Goal: Answer question/provide support

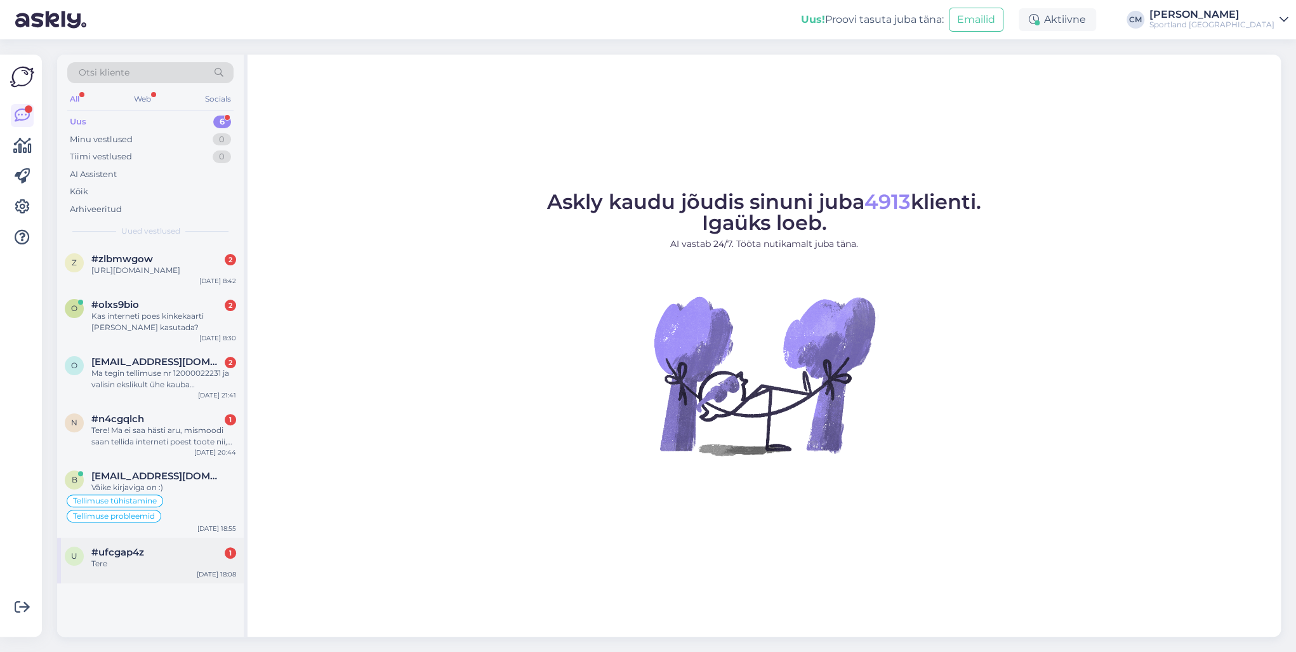
click at [186, 468] on div "Tere" at bounding box center [163, 563] width 145 height 11
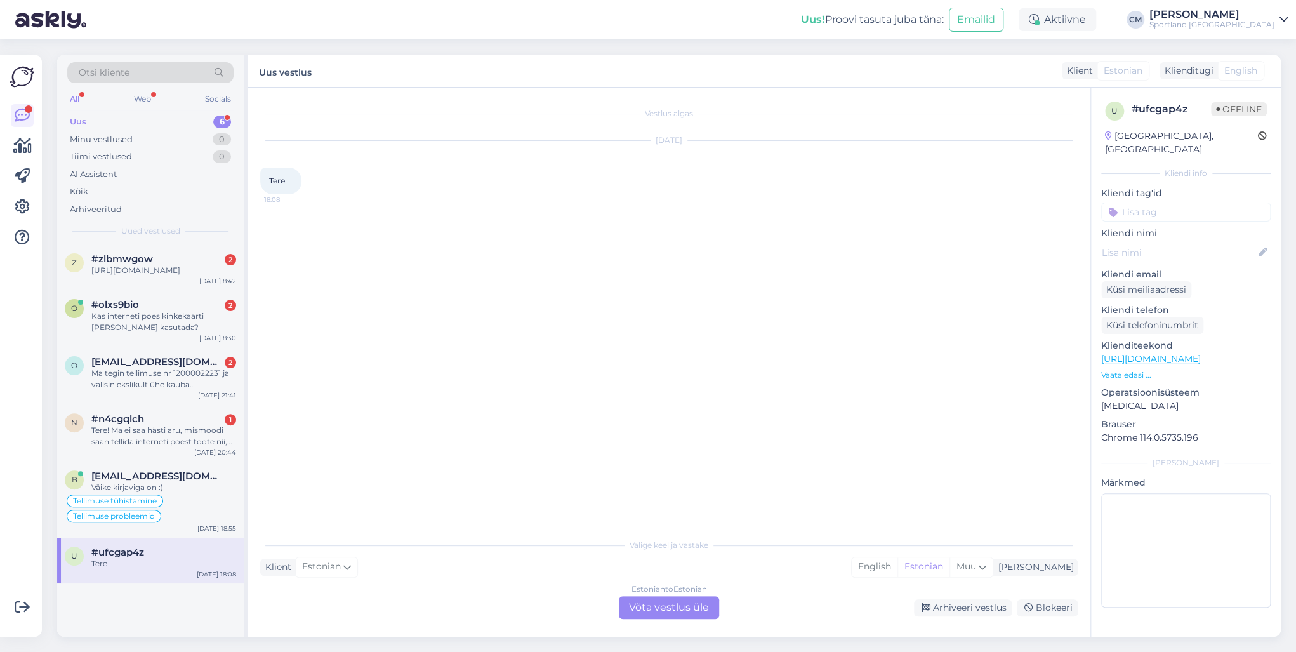
click at [635, 468] on div "Estonian to Estonian Võta vestlus üle" at bounding box center [669, 607] width 100 height 23
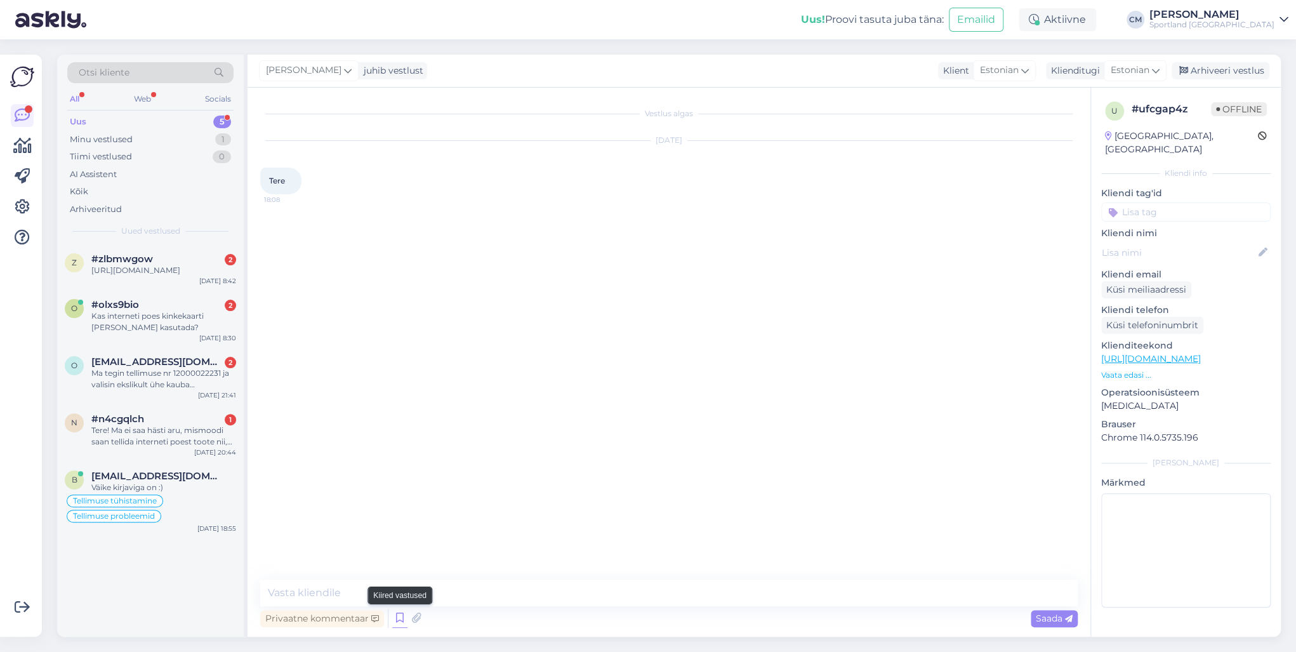
click at [400, 468] on icon at bounding box center [399, 618] width 15 height 19
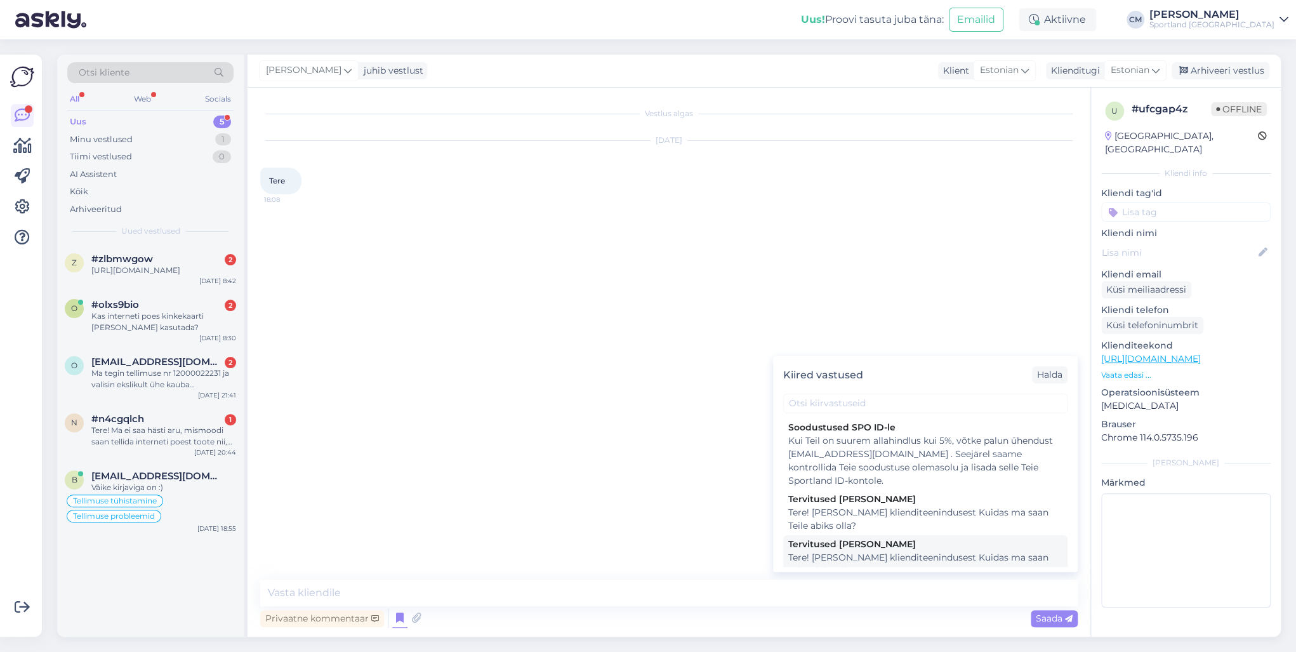
click at [800, 468] on div "Tere! [PERSON_NAME] klienditeenindusest Kuidas ma saan Teile abiks olla?" at bounding box center [925, 564] width 274 height 27
type textarea "Tere! [PERSON_NAME] klienditeenindusest Kuidas ma saan Teile abiks olla?"
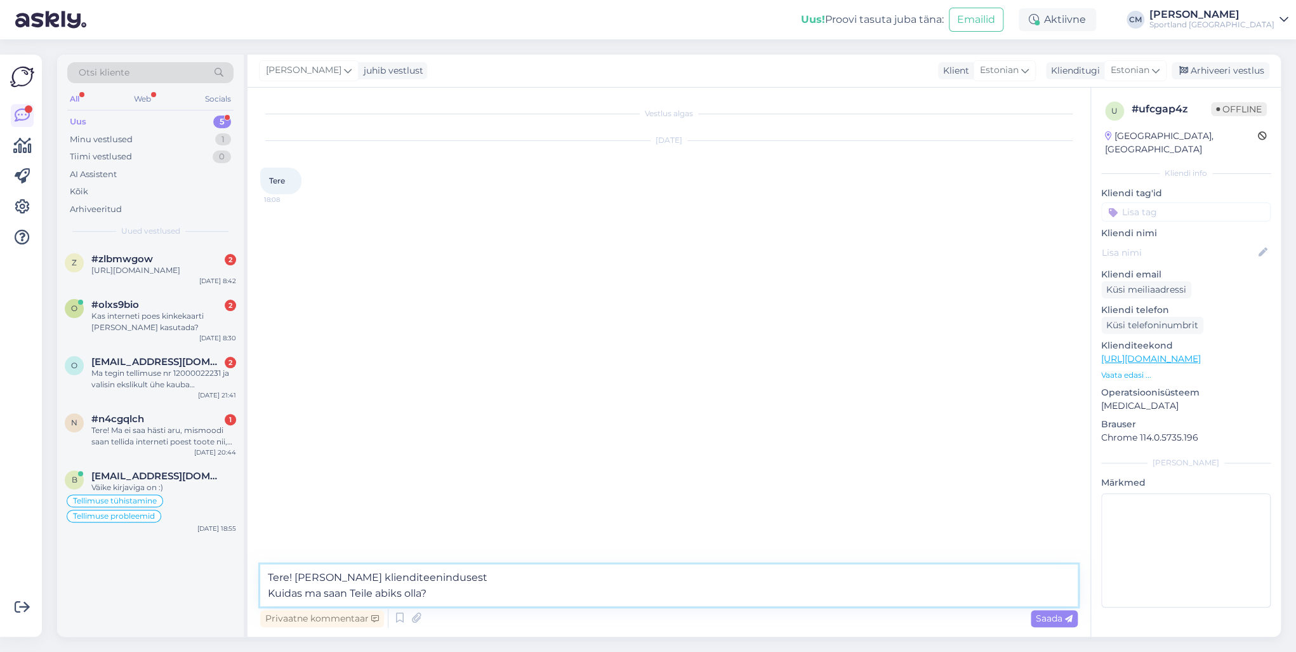
drag, startPoint x: 484, startPoint y: 578, endPoint x: 233, endPoint y: 569, distance: 250.9
click at [233, 468] on div "Otsi kliente All Web Socials Uus 5 Minu vestlused 1 Tiimi vestlused 0 AI Assist…" at bounding box center [669, 346] width 1224 height 582
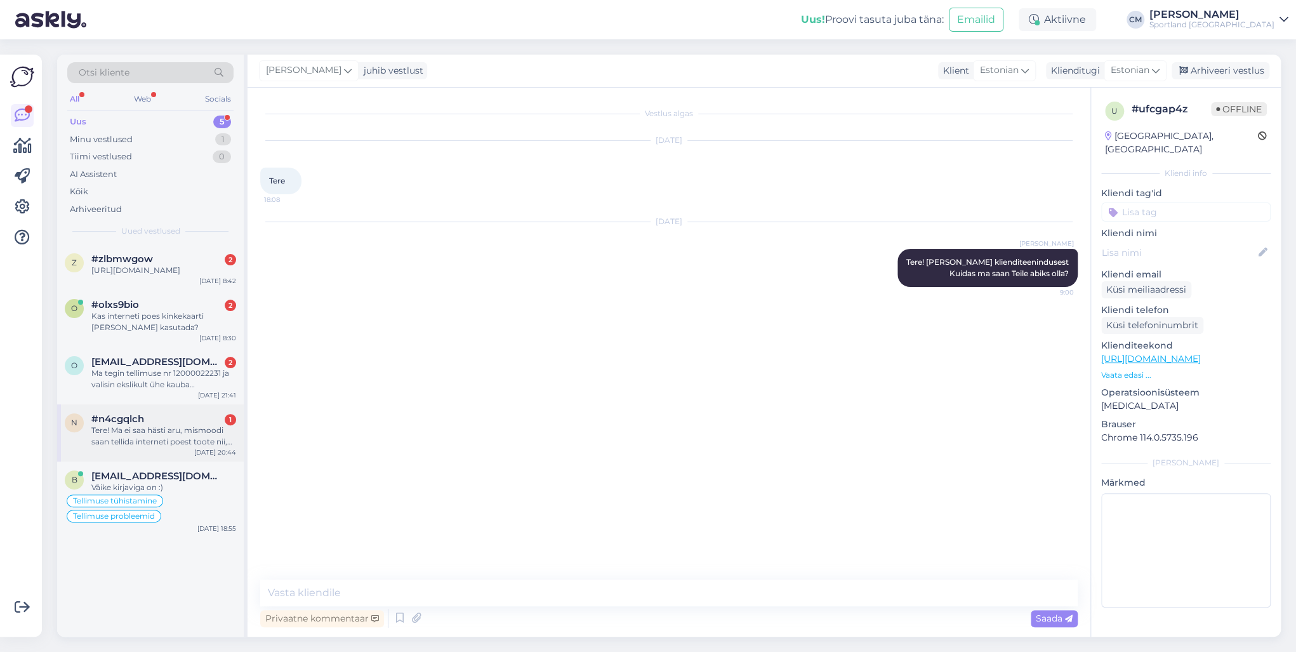
click at [196, 416] on div "n #n4cgqlch 1 Tere! Ma ei saa hästi aru, mismoodi saan tellida interneti poest …" at bounding box center [150, 432] width 187 height 57
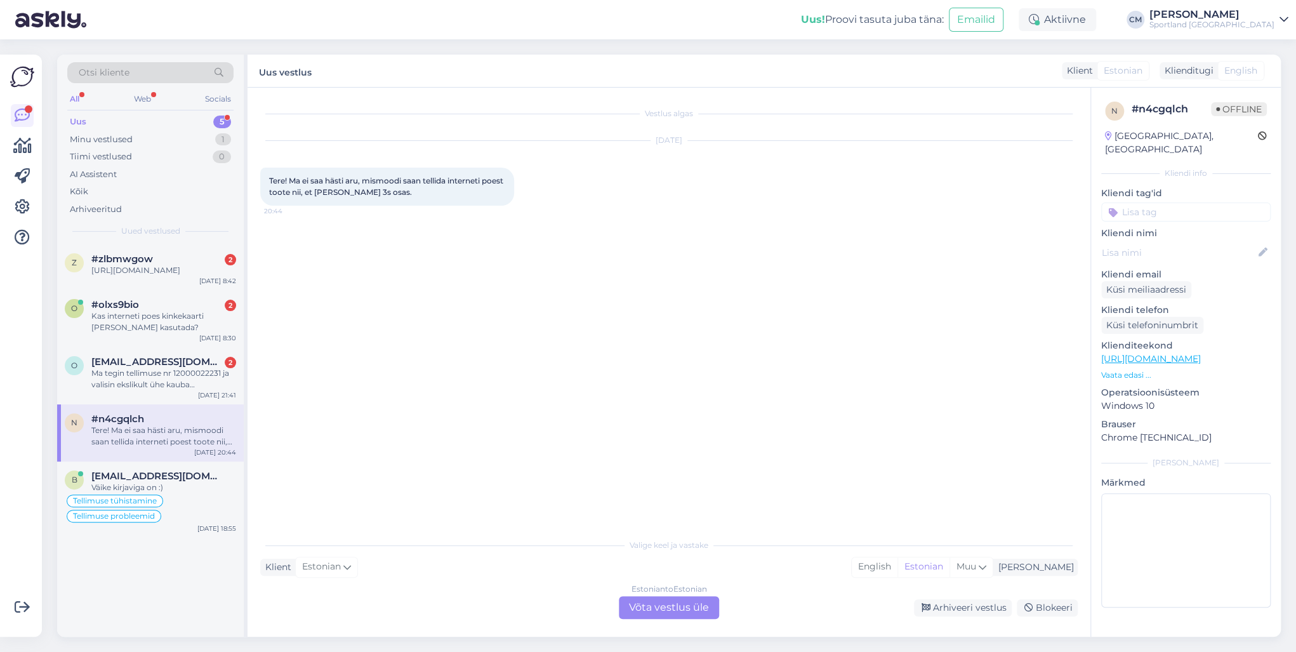
click at [665, 468] on div "Estonian to Estonian" at bounding box center [670, 588] width 76 height 11
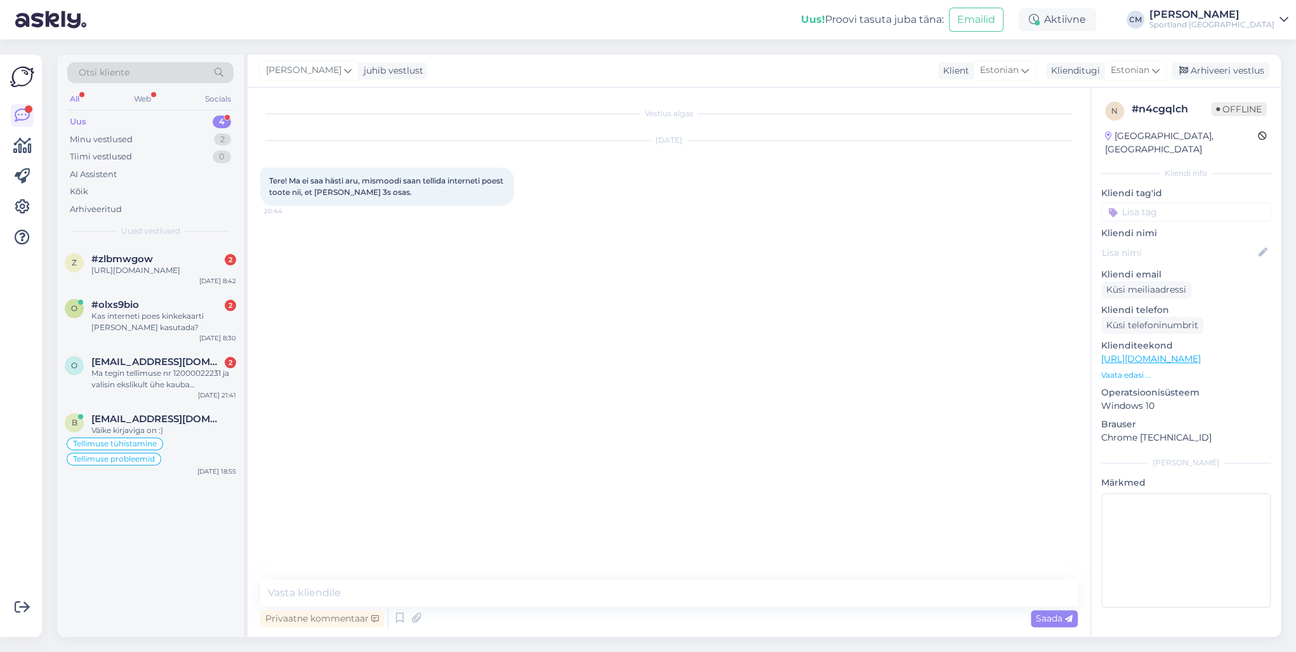
click at [649, 468] on div "Privaatne kommentaar Saada" at bounding box center [669, 618] width 818 height 24
click at [592, 468] on textarea at bounding box center [669, 593] width 818 height 27
paste textarea "Tere! [PERSON_NAME] klienditeenindusest"
type textarea "Tere! [PERSON_NAME] klienditeenindusest"
click at [207, 323] on div "Kas interneti poes kinkekaarti [PERSON_NAME] kasutada?" at bounding box center [163, 321] width 145 height 23
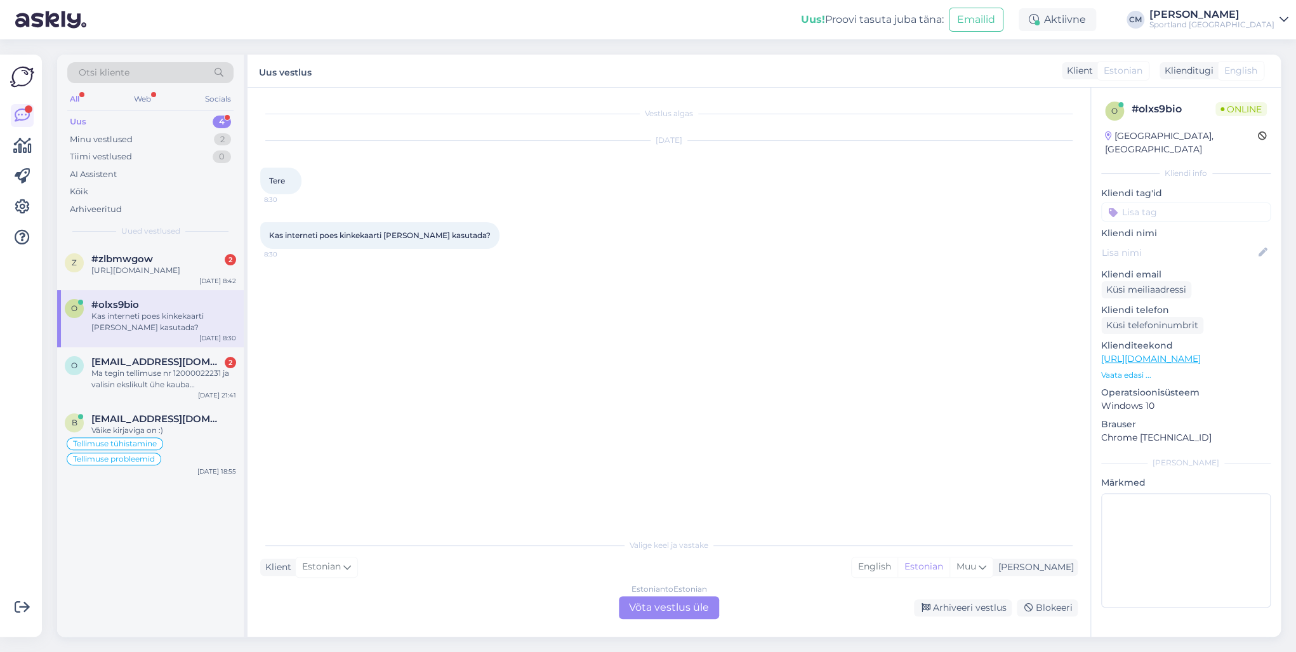
click at [646, 468] on div "Estonian to Estonian Võta vestlus üle" at bounding box center [669, 607] width 100 height 23
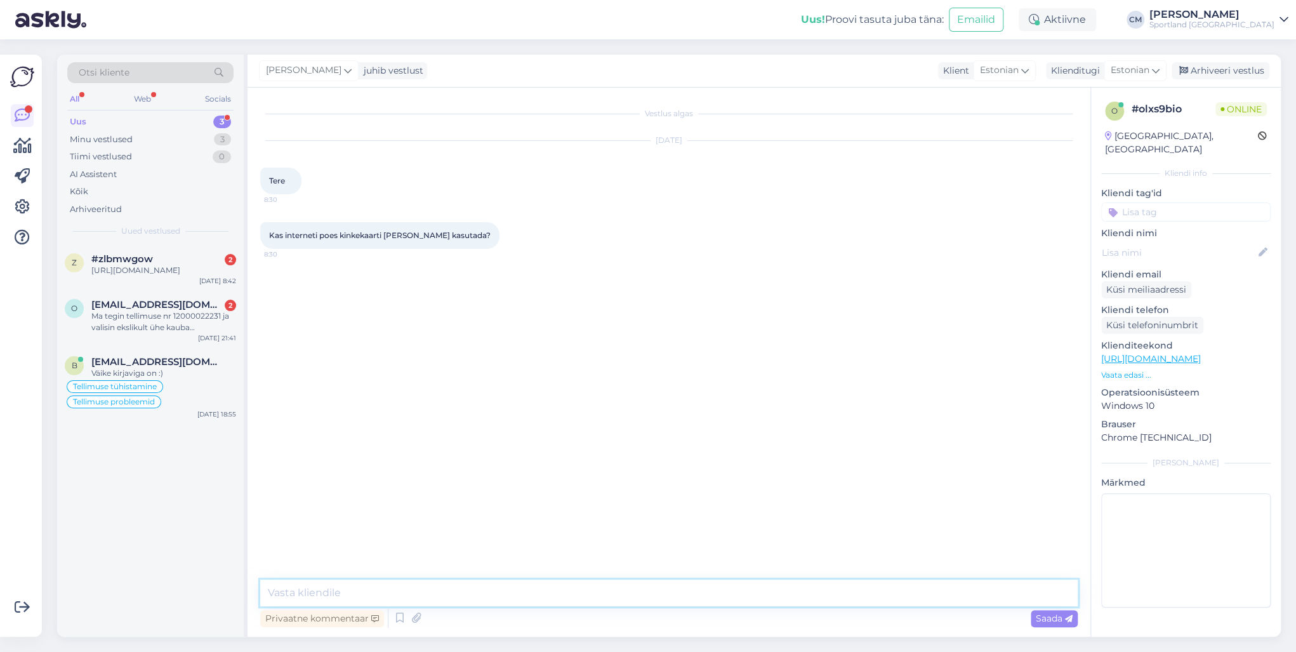
click at [615, 468] on textarea at bounding box center [669, 593] width 818 height 27
paste textarea "Tere! [PERSON_NAME] klienditeenindusest"
type textarea "Tere! [PERSON_NAME] klienditeenindusest"
click at [207, 379] on div "Väike kirjaviga on :)" at bounding box center [163, 373] width 145 height 11
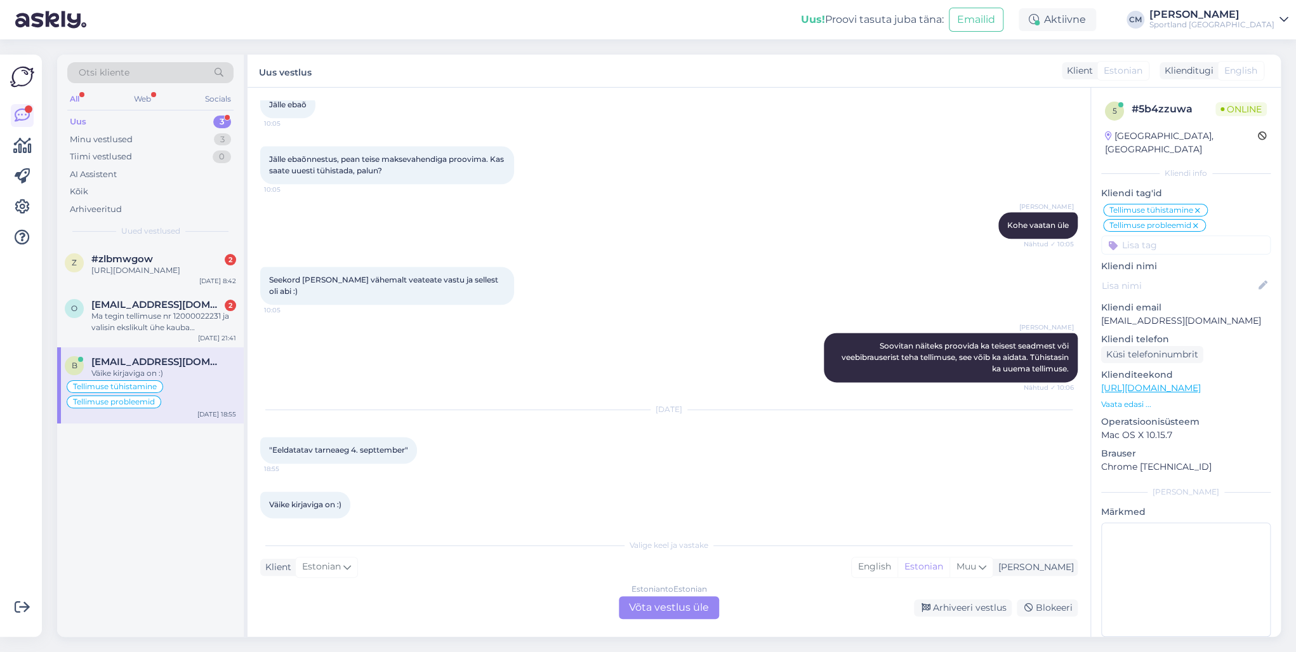
click at [677, 468] on div "Estonian to Estonian Võta vestlus üle" at bounding box center [669, 607] width 100 height 23
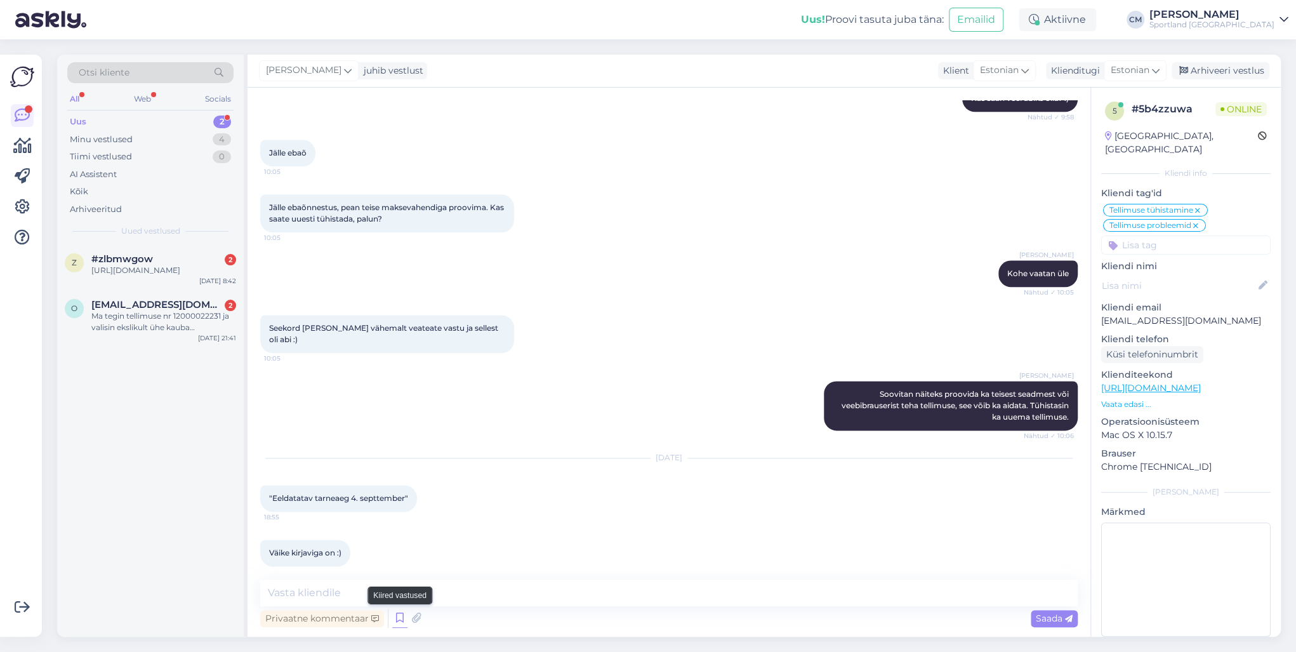
click at [401, 468] on icon at bounding box center [399, 618] width 15 height 19
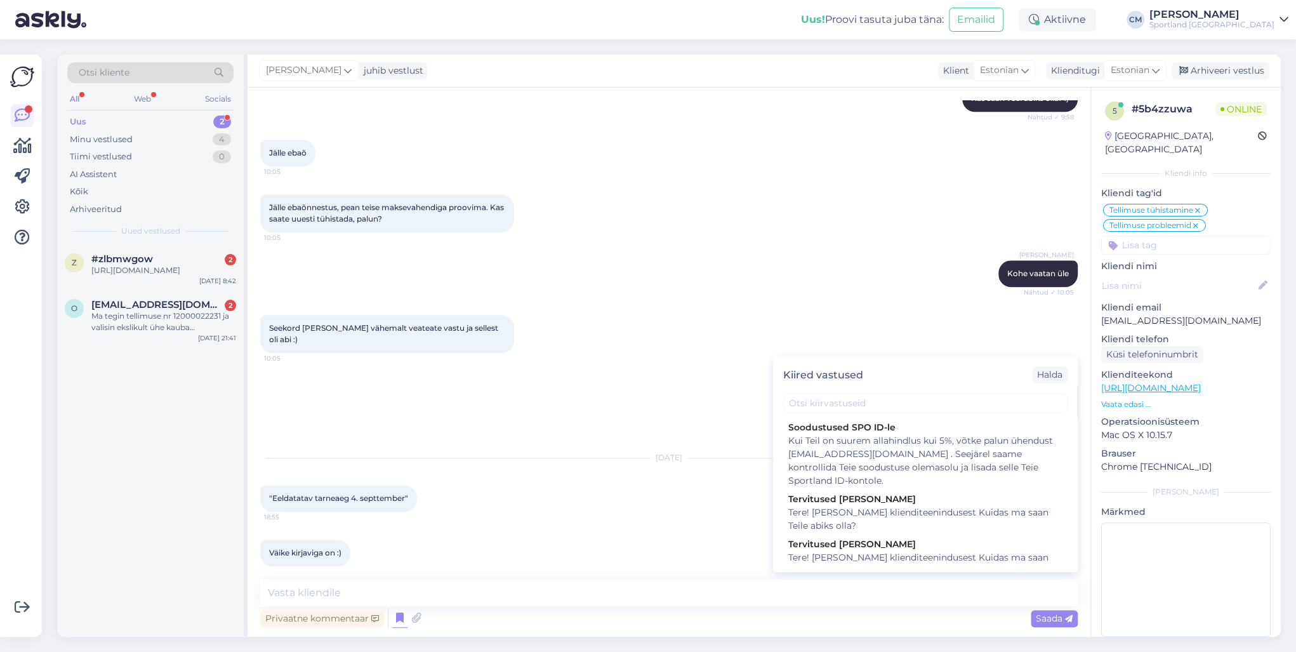
click at [788, 468] on div "Tere! [PERSON_NAME] klienditeenindusest Kuidas ma saan Teile abiks olla?" at bounding box center [925, 564] width 274 height 27
type textarea "Tere! [PERSON_NAME] klienditeenindusest Kuidas ma saan Teile abiks olla?"
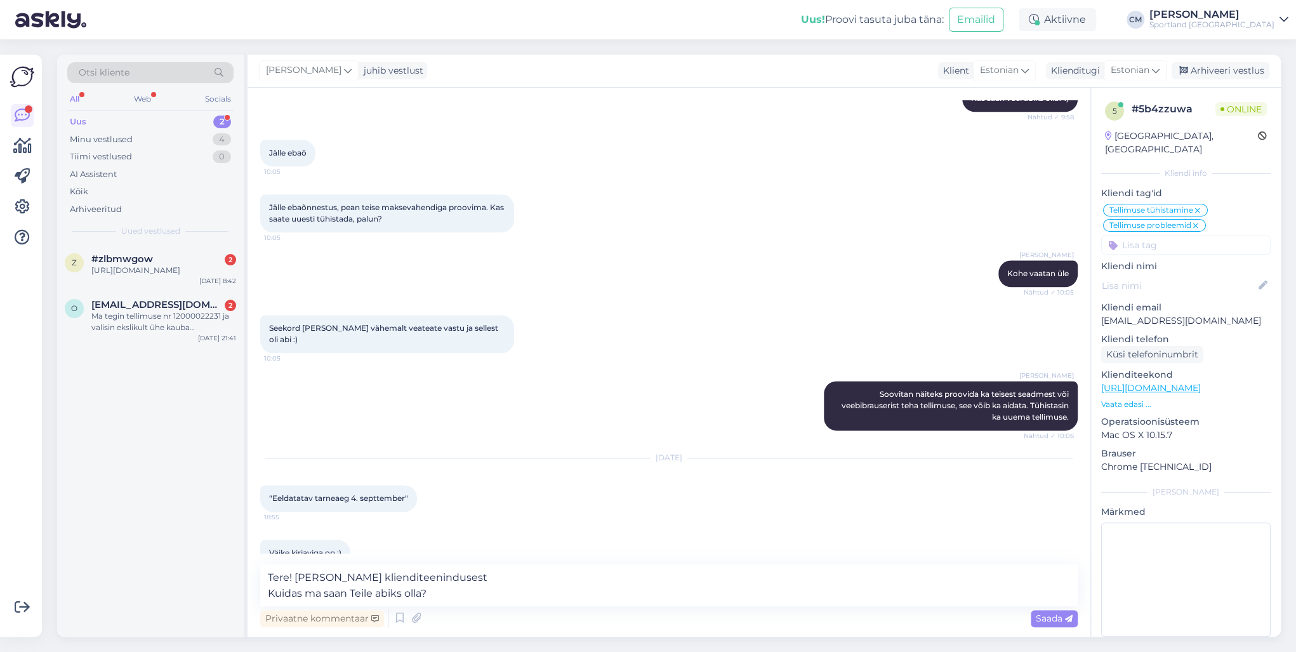
scroll to position [957, 0]
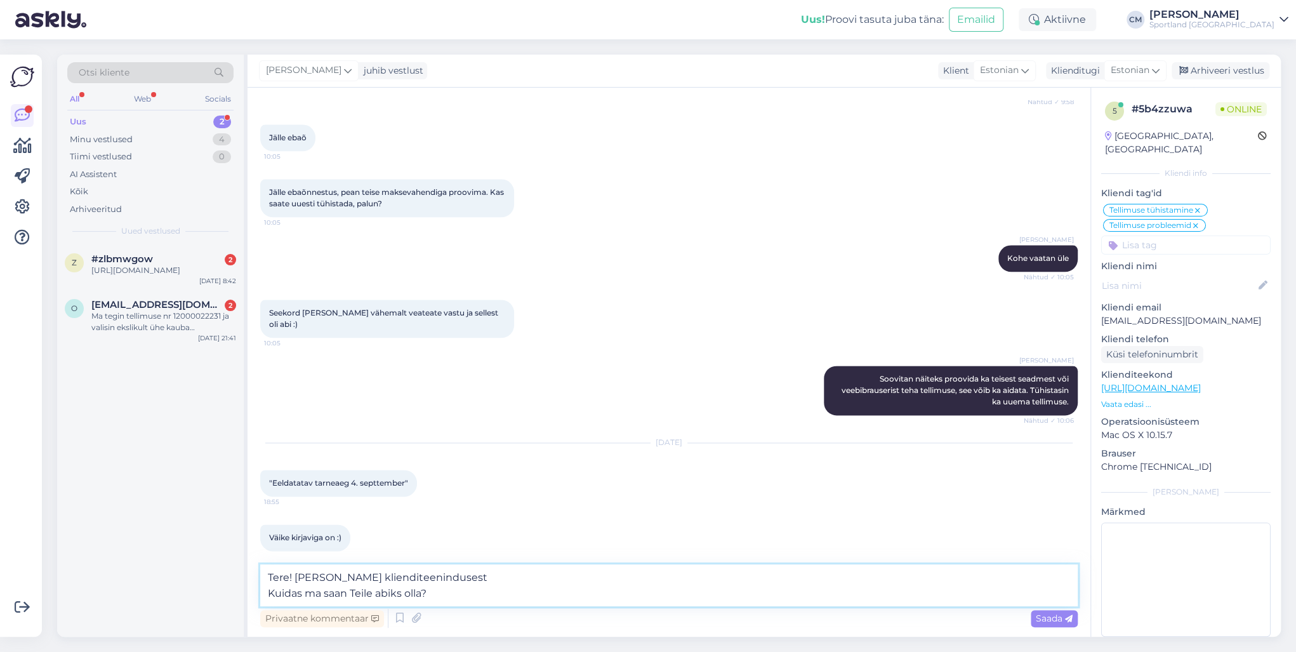
click at [708, 468] on textarea "Tere! [PERSON_NAME] klienditeenindusest Kuidas ma saan Teile abiks olla?" at bounding box center [669, 585] width 818 height 42
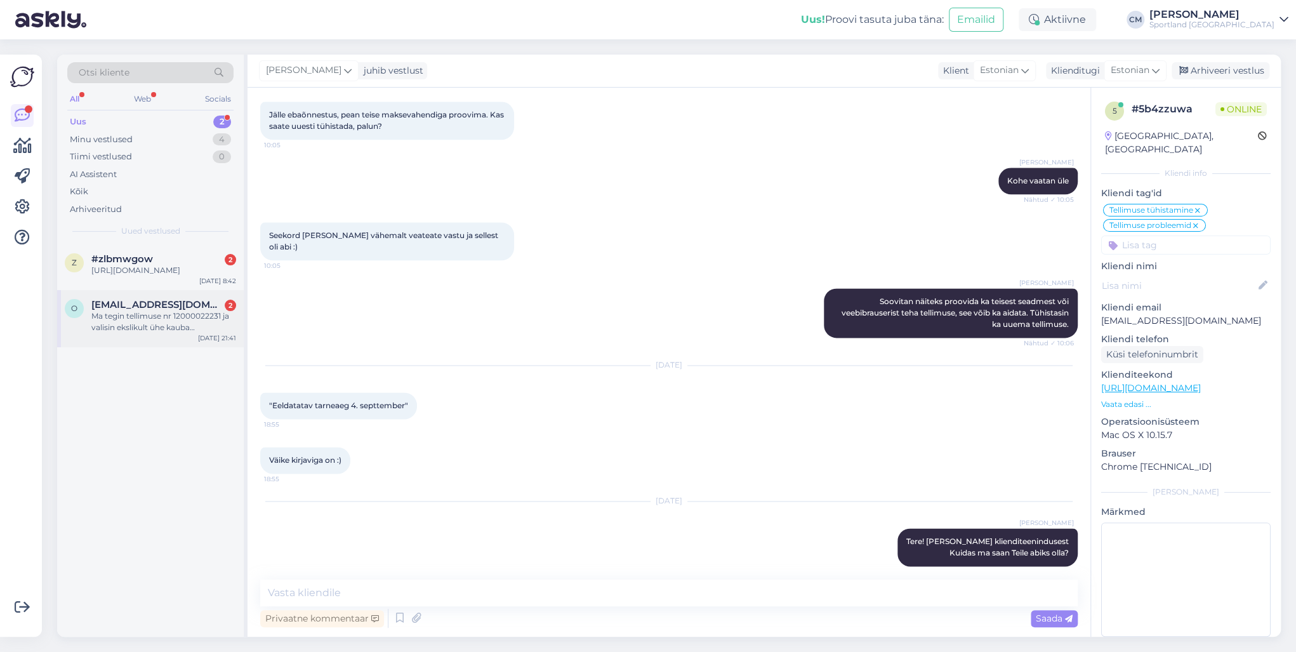
click at [123, 333] on div "Ma tegin tellimuse nr 12000022231 ja valisin ekslikult ühe kauba kättetoimetami…" at bounding box center [163, 321] width 145 height 23
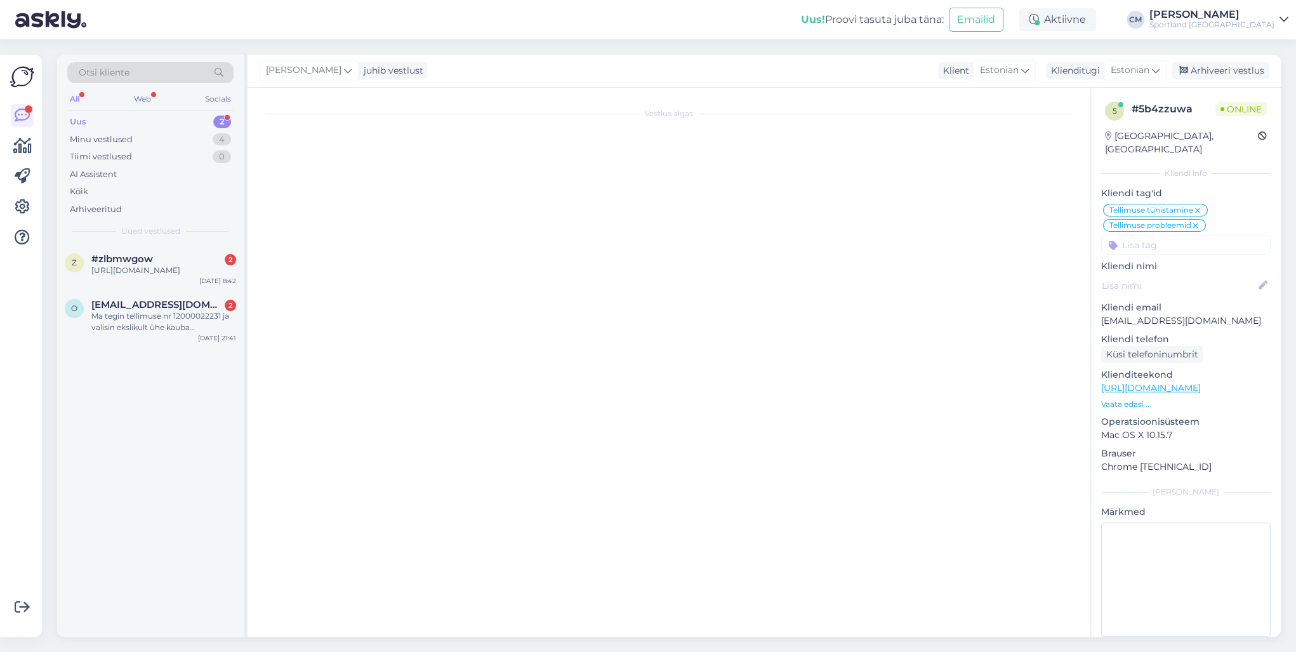
scroll to position [0, 0]
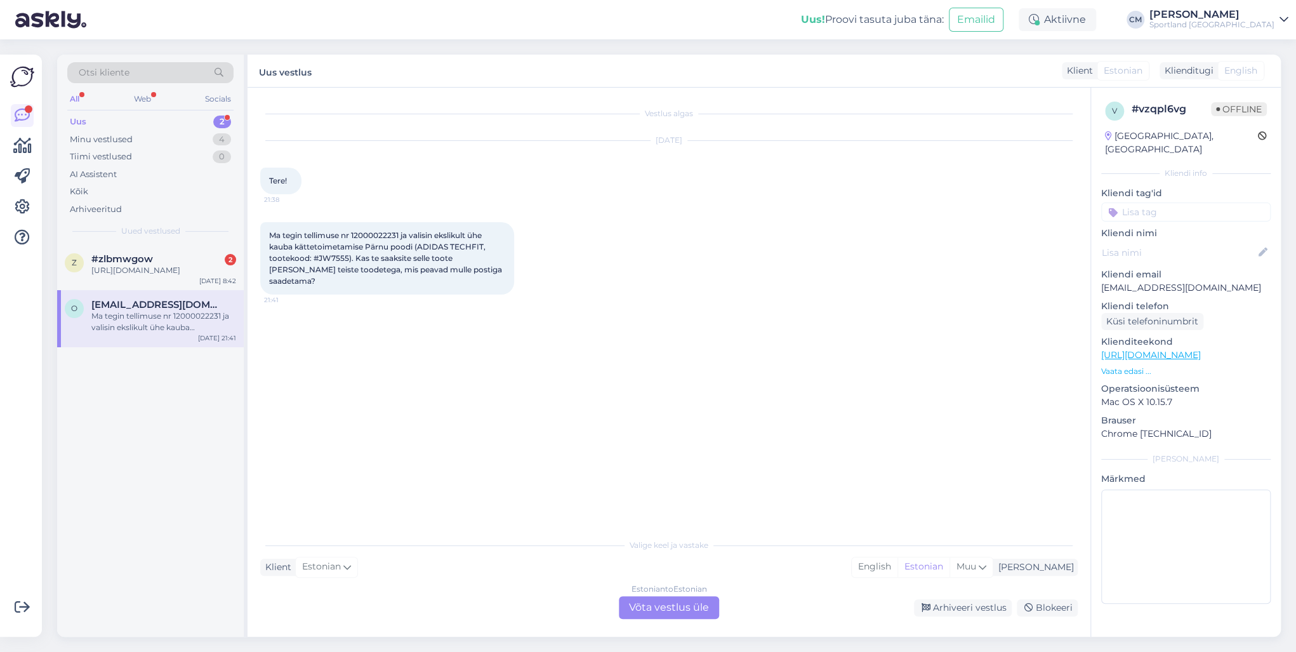
click at [677, 468] on div "Estonian to Estonian" at bounding box center [670, 588] width 76 height 11
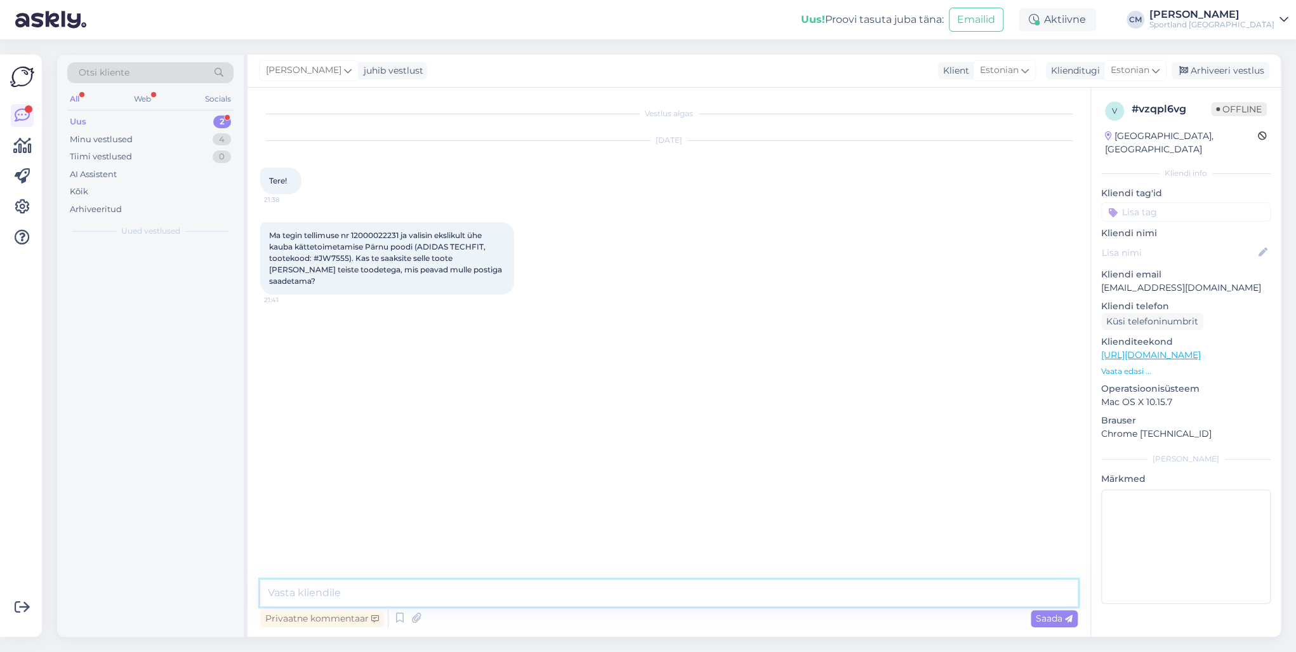
click at [630, 468] on textarea at bounding box center [669, 593] width 818 height 27
click at [560, 468] on textarea at bounding box center [669, 593] width 818 height 27
paste textarea "Tere! [PERSON_NAME] klienditeenindusest"
type textarea "Tere! [PERSON_NAME] klienditeenindusest"
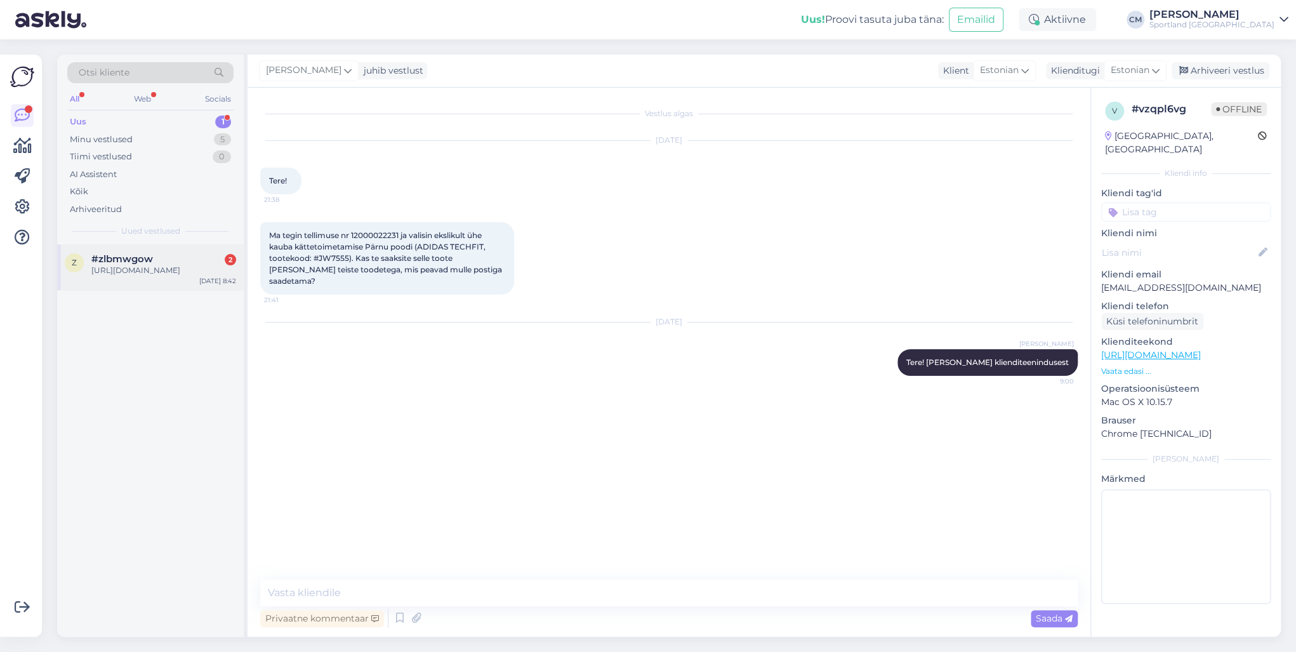
click at [126, 290] on div "z #zlbmwgow 2 [URL][DOMAIN_NAME] [DATE] 8:42" at bounding box center [150, 267] width 187 height 46
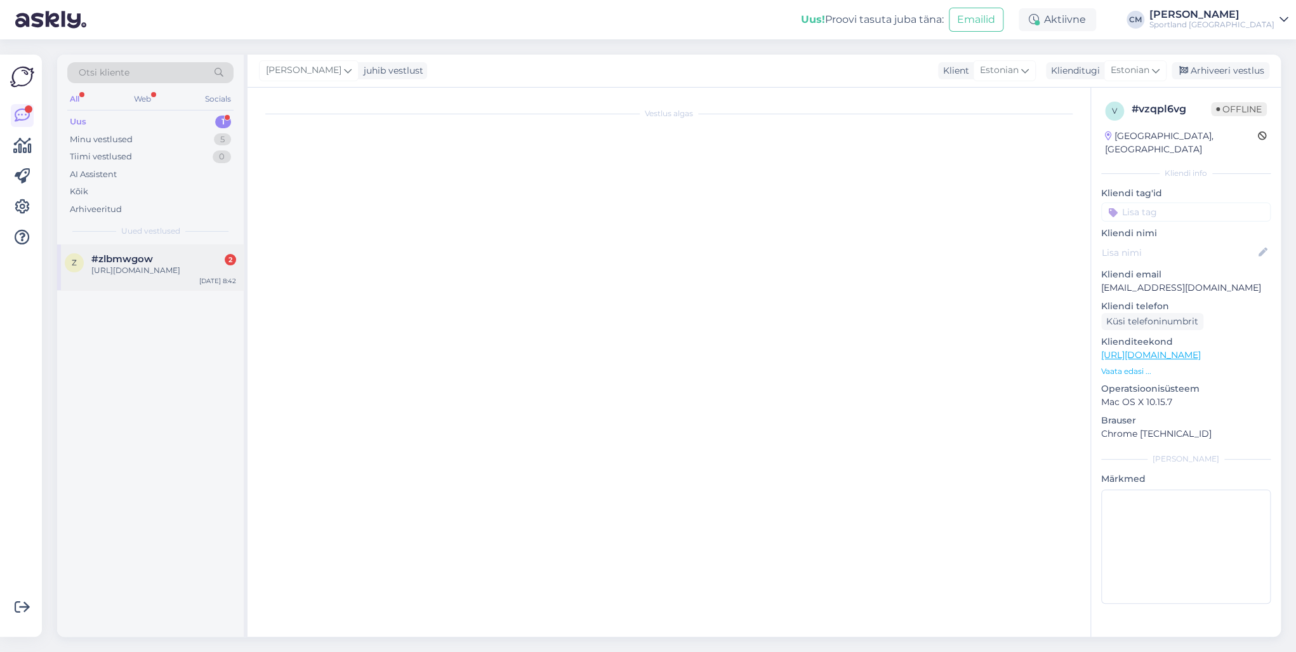
click at [145, 276] on div "[URL][DOMAIN_NAME]" at bounding box center [163, 270] width 145 height 11
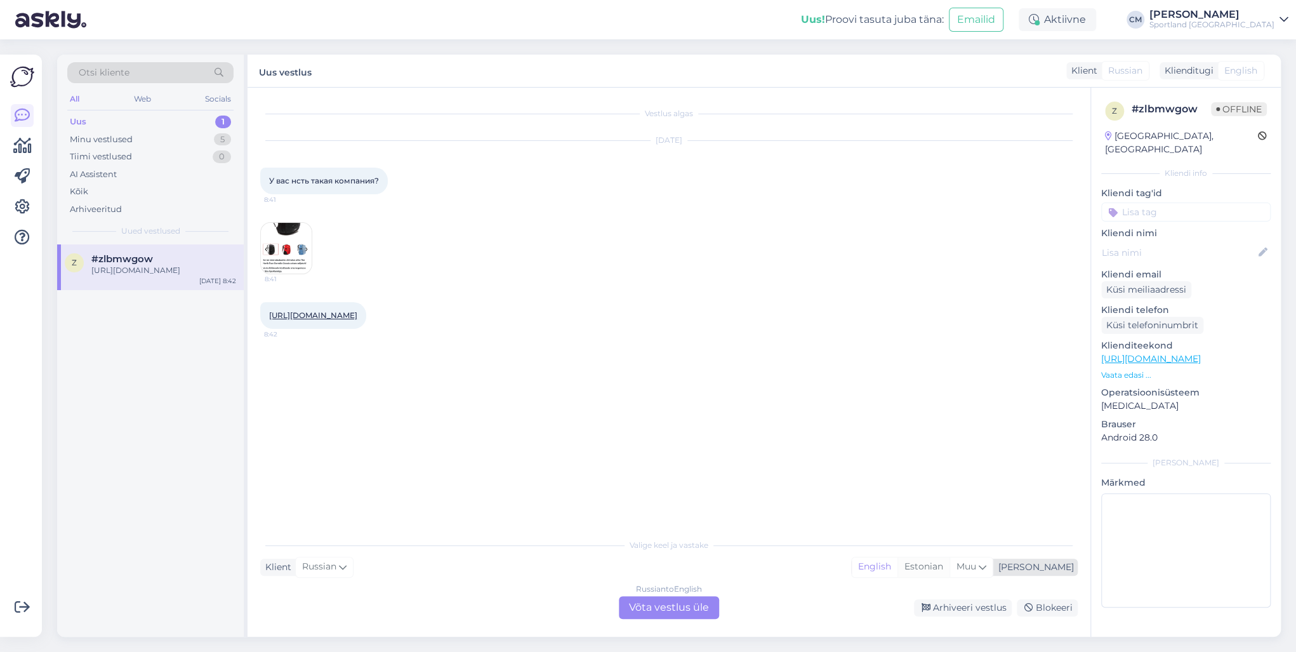
click at [950, 468] on div "Estonian" at bounding box center [924, 566] width 52 height 19
click at [636, 468] on div "Russian to Estonian Võta vestlus üle" at bounding box center [669, 607] width 100 height 23
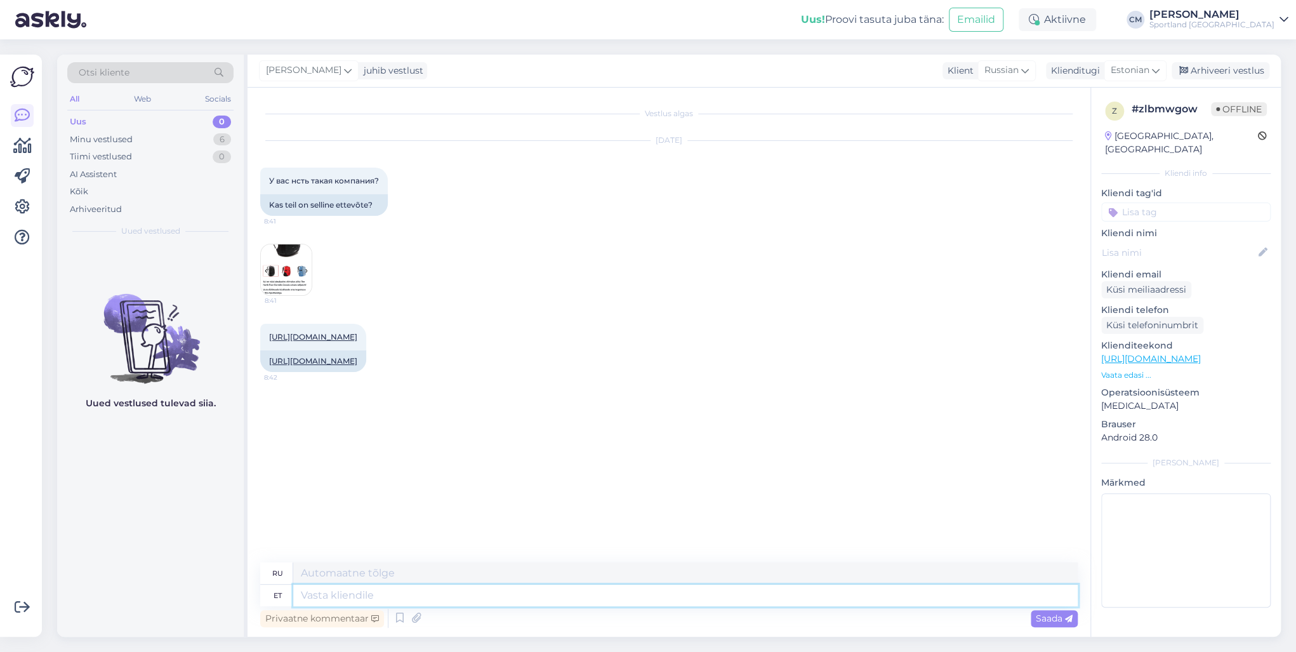
click at [508, 468] on textarea at bounding box center [685, 596] width 785 height 22
paste textarea "Tere! [PERSON_NAME] klienditeenindusest"
type textarea "Tere! [PERSON_NAME] klienditeenindusest"
type textarea "Здравствуйте! Меня зовут [PERSON_NAME], я из службы поддержки клиентов."
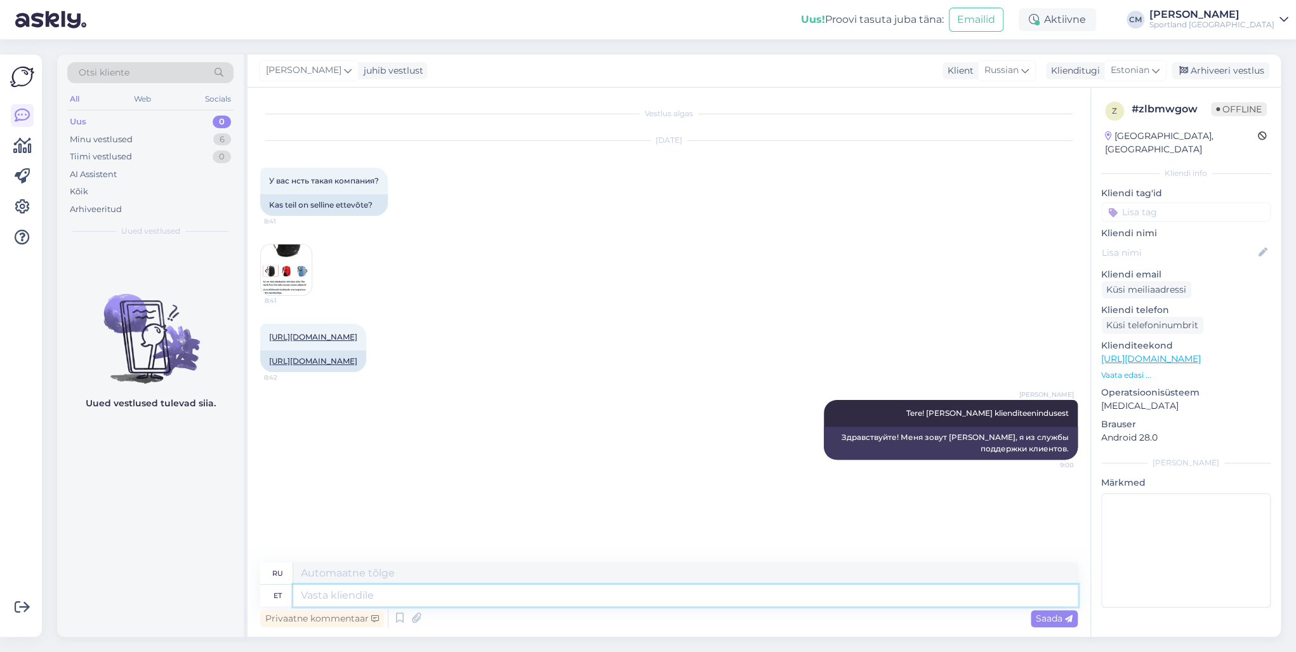
scroll to position [36, 0]
click at [296, 244] on img at bounding box center [286, 269] width 51 height 51
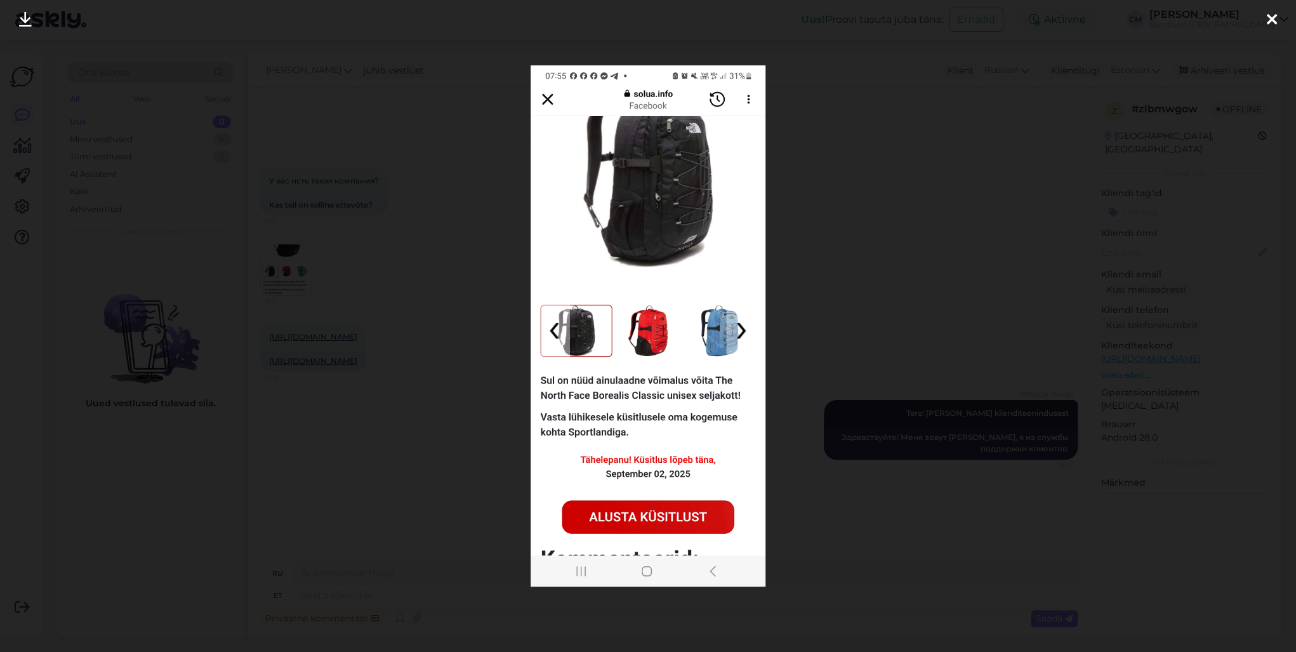
click at [381, 190] on div at bounding box center [648, 326] width 1296 height 652
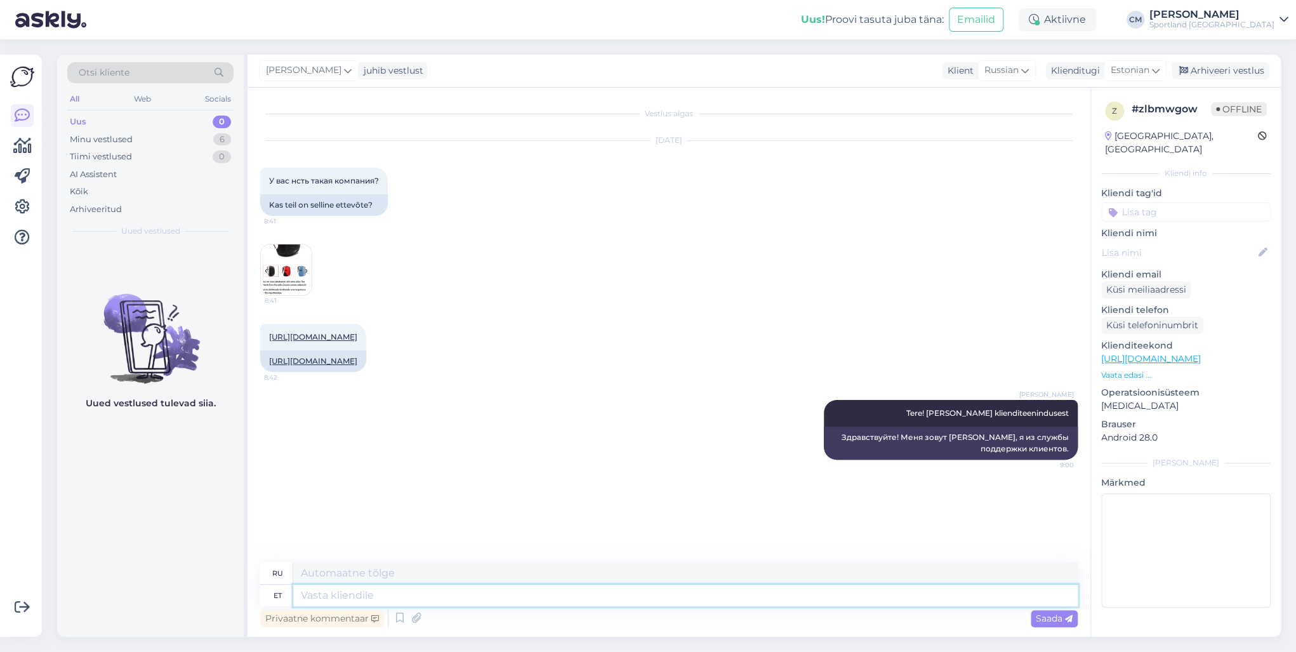
click at [394, 468] on textarea at bounding box center [685, 596] width 785 height 22
type textarea "See o"
type textarea "Этот"
type textarea "See on"
type textarea "Это"
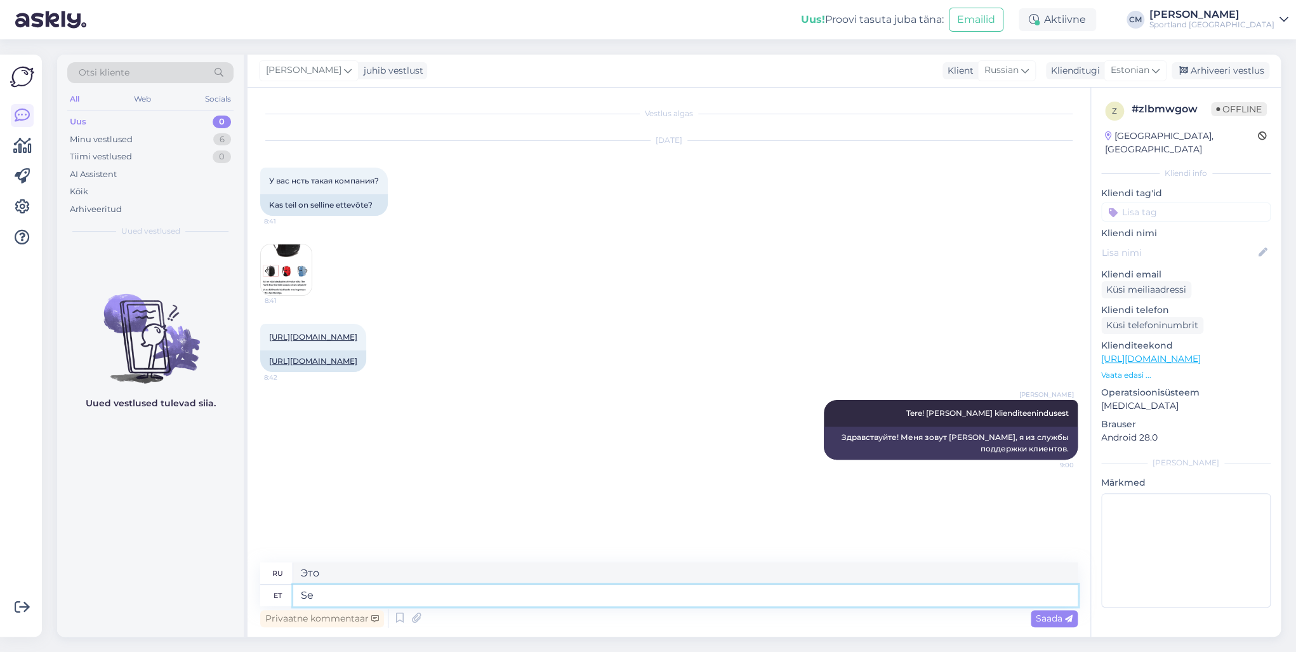
type textarea "S"
type textarea "Этот"
click at [136, 69] on div "Otsi kliente" at bounding box center [150, 72] width 166 height 21
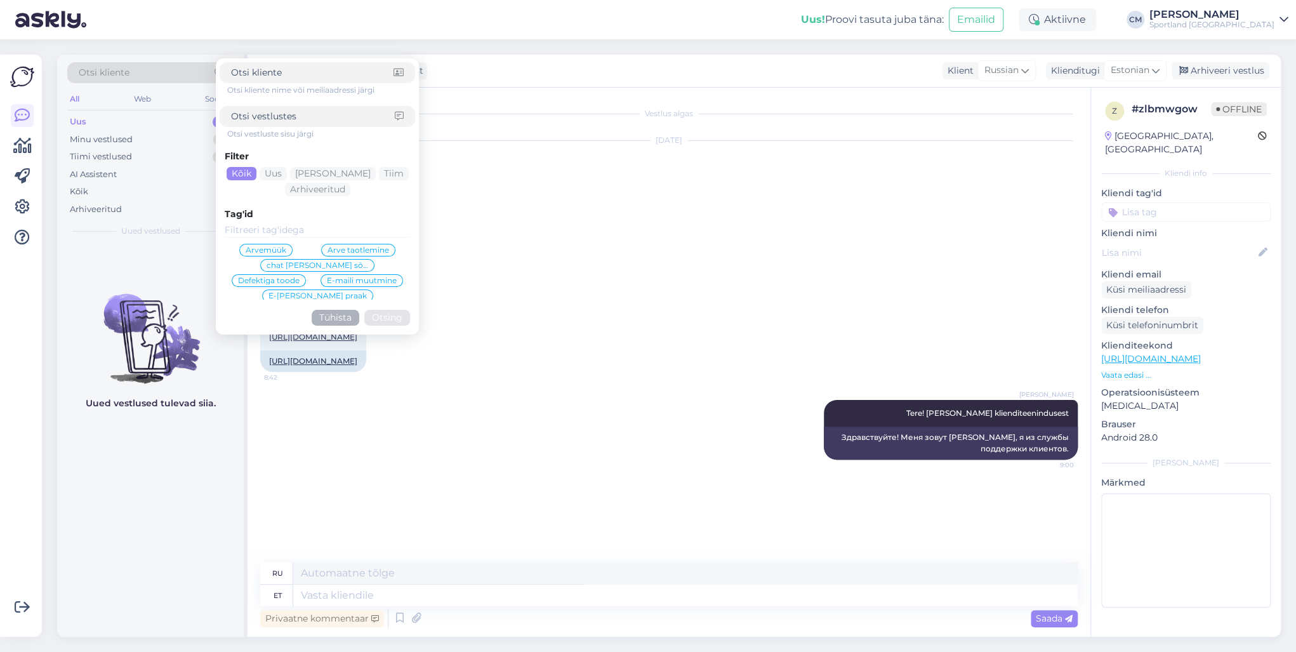
click at [281, 124] on div at bounding box center [318, 116] width 196 height 21
click at [263, 118] on input at bounding box center [313, 116] width 164 height 13
type input "[PERSON_NAME]"
click button "Otsing" at bounding box center [387, 318] width 46 height 16
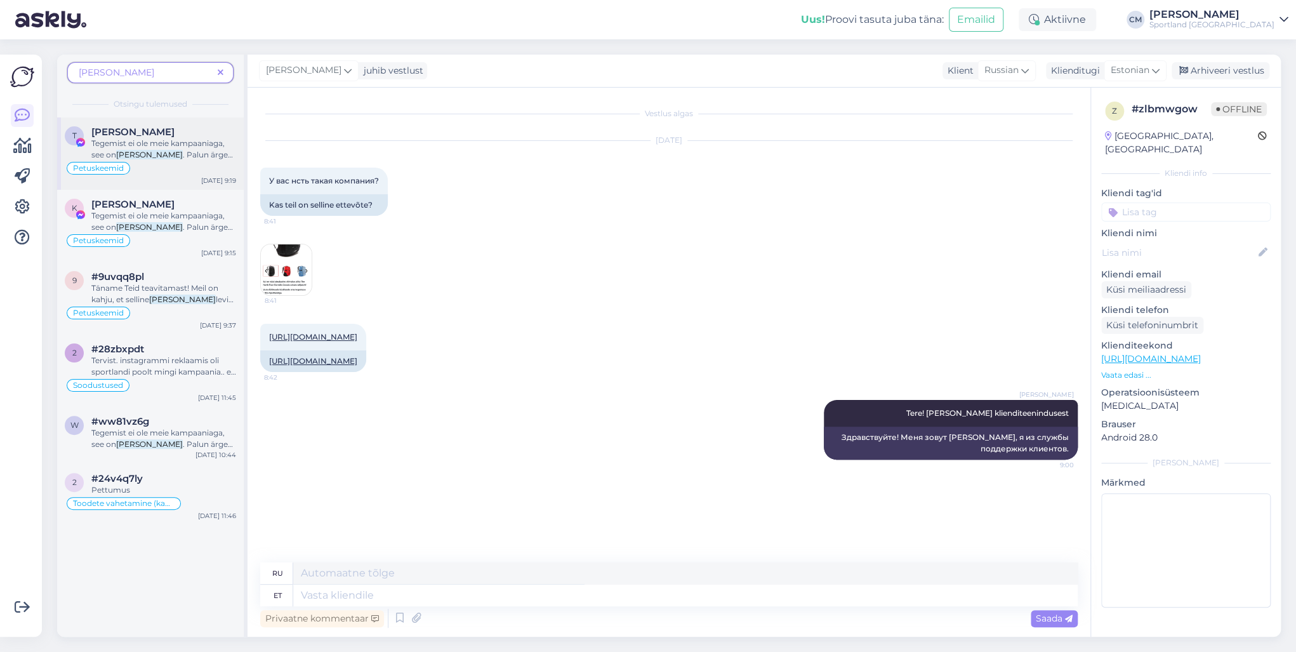
click at [183, 157] on span ". Palun ärge [MEDICAL_DATA] reklaamil kuvatud [PERSON_NAME] ning ärge sisestage…" at bounding box center [162, 177] width 142 height 55
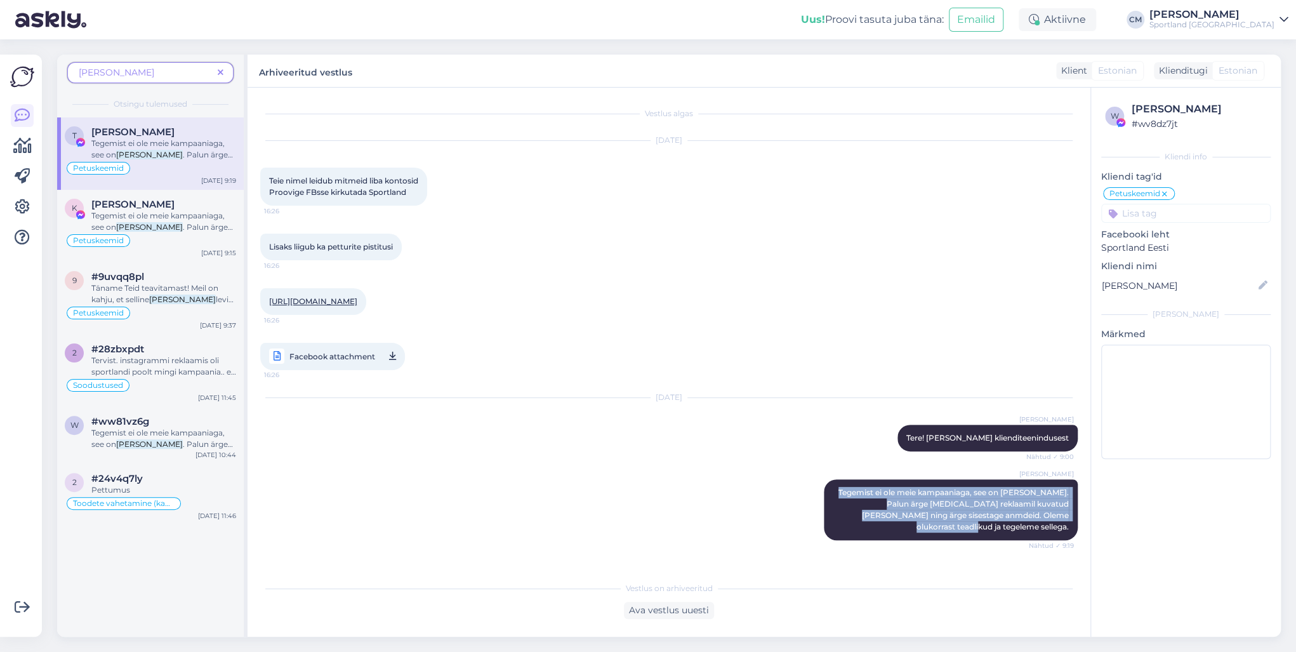
drag, startPoint x: 839, startPoint y: 482, endPoint x: 1083, endPoint y: 521, distance: 247.5
click at [971, 468] on div "Vestlus algas [DATE] Teie nimel leidub mitmeid liba kontosid Proovige FBsse kir…" at bounding box center [674, 331] width 829 height 463
copy span "Tegemist ei ole meie kampaaniaga, see on [PERSON_NAME]. Palun ärge [MEDICAL_DAT…"
click at [222, 76] on icon at bounding box center [221, 73] width 6 height 9
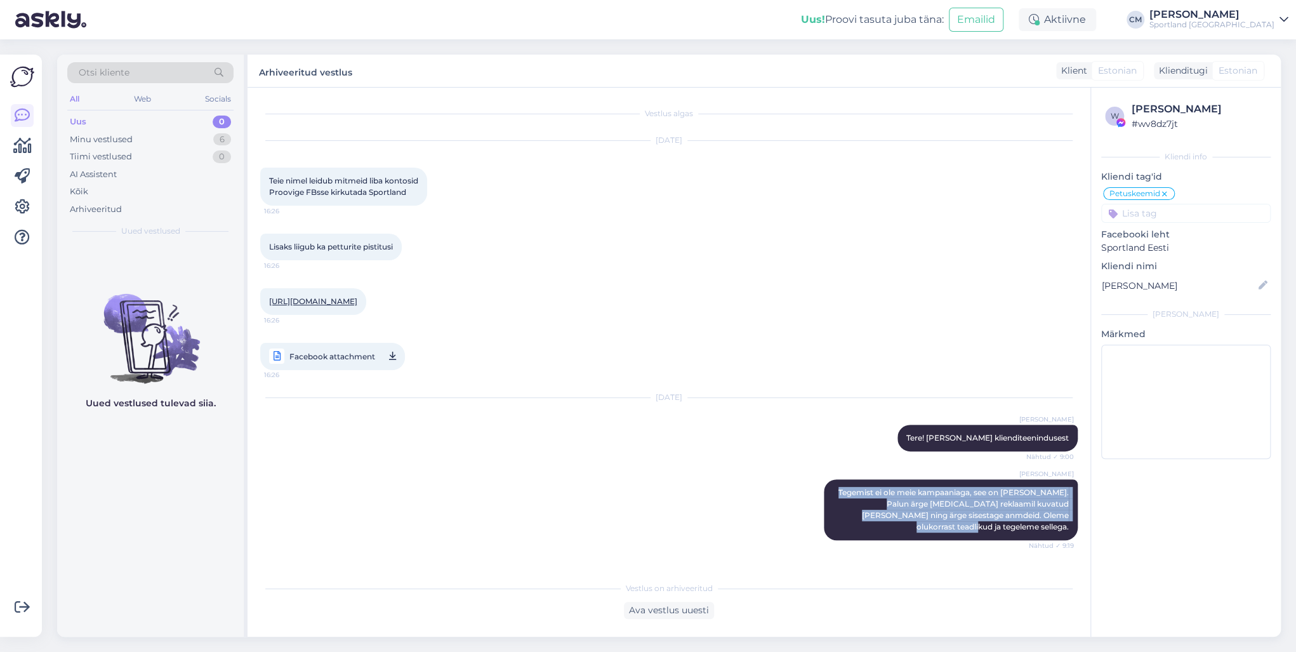
click at [168, 119] on div "Uus 0" at bounding box center [150, 122] width 166 height 18
click at [176, 150] on div "Tiimi vestlused 0" at bounding box center [150, 157] width 166 height 18
click at [176, 140] on div "Minu vestlused 6" at bounding box center [150, 140] width 166 height 18
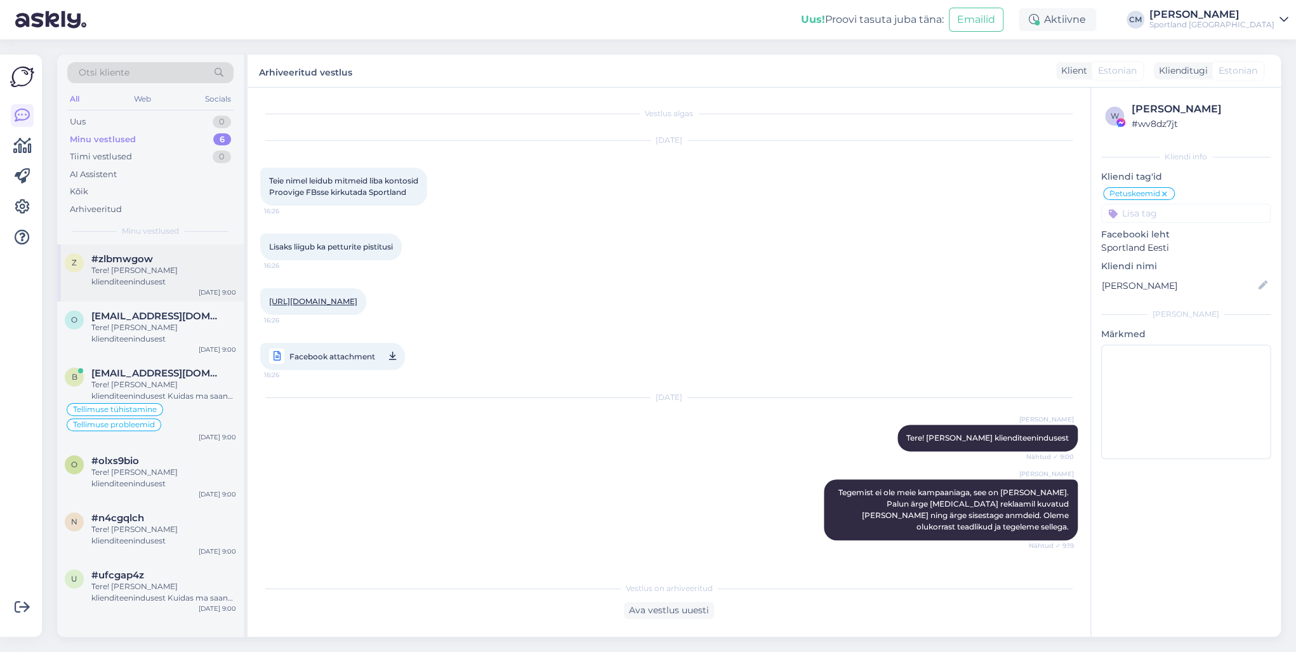
click at [162, 262] on div "#zlbmwgow" at bounding box center [163, 258] width 145 height 11
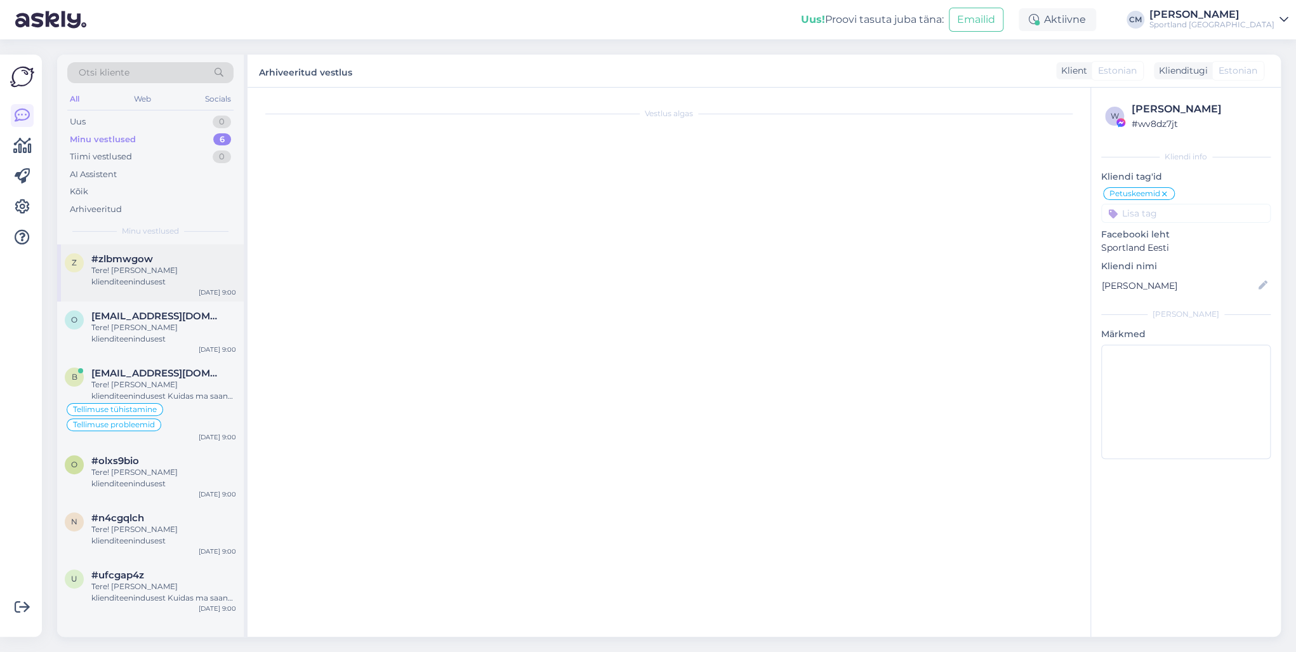
scroll to position [36, 0]
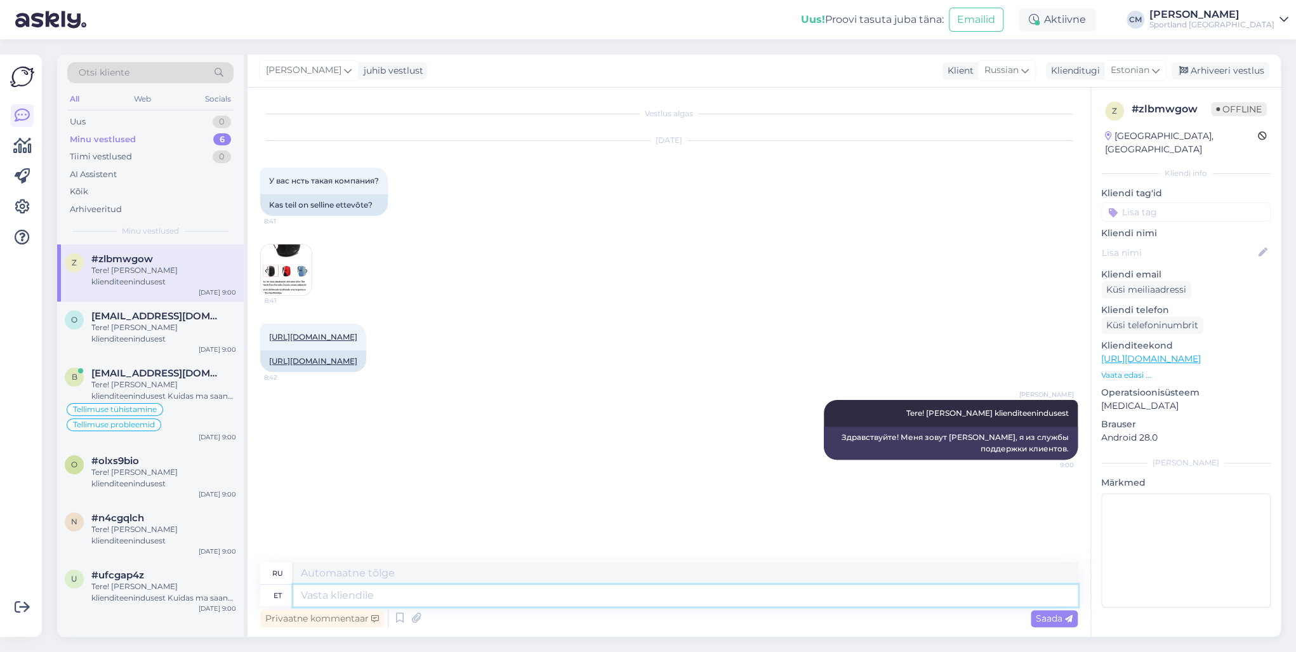
click at [402, 468] on textarea at bounding box center [685, 596] width 785 height 22
paste textarea "Tegemist ei ole meie kampaaniaga, see on [PERSON_NAME]. Palun ärge [MEDICAL_DAT…"
type textarea "Tegemist ei ole meie kampaaniaga, see on [PERSON_NAME]. Palun ärge [MEDICAL_DAT…"
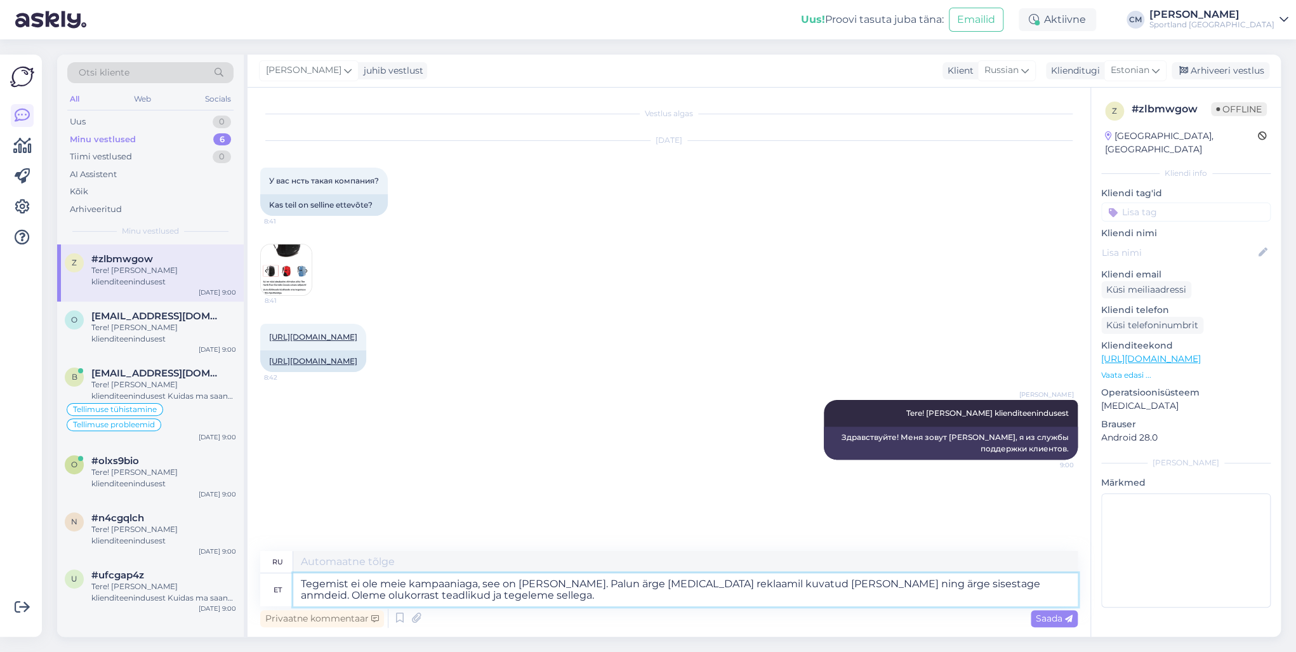
type textarea "Это не наша кампания, это мошенничество. Пожалуйста, не переходите по ссылкам в…"
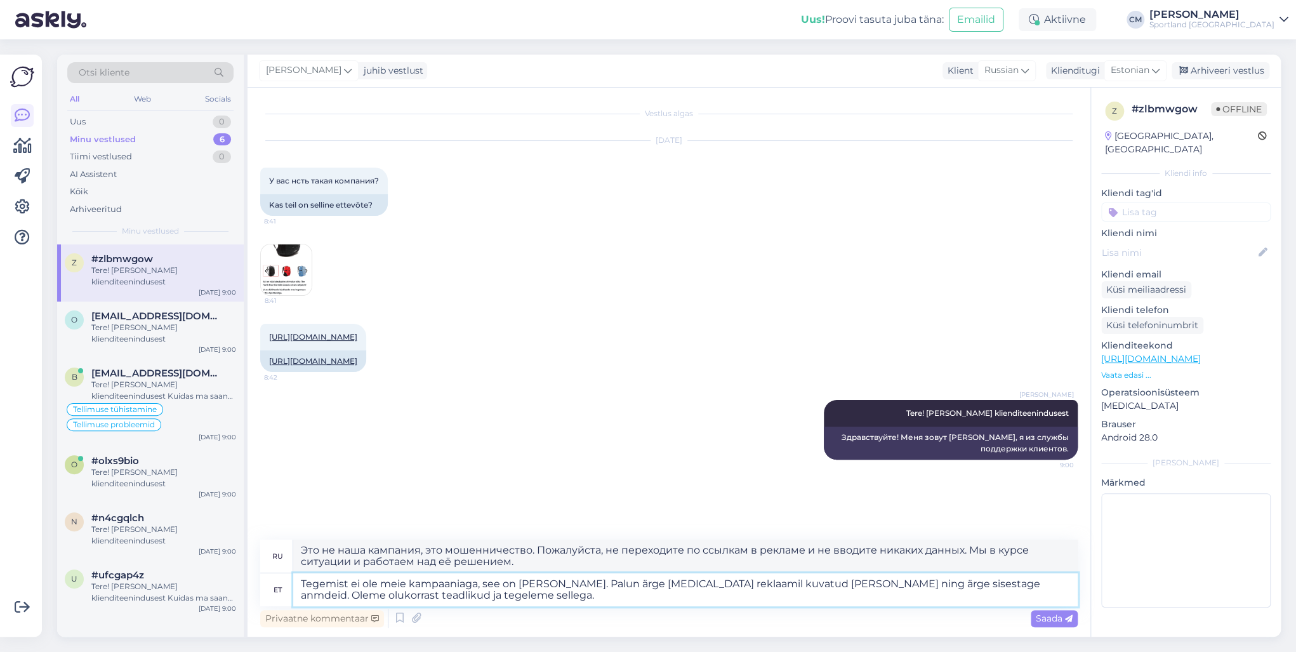
click at [422, 468] on textarea "Tegemist ei ole meie kampaaniaga, see on [PERSON_NAME]. Palun ärge [MEDICAL_DAT…" at bounding box center [685, 589] width 785 height 33
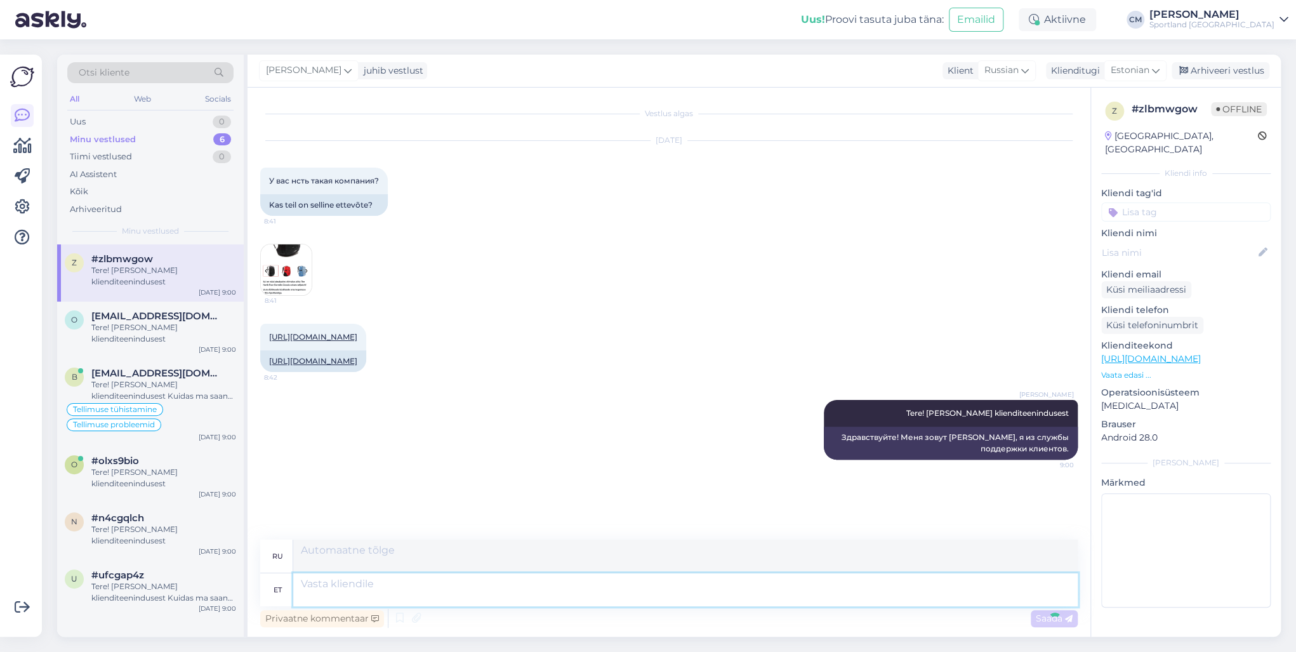
scroll to position [169, 0]
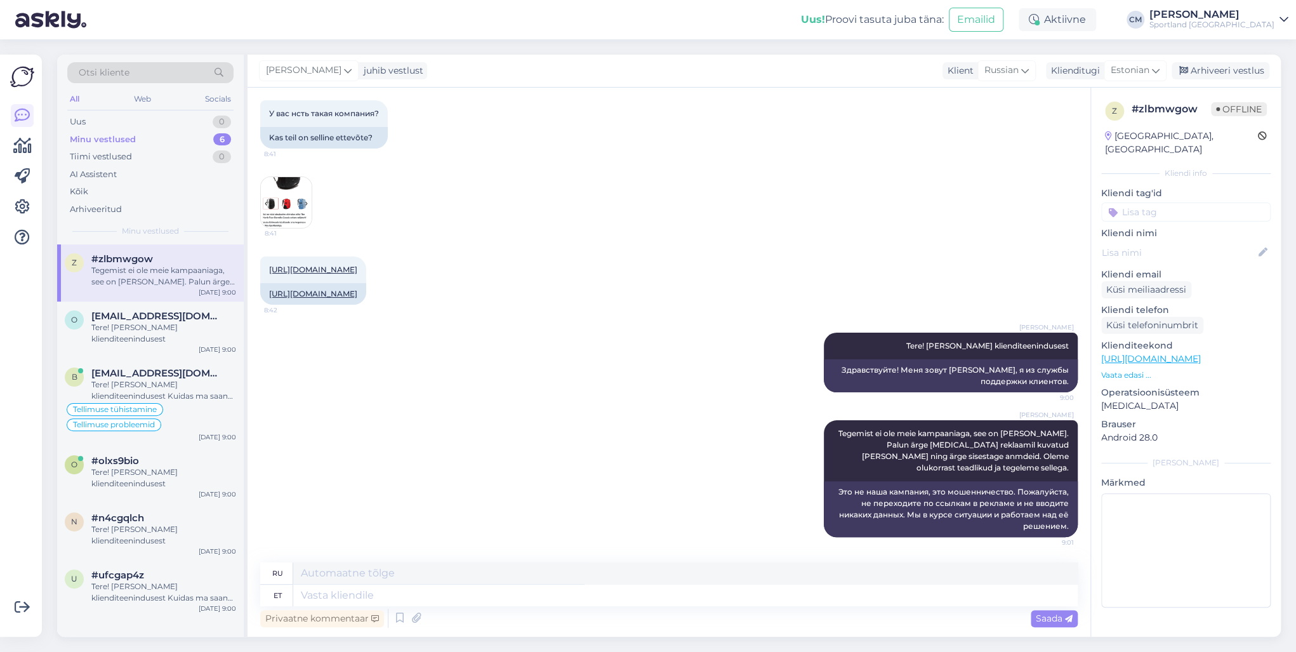
click at [971, 79] on div "[PERSON_NAME] juhib vestlust Klient [DEMOGRAPHIC_DATA] Klienditugi [DEMOGRAPHIC…" at bounding box center [764, 71] width 1033 height 33
click at [971, 65] on div "Arhiveeri vestlus" at bounding box center [1221, 70] width 98 height 17
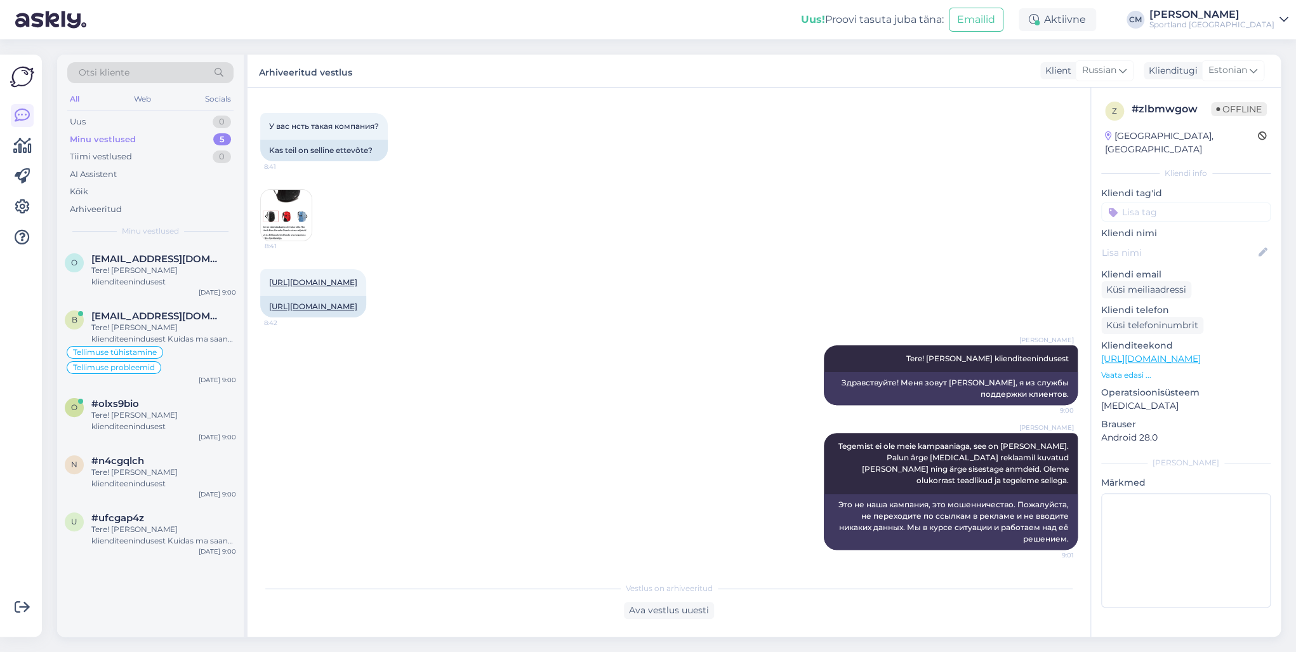
click at [971, 203] on input at bounding box center [1185, 212] width 169 height 19
type input "pet"
click at [971, 242] on span "Petuskeemid" at bounding box center [1186, 246] width 51 height 8
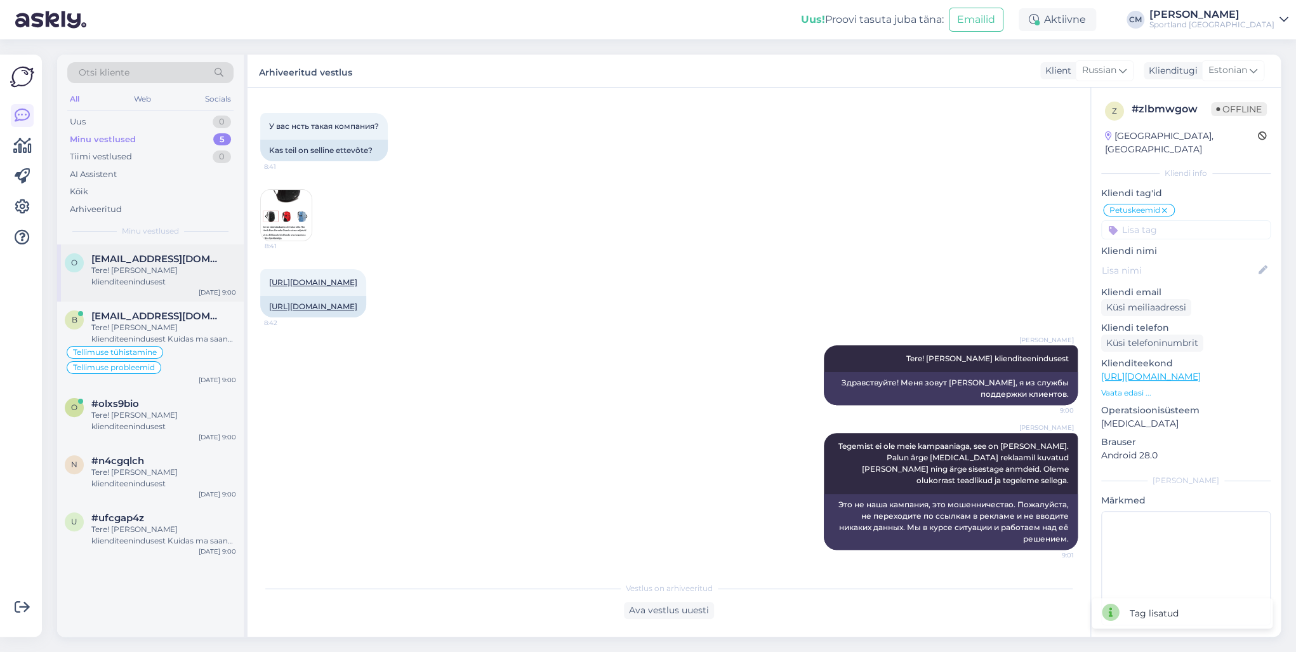
click at [163, 283] on div "Tere! [PERSON_NAME] klienditeenindusest" at bounding box center [163, 276] width 145 height 23
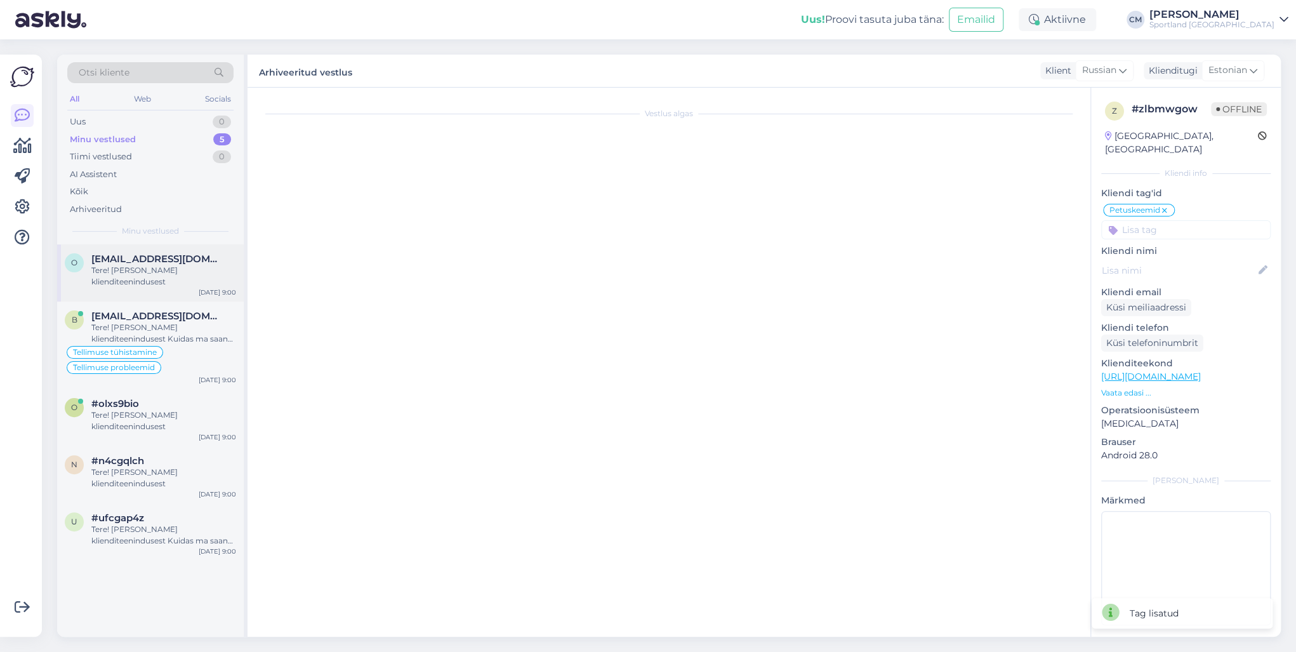
scroll to position [0, 0]
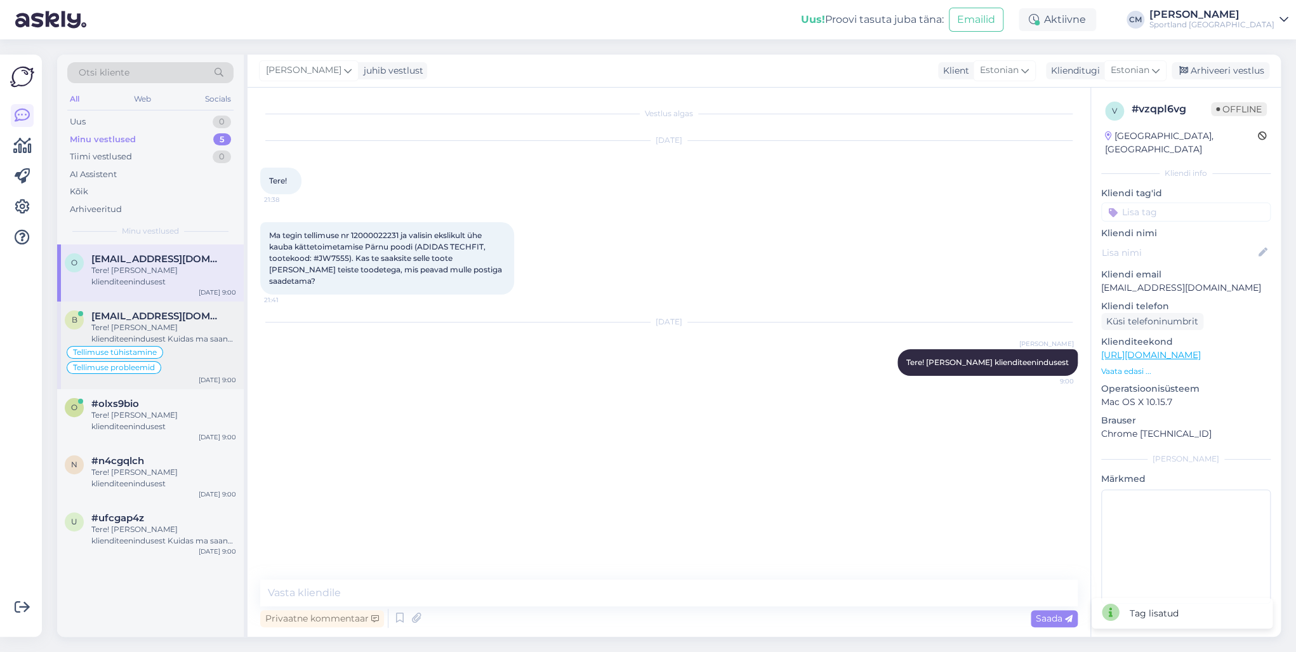
click at [147, 328] on div "Tere! [PERSON_NAME] klienditeenindusest Kuidas ma saan Teile abiks olla?" at bounding box center [163, 333] width 145 height 23
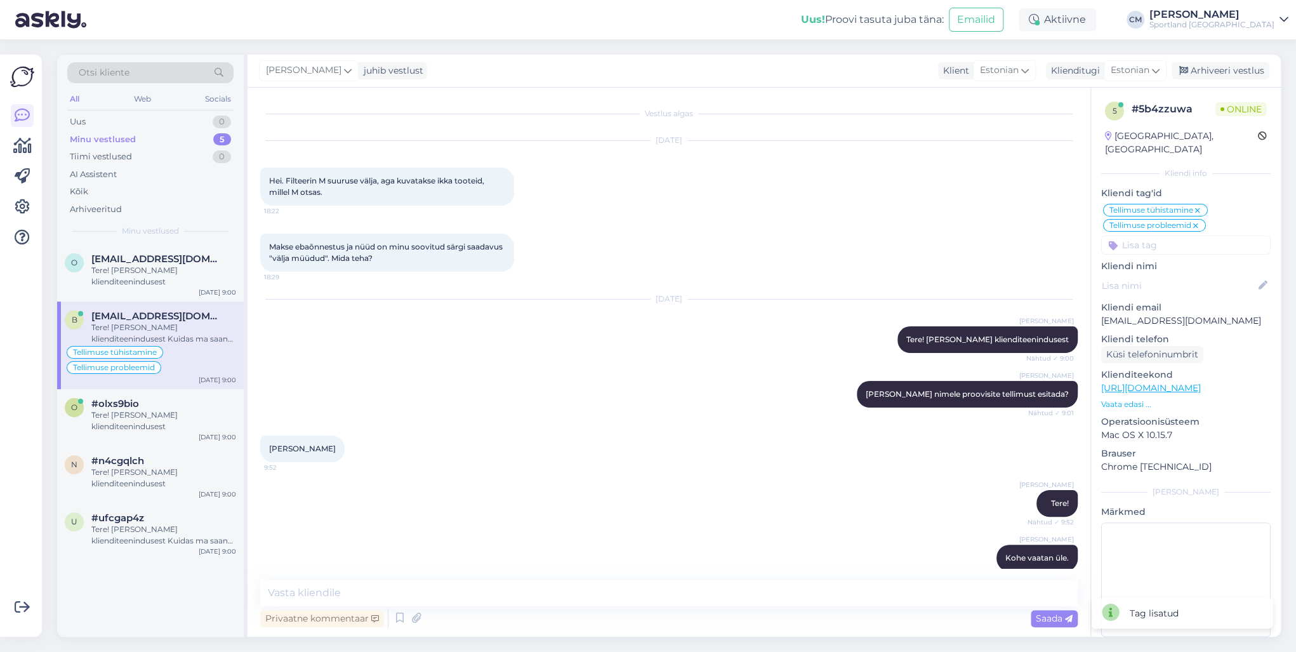
scroll to position [1035, 0]
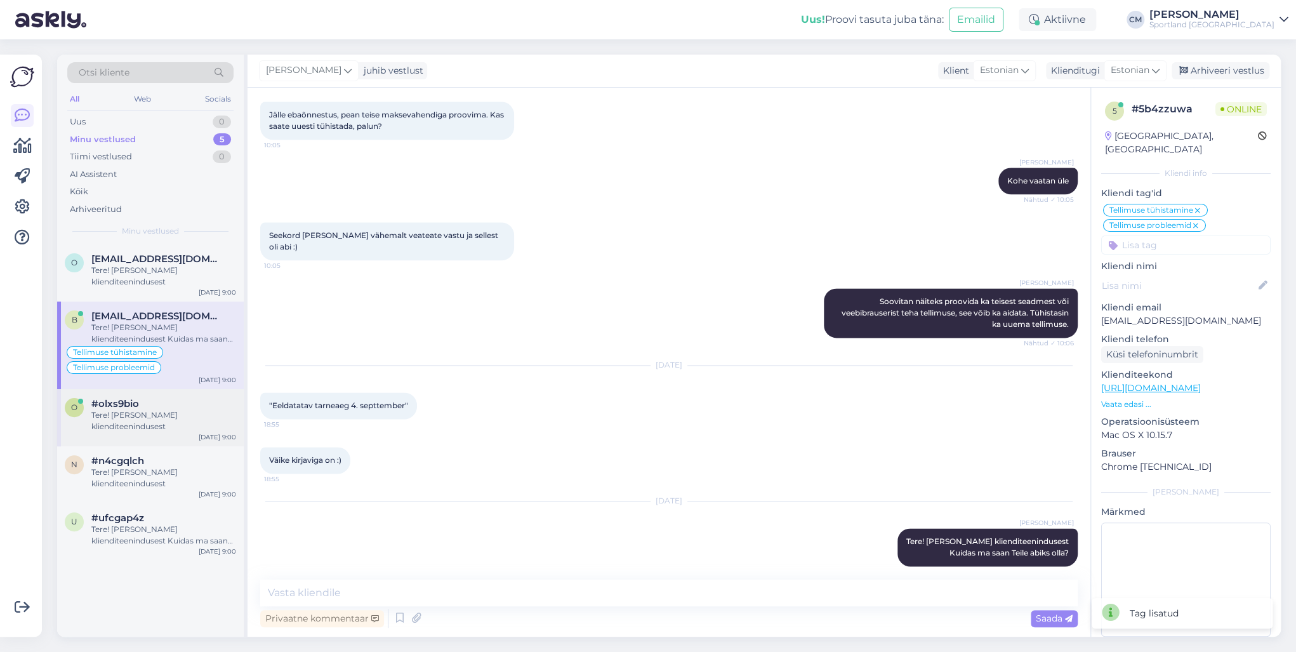
click at [163, 409] on div "Tere! [PERSON_NAME] klienditeenindusest" at bounding box center [163, 420] width 145 height 23
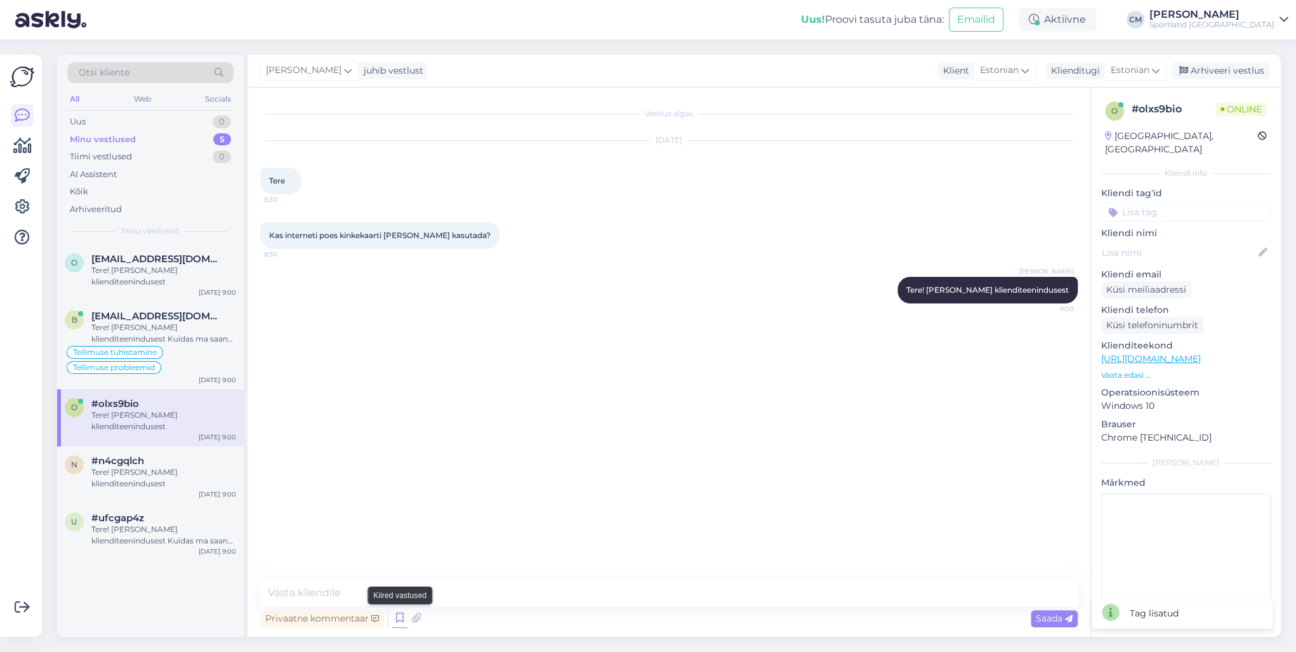
click at [401, 468] on icon at bounding box center [399, 618] width 15 height 19
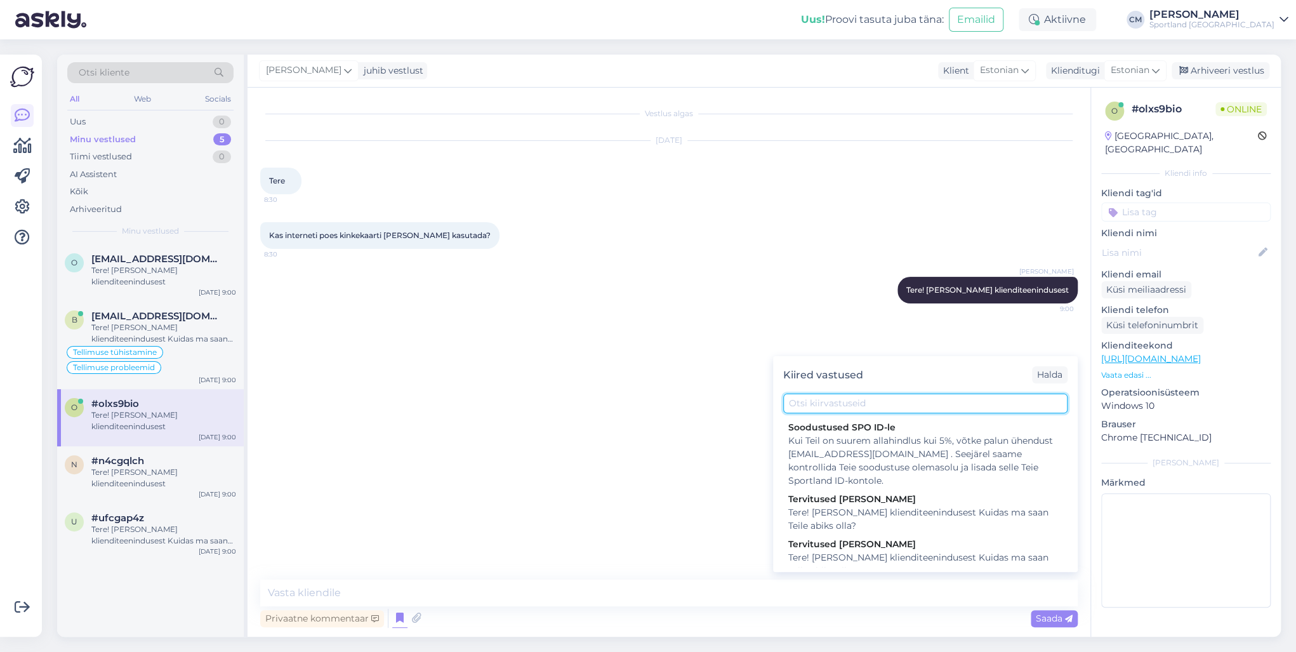
click at [865, 408] on input "text" at bounding box center [925, 404] width 284 height 20
type input "i"
type input "l"
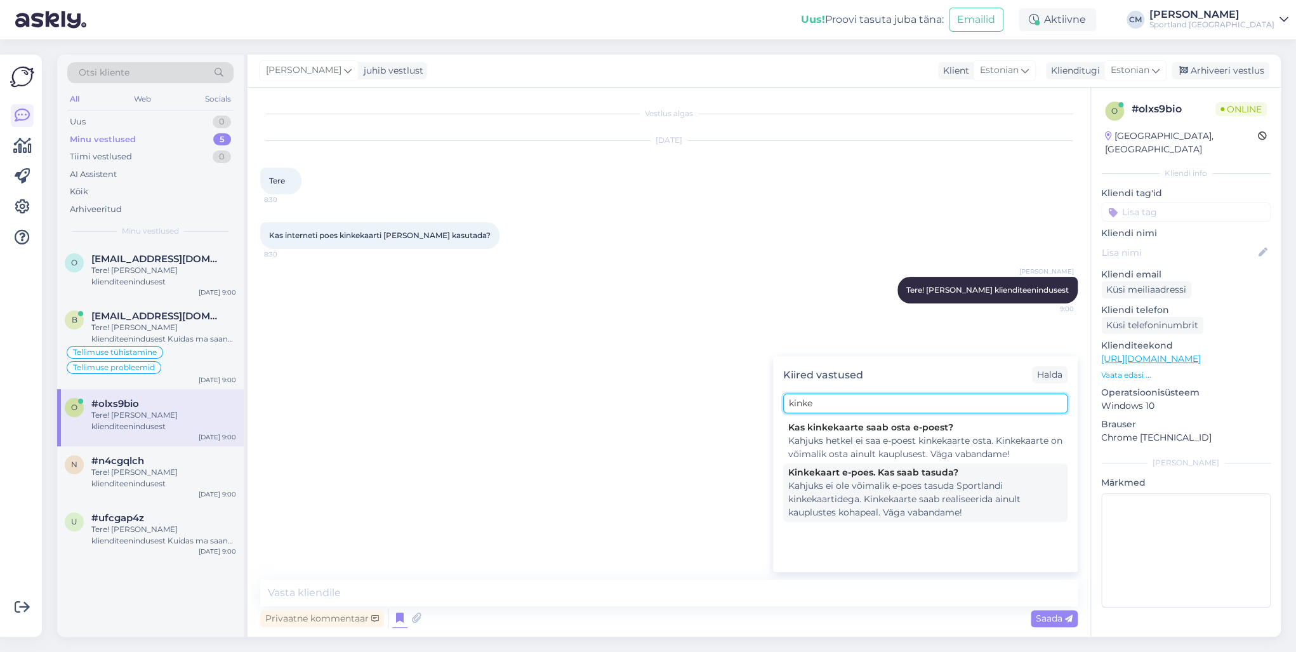
type input "kinke"
click at [867, 468] on div "Kahjuks ei ole võimalik e-poes tasuda Sportlandi kinkekaartidega. Kinkekaarte s…" at bounding box center [925, 499] width 274 height 40
type textarea "Kahjuks ei ole võimalik e-poes tasuda Sportlandi kinkekaartidega. Kinkekaarte s…"
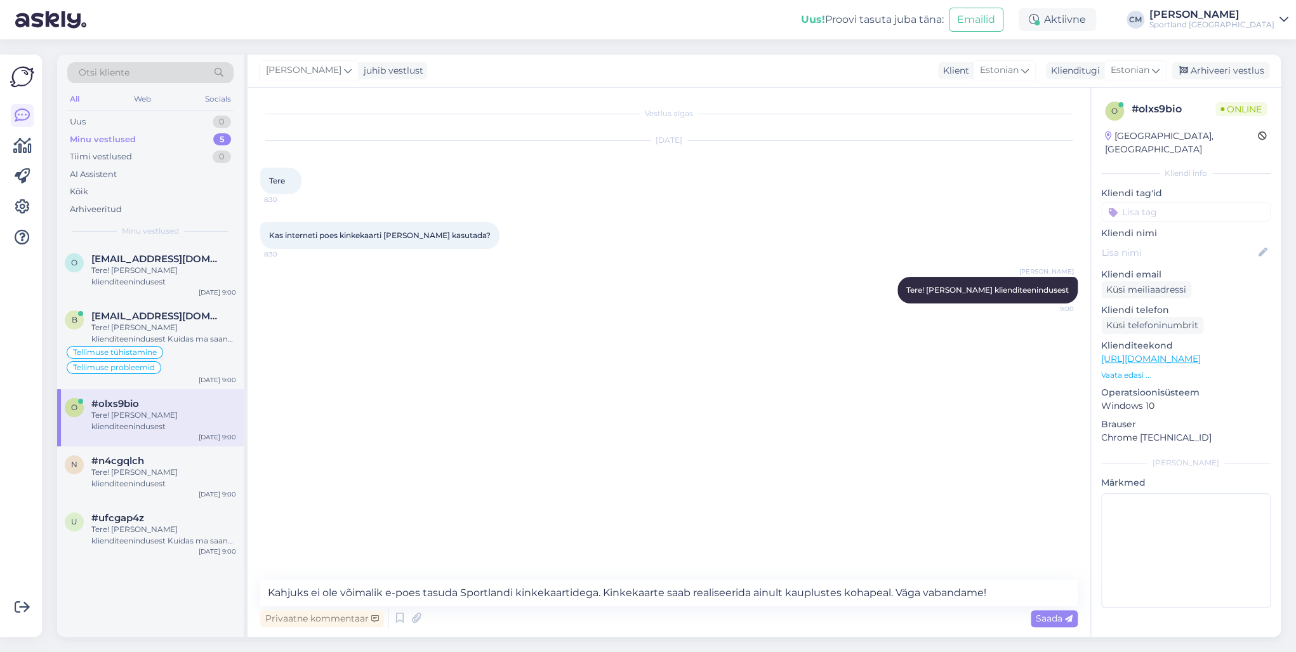
click at [679, 468] on div "Vestlus algas [DATE] Tere 8:30 Kas interneti poes kinkekaarti [PERSON_NAME] kas…" at bounding box center [674, 334] width 829 height 468
click at [635, 468] on textarea "Kahjuks ei ole võimalik e-poes tasuda Sportlandi kinkekaartidega. Kinkekaarte s…" at bounding box center [669, 593] width 818 height 27
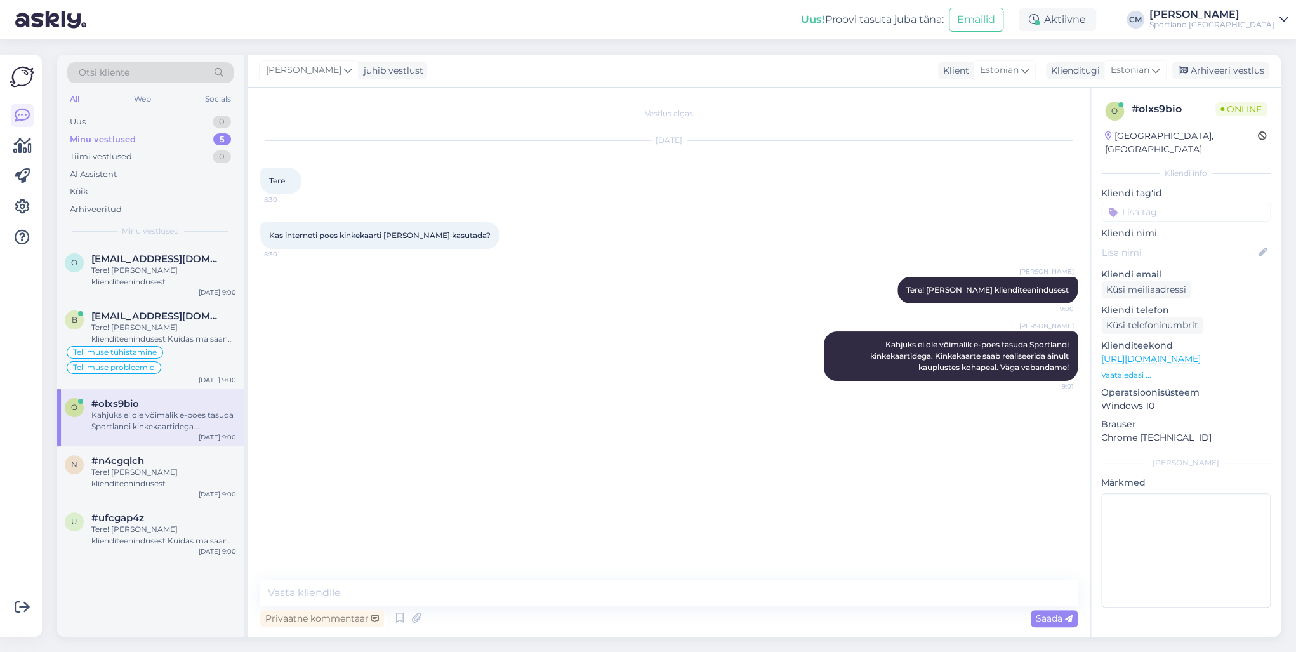
click at [971, 203] on input at bounding box center [1185, 212] width 169 height 19
type input "kinke"
click at [971, 257] on span "kinkekaart (e-poes)" at bounding box center [1186, 261] width 73 height 8
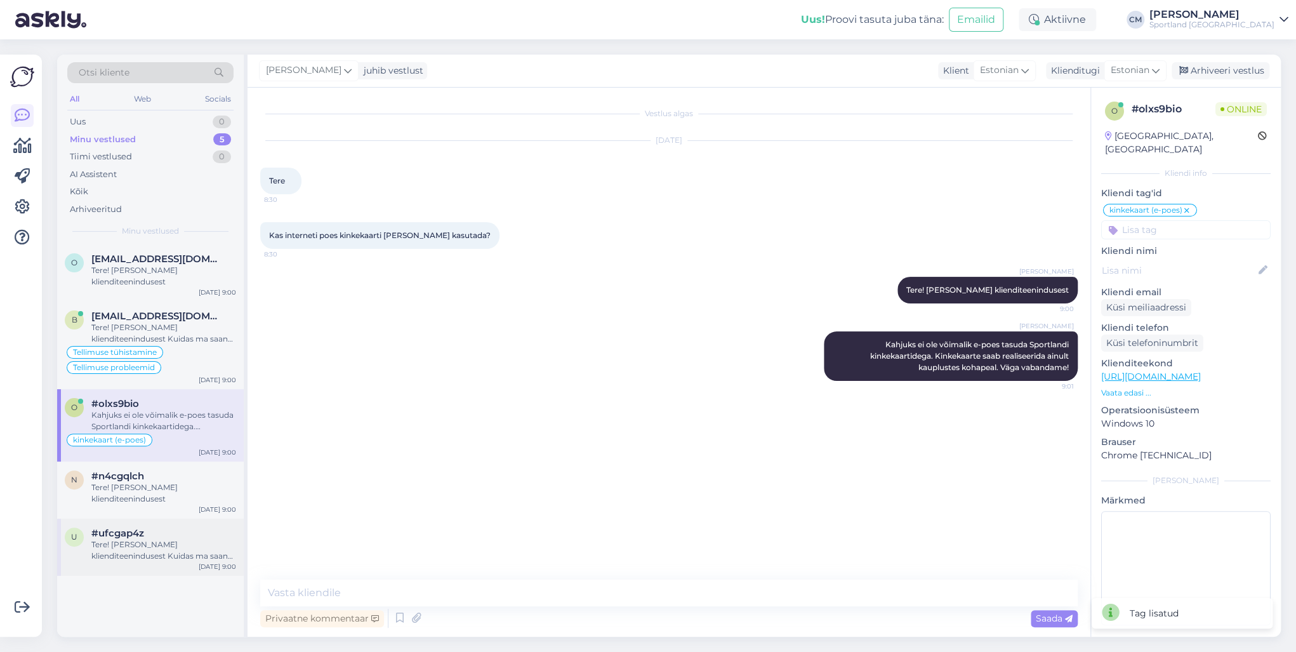
click at [196, 468] on div "Tere! [PERSON_NAME] klienditeenindusest Kuidas ma saan Teile abiks olla?" at bounding box center [163, 550] width 145 height 23
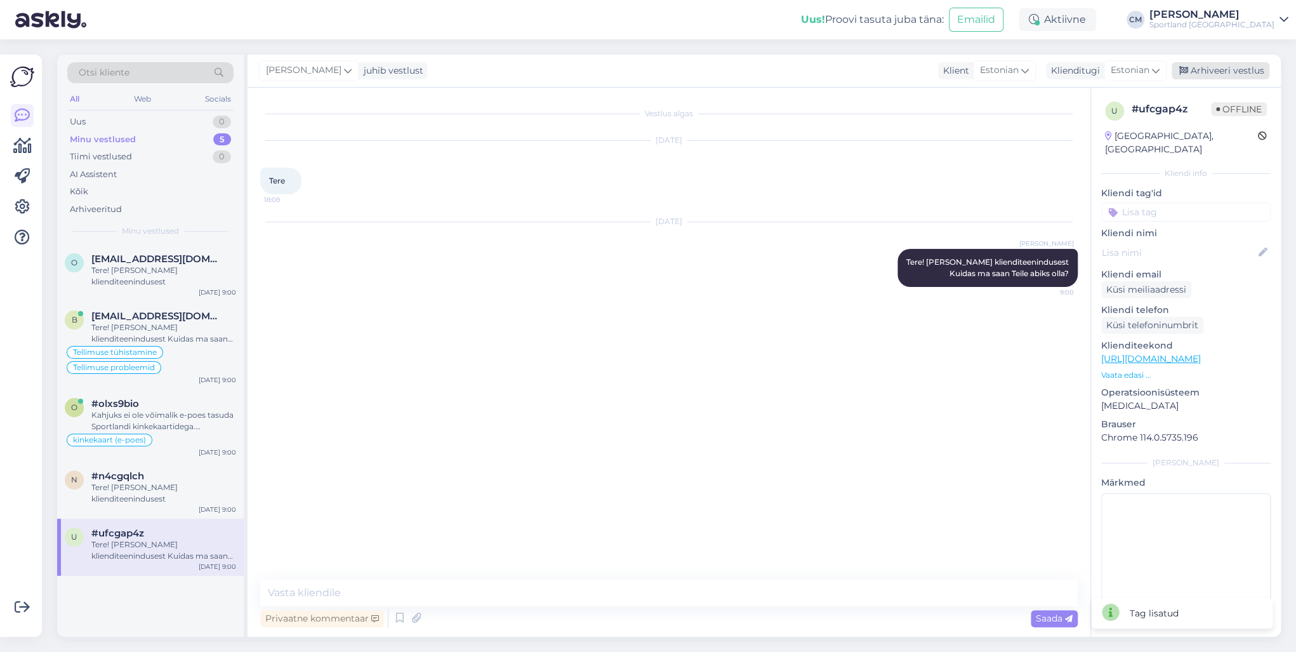
click at [971, 74] on div "Arhiveeri vestlus" at bounding box center [1221, 70] width 98 height 17
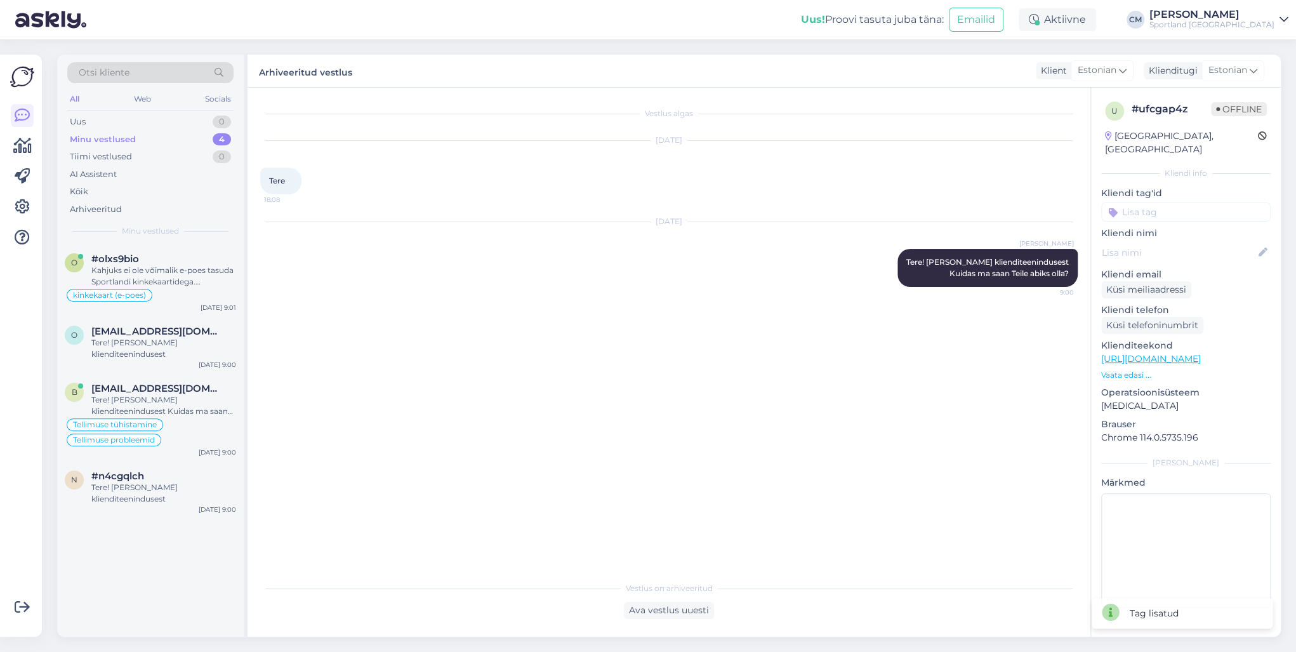
click at [971, 206] on input at bounding box center [1185, 212] width 169 height 19
type input "ch"
click at [971, 242] on span "chat [PERSON_NAME] sõnumita" at bounding box center [1187, 246] width 102 height 8
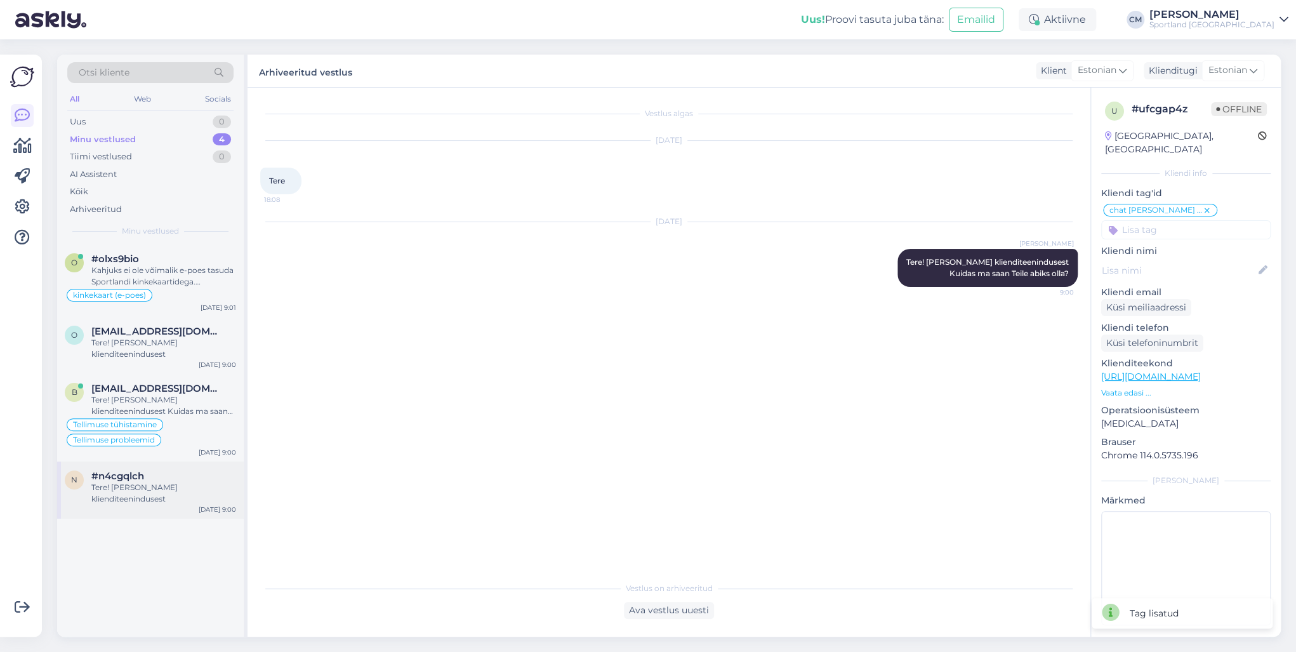
click at [135, 468] on div "n #n4cgqlch Tere! [PERSON_NAME] klienditeenindusest [DATE] 9:00" at bounding box center [150, 490] width 187 height 57
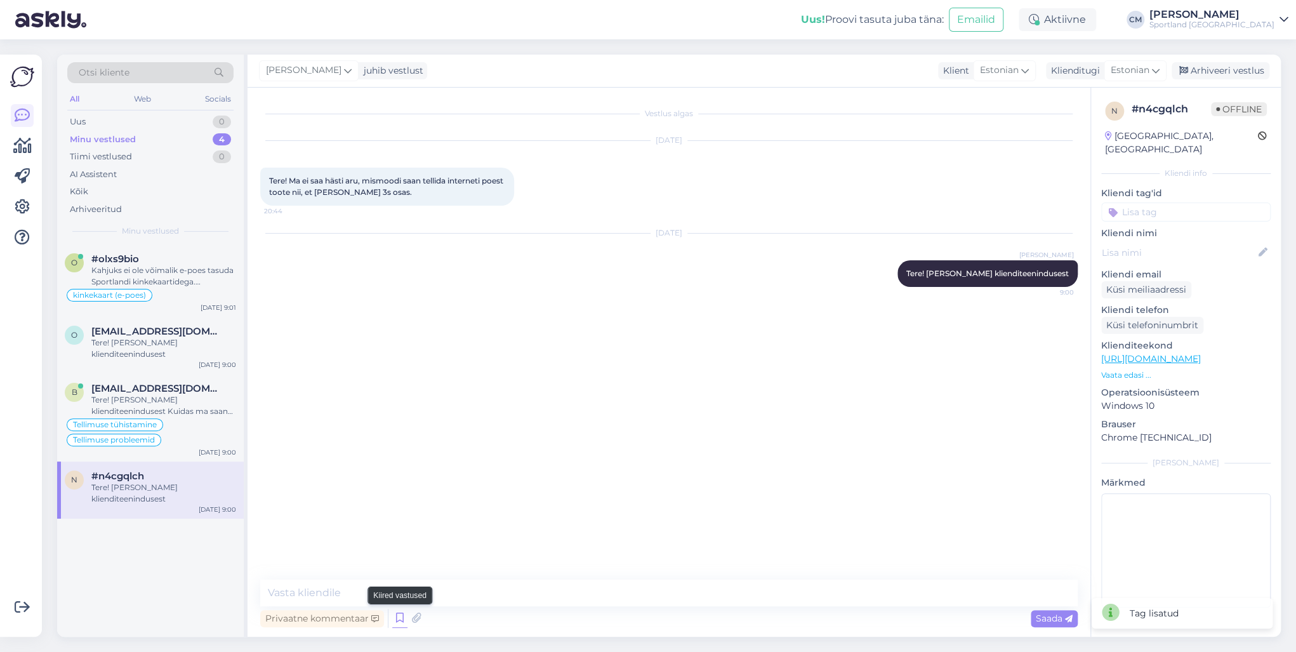
click at [399, 468] on icon at bounding box center [399, 618] width 15 height 19
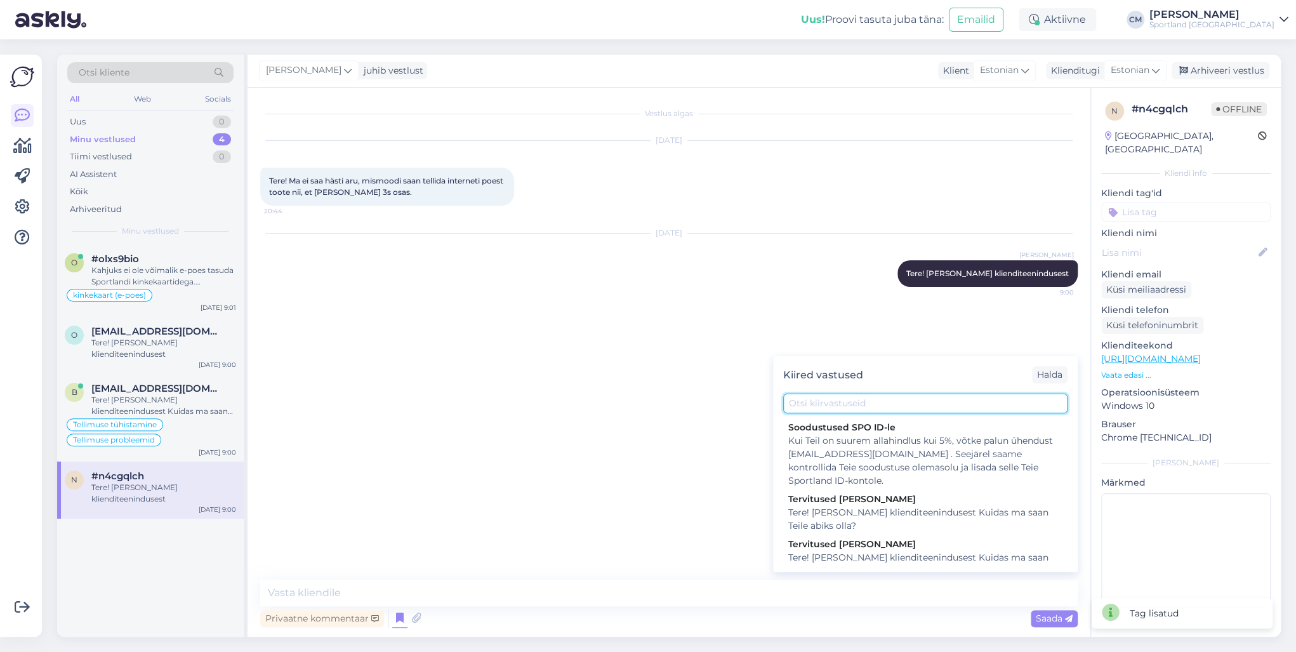
click at [858, 401] on input "text" at bounding box center [925, 404] width 284 height 20
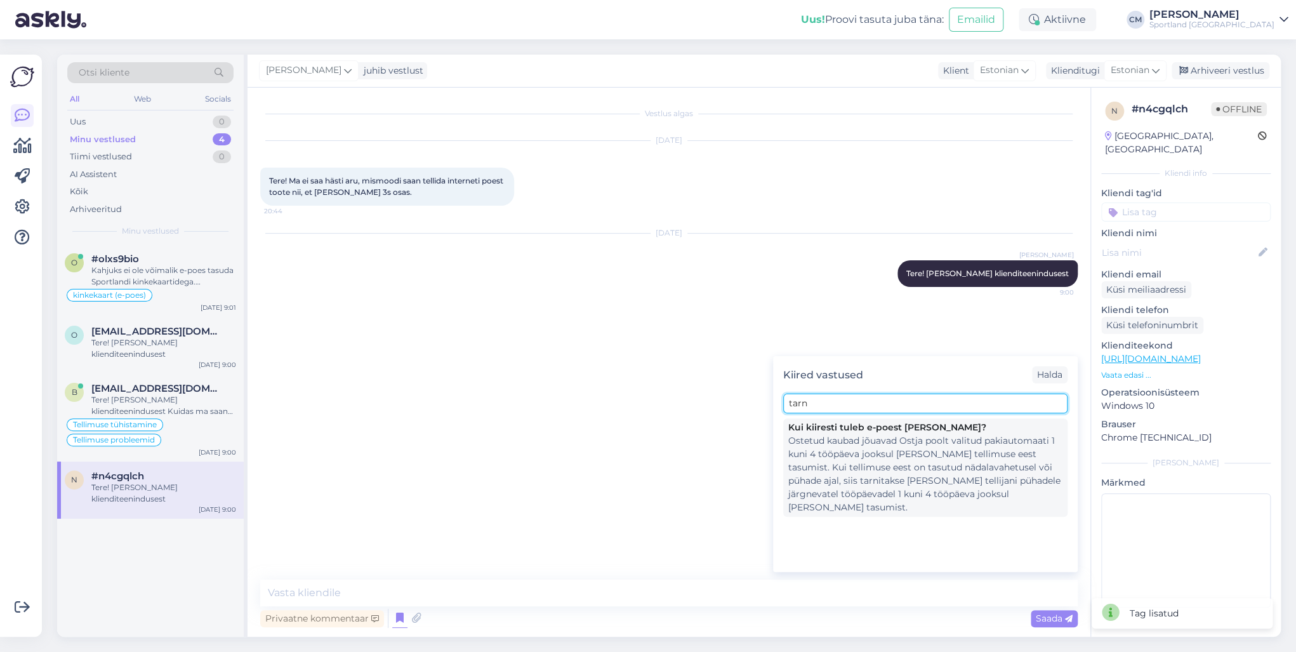
type input "tarn"
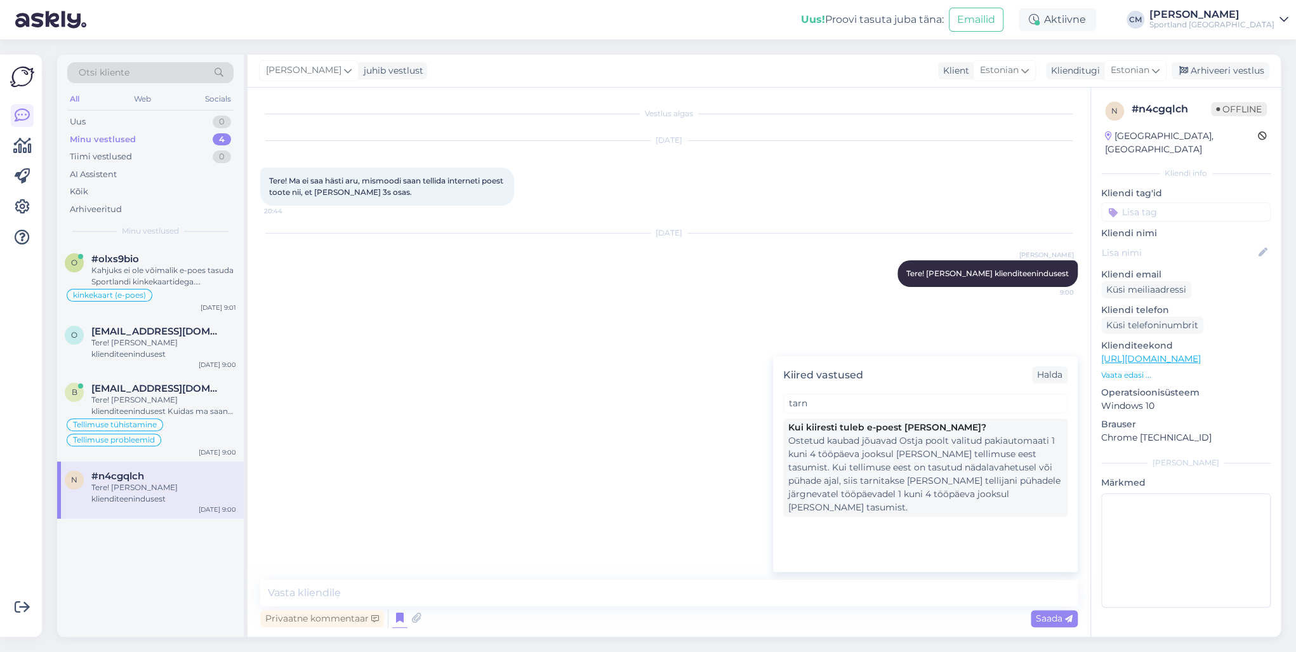
click at [854, 424] on div "Kui kiiresti tuleb e-poest [PERSON_NAME]?" at bounding box center [925, 427] width 274 height 13
type textarea "Ostetud kaubad jõuavad Ostja poolt valitud pakiautomaati 1 kuni 4 tööpäeva jook…"
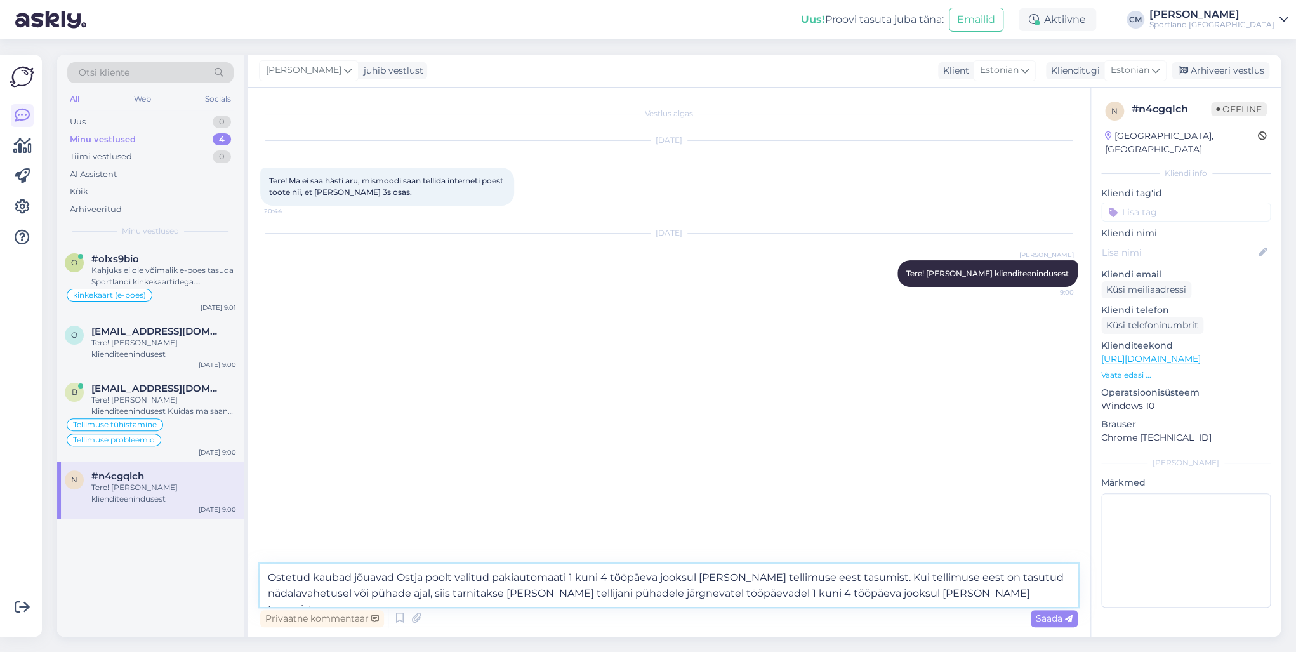
drag, startPoint x: 936, startPoint y: 596, endPoint x: 224, endPoint y: 572, distance: 712.0
click at [224, 468] on div "Otsi kliente All Web Socials Uus 0 Minu vestlused 4 Tiimi vestlused 0 AI Assist…" at bounding box center [669, 346] width 1224 height 582
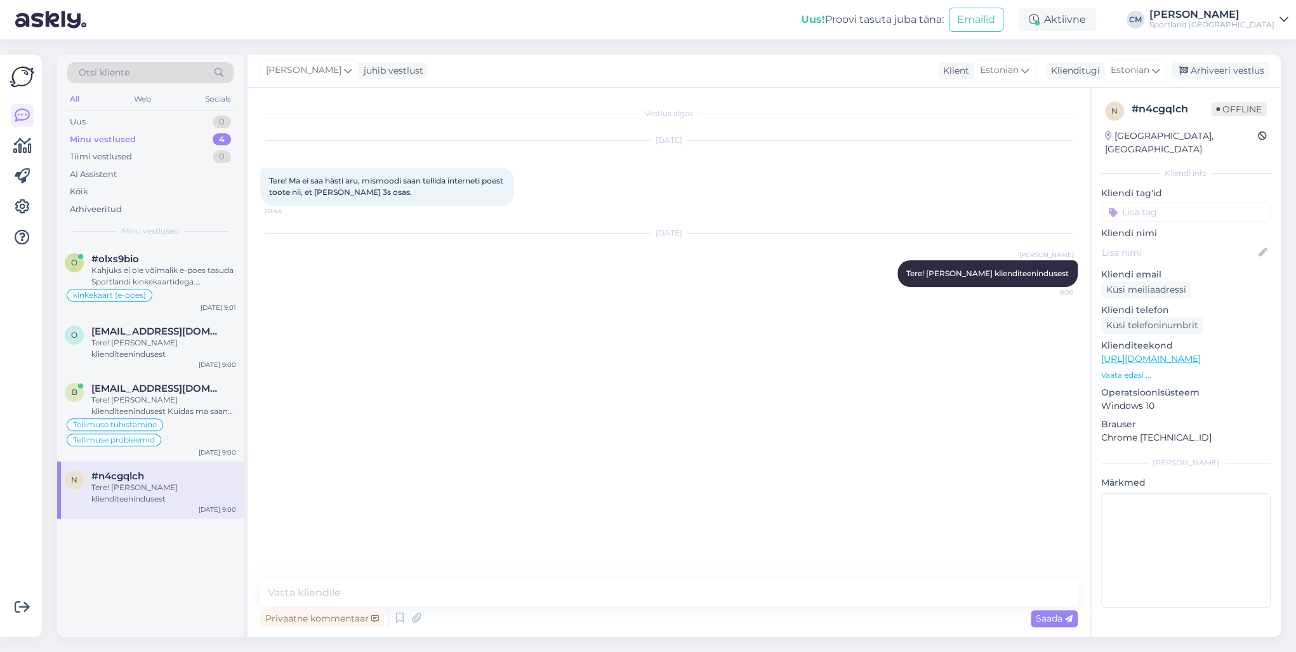
click at [475, 468] on div "Vestlus algas [DATE] Tere! Ma ei saa hästi aru, mismoodi saan tellida interneti…" at bounding box center [669, 362] width 843 height 549
click at [467, 468] on textarea at bounding box center [669, 593] width 818 height 27
type textarea "Ostukorvi [PERSON_NAME] saate valida makseviiskiks kas Inbank või ESTO."
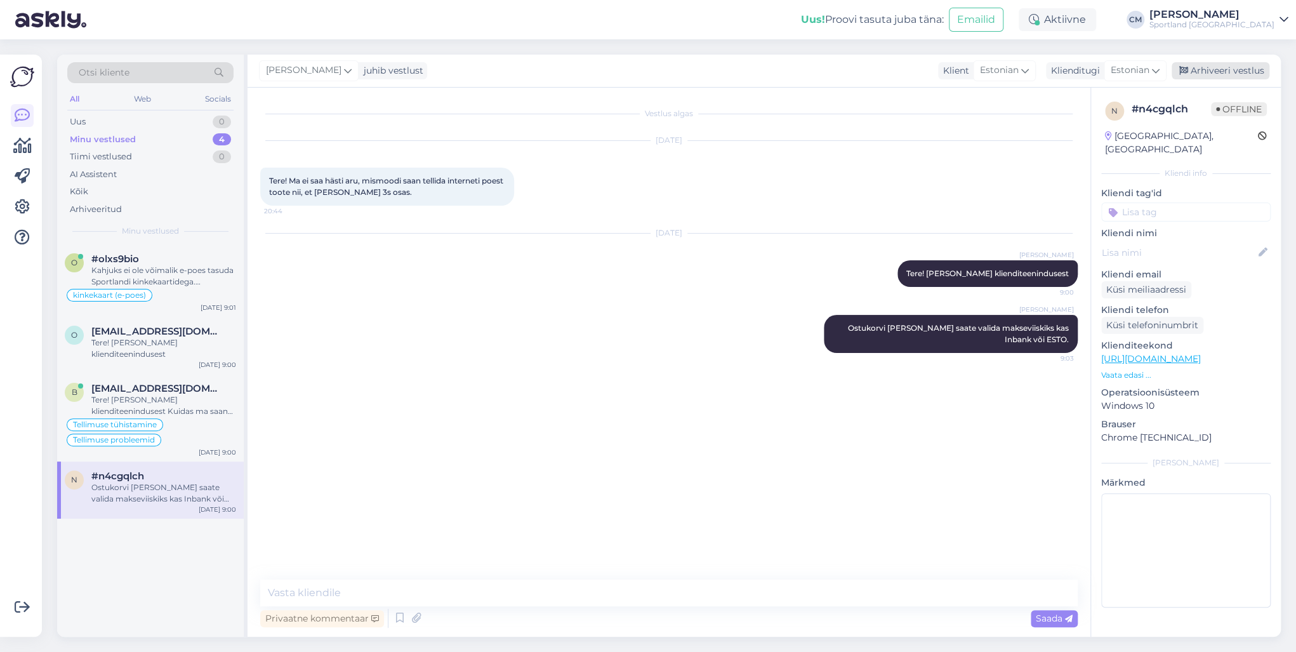
click at [971, 63] on div "Arhiveeri vestlus" at bounding box center [1221, 70] width 98 height 17
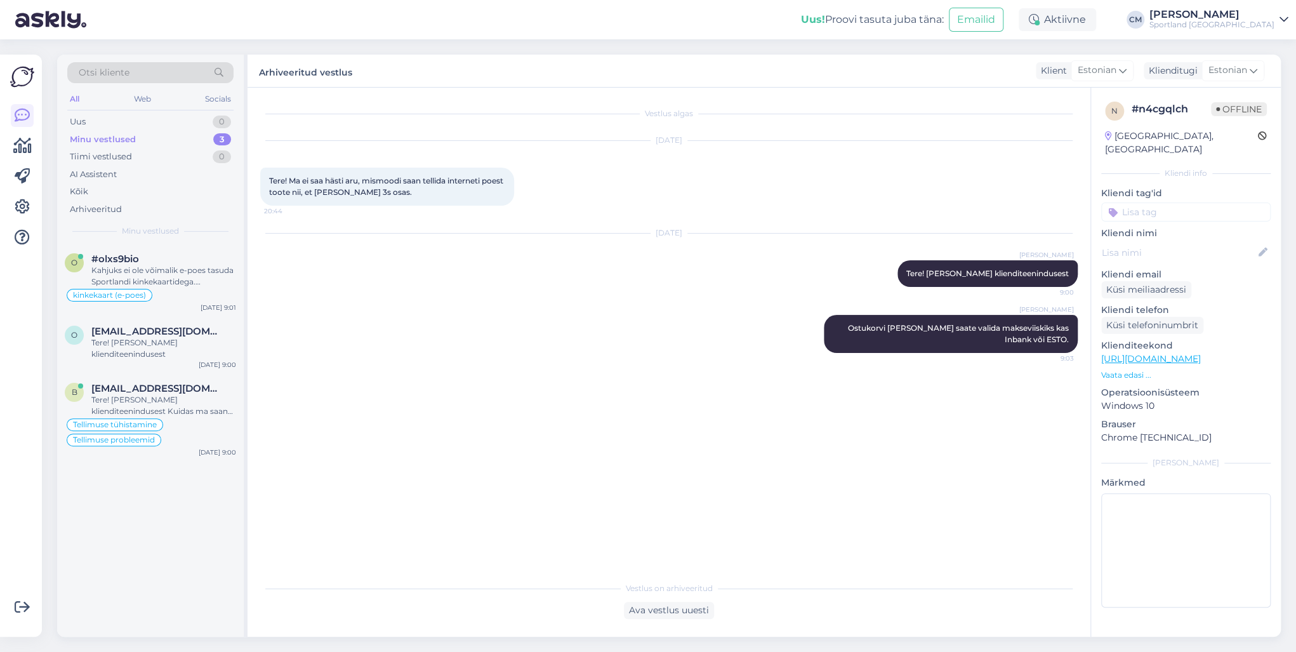
click at [971, 187] on p "Kliendi tag'id" at bounding box center [1185, 193] width 169 height 13
click at [971, 203] on input at bounding box center [1185, 212] width 169 height 19
type input "maks"
click at [971, 228] on div "Järelmaksu küsimused" at bounding box center [1185, 246] width 169 height 36
click at [971, 242] on span "Järelmaksu küsimused" at bounding box center [1187, 246] width 88 height 8
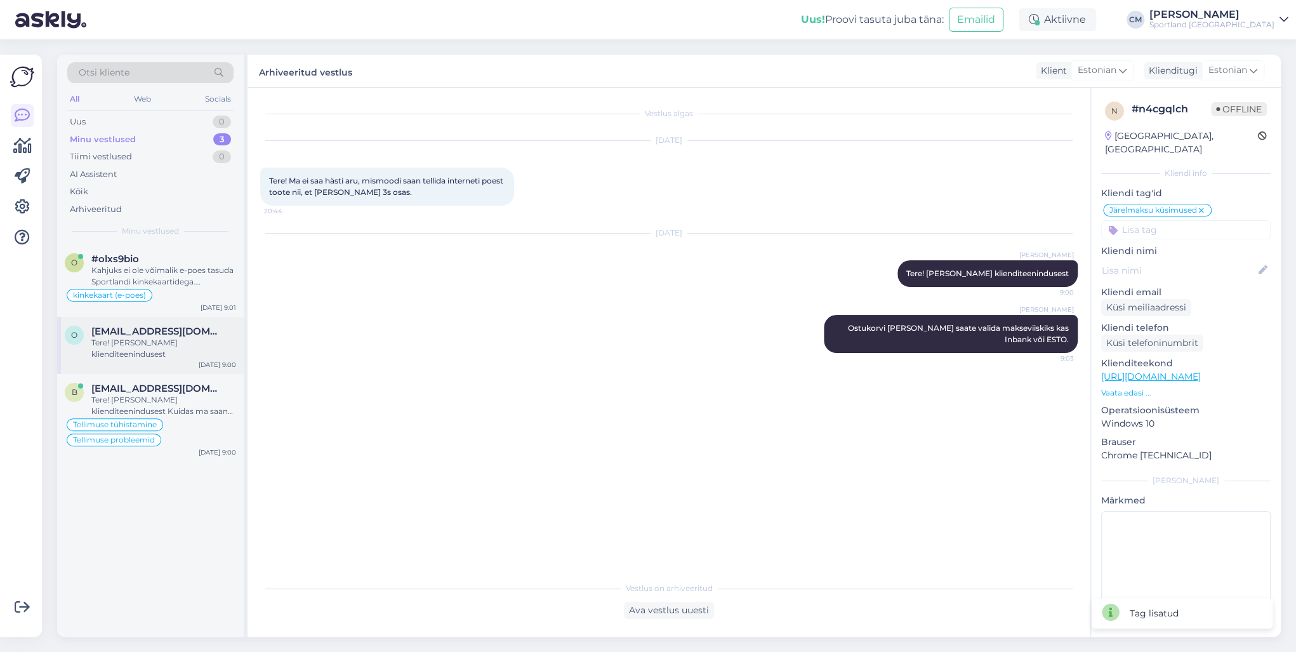
click at [136, 368] on div "o [EMAIL_ADDRESS][DOMAIN_NAME] Tere! [PERSON_NAME] klienditeenindusest [DATE] 9…" at bounding box center [150, 345] width 187 height 57
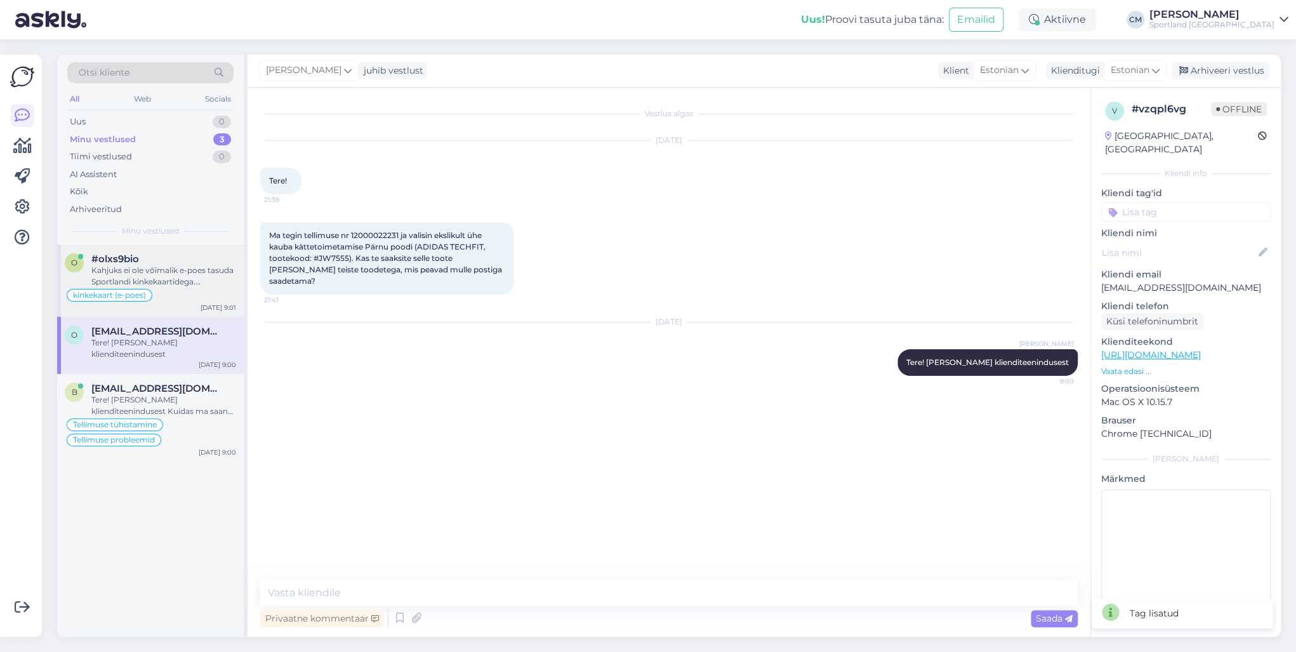
click at [178, 273] on div "Kahjuks ei ole võimalik e-poes tasuda Sportlandi kinkekaartidega. Kinkekaarte s…" at bounding box center [163, 276] width 145 height 23
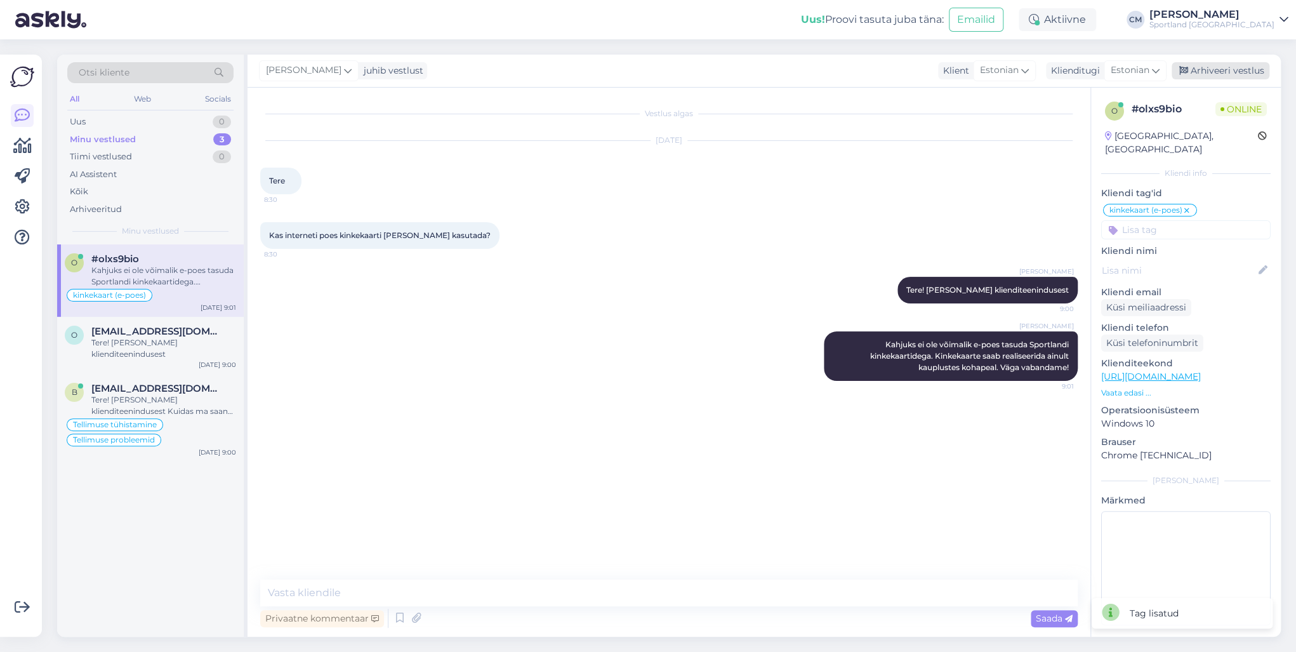
click at [971, 66] on div "Arhiveeri vestlus" at bounding box center [1221, 70] width 98 height 17
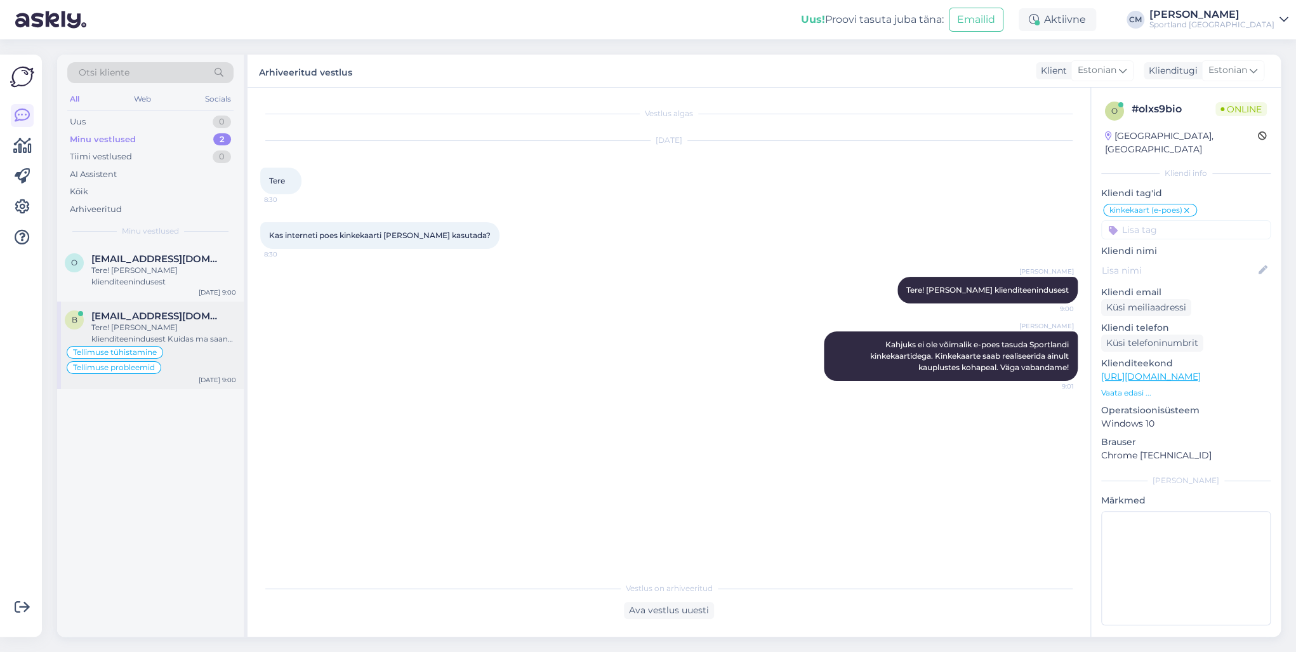
click at [185, 320] on span "[EMAIL_ADDRESS][DOMAIN_NAME]" at bounding box center [157, 315] width 132 height 11
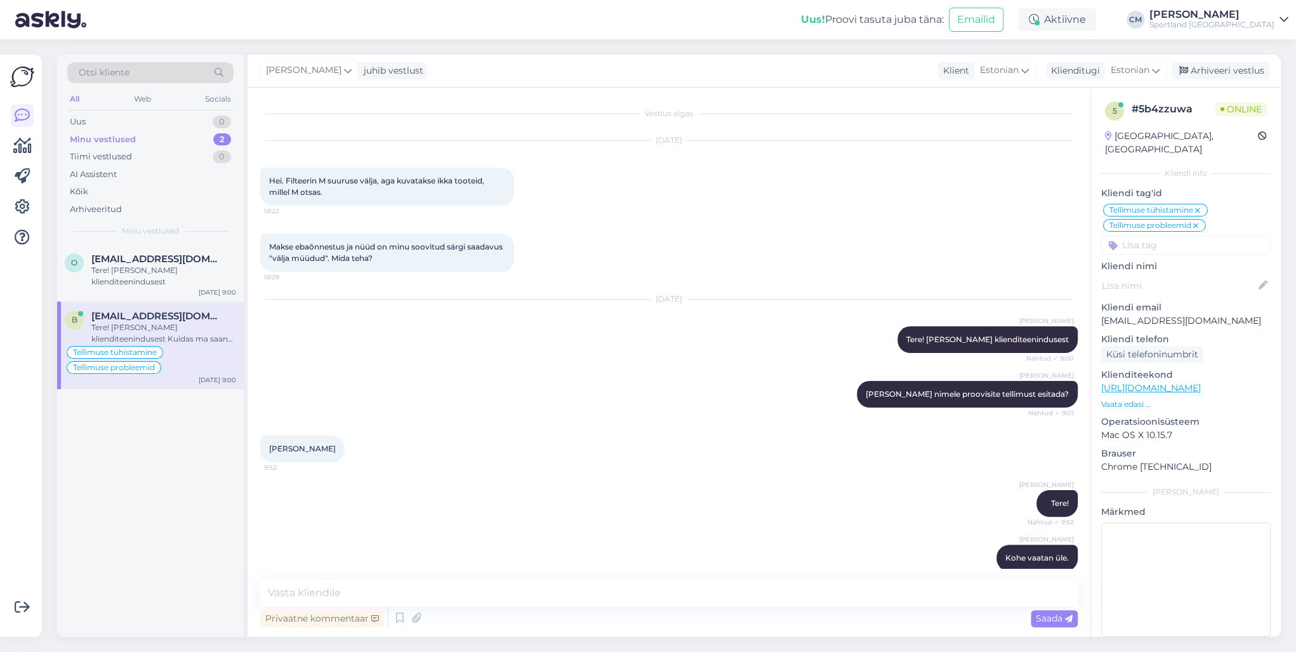
scroll to position [1035, 0]
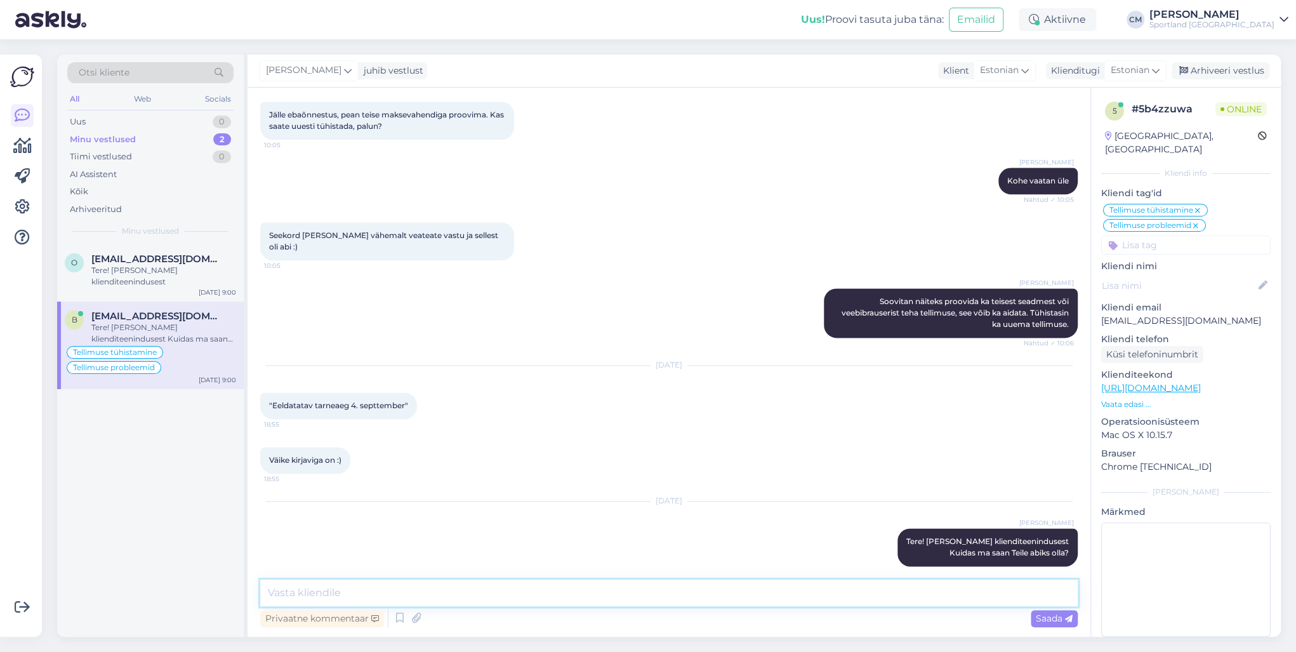
click at [566, 468] on textarea at bounding box center [669, 593] width 818 height 27
type textarea "Kus on kuvatud kirjaviga?"
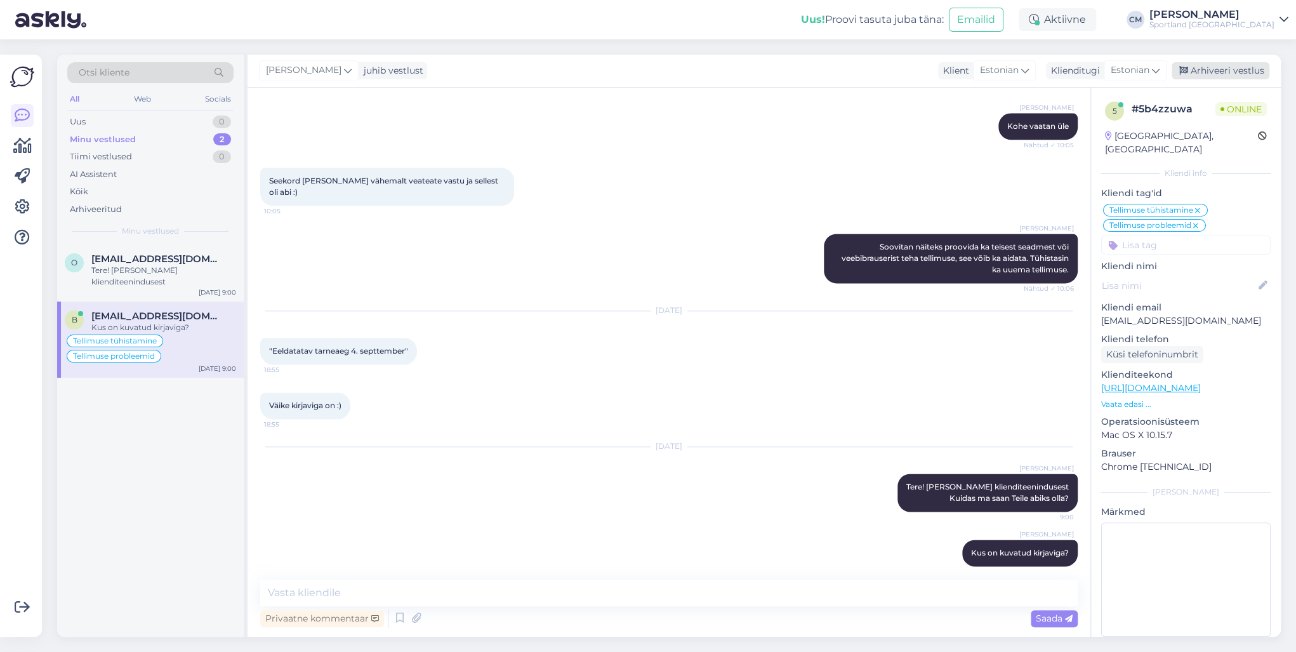
click at [971, 76] on div "Arhiveeri vestlus" at bounding box center [1221, 70] width 98 height 17
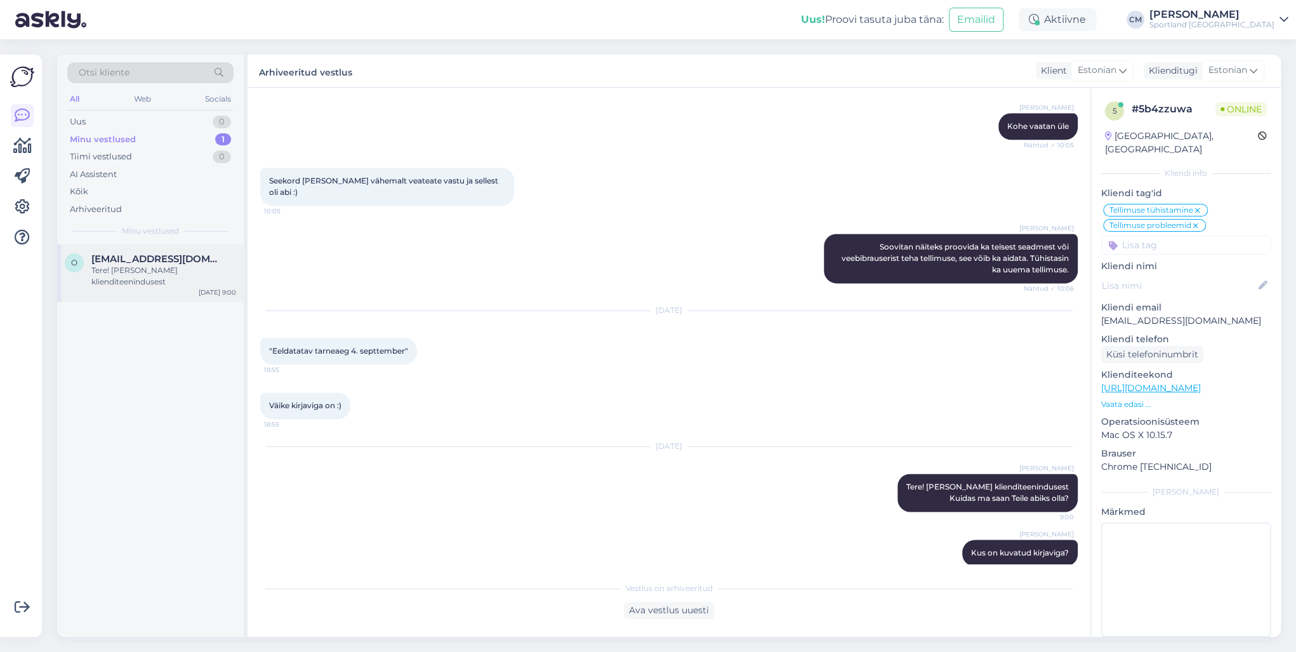
click at [218, 277] on div "Tere! [PERSON_NAME] klienditeenindusest" at bounding box center [163, 276] width 145 height 23
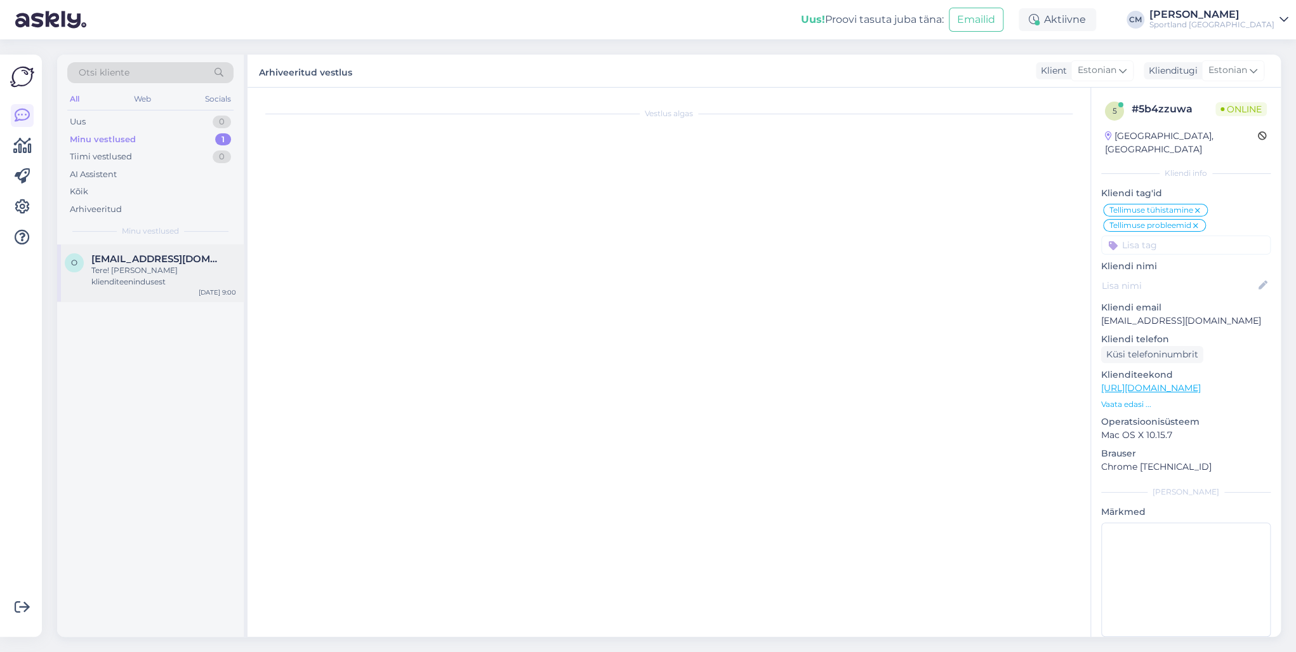
scroll to position [0, 0]
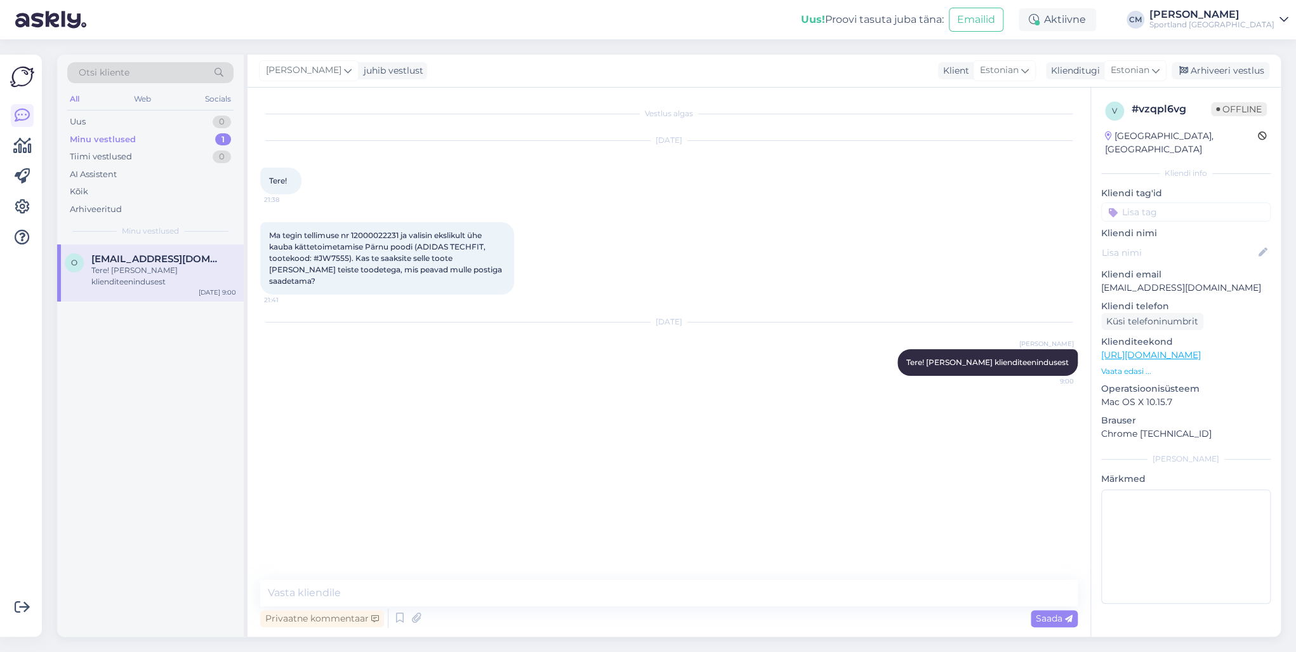
click at [368, 237] on span "Ma tegin tellimuse nr 12000022231 ja valisin ekslikult ühe kauba kättetoimetami…" at bounding box center [386, 257] width 235 height 55
copy span "12000022231"
drag, startPoint x: 402, startPoint y: 626, endPoint x: 447, endPoint y: 604, distance: 50.3
click at [402, 468] on icon at bounding box center [399, 618] width 15 height 19
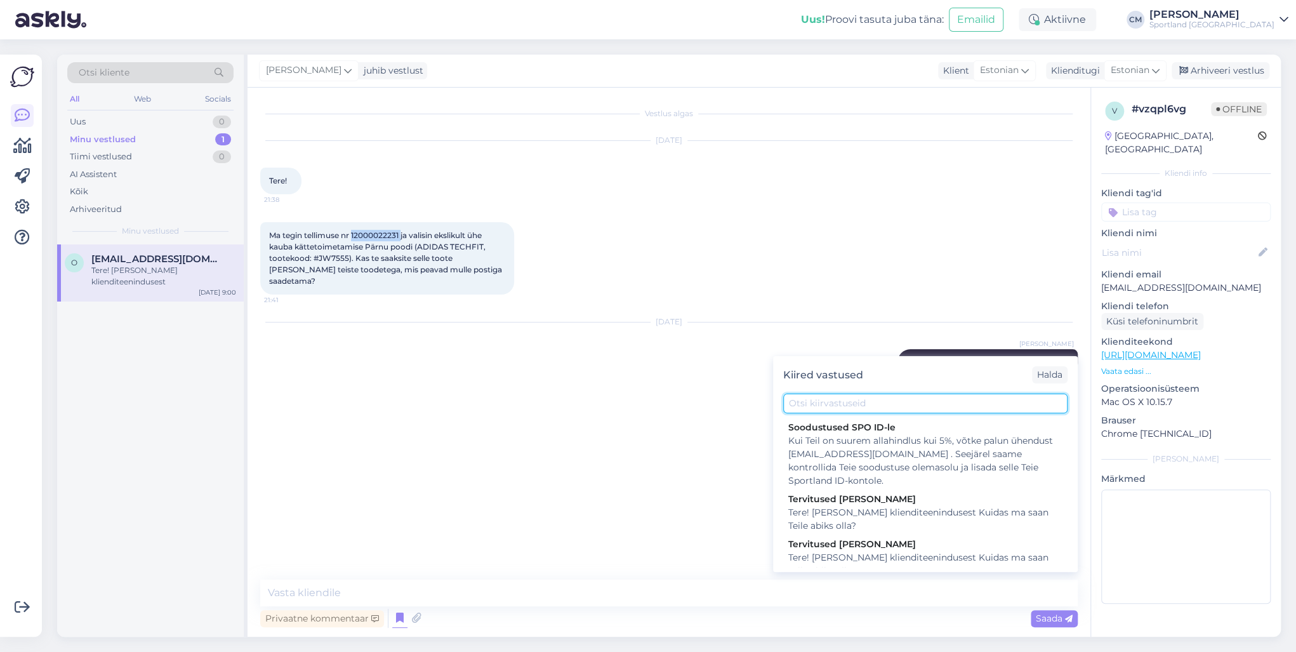
click at [938, 404] on input "text" at bounding box center [925, 404] width 284 height 20
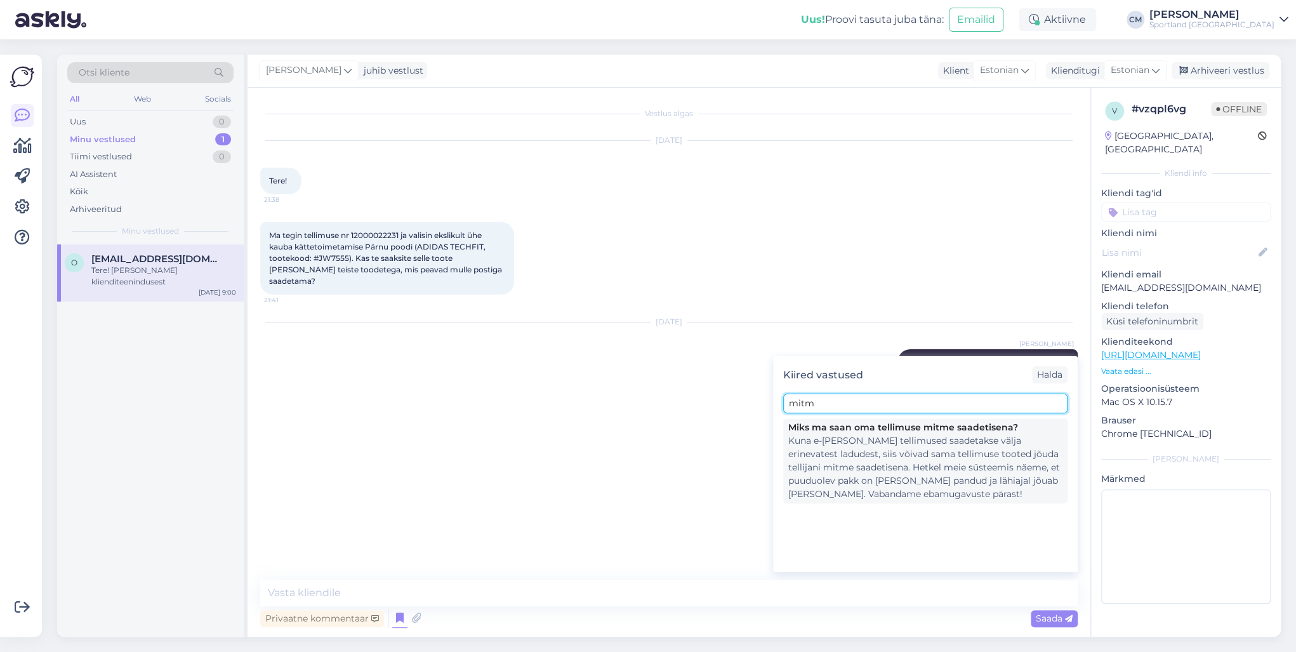
type input "mitm"
click at [902, 465] on div "Kuna e-[PERSON_NAME] tellimused saadetakse välja erinevatest ladudest, siis või…" at bounding box center [925, 467] width 274 height 67
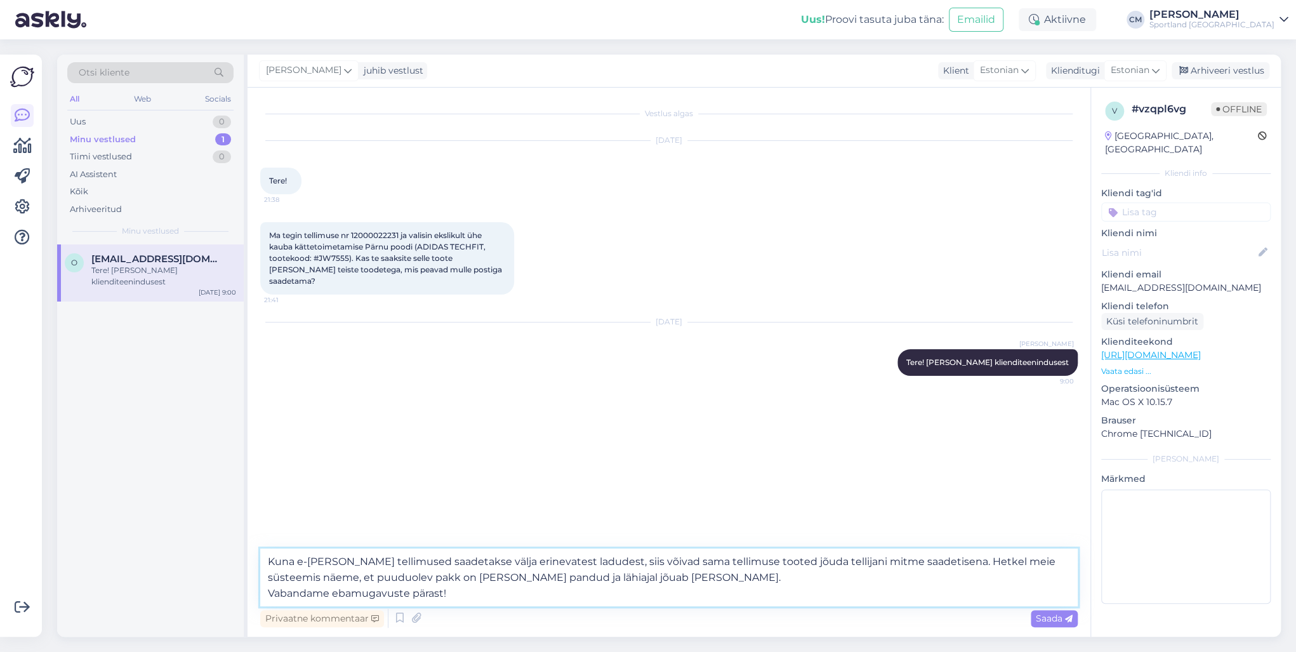
drag, startPoint x: 654, startPoint y: 579, endPoint x: 322, endPoint y: 576, distance: 331.4
click at [322, 468] on textarea "Kuna e-[PERSON_NAME] tellimused saadetakse välja erinevatest ladudest, siis või…" at bounding box center [669, 577] width 818 height 58
drag, startPoint x: 452, startPoint y: 595, endPoint x: 236, endPoint y: 592, distance: 216.5
click at [236, 468] on div "Otsi kliente All Web Socials Uus 0 Minu vestlused 1 Tiimi vestlused 0 AI Assist…" at bounding box center [669, 346] width 1224 height 582
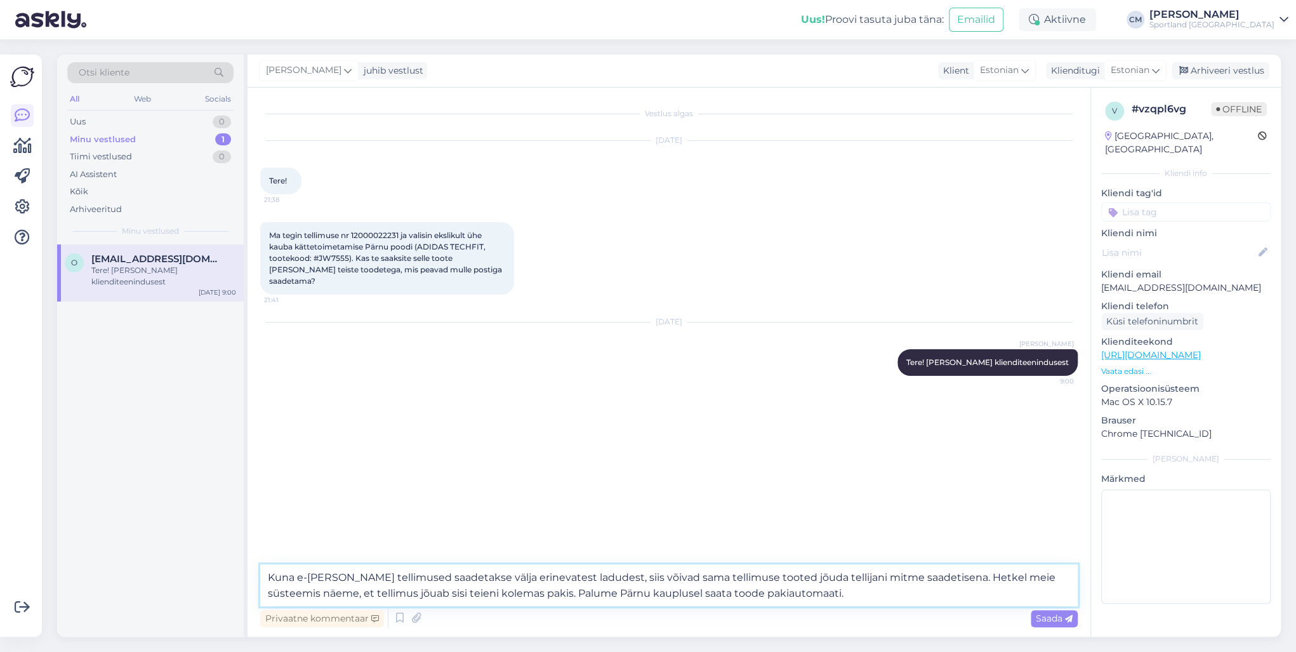
click at [811, 468] on textarea "Kuna e-[PERSON_NAME] tellimused saadetakse välja erinevatest ladudest, siis või…" at bounding box center [669, 585] width 818 height 42
click at [409, 468] on textarea "Kuna e-[PERSON_NAME] tellimused saadetakse välja erinevatest ladudest, siis või…" at bounding box center [669, 585] width 818 height 42
click at [404, 468] on textarea "Kuna e-[PERSON_NAME] tellimused saadetakse välja erinevatest ladudest, siis või…" at bounding box center [669, 585] width 818 height 42
click at [319, 468] on textarea "Kuna e-[PERSON_NAME] tellimused saadetakse välja erinevatest ladudest, siis või…" at bounding box center [669, 585] width 818 height 42
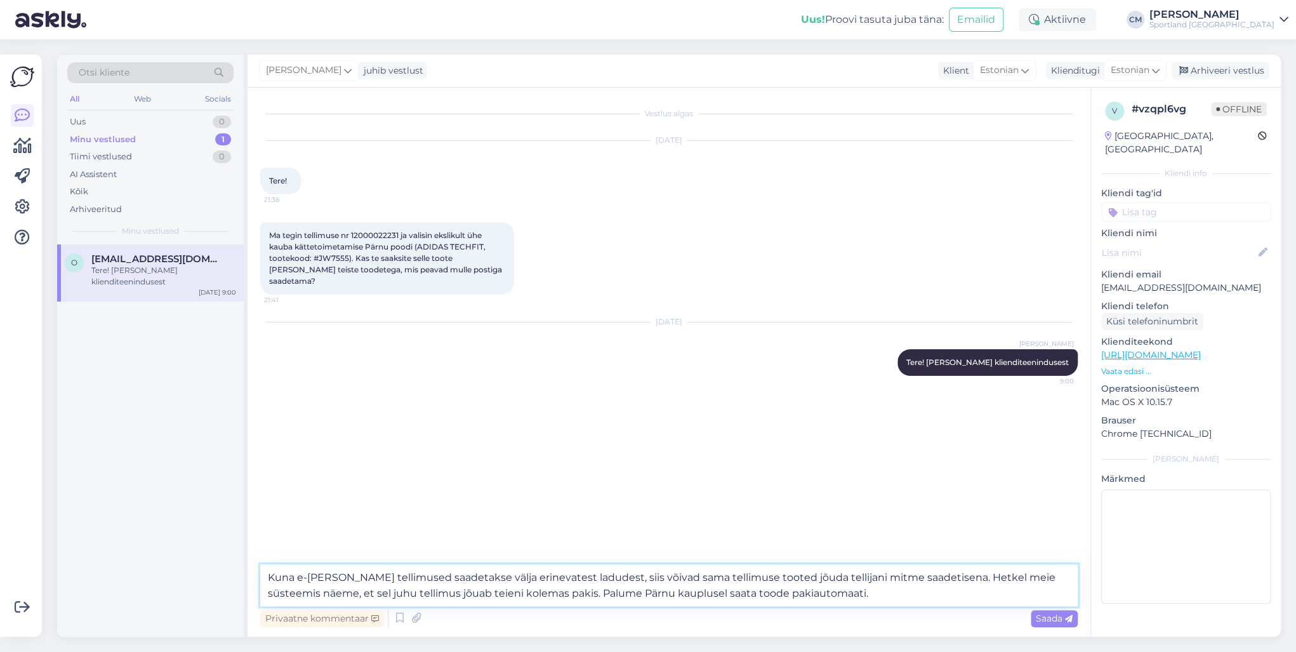
type textarea "Kuna e-[PERSON_NAME] tellimused saadetakse välja erinevatest ladudest, siis või…"
click at [842, 468] on textarea "Kuna e-[PERSON_NAME] tellimused saadetakse välja erinevatest ladudest, siis või…" at bounding box center [669, 585] width 818 height 42
click at [707, 468] on textarea "Kuna e-[PERSON_NAME] tellimused saadetakse välja erinevatest ladudest, siis või…" at bounding box center [669, 585] width 818 height 42
click at [821, 468] on textarea "Kuna e-[PERSON_NAME] tellimused saadetakse välja erinevatest ladudest, siis või…" at bounding box center [669, 585] width 818 height 42
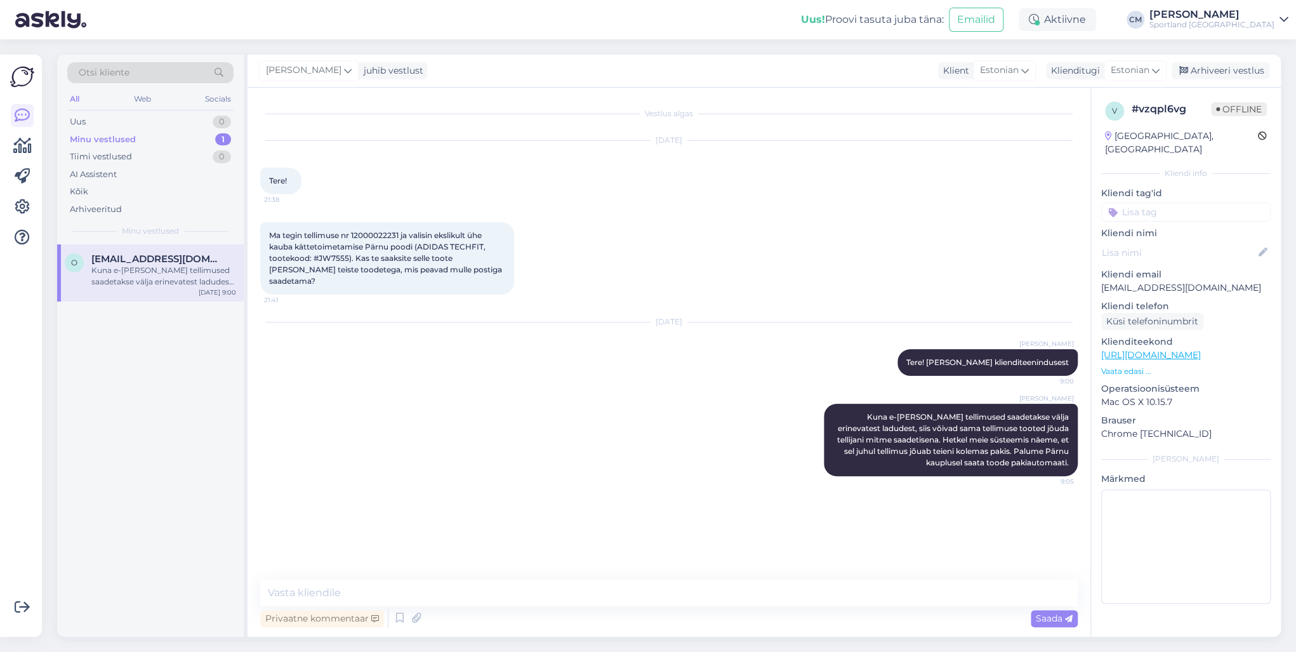
click at [371, 229] on div "Ma tegin tellimuse nr 12000022231 ja valisin ekslikult ühe kauba kättetoimetami…" at bounding box center [387, 258] width 254 height 72
copy span "12000022231"
click at [645, 468] on textarea at bounding box center [669, 593] width 818 height 27
paste textarea "CC837366307EE"
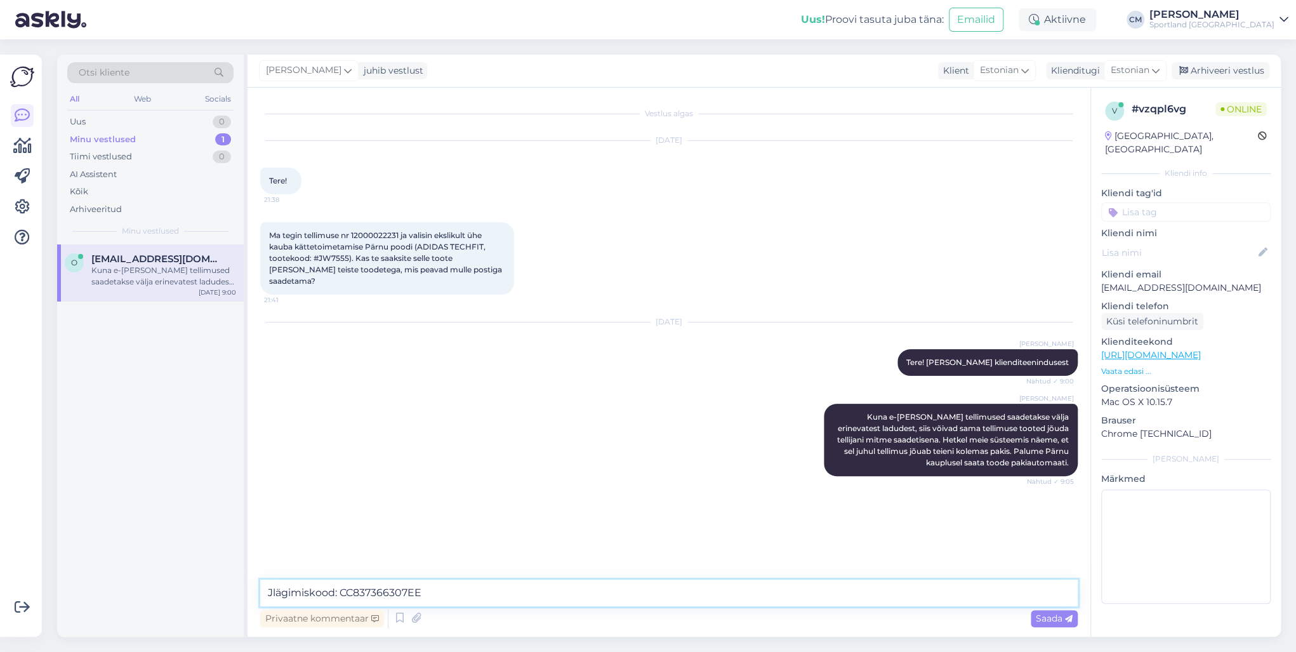
click at [274, 468] on textarea "Jlägimiskood: CC837366307EE" at bounding box center [669, 593] width 818 height 27
click at [277, 468] on textarea "Jägimiskood: CC837366307EE" at bounding box center [669, 593] width 818 height 27
type textarea "Jälgimiskood: CC837366307EE"
click at [482, 468] on textarea "Jälgimiskood: CC837366307EE" at bounding box center [669, 593] width 818 height 27
click at [478, 468] on textarea "Jälgimiskood: CC837366307EE" at bounding box center [669, 593] width 818 height 27
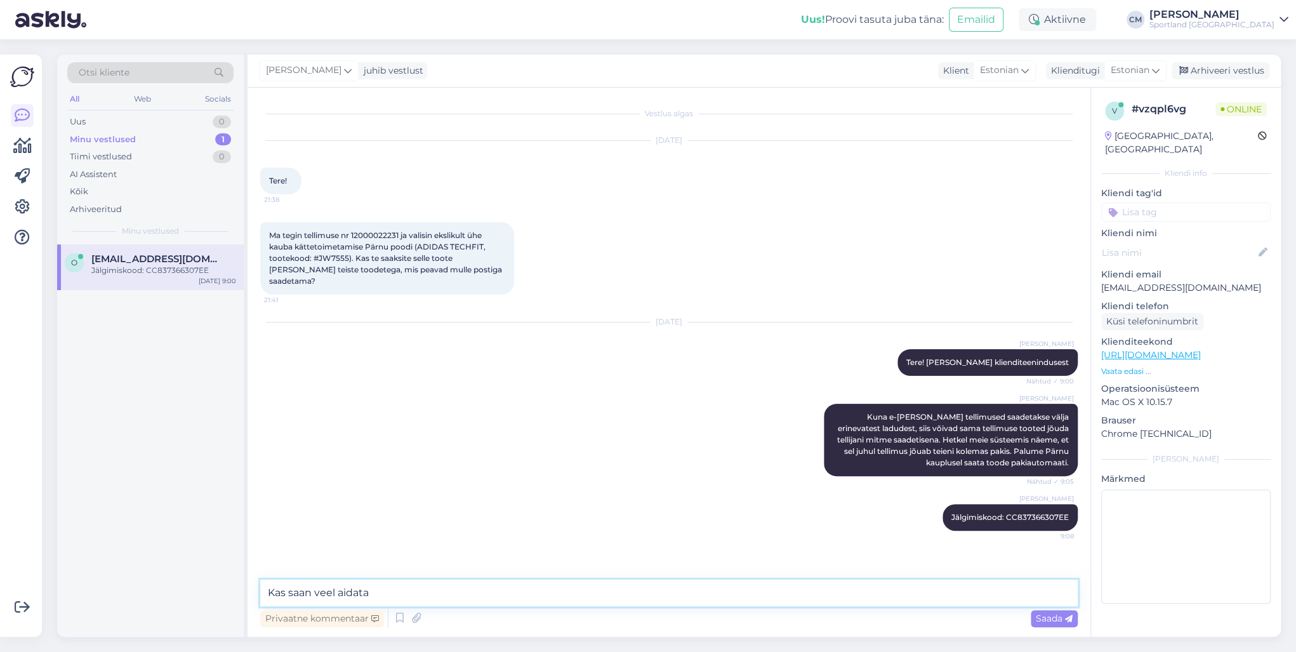
type textarea "Kas saan veel aidata?"
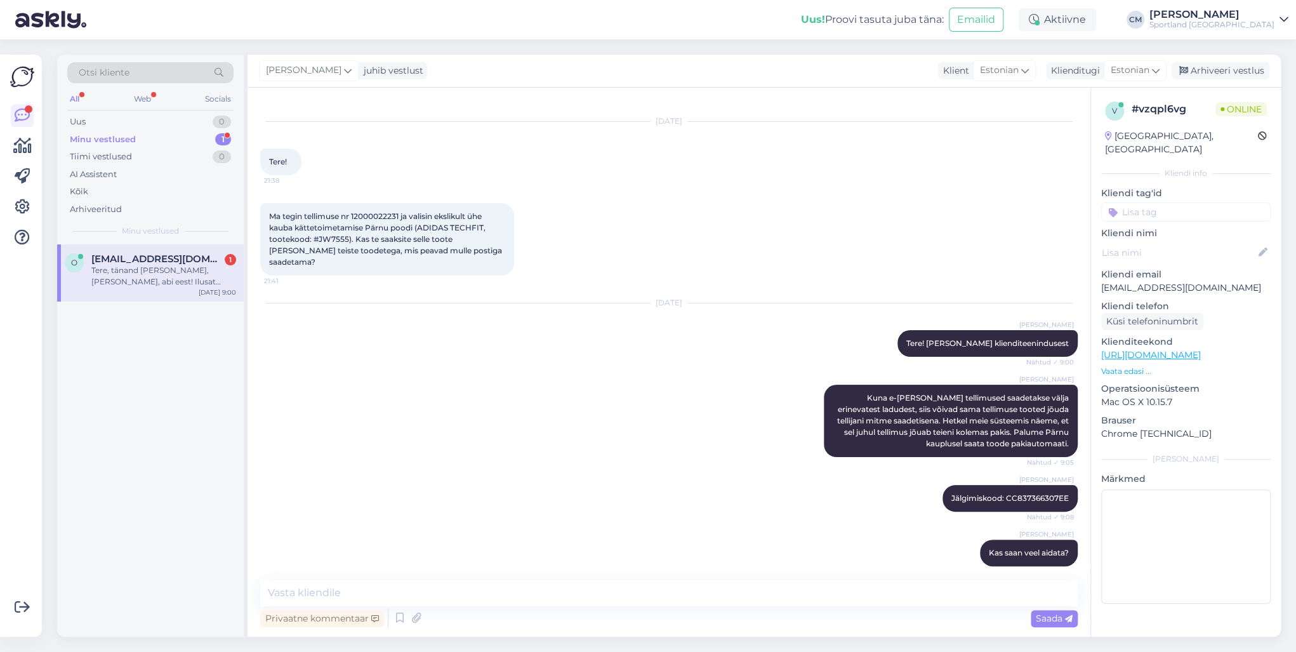
scroll to position [74, 0]
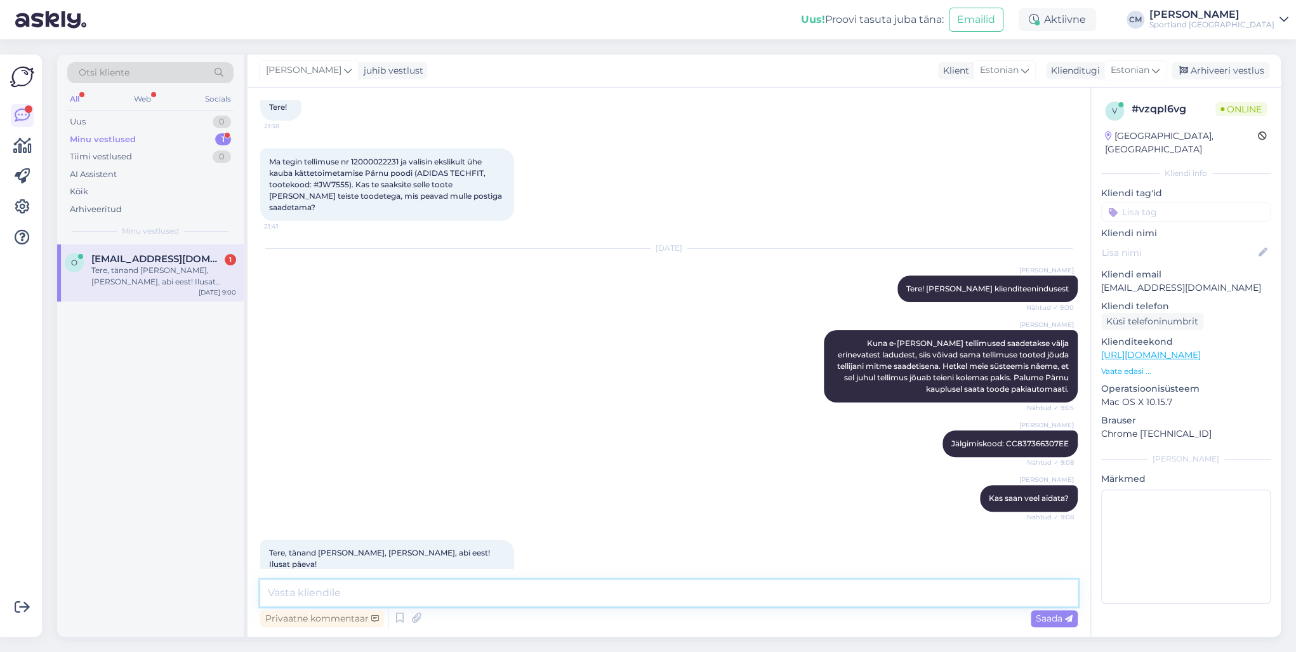
click at [420, 468] on textarea at bounding box center [669, 593] width 818 height 27
type textarea "Kena päeva jätku!"
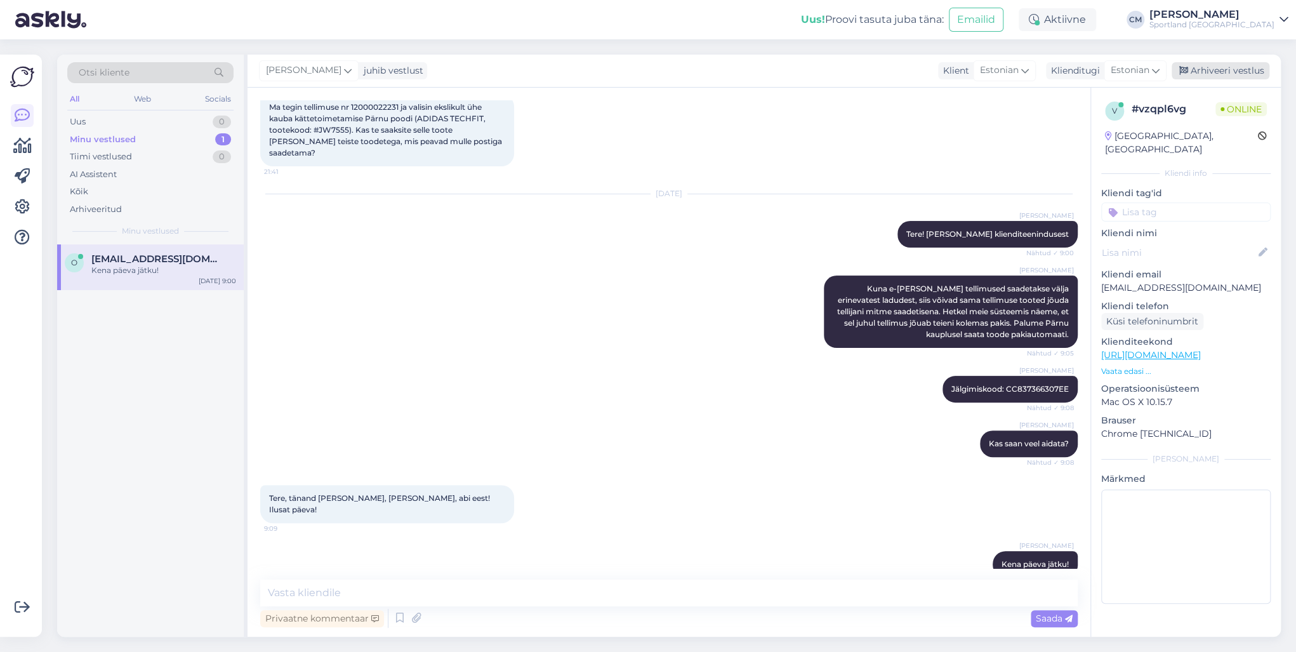
click at [971, 63] on div "Arhiveeri vestlus" at bounding box center [1221, 70] width 98 height 17
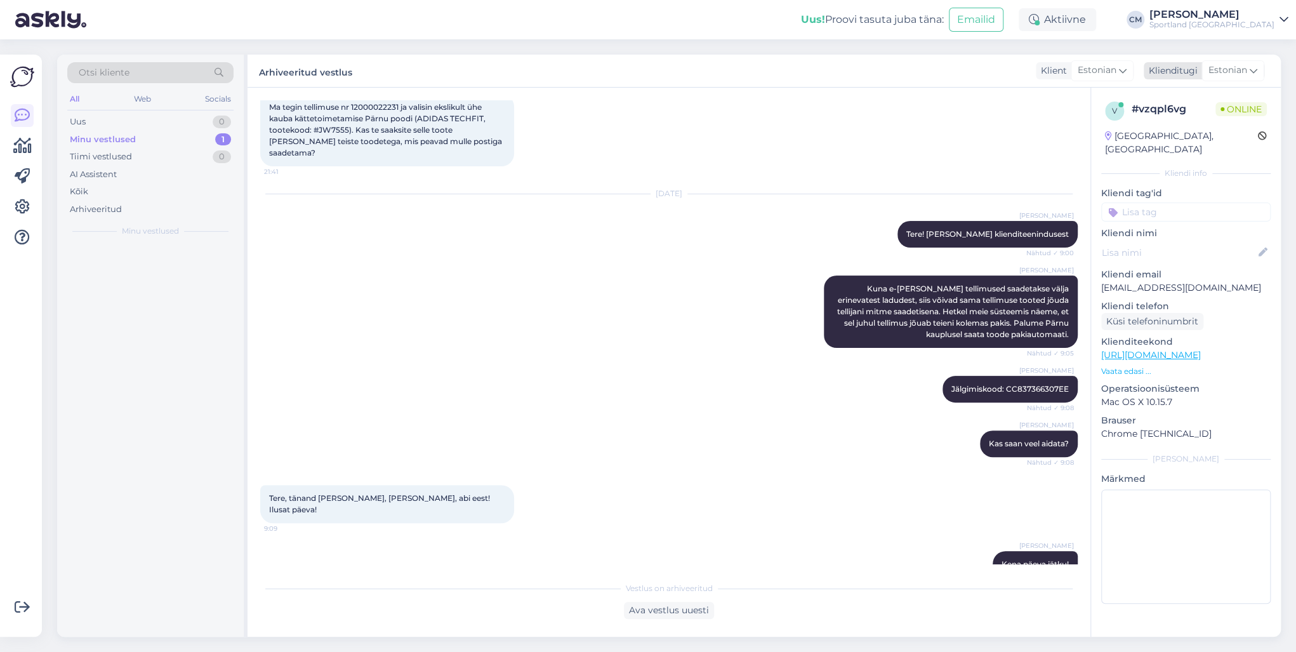
click at [971, 75] on span "Estonian" at bounding box center [1228, 70] width 39 height 14
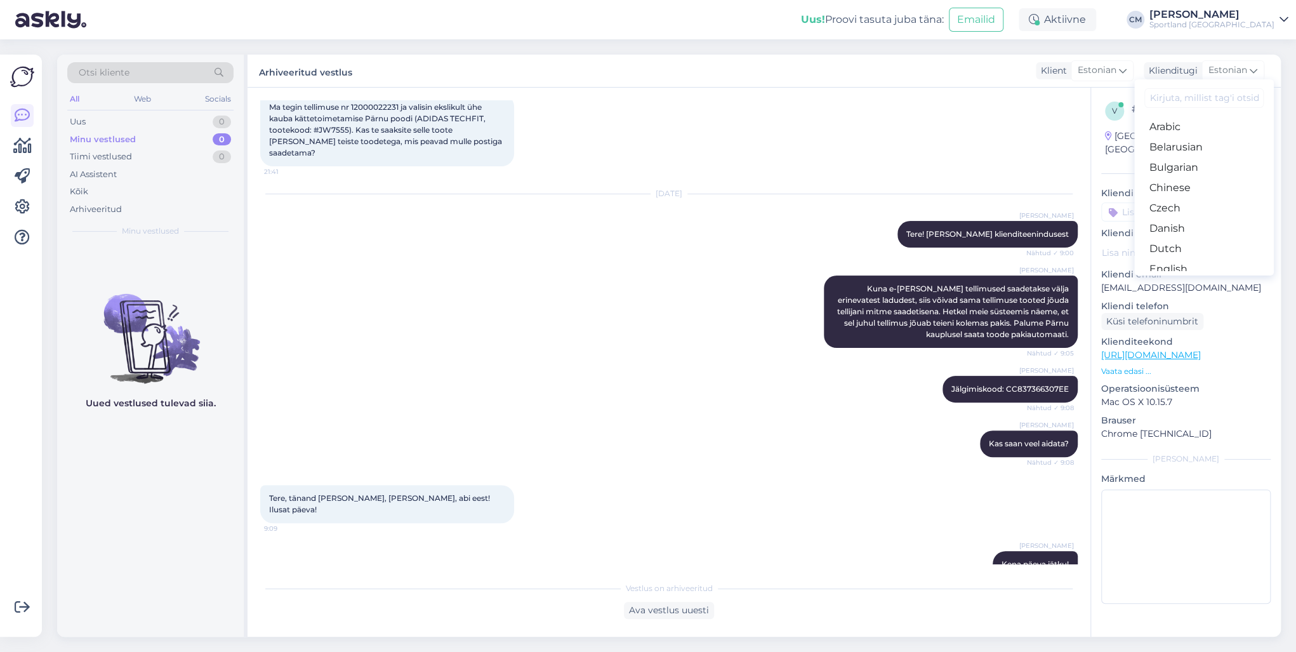
click at [971, 138] on div "Ma tegin tellimuse nr 12000022231 ja valisin ekslikult ühe kauba kättetoimetami…" at bounding box center [669, 130] width 818 height 100
click at [971, 203] on input at bounding box center [1185, 212] width 169 height 19
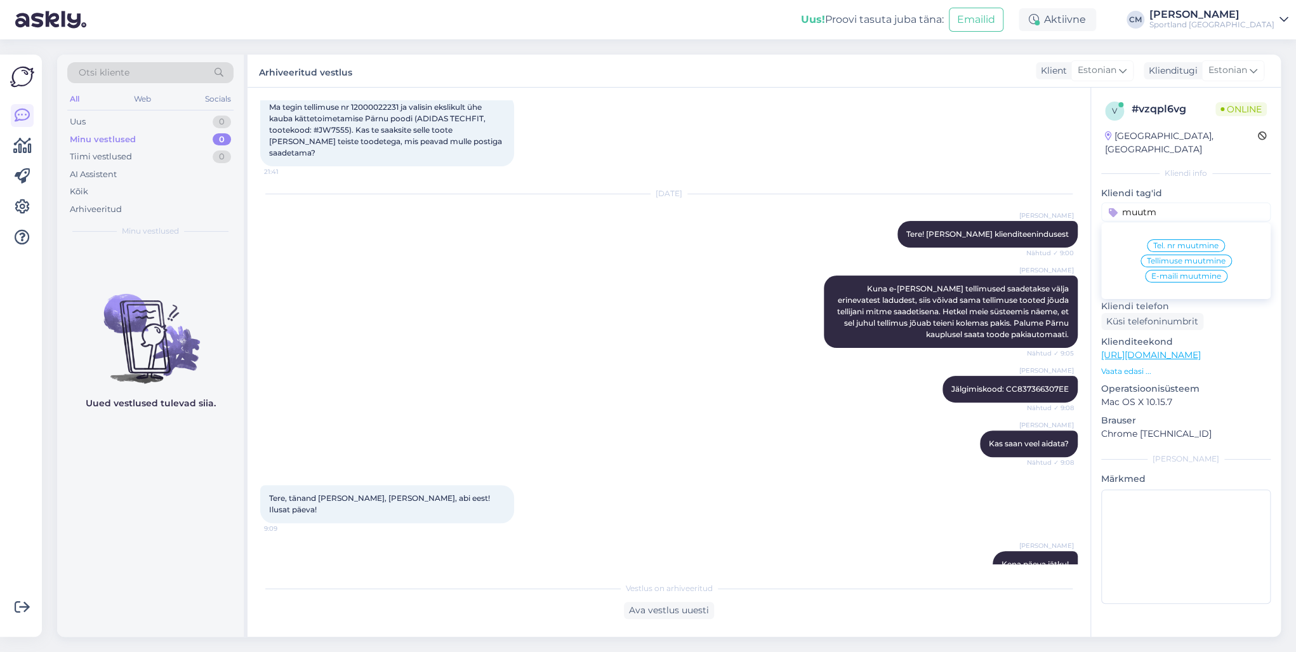
type input "muutm"
click at [971, 255] on div "Tellimuse muutmine" at bounding box center [1186, 261] width 91 height 13
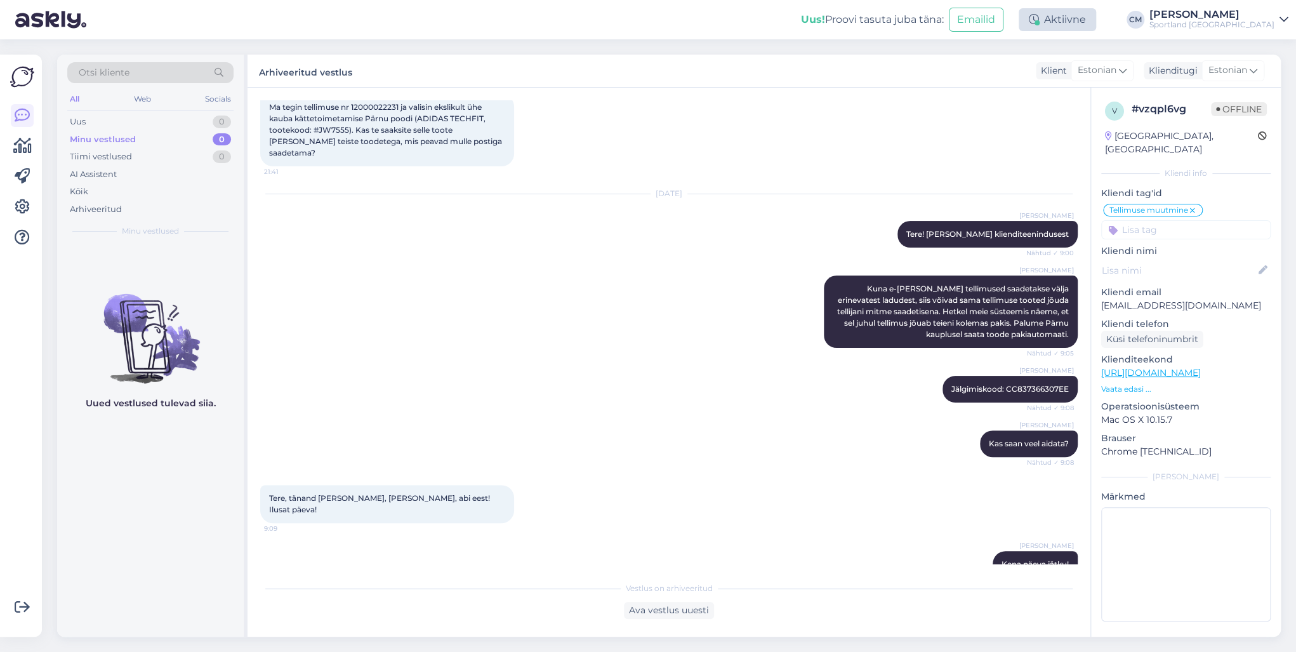
click at [971, 15] on div "Aktiivne" at bounding box center [1057, 19] width 77 height 23
click at [971, 85] on button "15 minutit" at bounding box center [981, 79] width 55 height 14
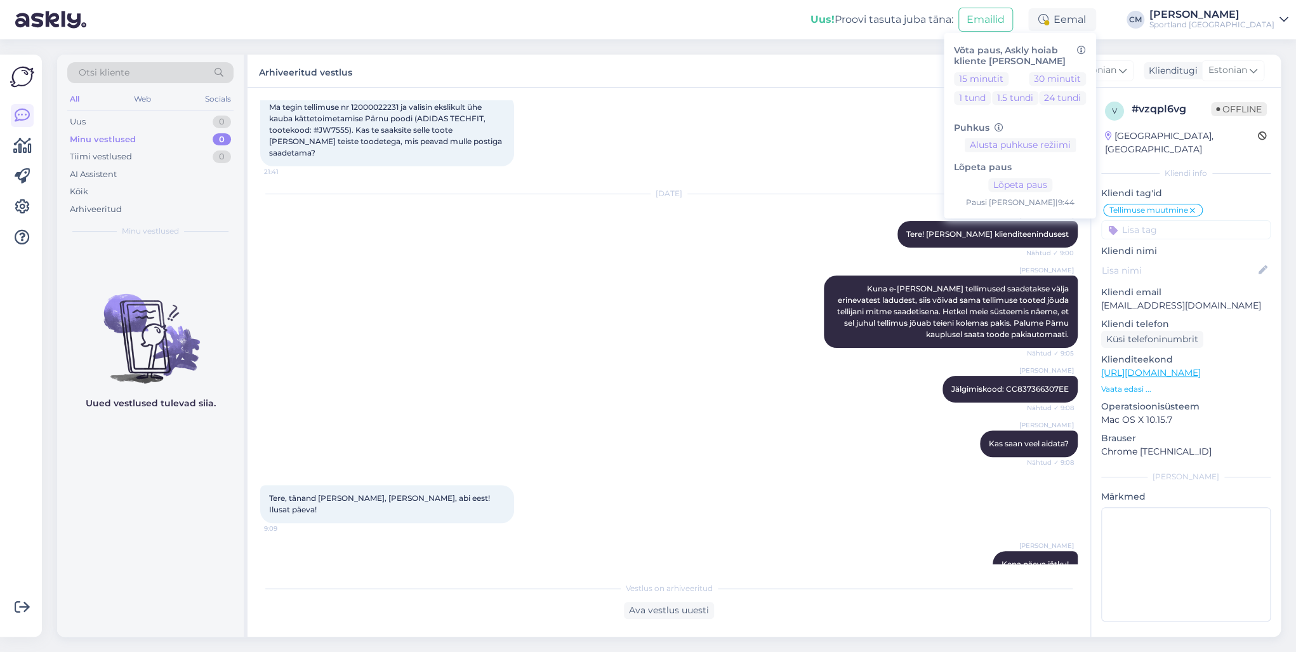
click at [971, 29] on link "[PERSON_NAME] Sportland [GEOGRAPHIC_DATA]" at bounding box center [1219, 20] width 139 height 20
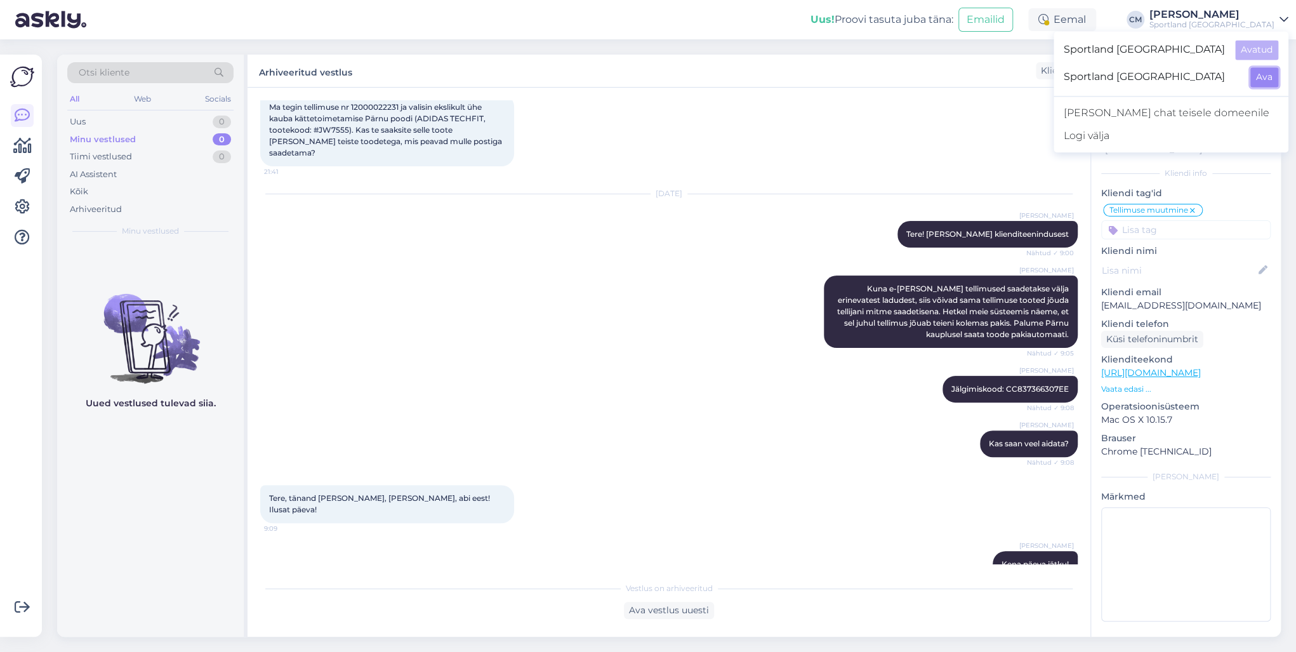
click at [971, 85] on button "Ava" at bounding box center [1265, 77] width 28 height 20
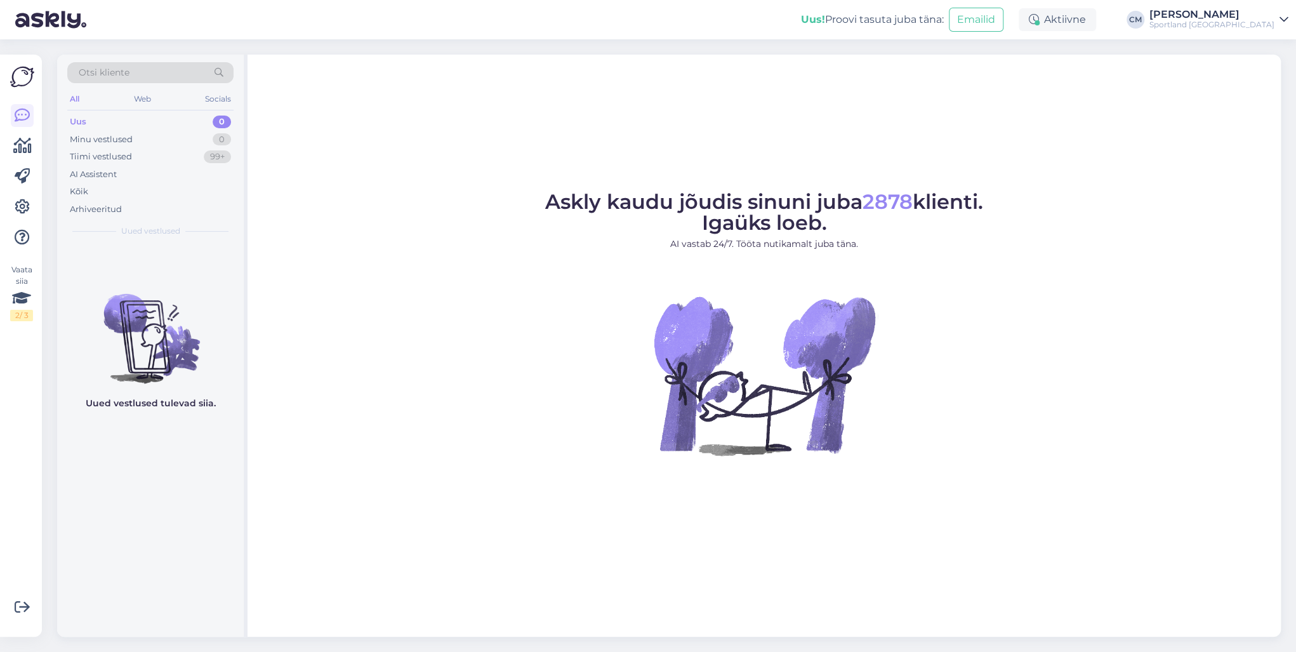
click at [971, 28] on div "Aktiivne" at bounding box center [1057, 19] width 77 height 23
click at [971, 82] on button "15 minutit" at bounding box center [981, 79] width 55 height 14
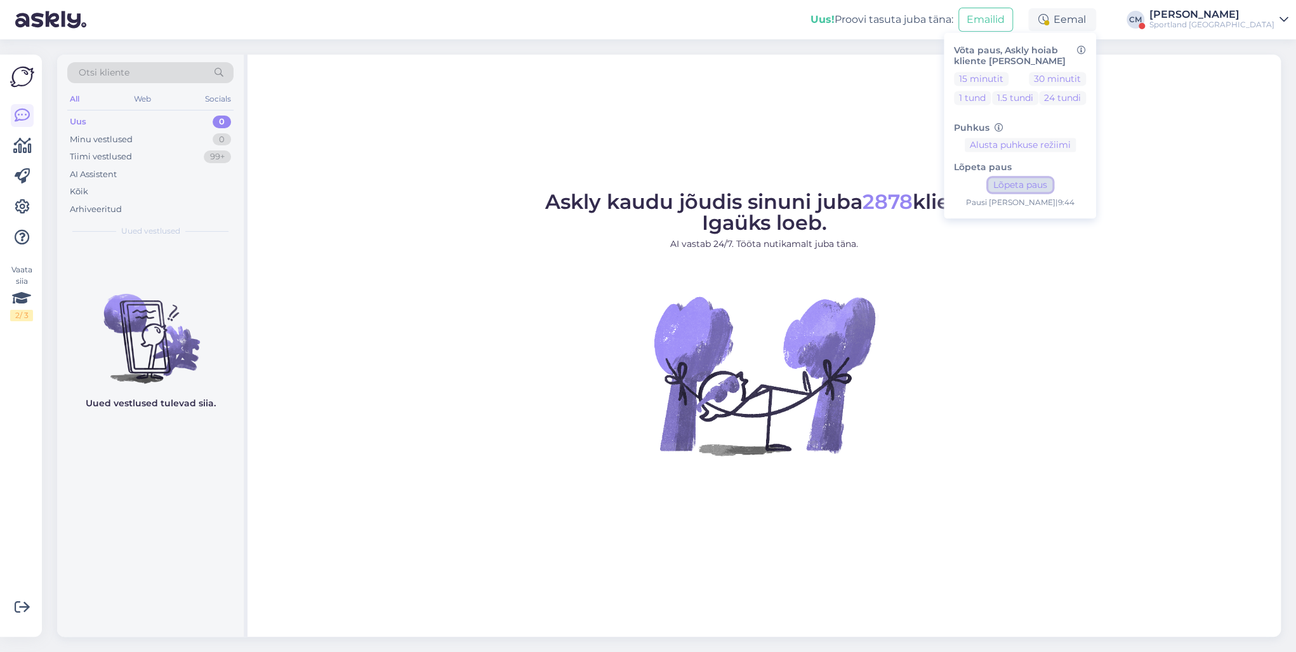
click at [971, 188] on button "Lõpeta paus" at bounding box center [1020, 185] width 64 height 14
click at [971, 20] on div "Sportland [GEOGRAPHIC_DATA]" at bounding box center [1212, 25] width 125 height 10
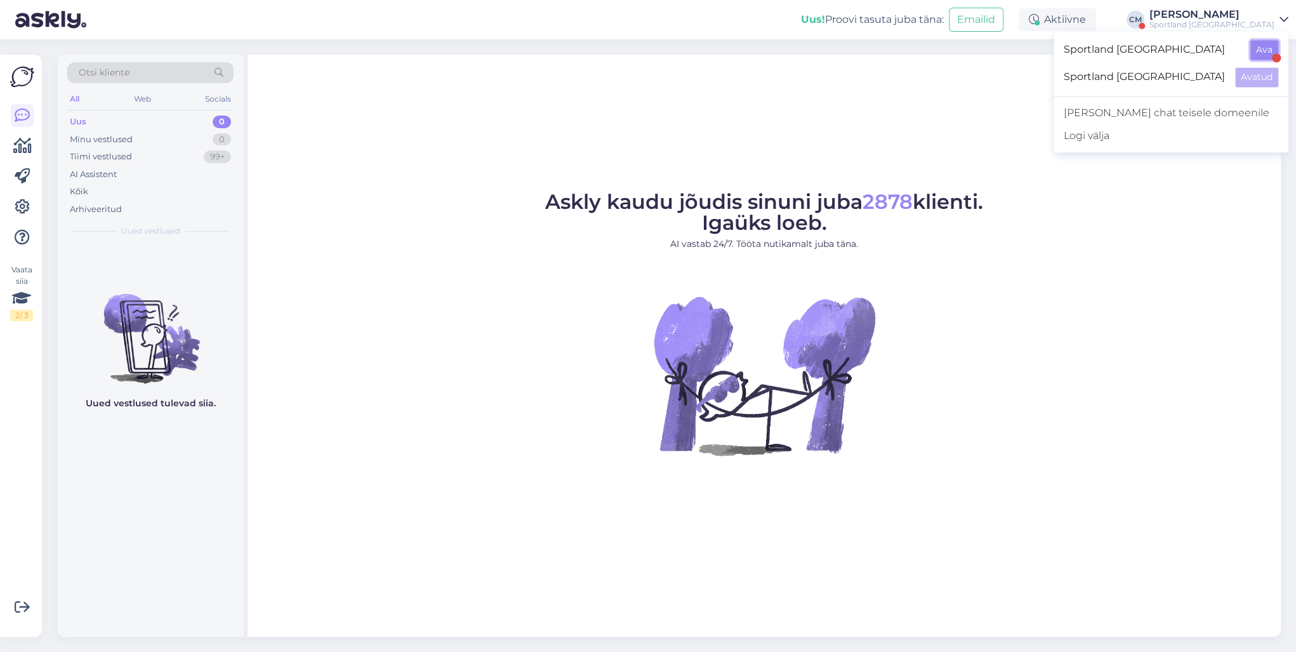
click at [971, 56] on button "Ava" at bounding box center [1265, 50] width 28 height 20
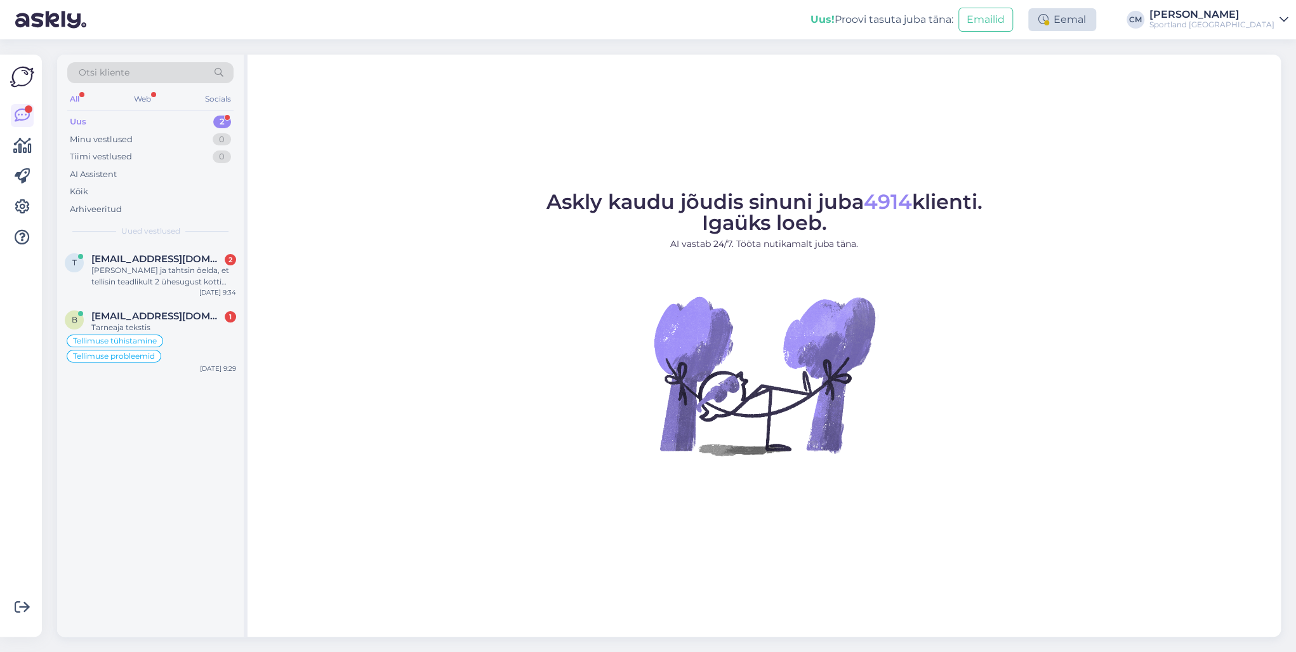
drag, startPoint x: 1138, startPoint y: 33, endPoint x: 1127, endPoint y: 30, distance: 10.5
click at [971, 32] on div "Uus! Proovi tasuta [PERSON_NAME]: Emailid Eemal [PERSON_NAME] Sportland [GEOGRA…" at bounding box center [648, 19] width 1296 height 39
click at [971, 29] on div "Eemal" at bounding box center [1062, 19] width 68 height 23
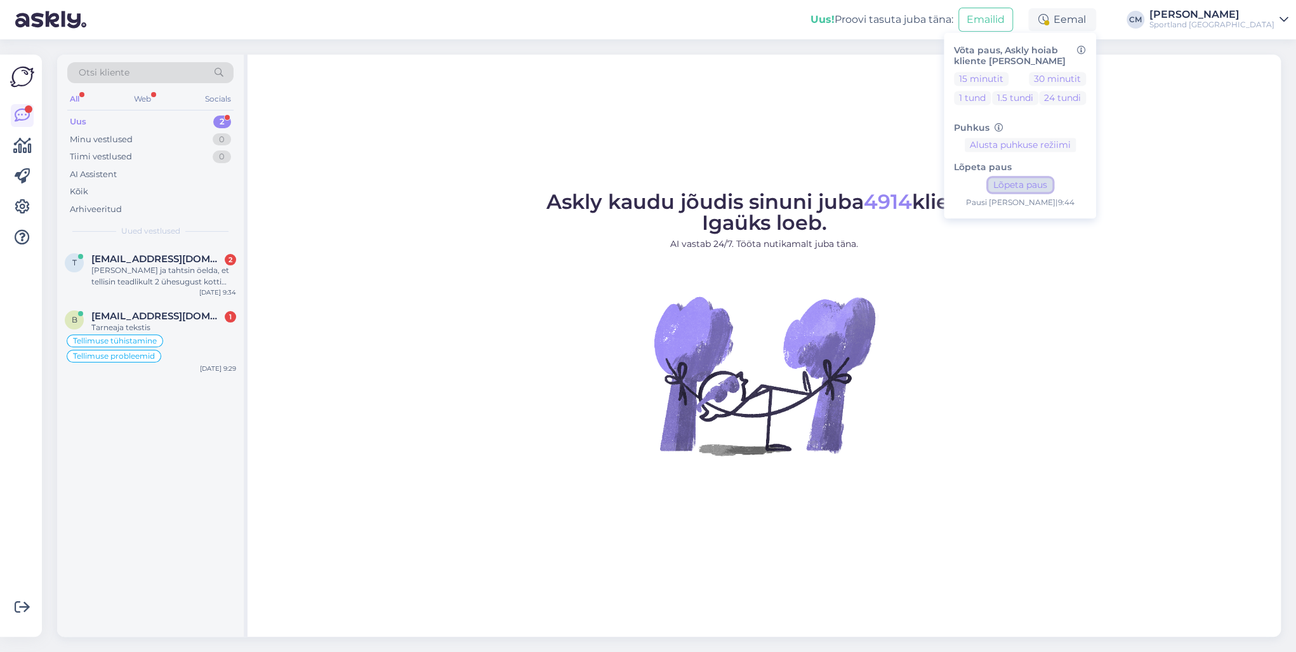
click at [971, 185] on button "Lõpeta paus" at bounding box center [1020, 185] width 64 height 14
click at [191, 325] on div "Tarneaja tekstis" at bounding box center [163, 327] width 145 height 11
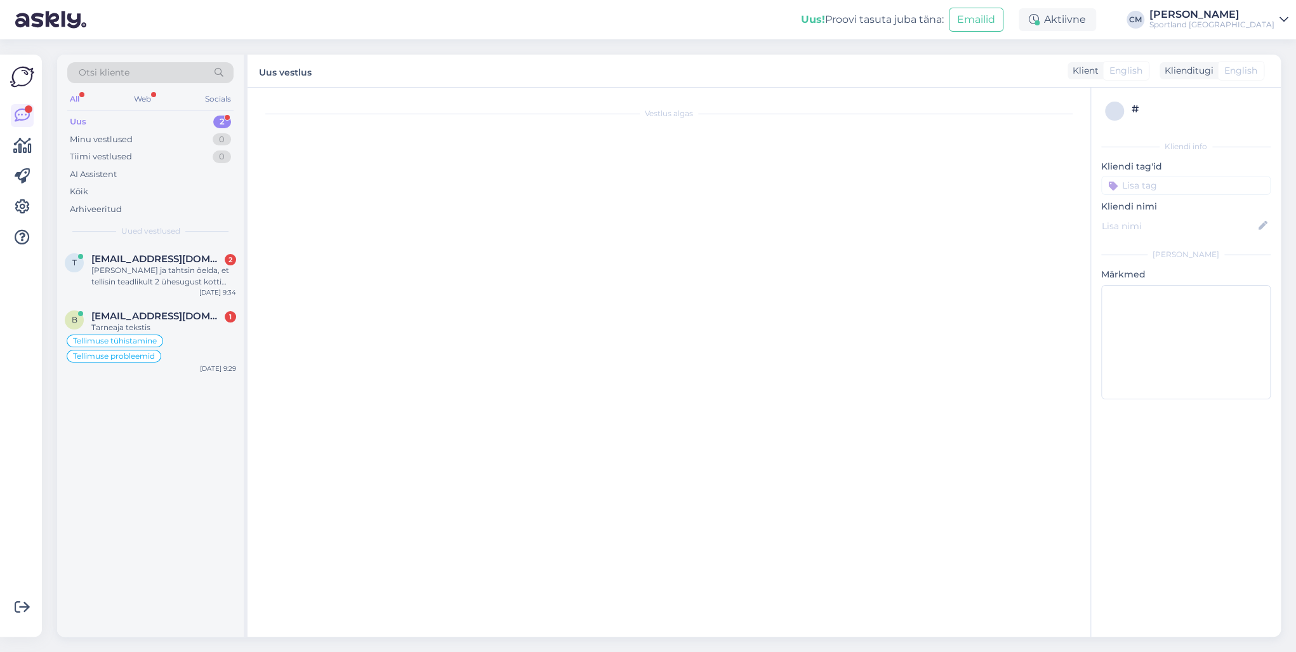
scroll to position [1272, 0]
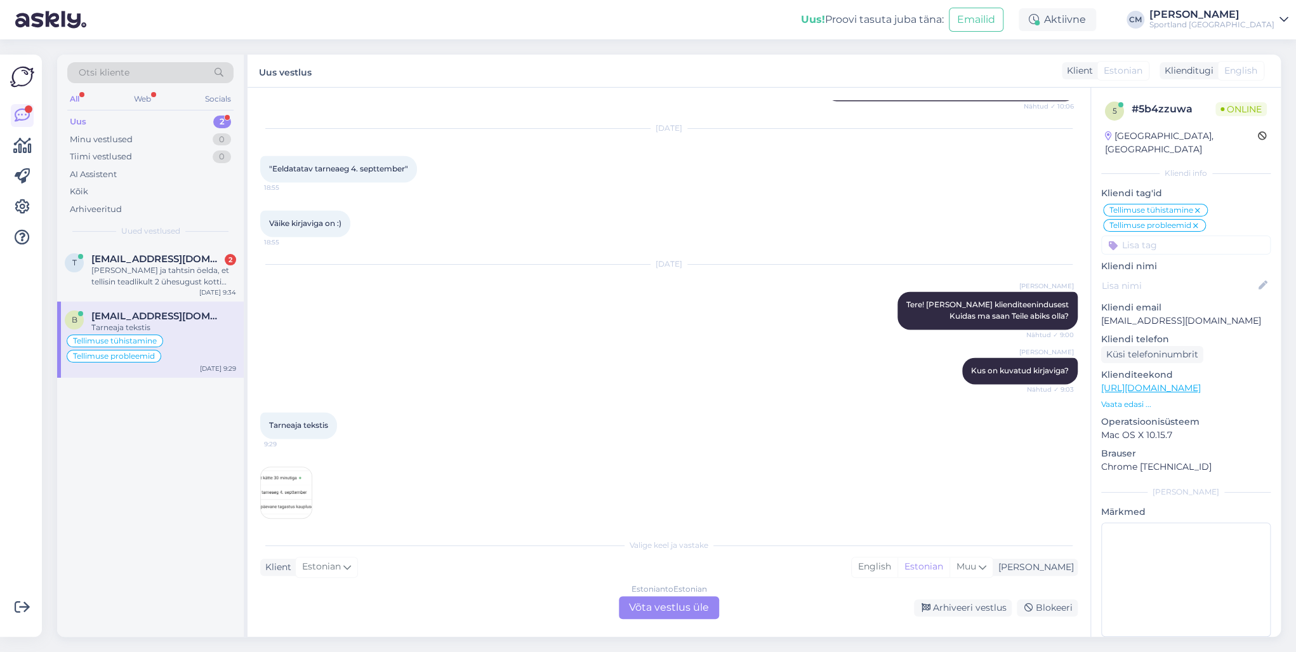
click at [648, 468] on div "Estonian to Estonian Võta vestlus üle" at bounding box center [669, 607] width 100 height 23
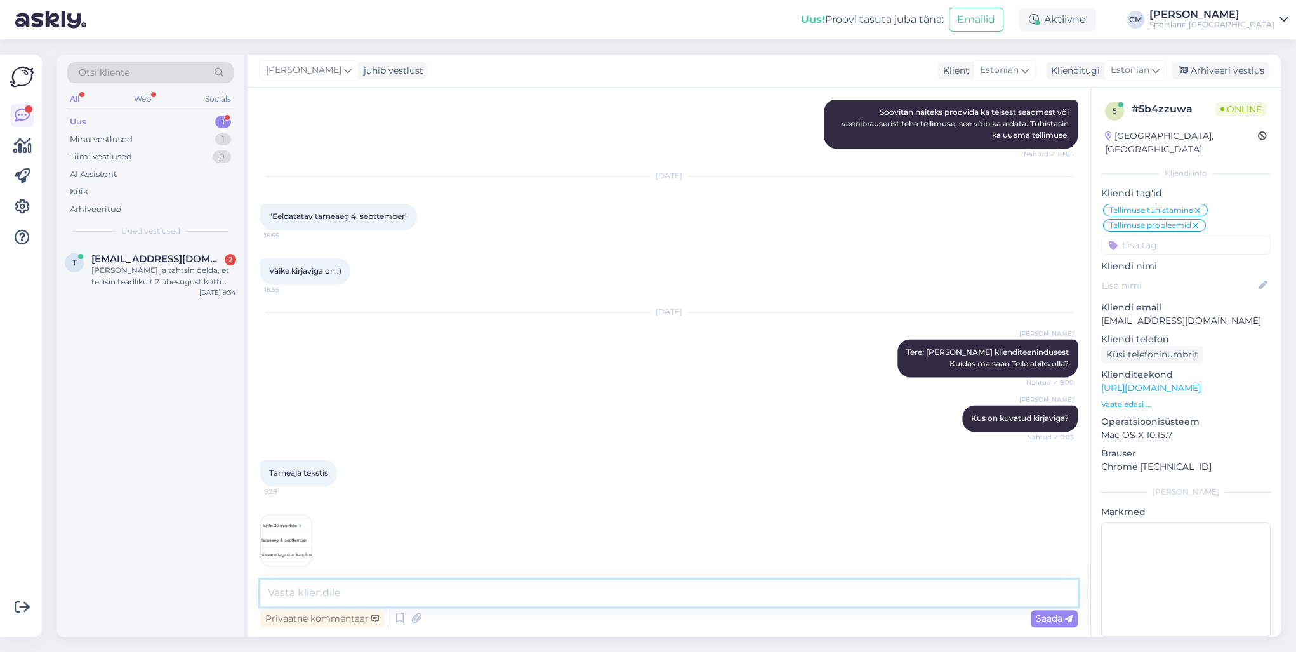
click at [453, 468] on textarea at bounding box center [669, 593] width 818 height 27
click at [299, 468] on img at bounding box center [286, 540] width 51 height 51
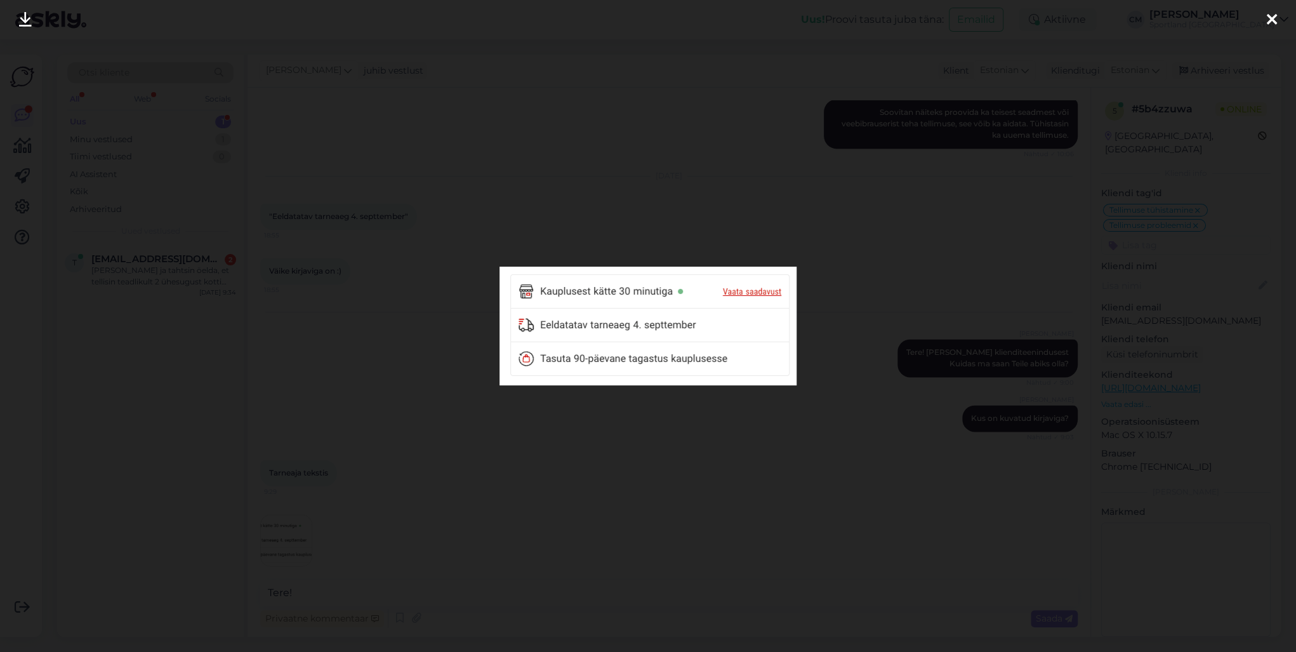
click at [410, 450] on div at bounding box center [648, 326] width 1296 height 652
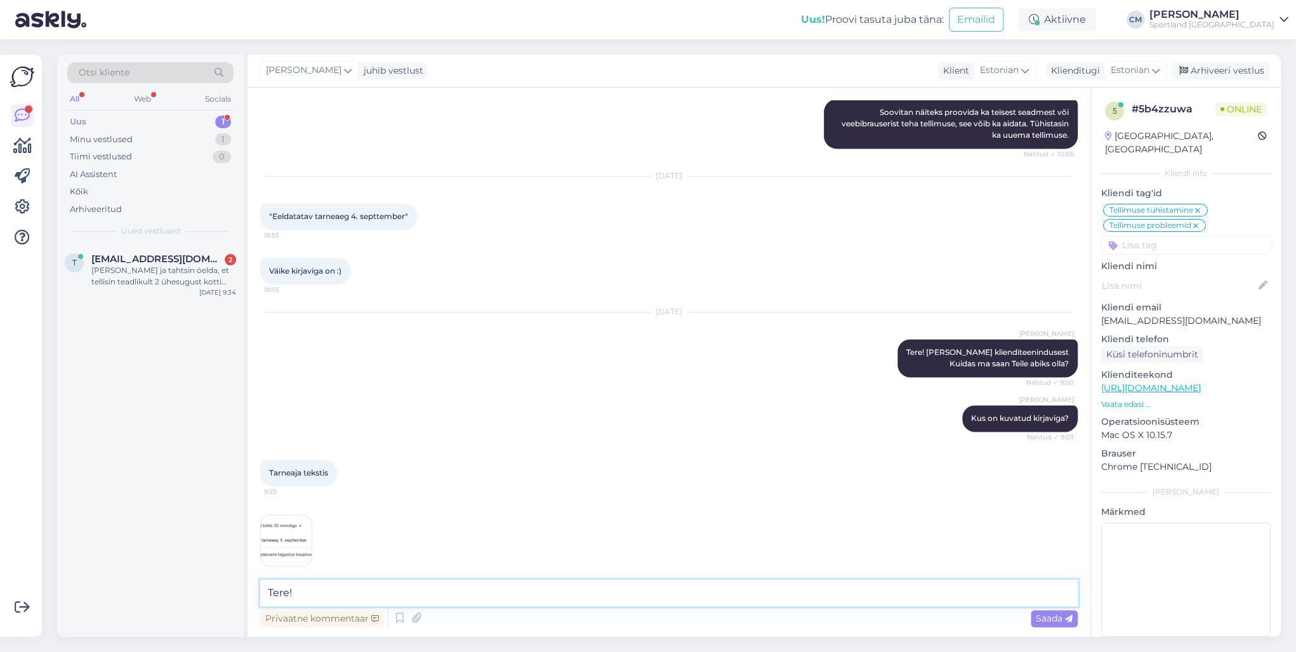
click at [324, 468] on textarea "Tere!" at bounding box center [669, 593] width 818 height 27
type textarea "Täname tähelepaneku eest. Vabandame!"
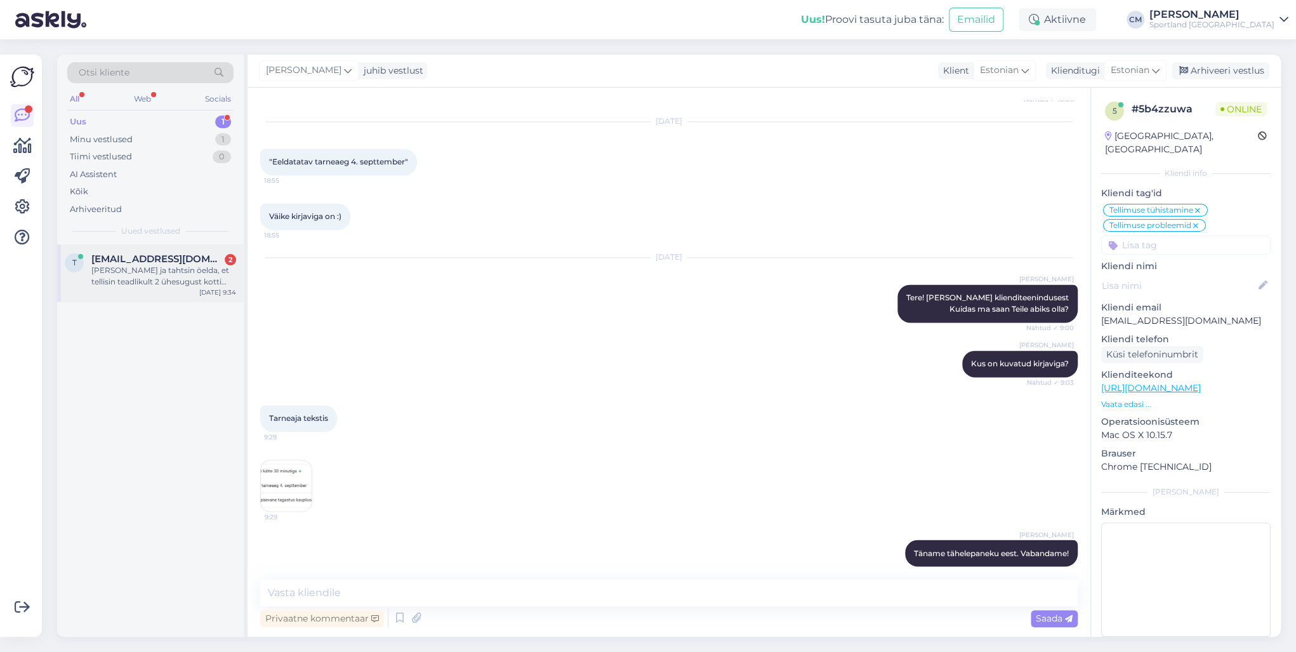
click at [107, 267] on div "[PERSON_NAME] ja tahtsin öelda, et tellisin teadlikult 2 ühesugust kotti Järve …" at bounding box center [163, 276] width 145 height 23
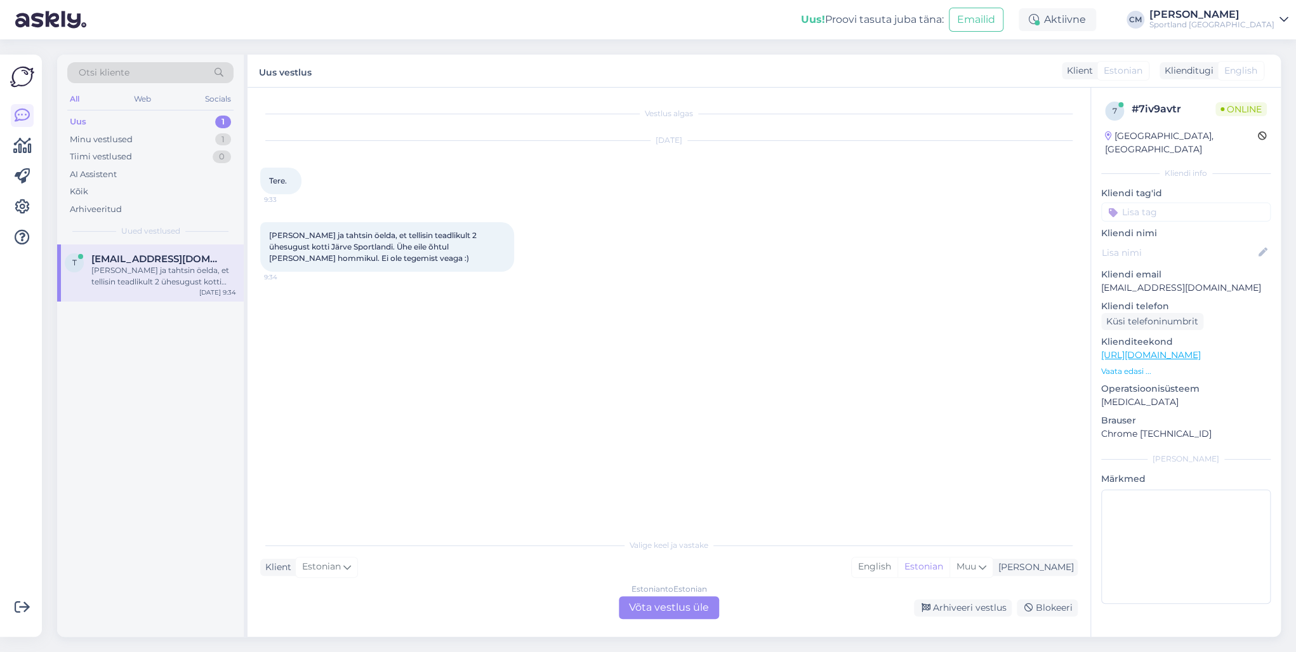
click at [691, 468] on div "Estonian to Estonian Võta vestlus üle" at bounding box center [669, 607] width 100 height 23
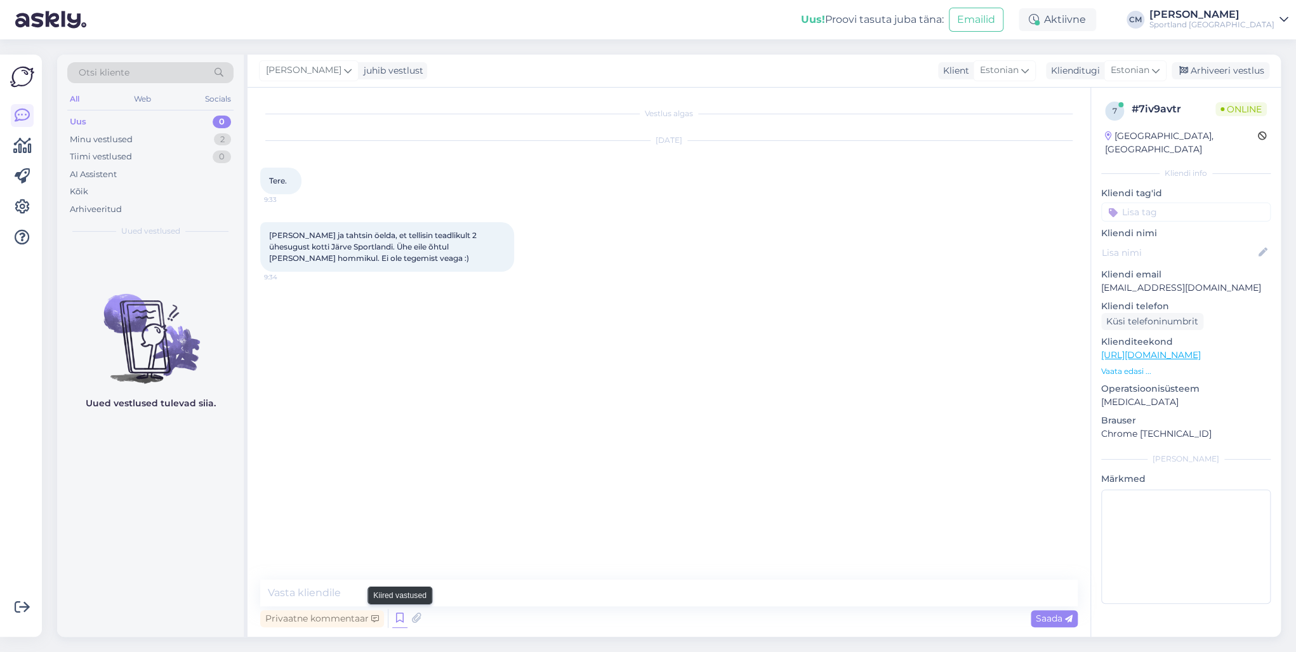
click at [399, 468] on icon at bounding box center [399, 618] width 15 height 19
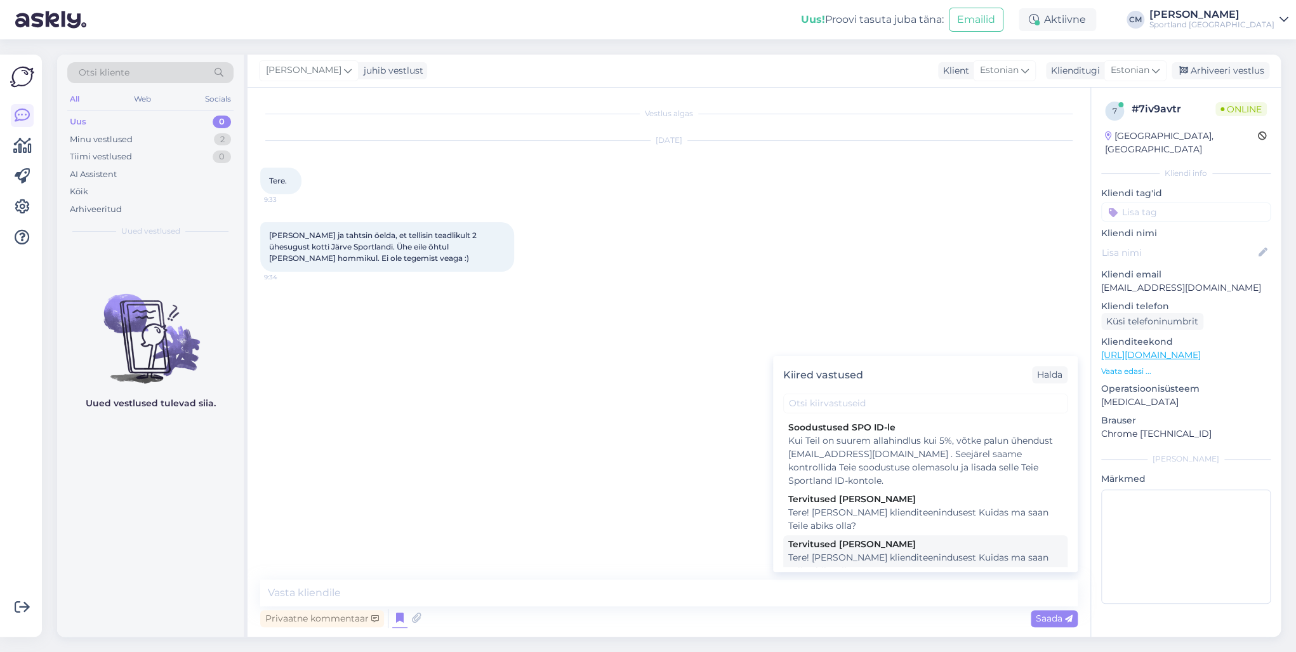
click at [849, 468] on div "Tere! [PERSON_NAME] klienditeenindusest Kuidas ma saan Teile abiks olla?" at bounding box center [925, 564] width 274 height 27
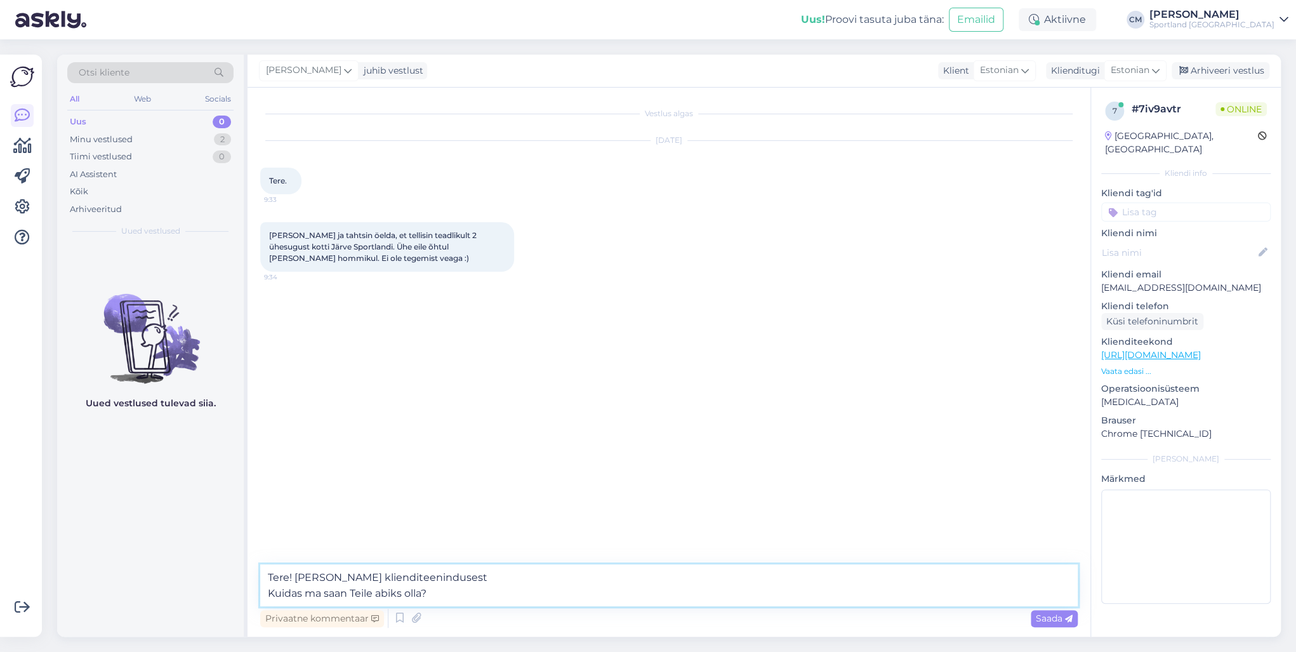
drag, startPoint x: 462, startPoint y: 597, endPoint x: 237, endPoint y: 597, distance: 225.4
click at [237, 468] on div "Otsi kliente All Web Socials Uus 0 Minu vestlused 2 Tiimi vestlused 0 AI Assist…" at bounding box center [669, 346] width 1224 height 582
type textarea "Tere! [PERSON_NAME] klienditeenindusest"
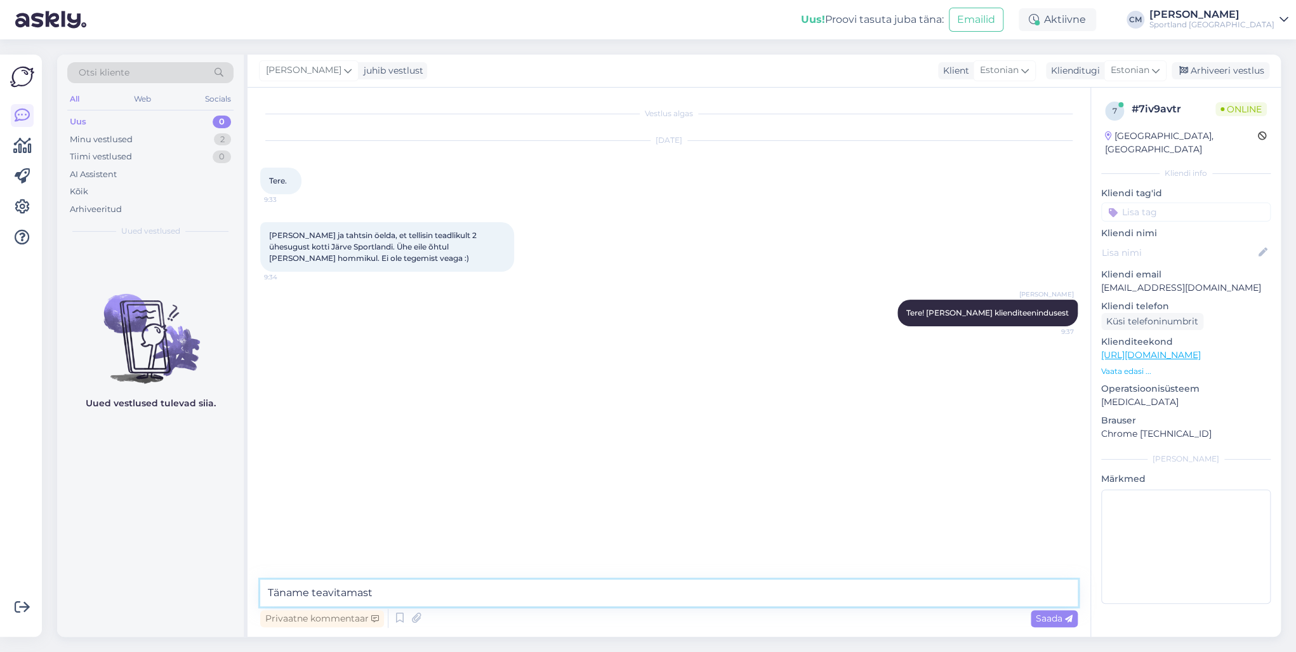
type textarea "Täname teavitamast!"
click at [971, 203] on input at bounding box center [1185, 212] width 169 height 19
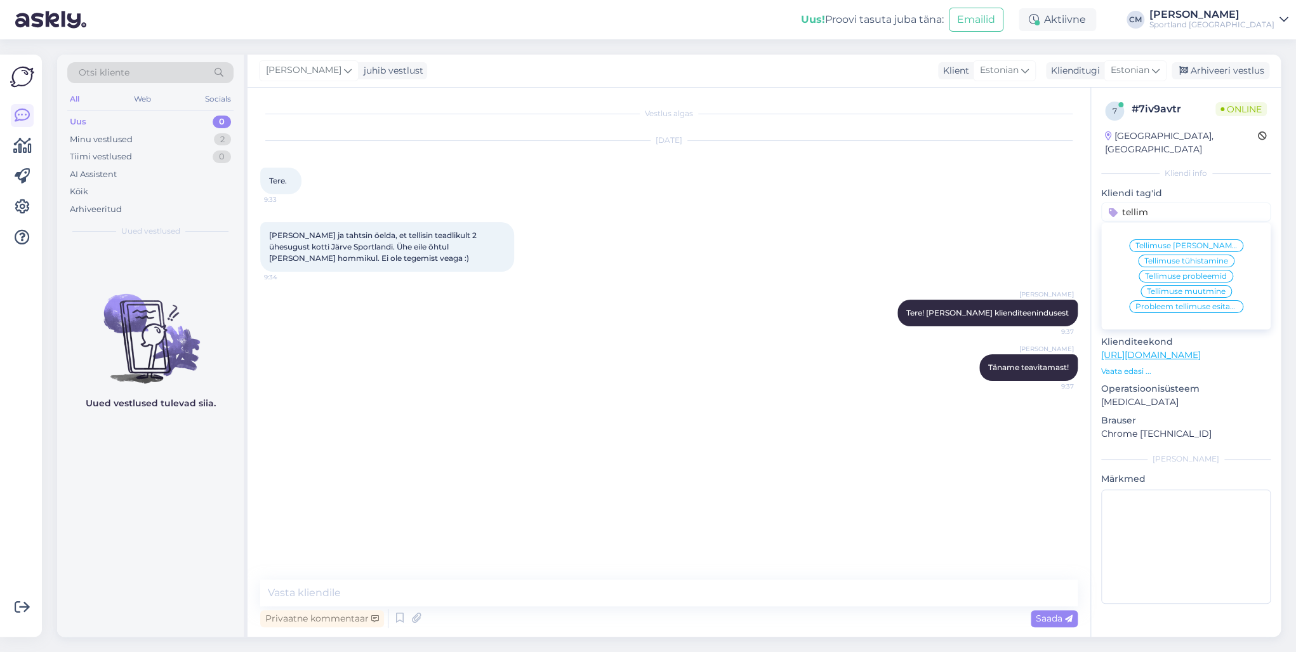
type input "tellim"
click at [971, 242] on span "Tellimuse [PERSON_NAME] info" at bounding box center [1187, 246] width 102 height 8
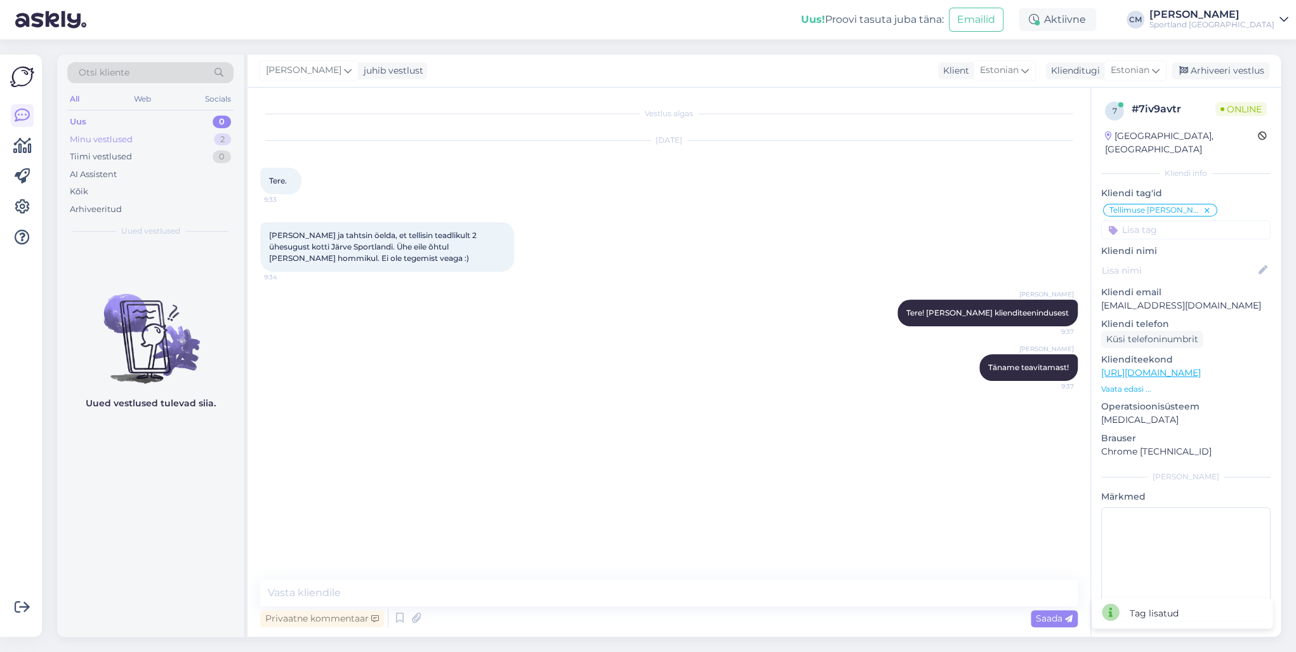
click at [183, 142] on div "Minu vestlused 2" at bounding box center [150, 140] width 166 height 18
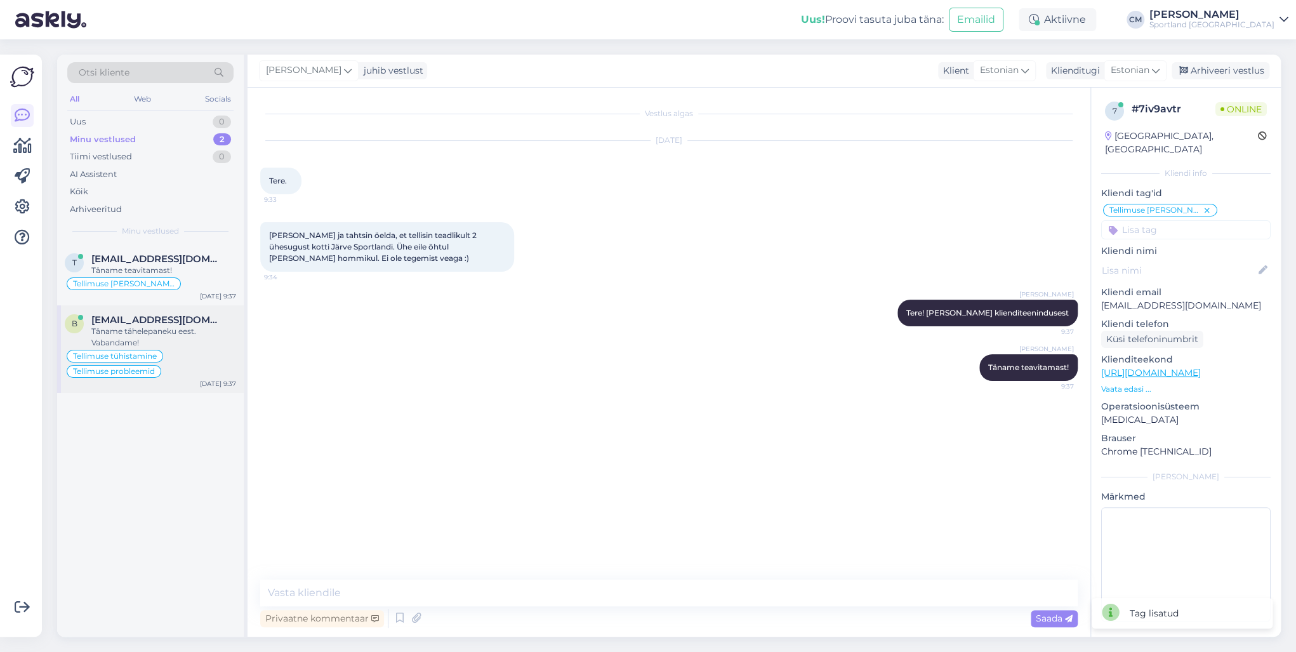
click at [173, 333] on div "Täname tähelepaneku eest. Vabandame!" at bounding box center [163, 337] width 145 height 23
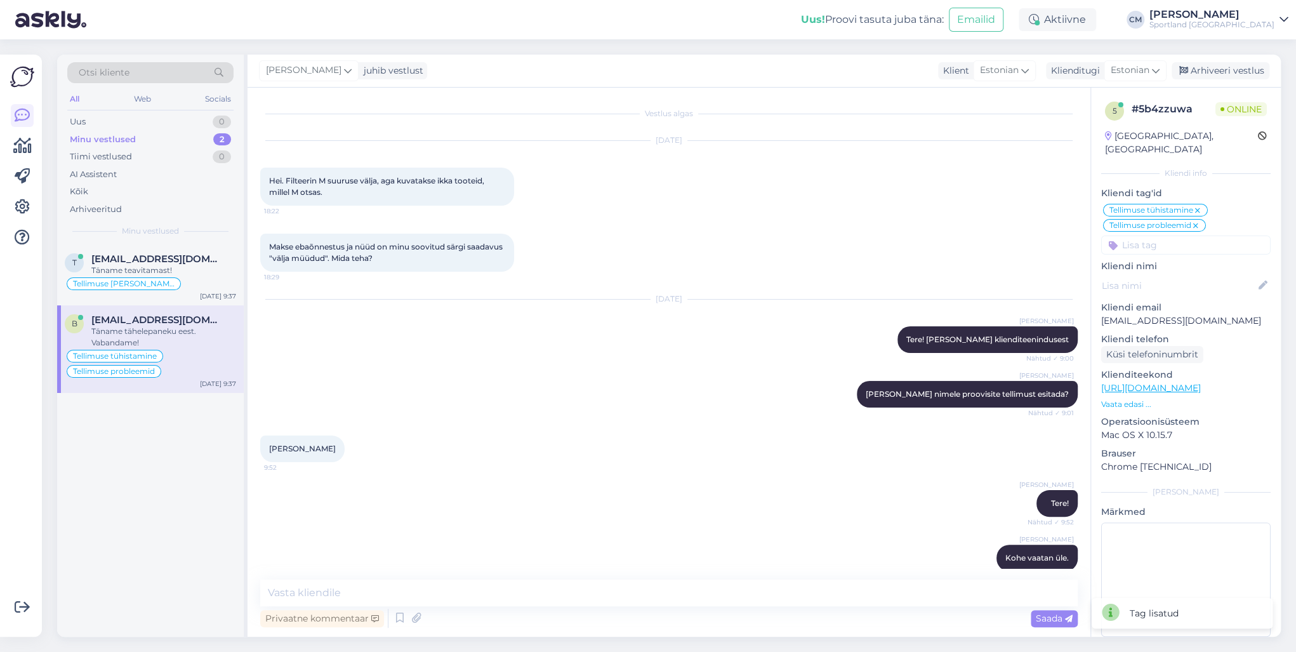
scroll to position [1279, 0]
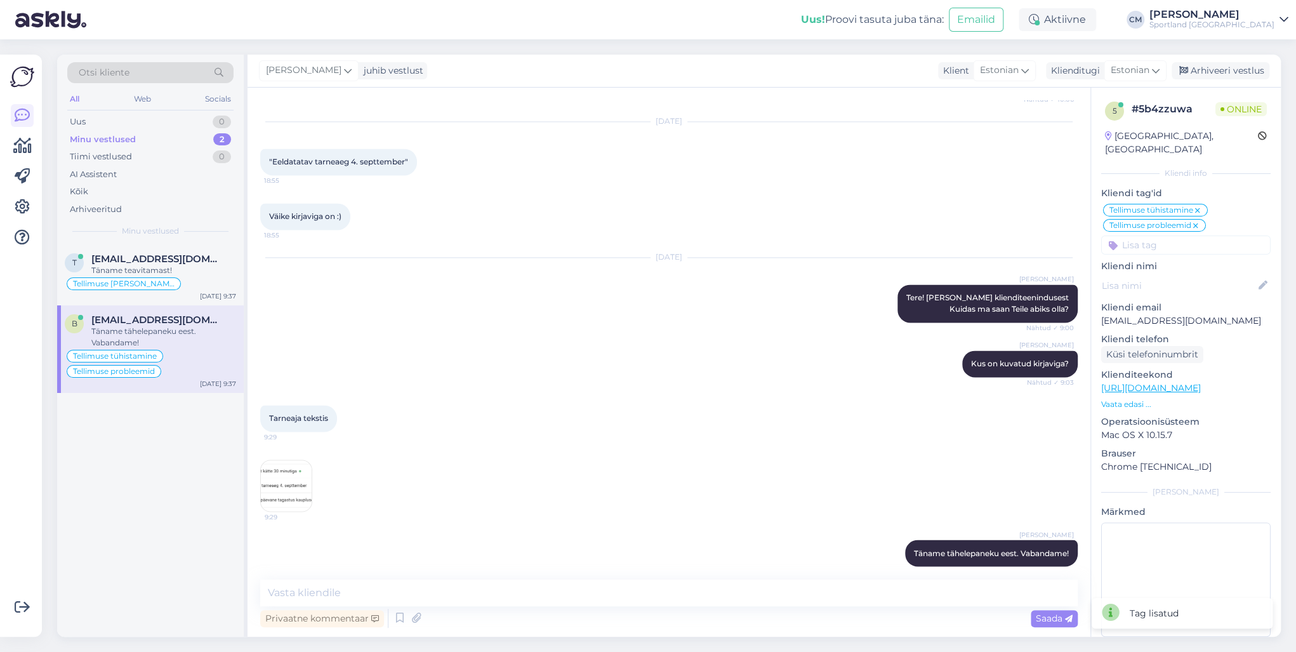
click at [282, 468] on img at bounding box center [286, 485] width 51 height 51
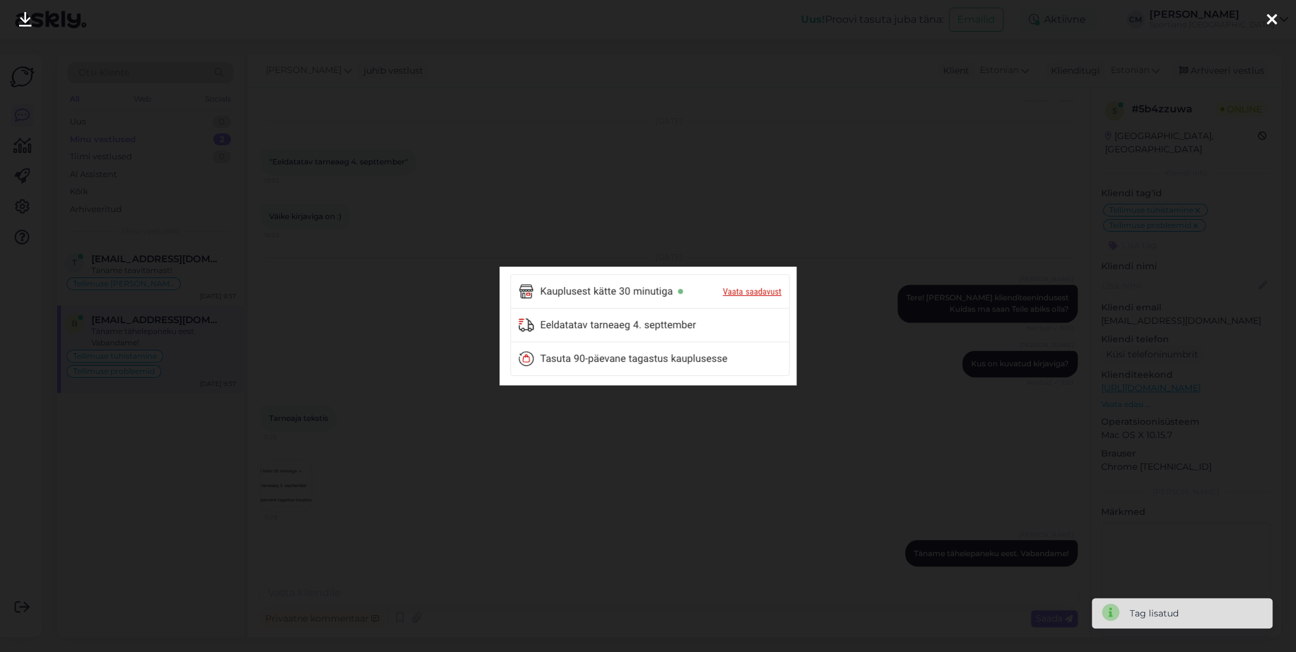
click at [350, 427] on div at bounding box center [648, 326] width 1296 height 652
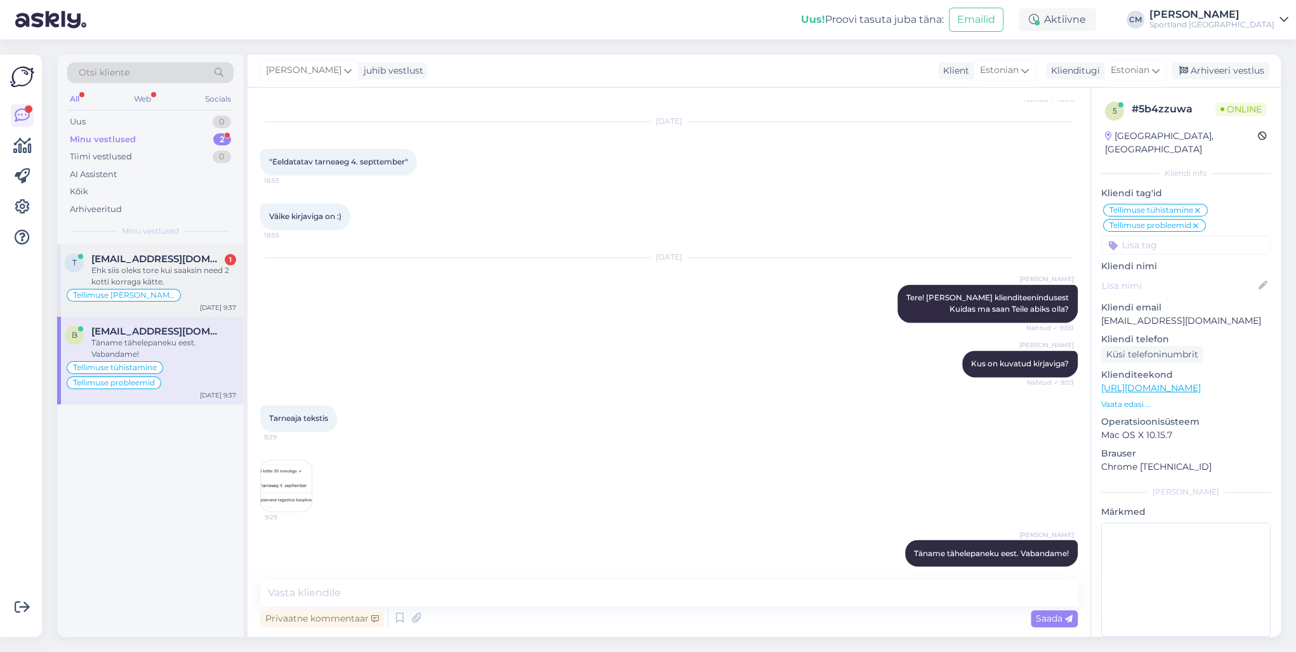
click at [165, 284] on div "Ehk siis oleks tore kui saaksin need 2 kotti korraga kätte." at bounding box center [163, 276] width 145 height 23
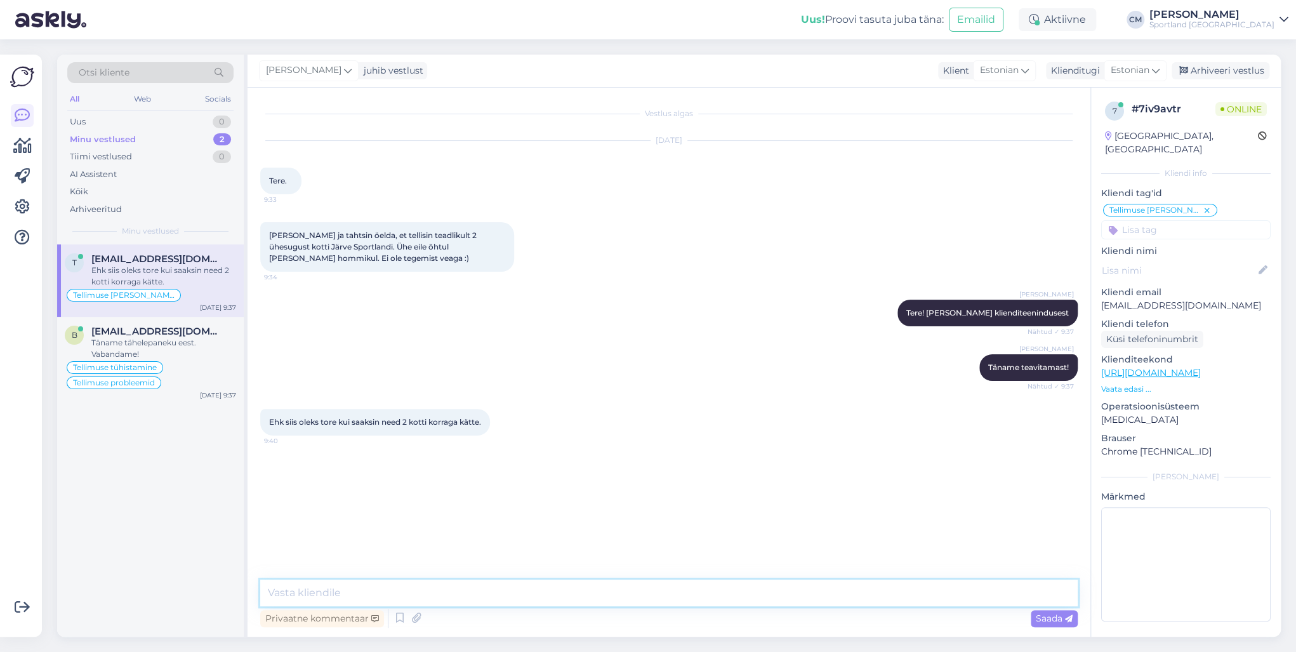
click at [375, 468] on textarea at bounding box center [669, 593] width 818 height 27
type textarea "Kuidas on tellimuse numbrid?"
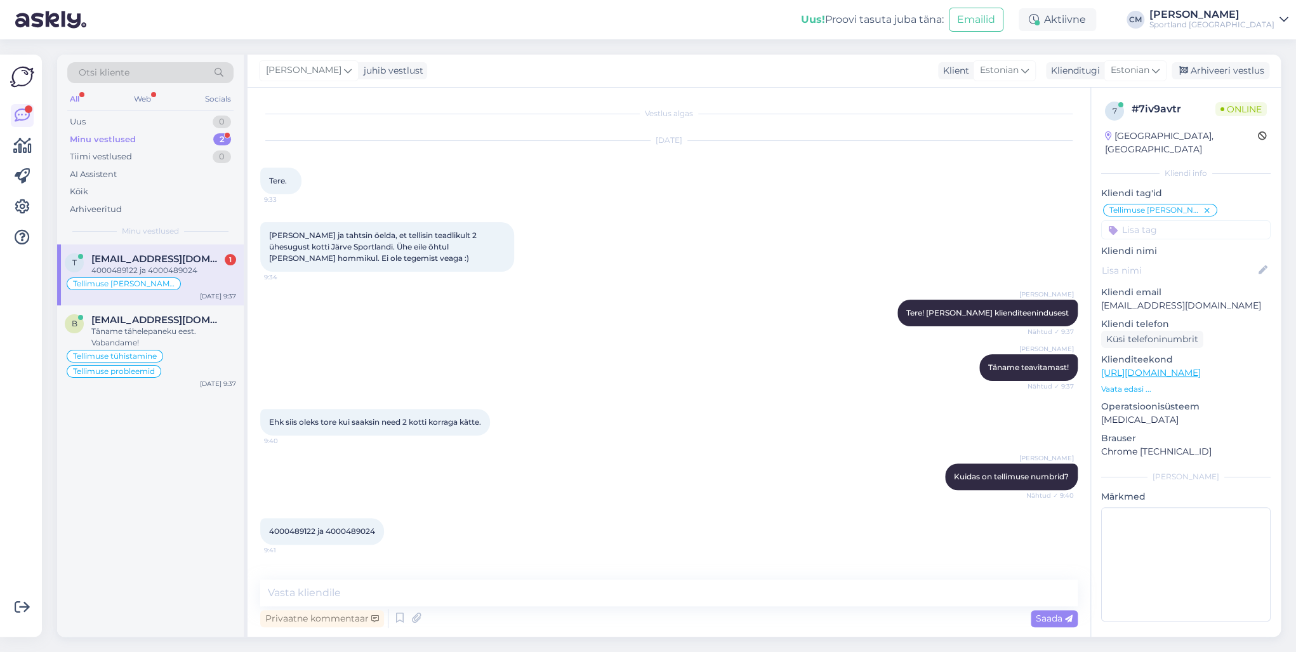
click at [298, 468] on span "4000489122 ja 4000489024" at bounding box center [322, 531] width 106 height 10
copy span "4000489122"
click at [349, 468] on div "4000489122 ja 4000489024 9:41" at bounding box center [322, 531] width 124 height 27
click at [347, 468] on span "4000489122 ja 4000489024" at bounding box center [322, 531] width 106 height 10
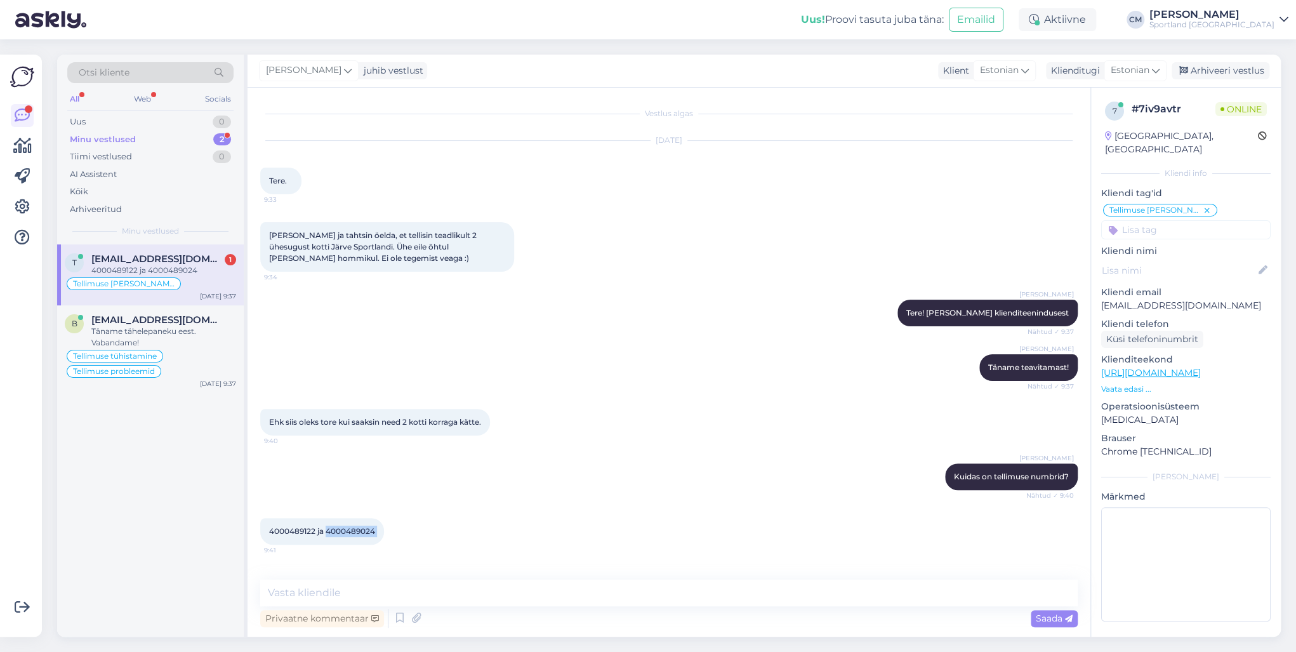
click at [347, 468] on span "4000489122 ja 4000489024" at bounding box center [322, 531] width 106 height 10
copy div "4000489024 9:41"
click at [383, 468] on textarea at bounding box center [669, 593] width 818 height 27
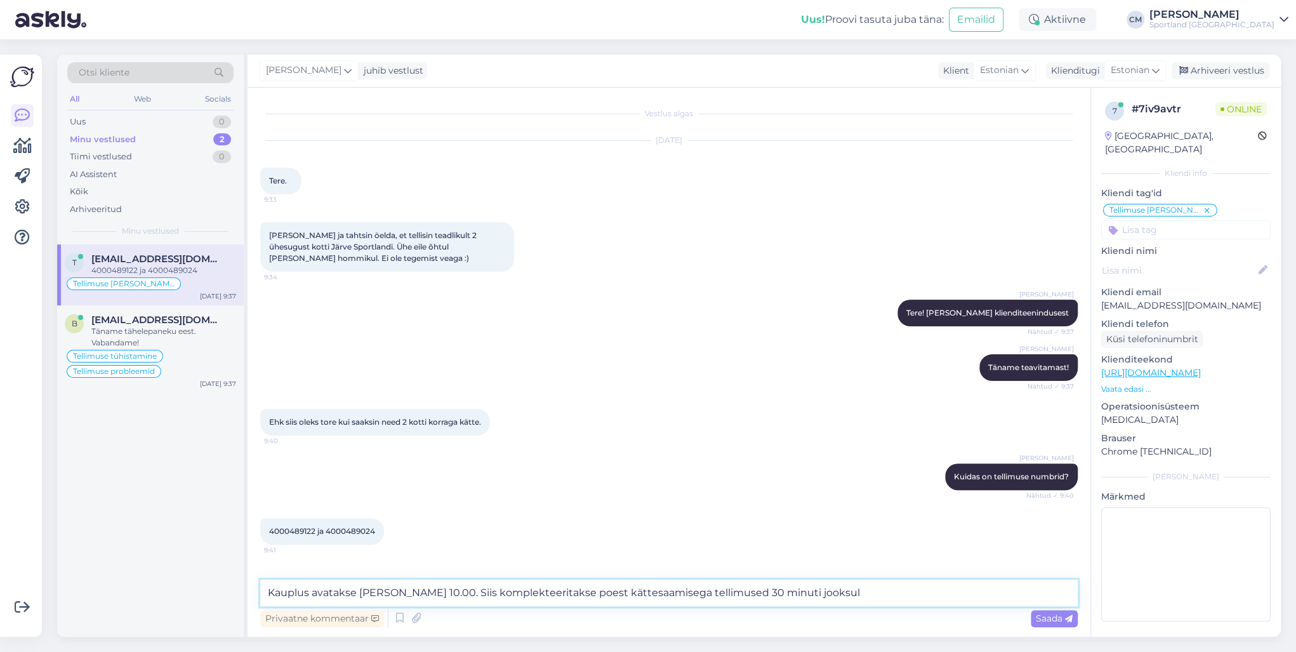
type textarea "Kauplus avatakse [PERSON_NAME] 10.00. Siis komplekteeritakse poest kättesaamise…"
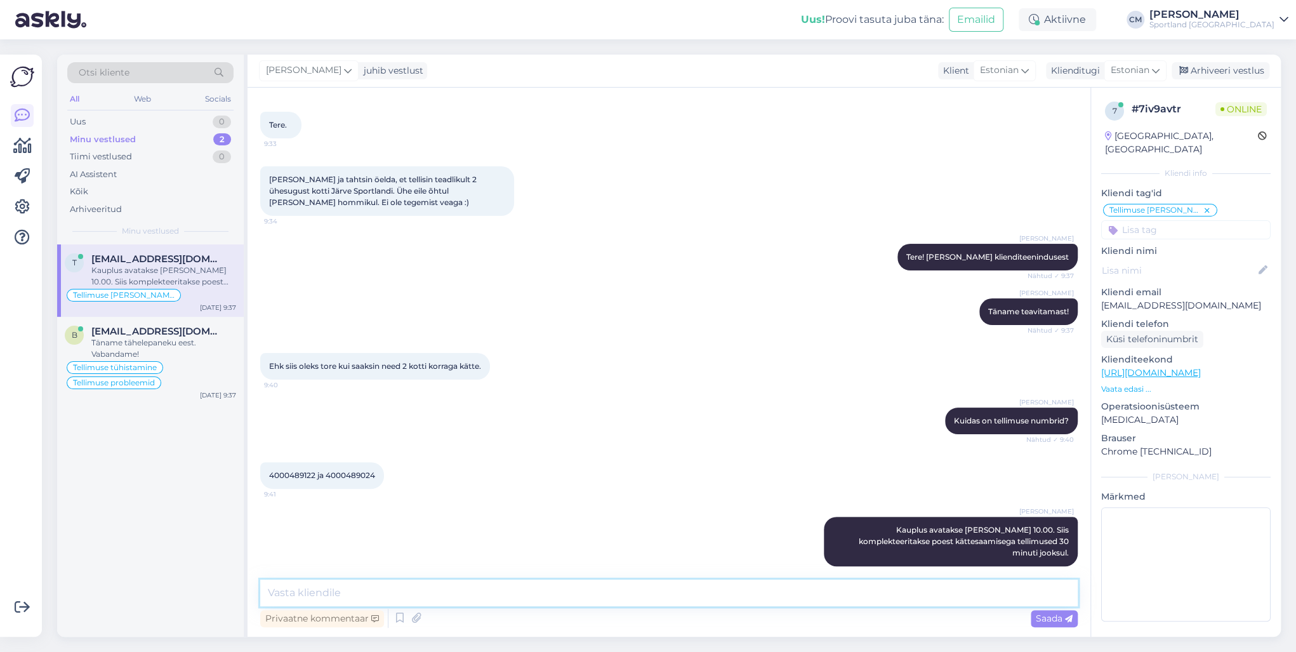
click at [435, 468] on textarea at bounding box center [669, 593] width 818 height 27
type textarea "T"
click at [199, 331] on div "[EMAIL_ADDRESS][DOMAIN_NAME]" at bounding box center [163, 331] width 145 height 11
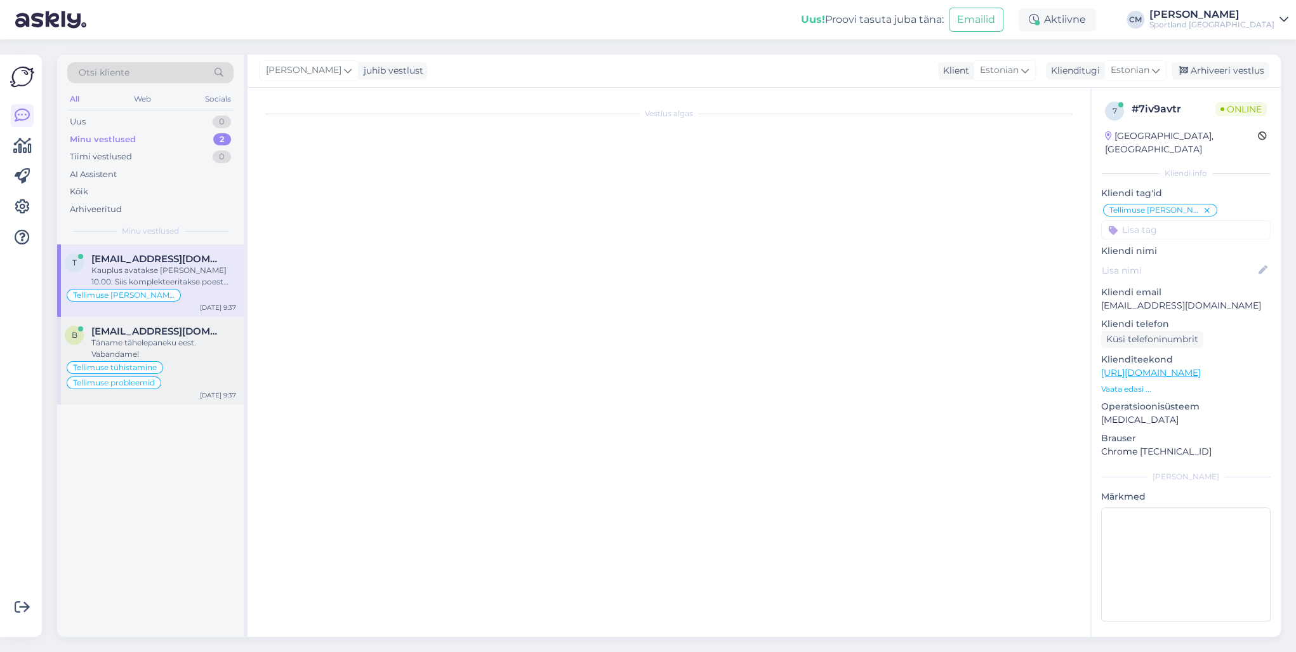
scroll to position [1279, 0]
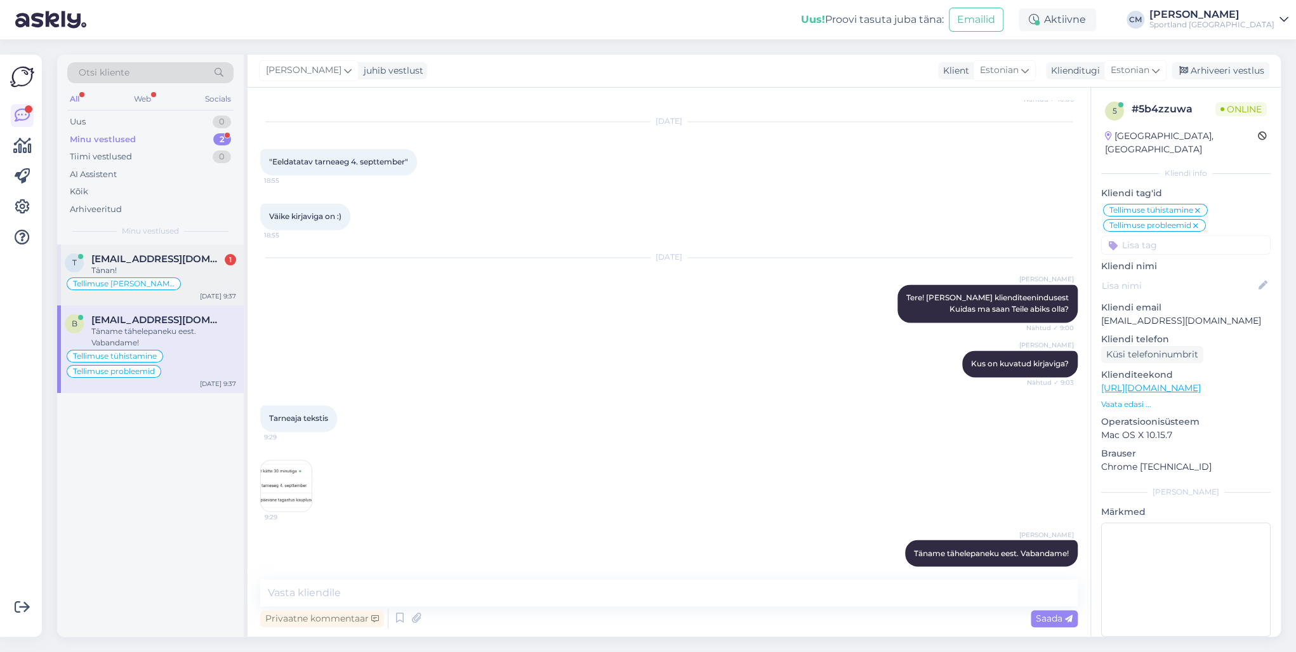
click at [192, 300] on div "t [EMAIL_ADDRESS][DOMAIN_NAME] 1 Tänan! Tellimuse [PERSON_NAME] info [DATE] 9:37" at bounding box center [150, 274] width 187 height 61
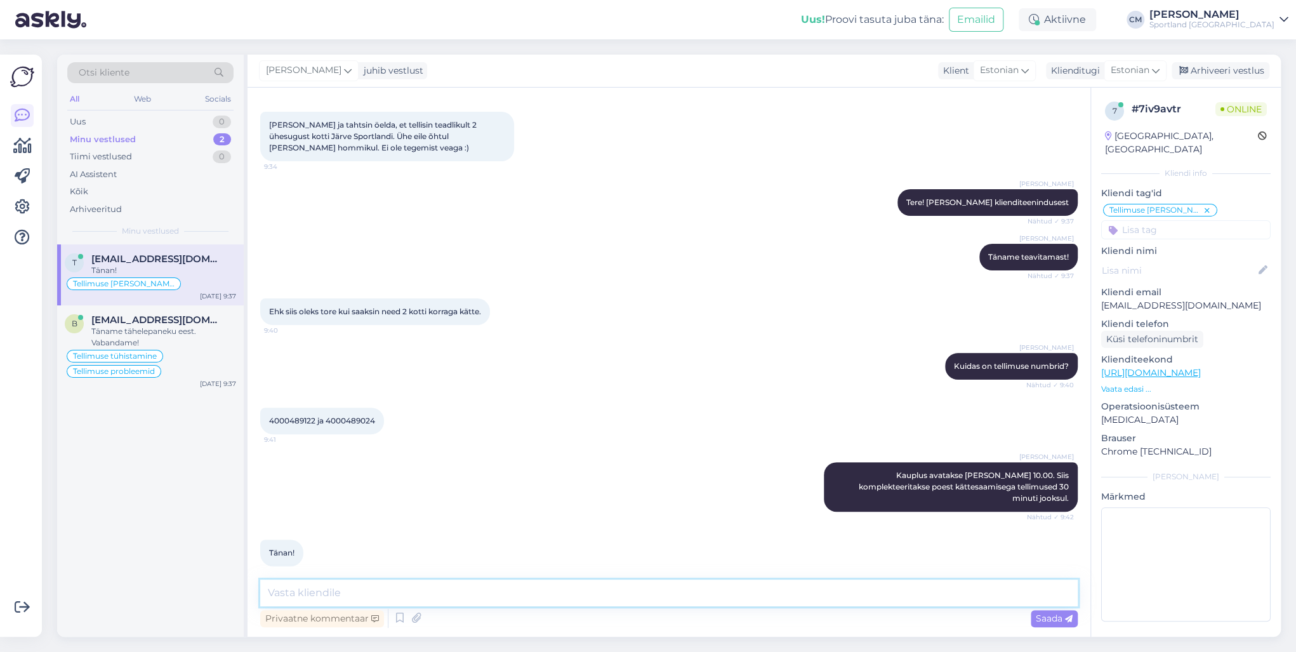
click at [578, 468] on textarea at bounding box center [669, 593] width 818 height 27
type textarea "Kas saan veel abiks olla?"
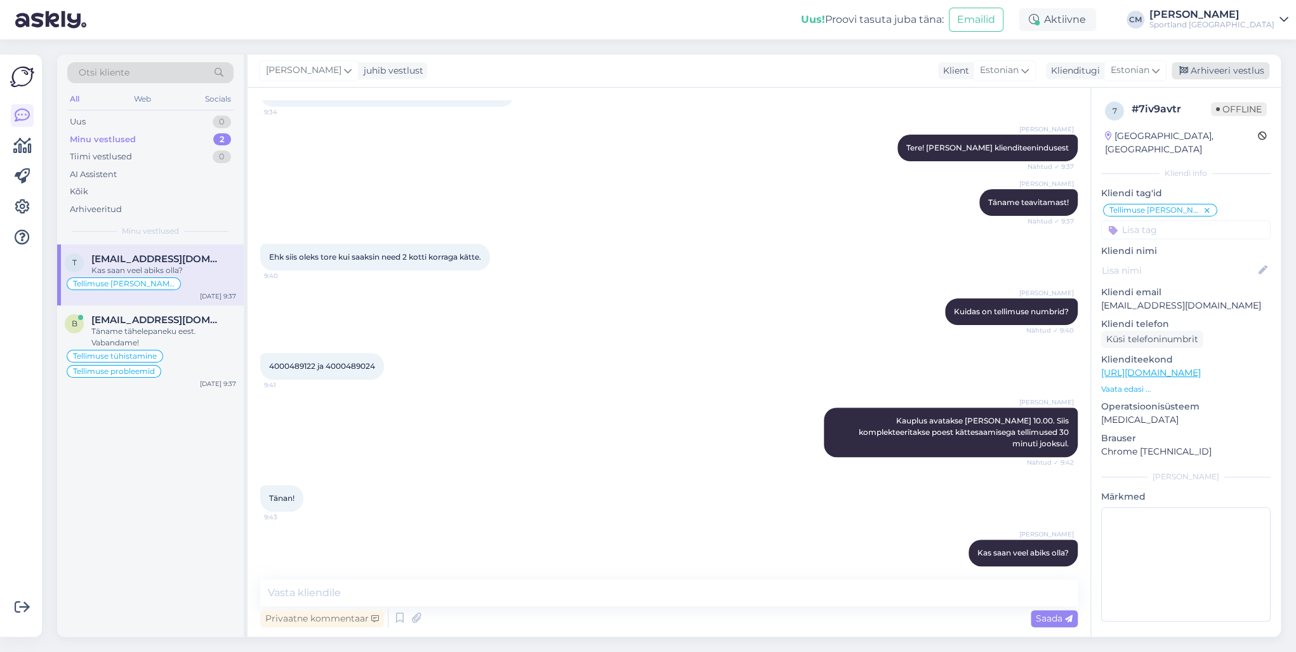
click at [971, 72] on div "Arhiveeri vestlus" at bounding box center [1221, 70] width 98 height 17
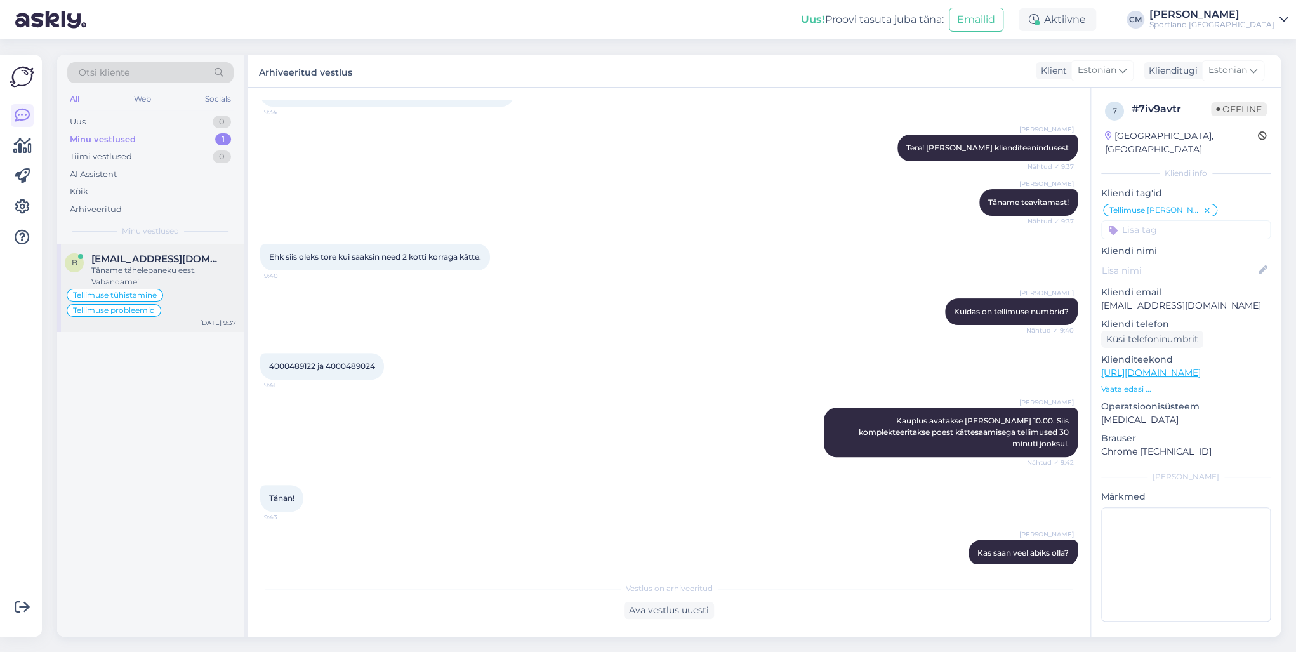
click at [190, 272] on div "Täname tähelepaneku eest. Vabandame!" at bounding box center [163, 276] width 145 height 23
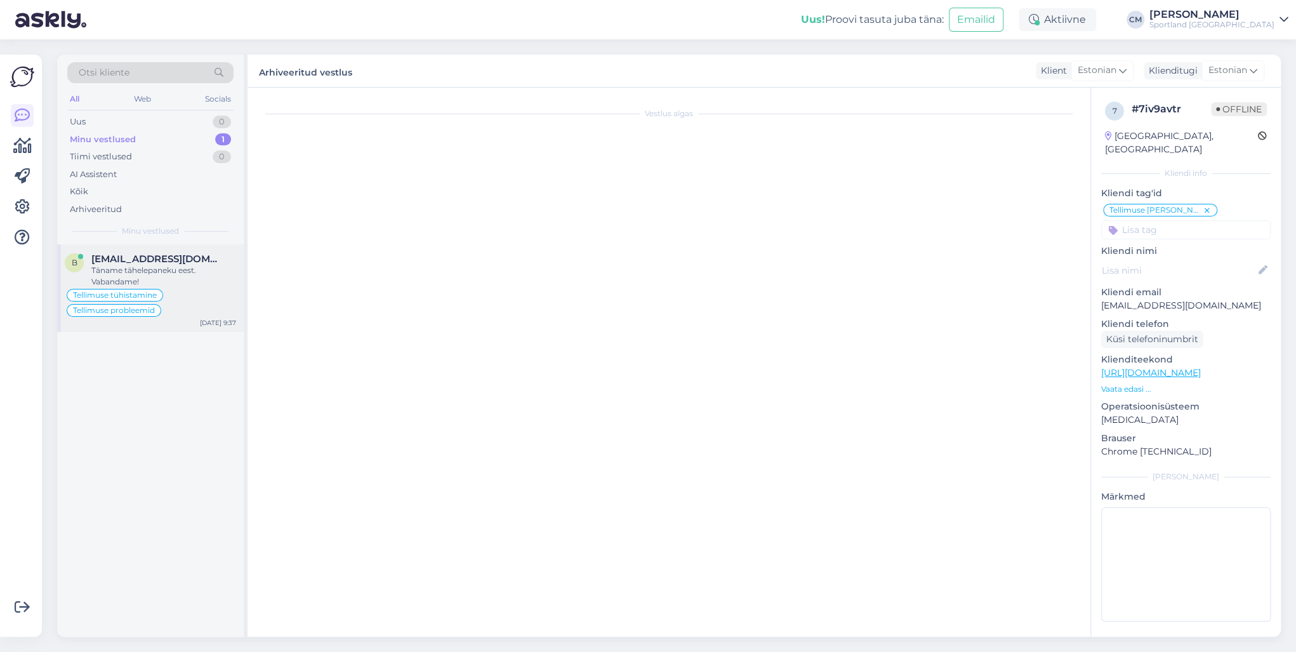
scroll to position [1279, 0]
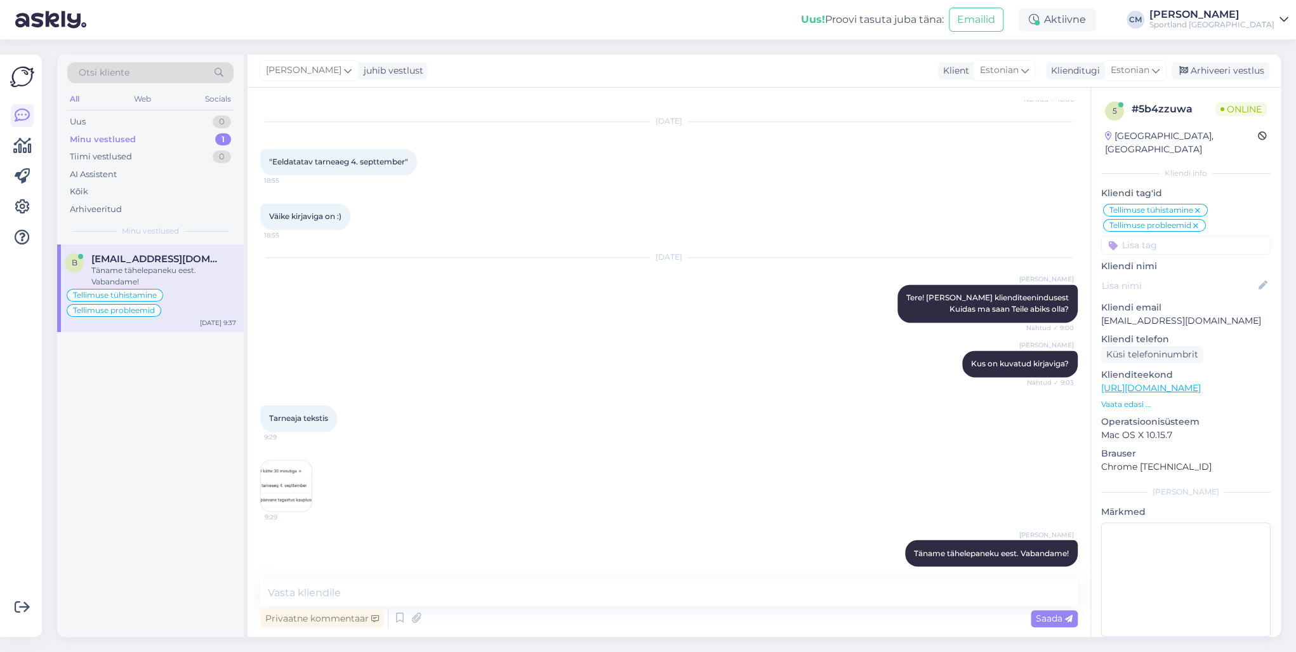
click at [971, 86] on div "[PERSON_NAME] juhib vestlust Klient [DEMOGRAPHIC_DATA] Klienditugi [DEMOGRAPHIC…" at bounding box center [764, 71] width 1033 height 33
click at [971, 74] on div "Arhiveeri vestlus" at bounding box center [1221, 70] width 98 height 17
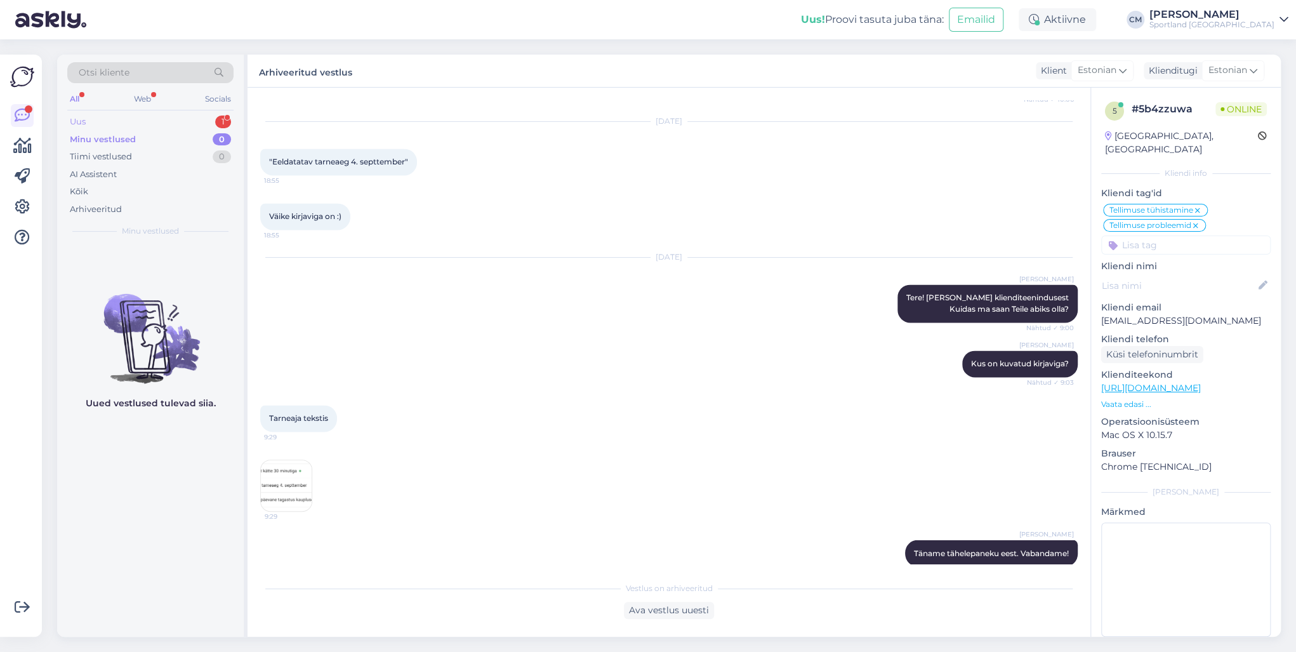
click at [201, 127] on div "Uus 1" at bounding box center [150, 122] width 166 height 18
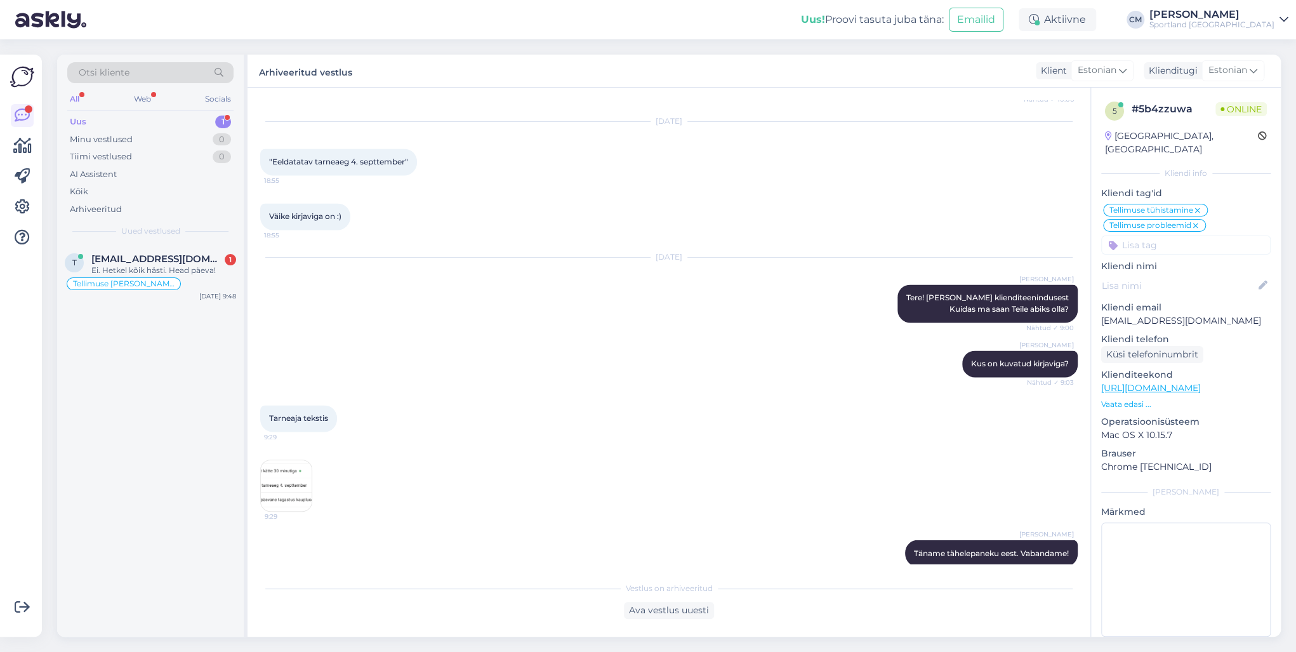
click at [203, 120] on div "Uus 1" at bounding box center [150, 122] width 166 height 18
click at [182, 231] on div "Uued vestlused" at bounding box center [150, 230] width 166 height 11
click at [175, 249] on div "t [EMAIL_ADDRESS][DOMAIN_NAME] 1 Ei. Hetkel kõik hästi. Head päeva! Tellimuse […" at bounding box center [150, 274] width 187 height 61
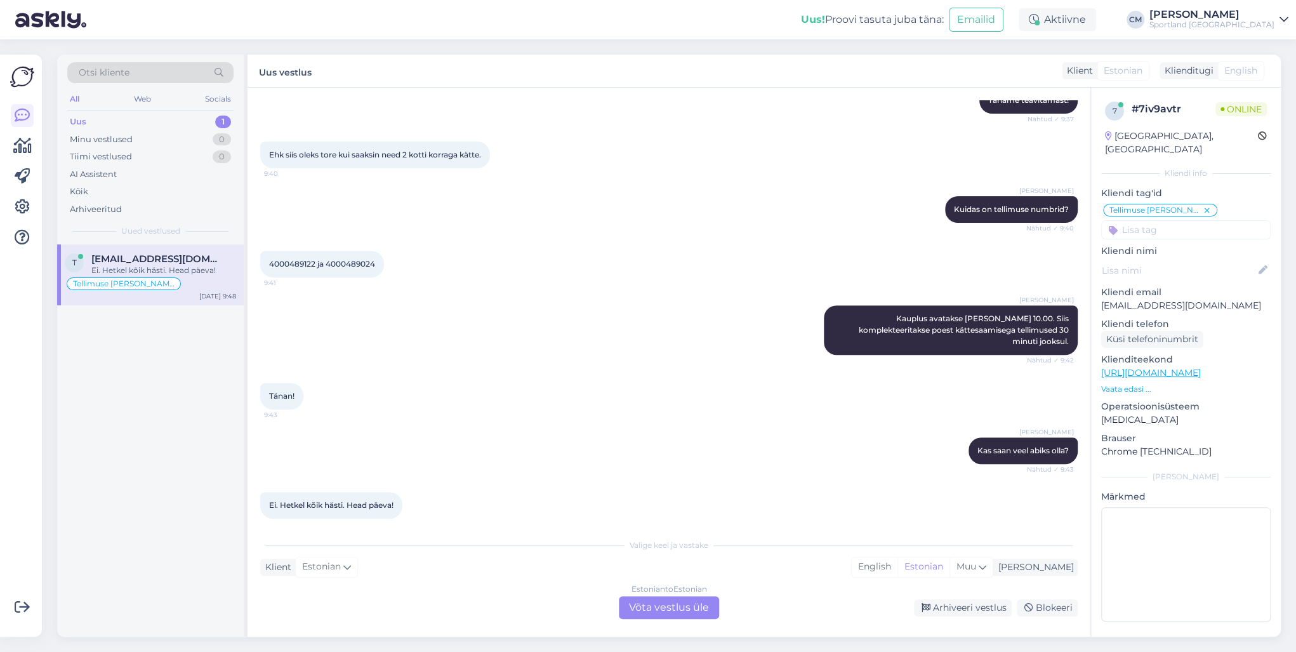
click at [693, 468] on div "Estonian to Estonian Võta vestlus üle" at bounding box center [669, 607] width 100 height 23
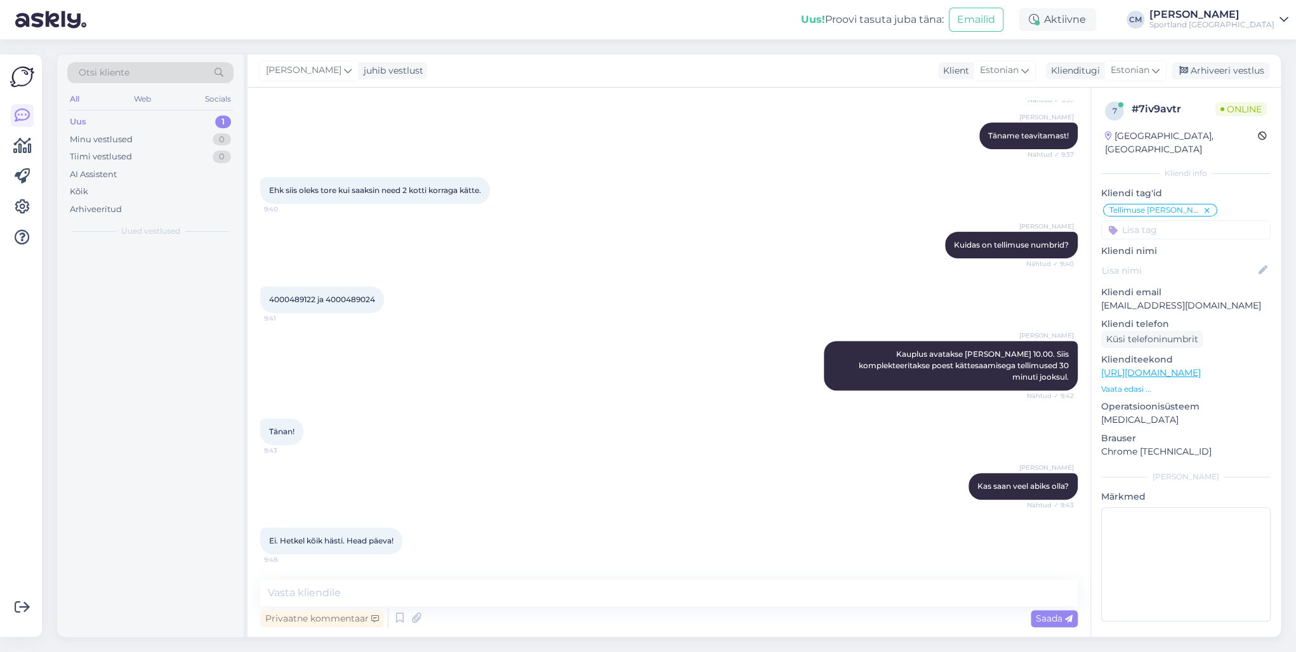
scroll to position [220, 0]
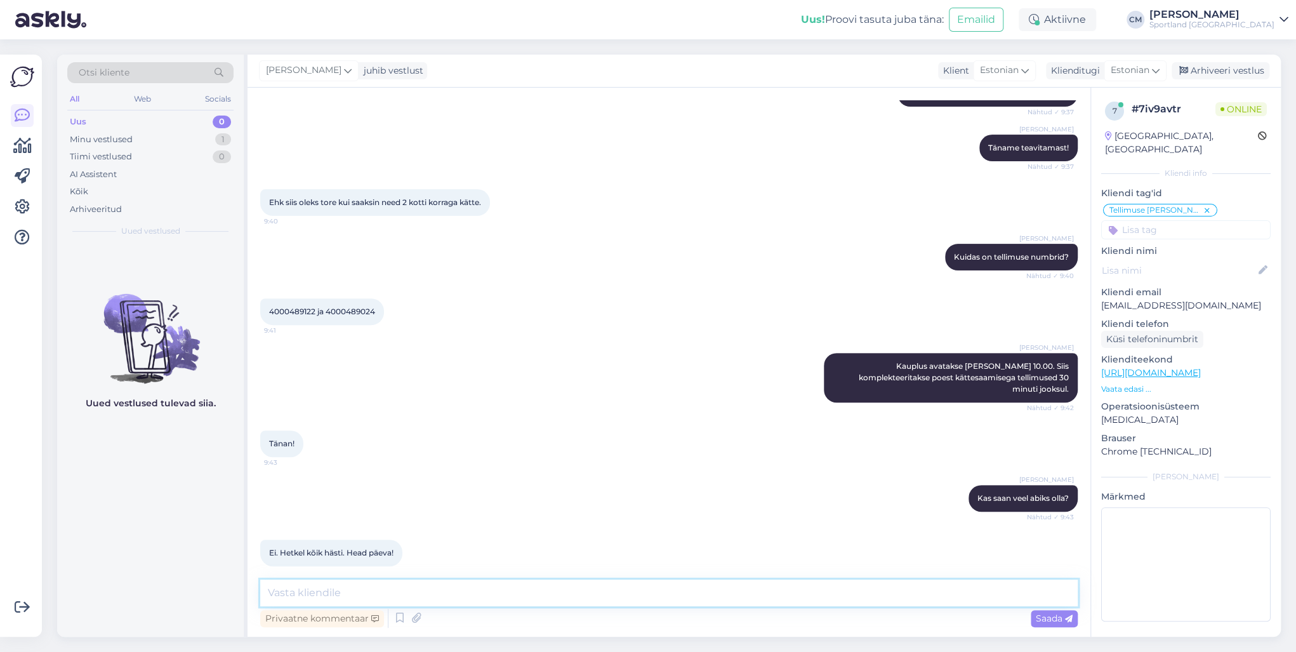
click at [645, 468] on textarea at bounding box center [669, 593] width 818 height 27
type textarea "Kena päeva jätku!"
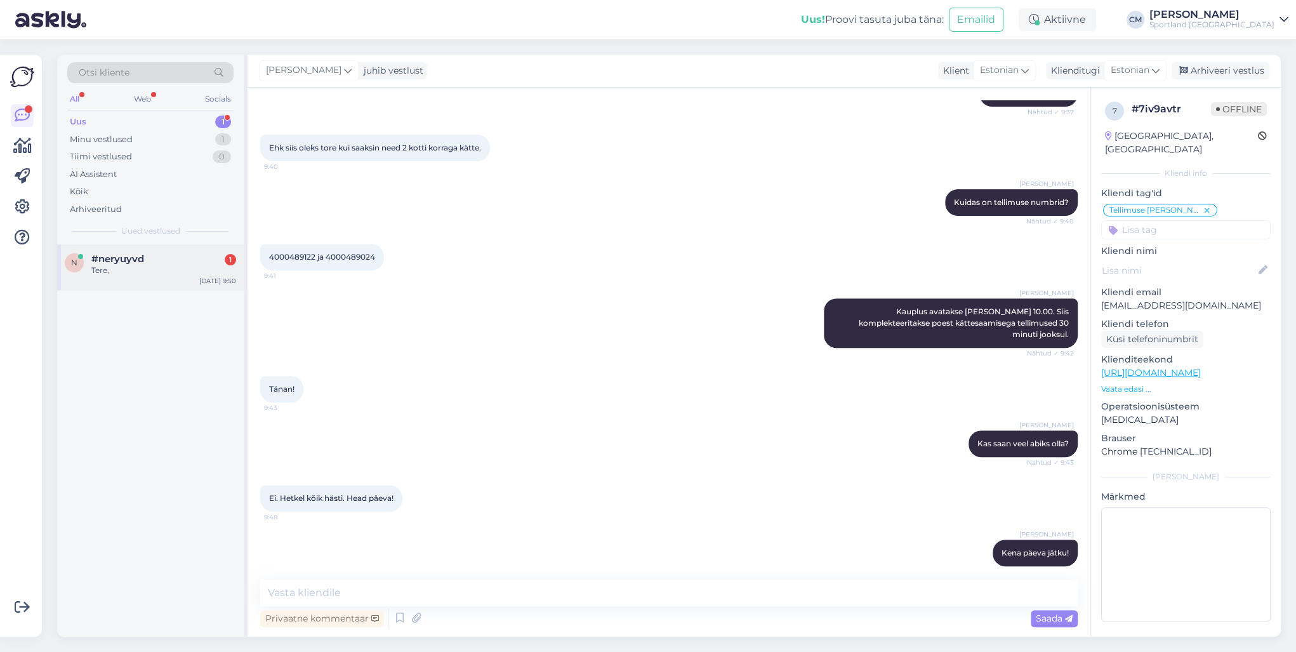
click at [180, 269] on div "Tere," at bounding box center [163, 270] width 145 height 11
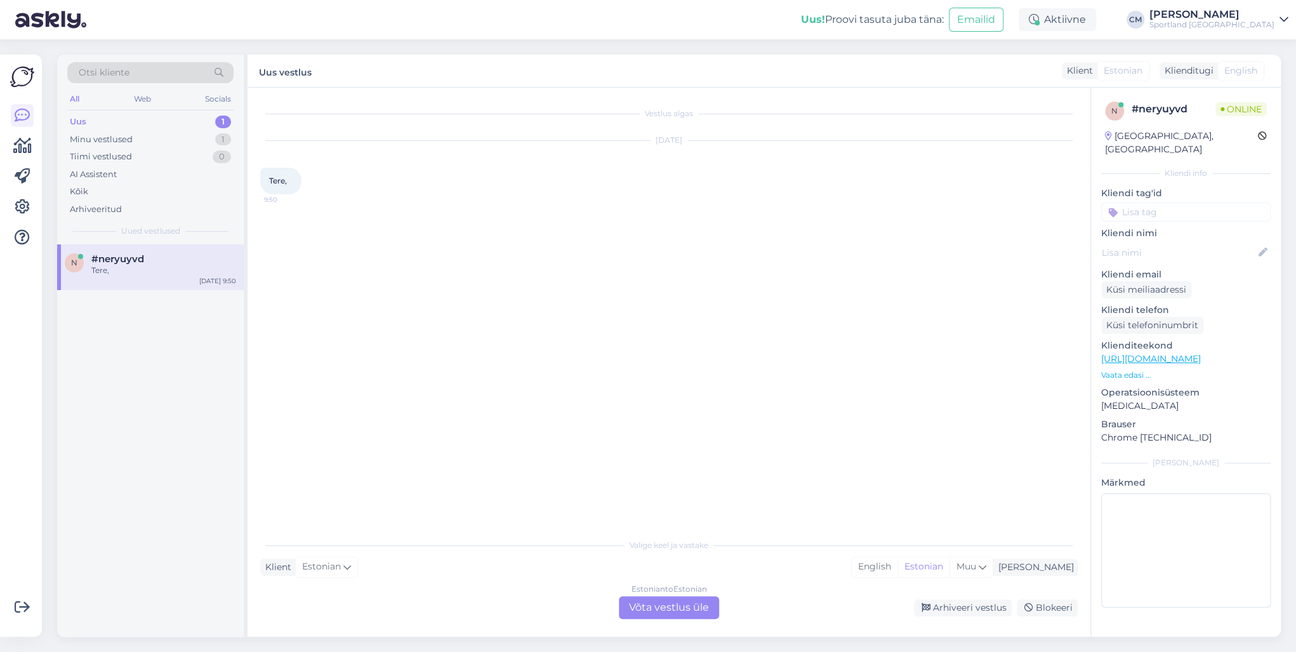
scroll to position [0, 0]
click at [645, 468] on div "Estonian to Estonian Võta vestlus üle" at bounding box center [669, 607] width 100 height 23
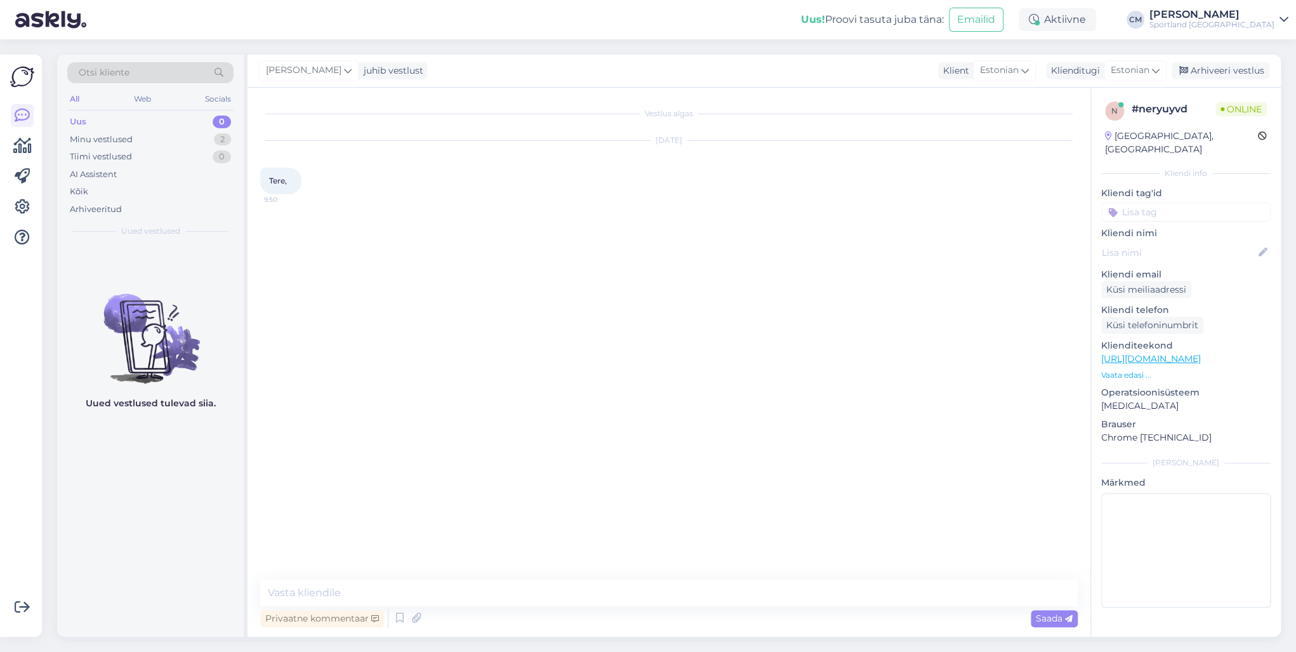
click at [641, 468] on div "Privaatne kommentaar Saada" at bounding box center [669, 618] width 818 height 24
click at [395, 468] on icon at bounding box center [399, 618] width 15 height 19
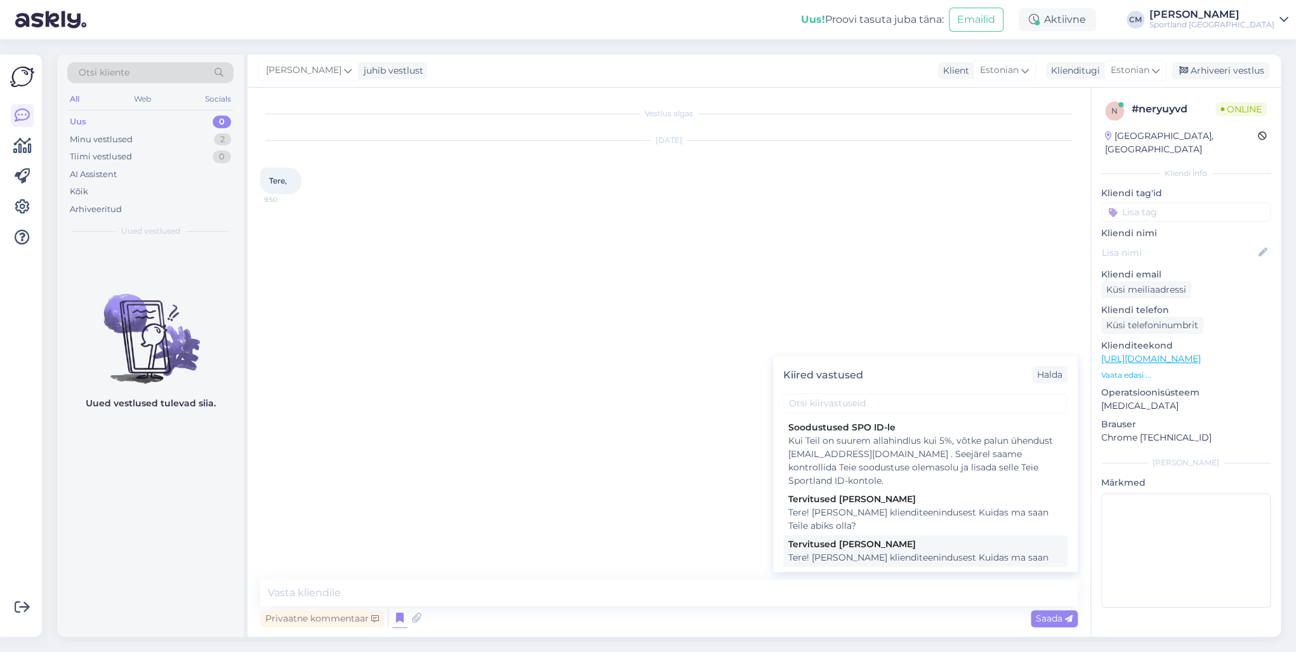
click at [848, 468] on div "Tervitused [PERSON_NAME]" at bounding box center [925, 544] width 274 height 13
type textarea "Tere! [PERSON_NAME] klienditeenindusest Kuidas ma saan Teile abiks olla?"
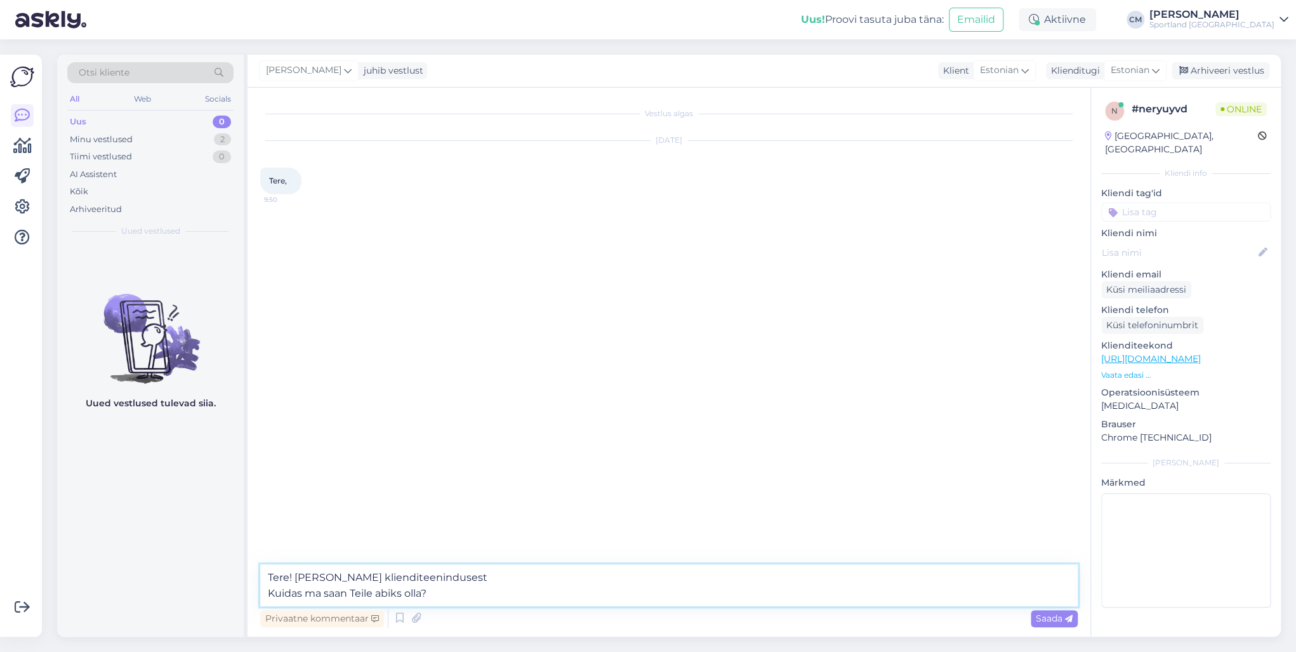
click at [721, 468] on textarea "Tere! [PERSON_NAME] klienditeenindusest Kuidas ma saan Teile abiks olla?" at bounding box center [669, 585] width 818 height 42
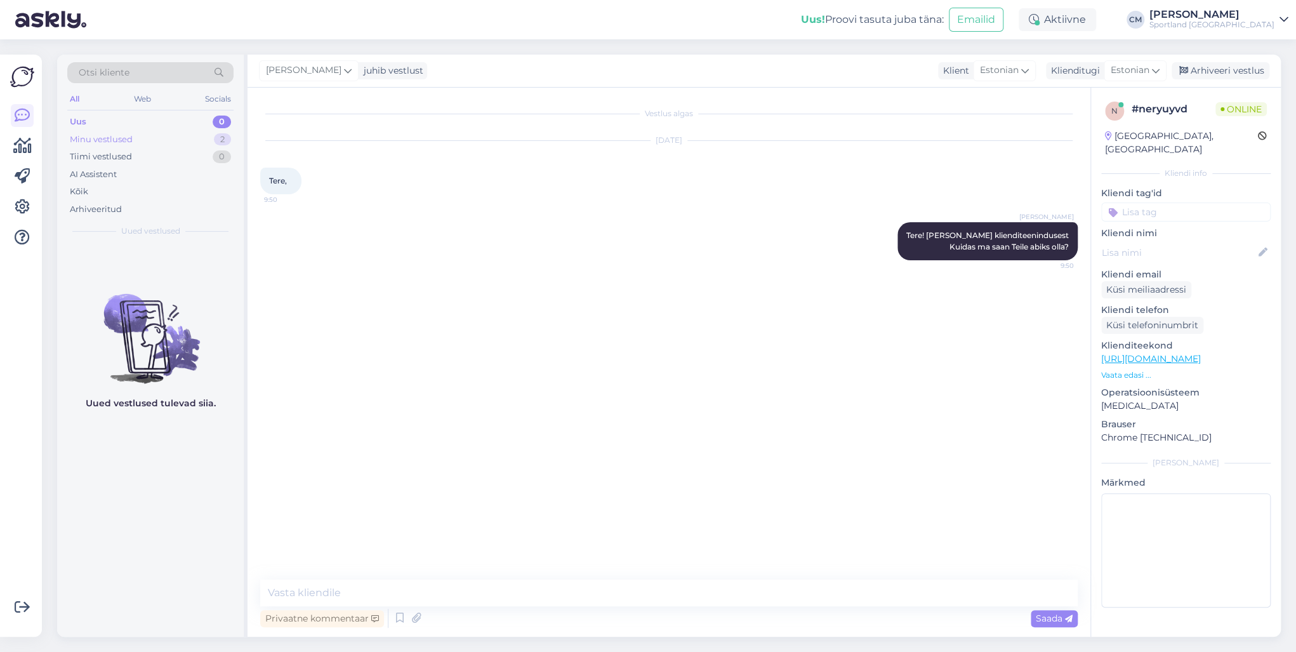
click at [207, 136] on div "Minu vestlused 2" at bounding box center [150, 140] width 166 height 18
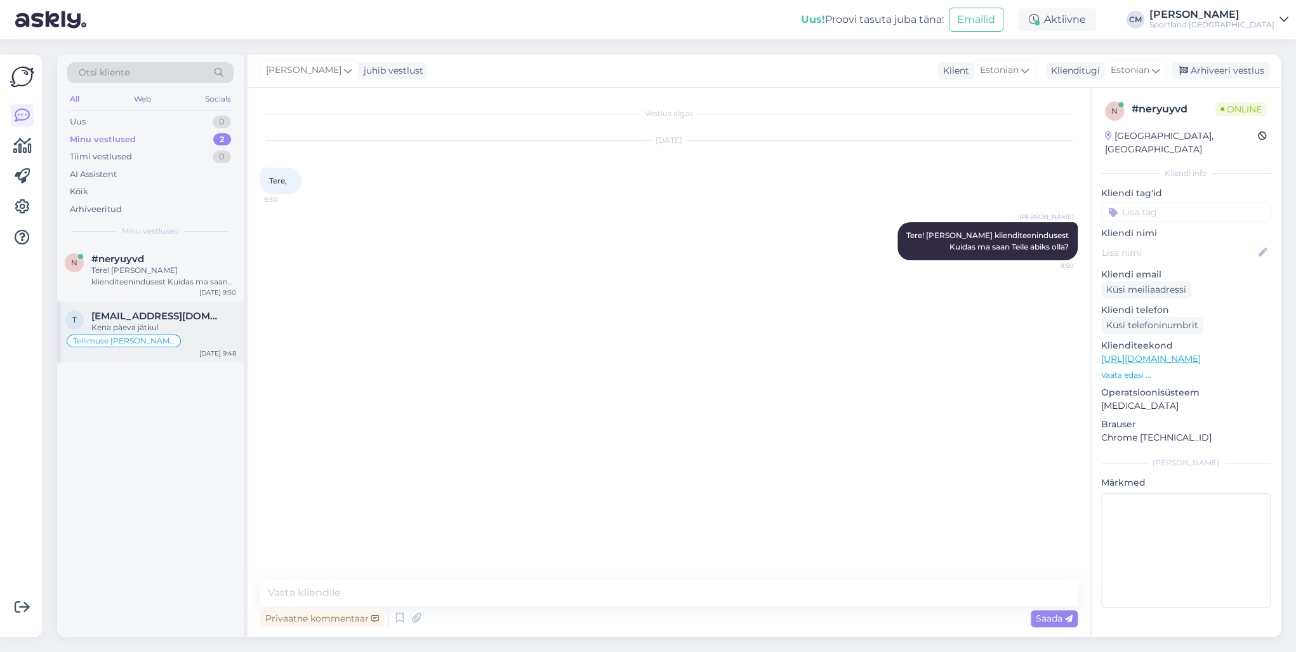
click at [140, 325] on div "Kena päeva jätku!" at bounding box center [163, 327] width 145 height 11
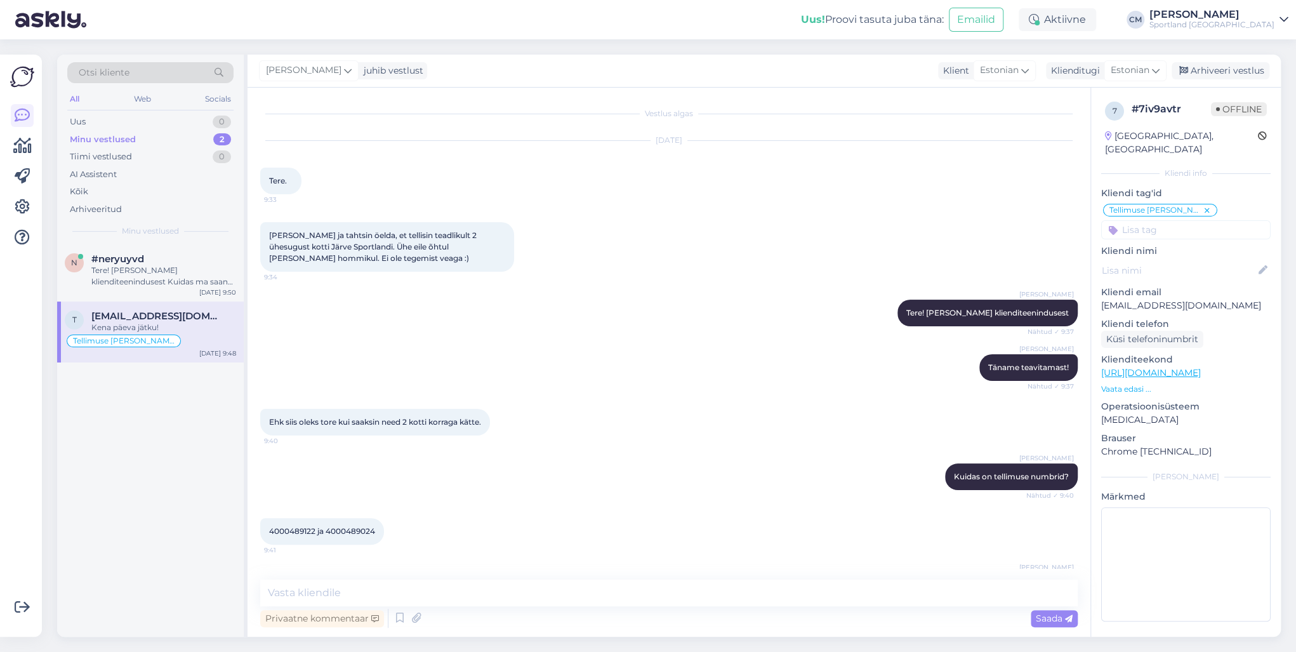
scroll to position [274, 0]
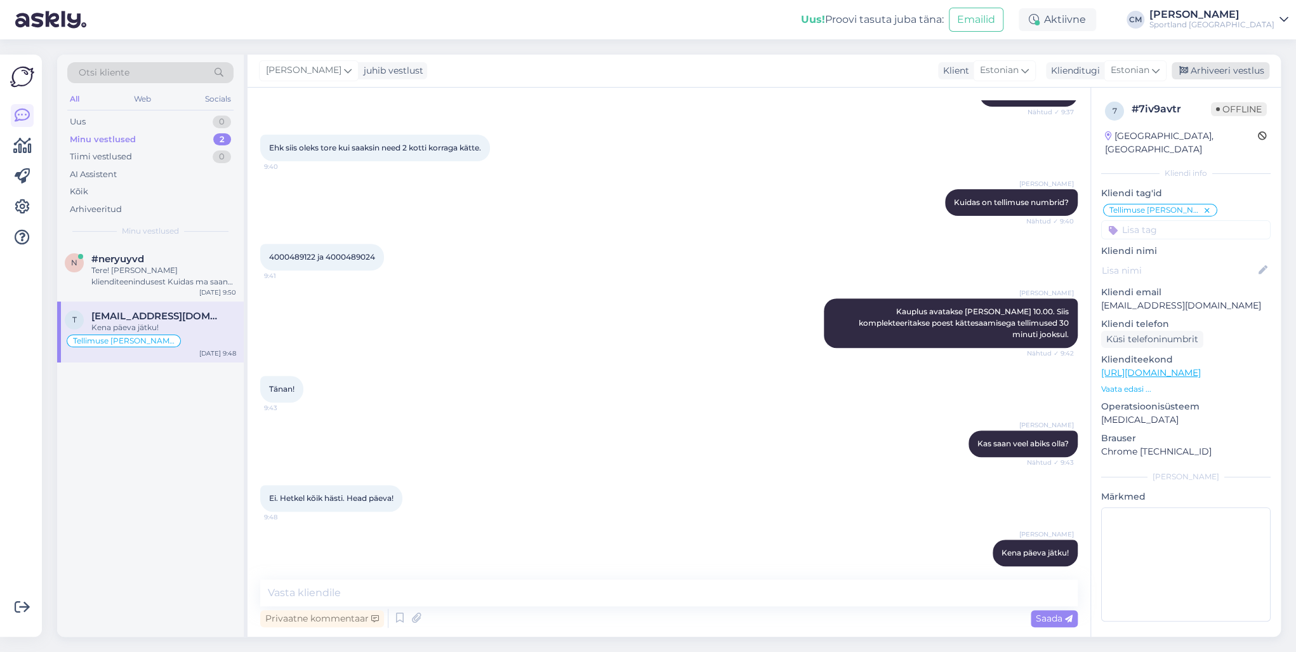
click at [971, 72] on div "Arhiveeri vestlus" at bounding box center [1221, 70] width 98 height 17
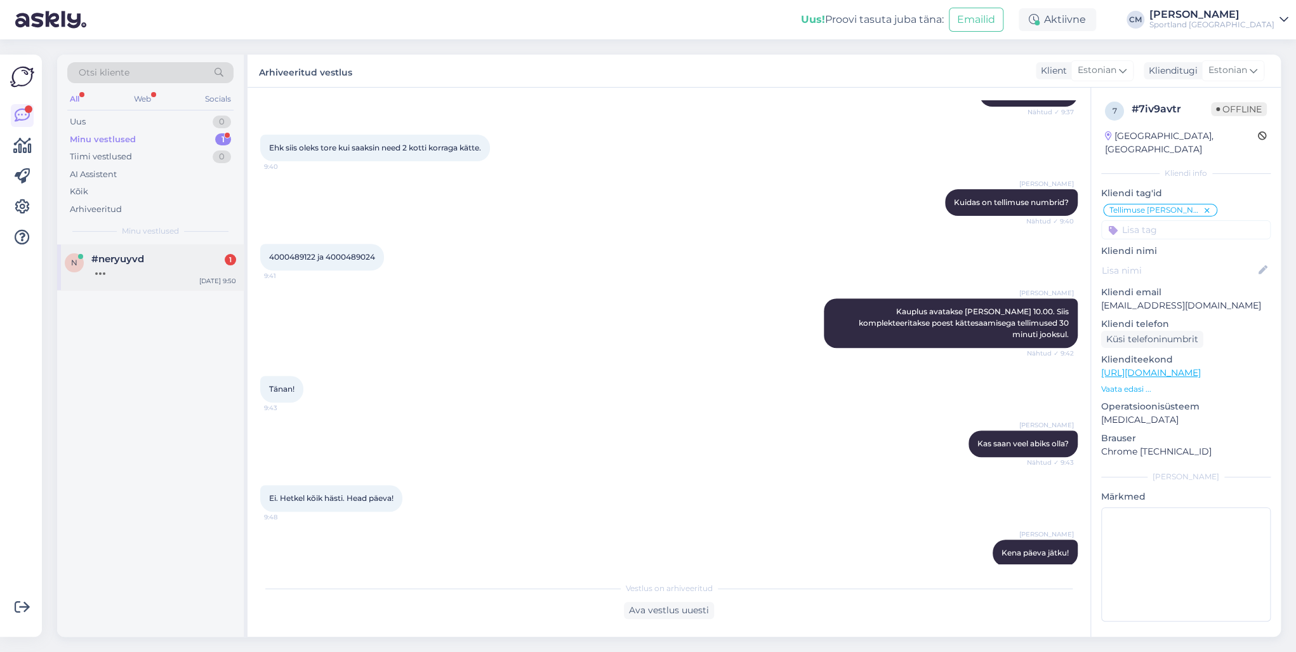
click at [163, 279] on div "n #neryuyvd 1 [DATE] 9:50" at bounding box center [150, 267] width 187 height 46
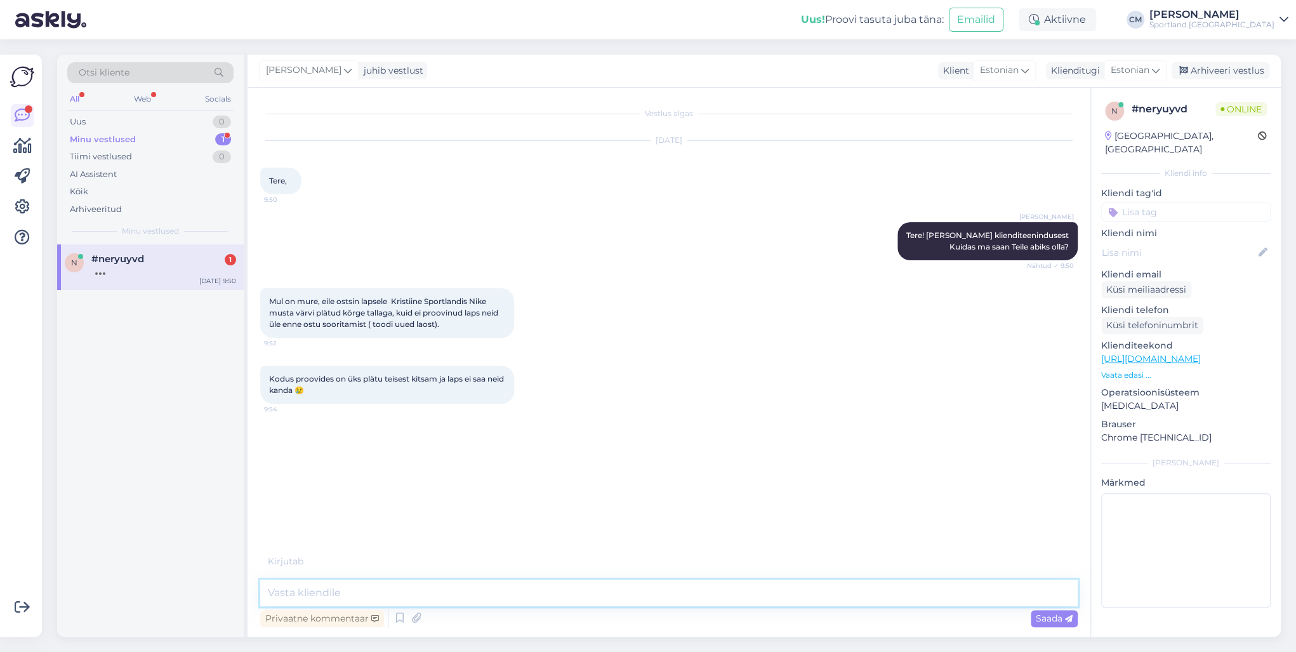
click at [394, 468] on textarea at bounding box center [669, 593] width 818 height 27
click at [163, 284] on div "Kodus proovides on üks plätu teisest kitsam ja laps ei saa neid kanda 😢" at bounding box center [163, 276] width 145 height 23
click at [302, 468] on textarea at bounding box center [669, 593] width 818 height 27
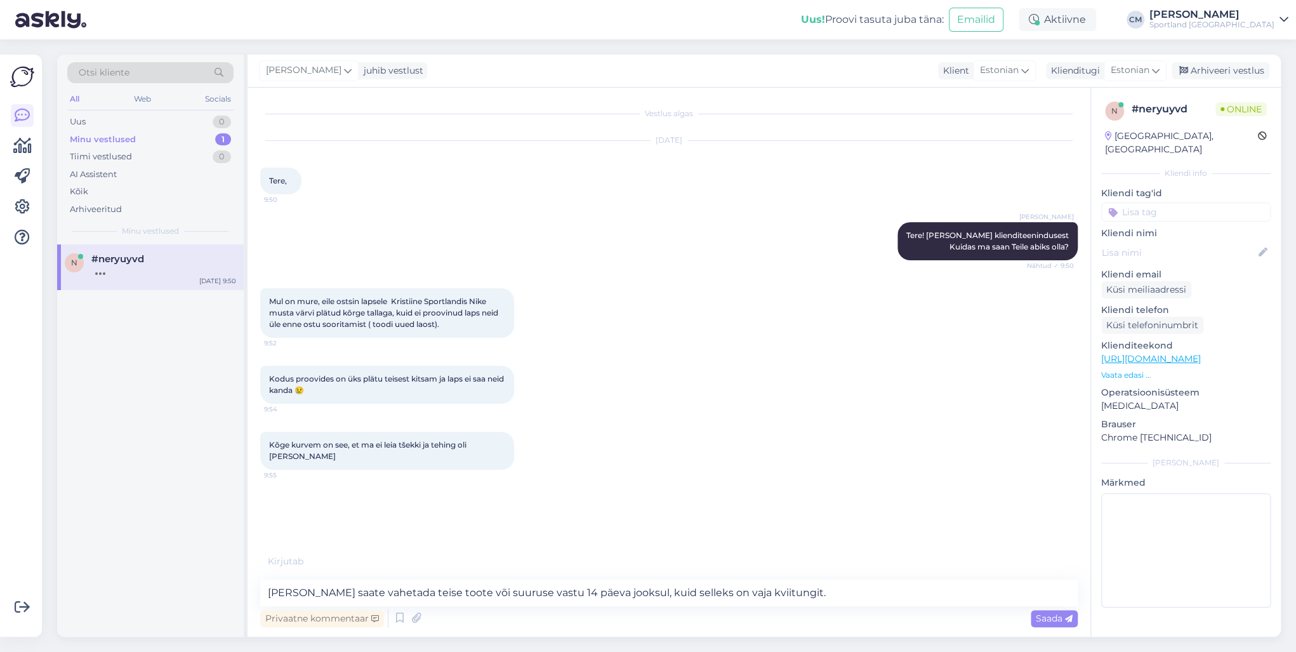
drag, startPoint x: 391, startPoint y: 495, endPoint x: 656, endPoint y: 594, distance: 282.6
click at [391, 468] on div "Vestlus algas [DATE] Tere, 9:50 [PERSON_NAME] Tere! [PERSON_NAME] klienditeenin…" at bounding box center [674, 327] width 829 height 455
click at [849, 468] on textarea "[PERSON_NAME] saate vahetada teise toote või suuruse vastu 14 päeva jooksul, ku…" at bounding box center [669, 593] width 818 height 27
paste textarea "Palun täitke avaldus [URL][DOMAIN_NAME] . Kui saadetud avaldus on täidetud korr…"
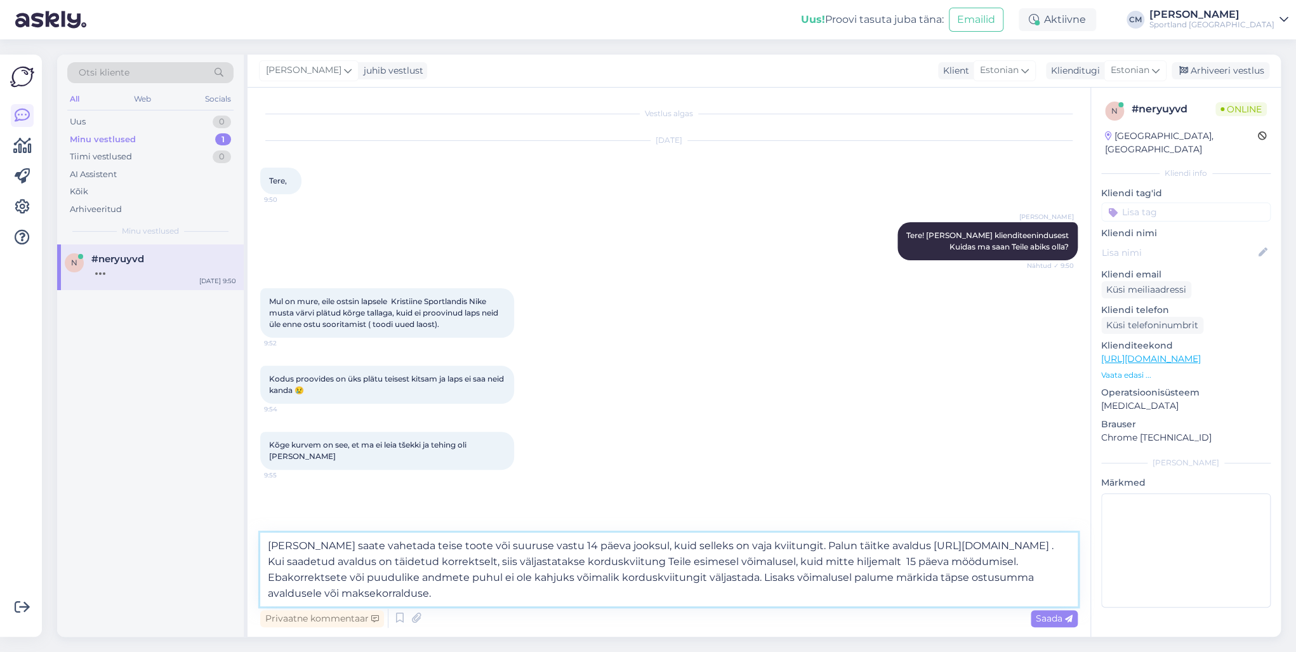
drag, startPoint x: 795, startPoint y: 555, endPoint x: 1011, endPoint y: 560, distance: 215.9
click at [971, 468] on textarea "[PERSON_NAME] saate vahetada teise toote või suuruse vastu 14 päeva jooksul, ku…" at bounding box center [669, 570] width 818 height 74
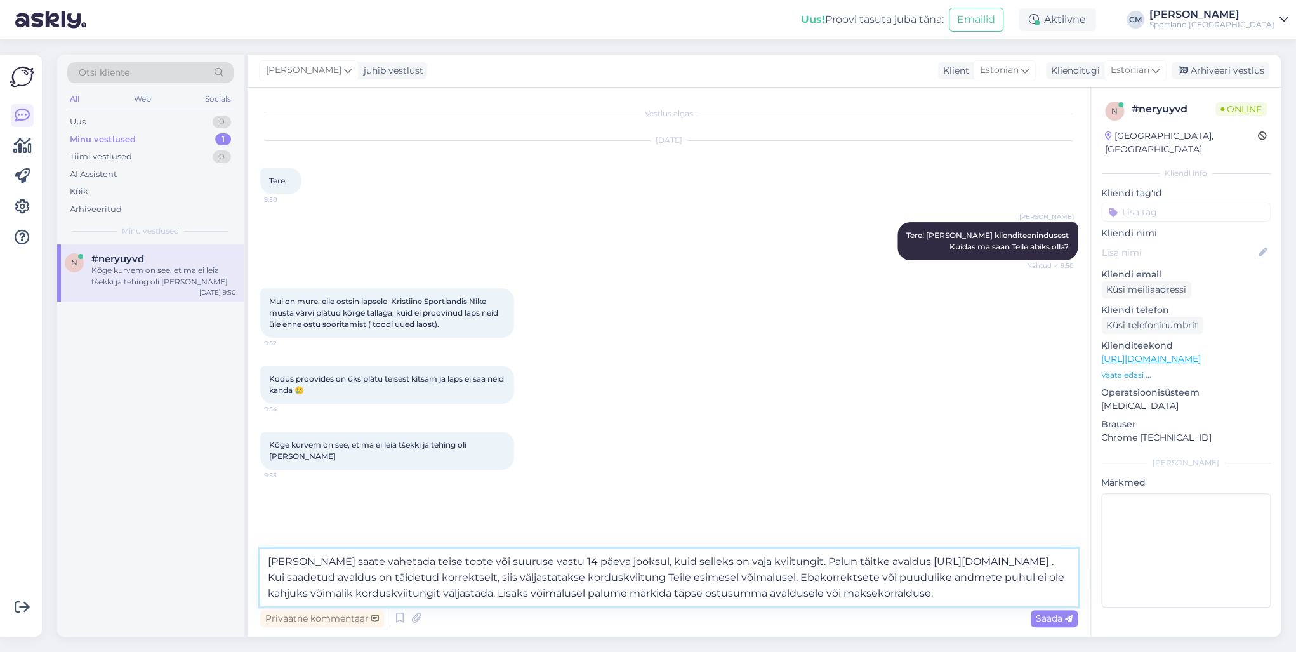
click at [957, 468] on textarea "[PERSON_NAME] saate vahetada teise toote või suuruse vastu 14 päeva jooksul, ku…" at bounding box center [669, 577] width 818 height 58
click at [839, 468] on textarea "[PERSON_NAME] saate vahetada teise toote või suuruse vastu 14 päeva jooksul, ku…" at bounding box center [669, 577] width 818 height 58
click at [967, 468] on textarea "[PERSON_NAME] saate vahetada teise toote või suuruse vastu 14 päeva jooksul, ku…" at bounding box center [669, 577] width 818 height 58
click at [329, 468] on textarea "[PERSON_NAME] saate vahetada teise toote või suuruse vastu 14 päeva jooksul, ku…" at bounding box center [669, 577] width 818 height 58
click at [336, 468] on textarea "[PERSON_NAME] saate vahetada teise toote või suuruse vastu 14 päeva jooksul, ku…" at bounding box center [669, 577] width 818 height 58
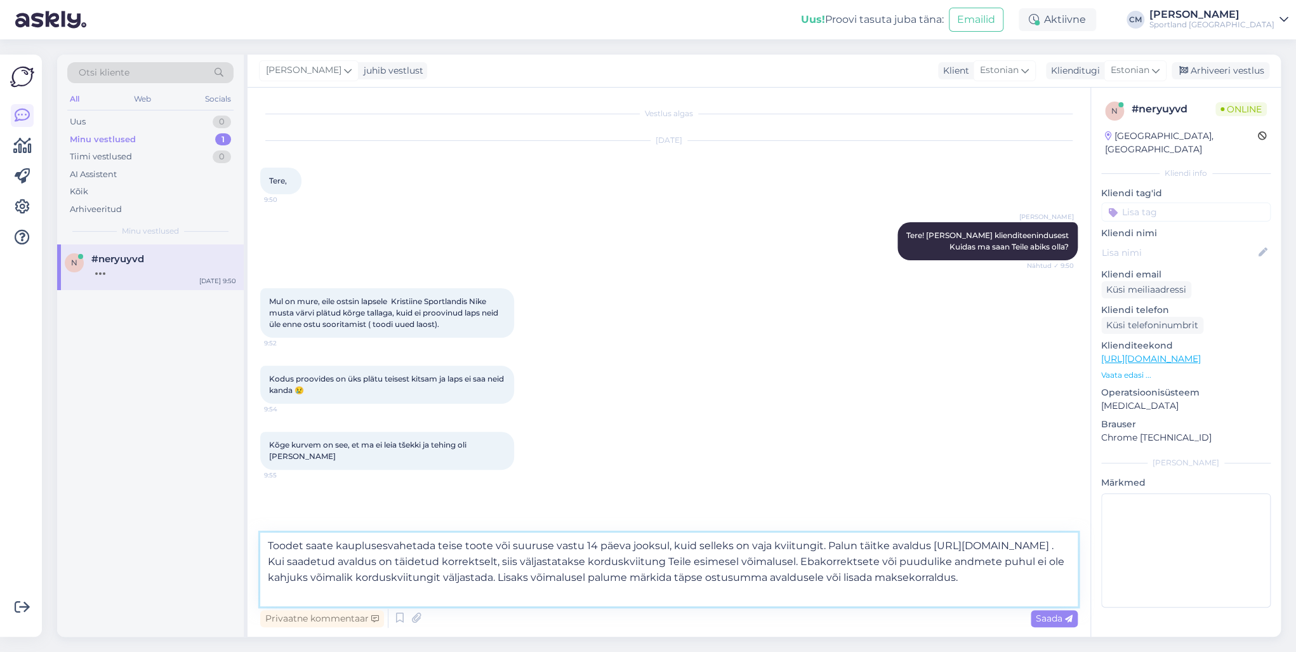
type textarea "Toodet saate kaupluses vahetada teise toote või suuruse vastu 14 päeva jooksul,…"
click at [442, 468] on textarea "Toodet saate kaupluses vahetada teise toote või suuruse vastu 14 päeva jooksul,…" at bounding box center [669, 570] width 818 height 74
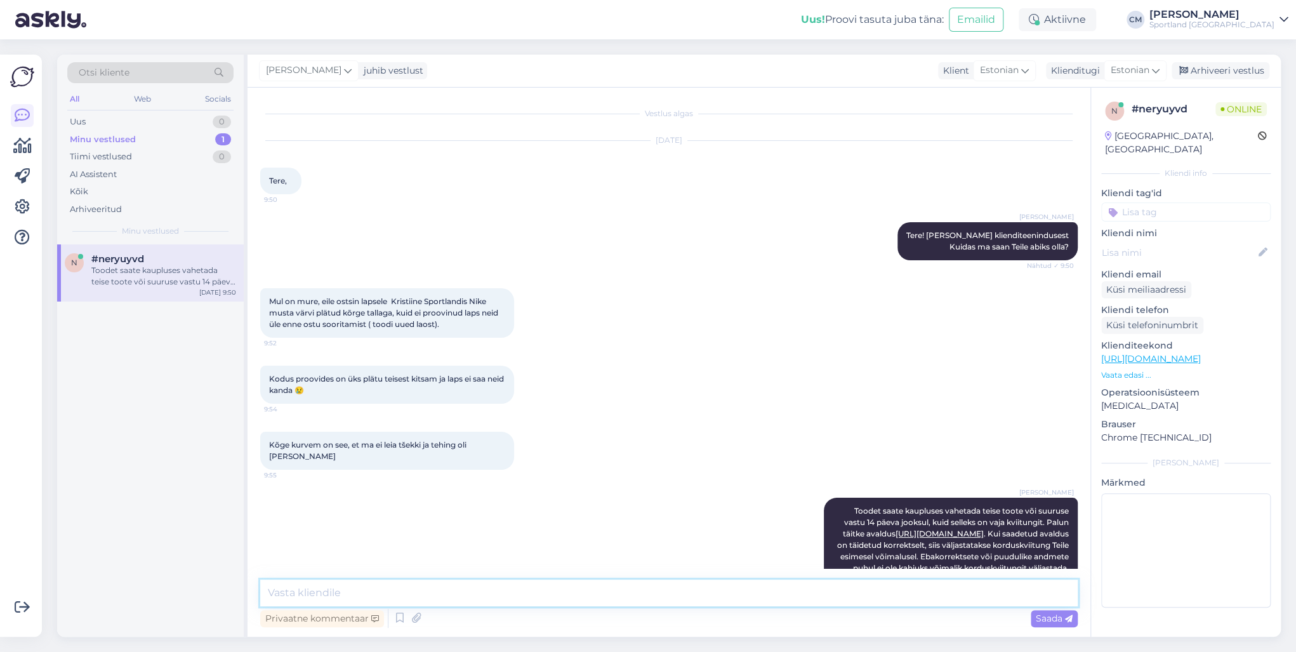
scroll to position [61, 0]
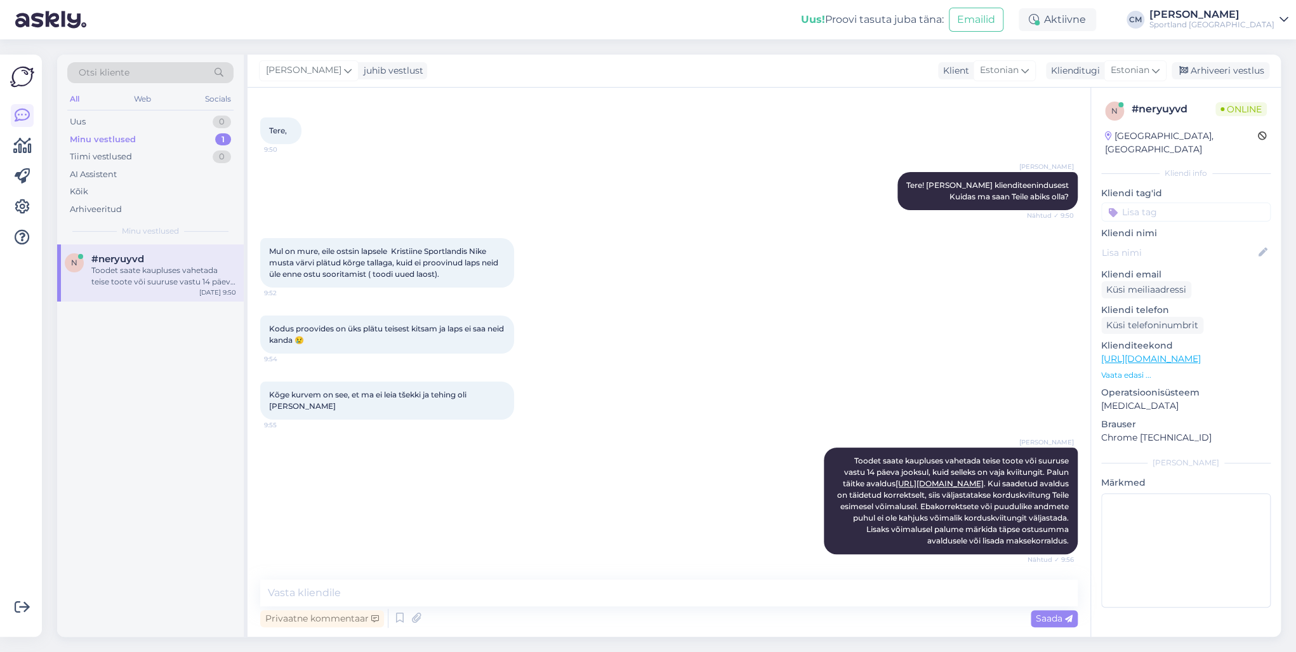
click at [971, 203] on input at bounding box center [1185, 212] width 169 height 19
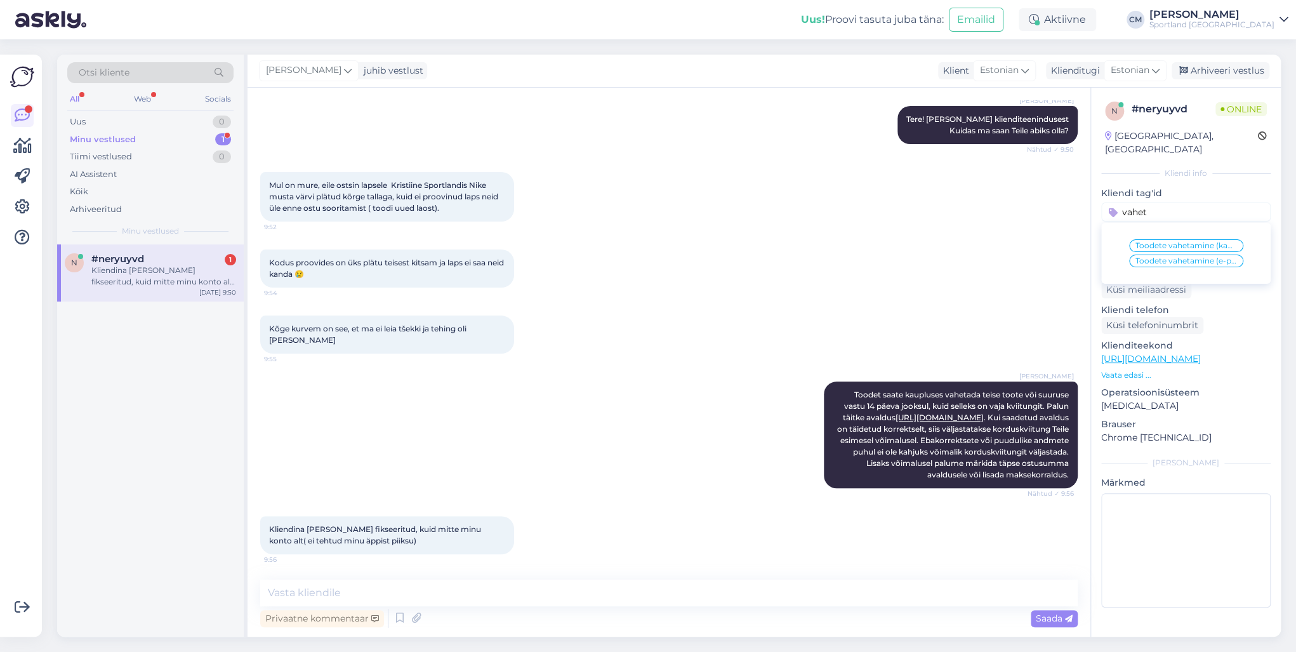
type input "vahet"
click at [971, 242] on span "Toodete vahetamine (kauplus)" at bounding box center [1187, 246] width 102 height 8
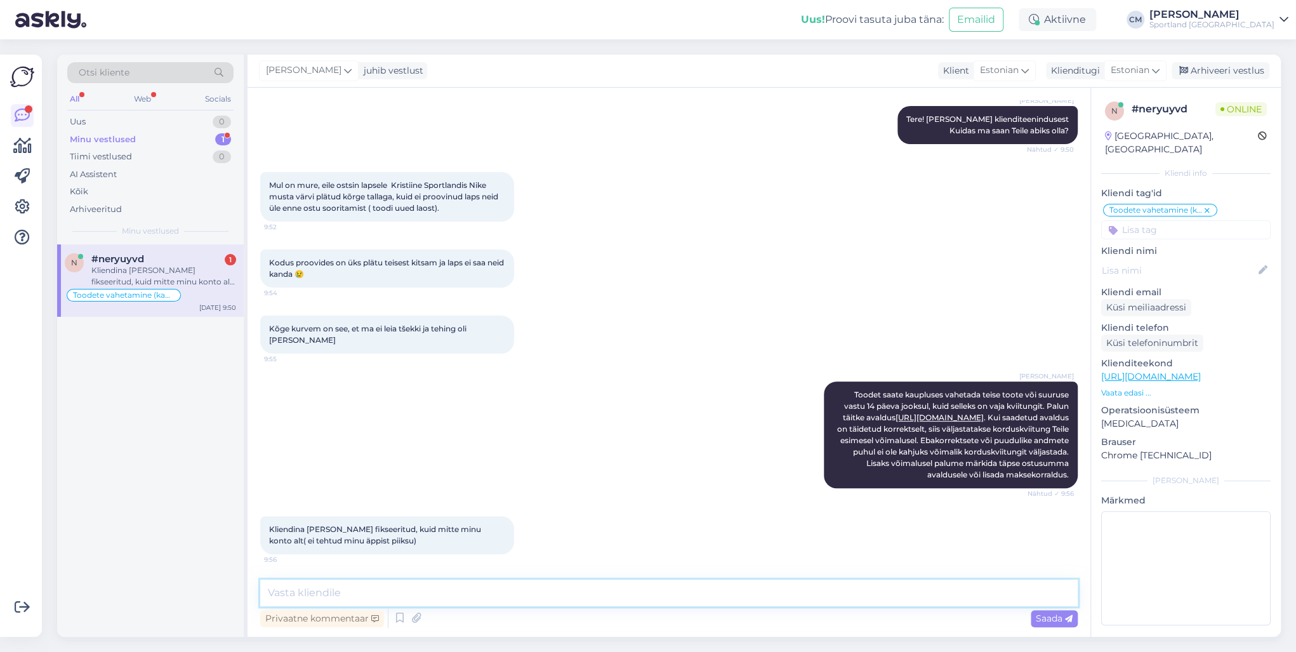
click at [556, 468] on textarea at bounding box center [669, 593] width 818 height 27
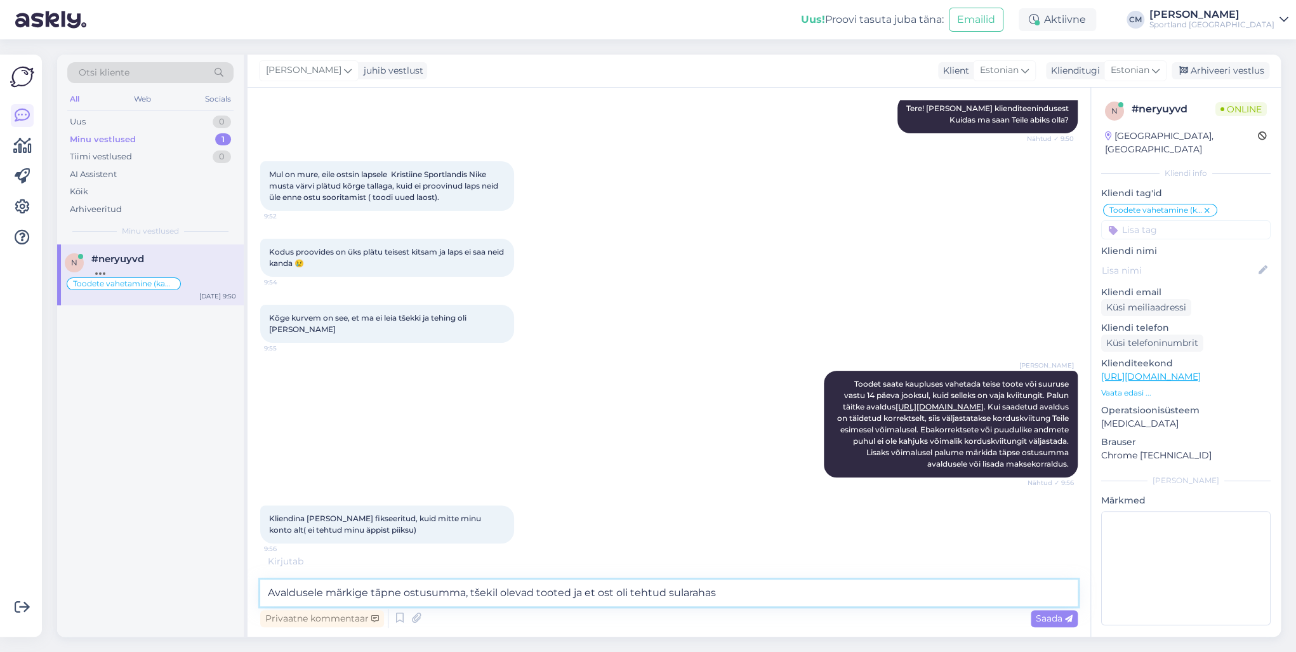
type textarea "Avaldusele märkige täpne ostusumma, tšekil olevad tooted ja et ost oli tehtud s…"
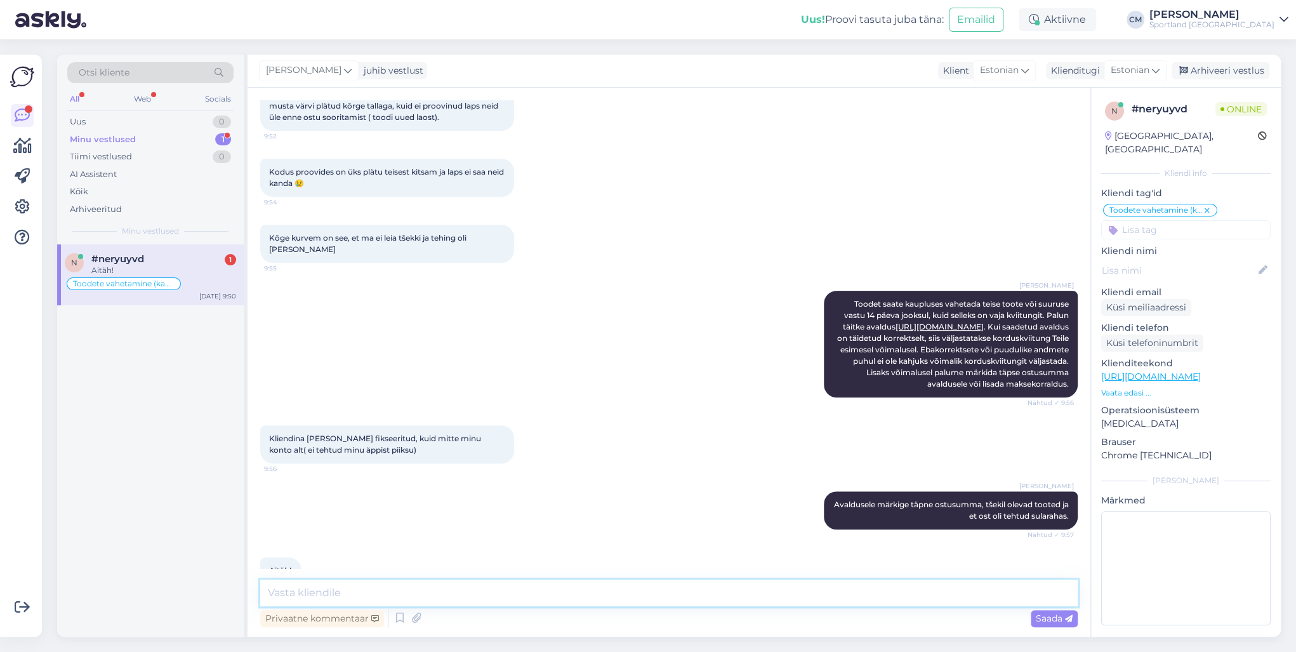
scroll to position [248, 0]
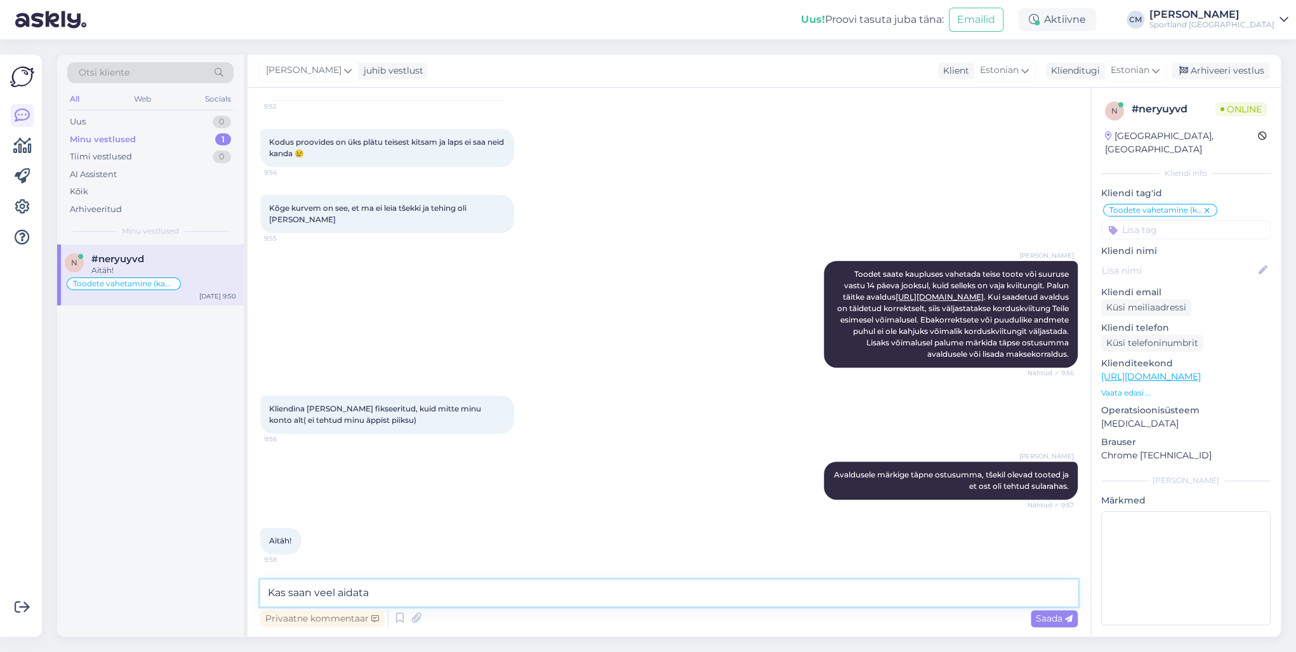
type textarea "Kas saan veel aidata?"
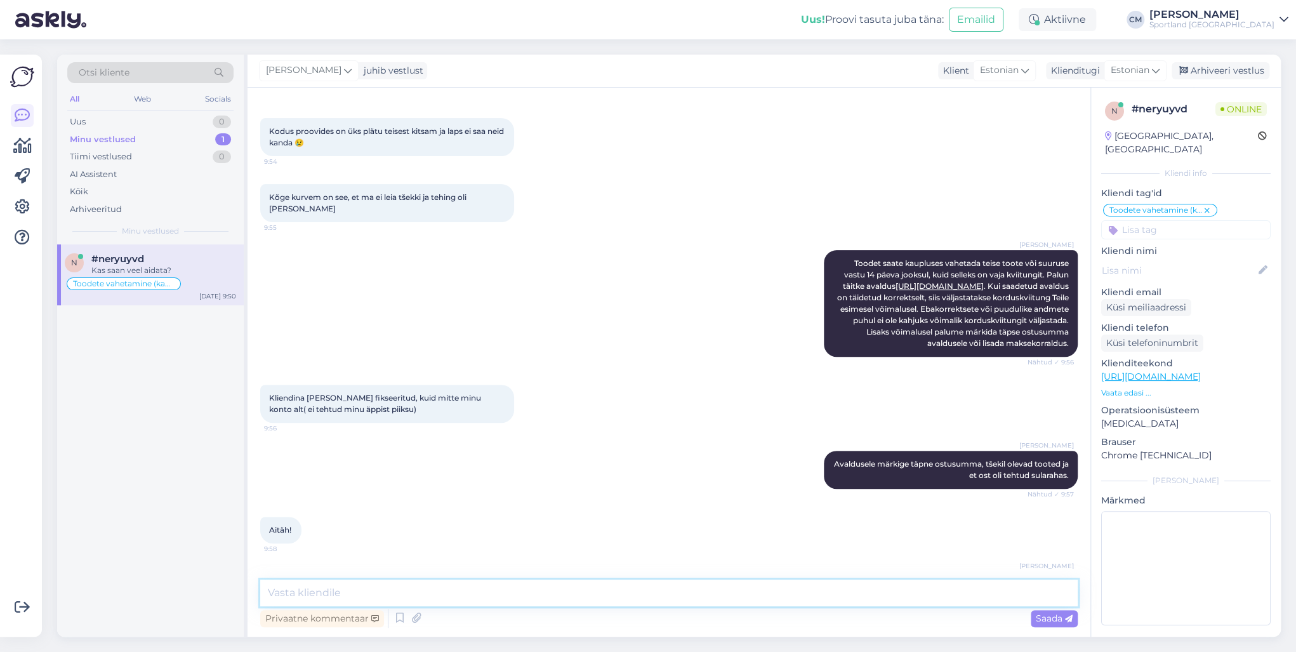
scroll to position [302, 0]
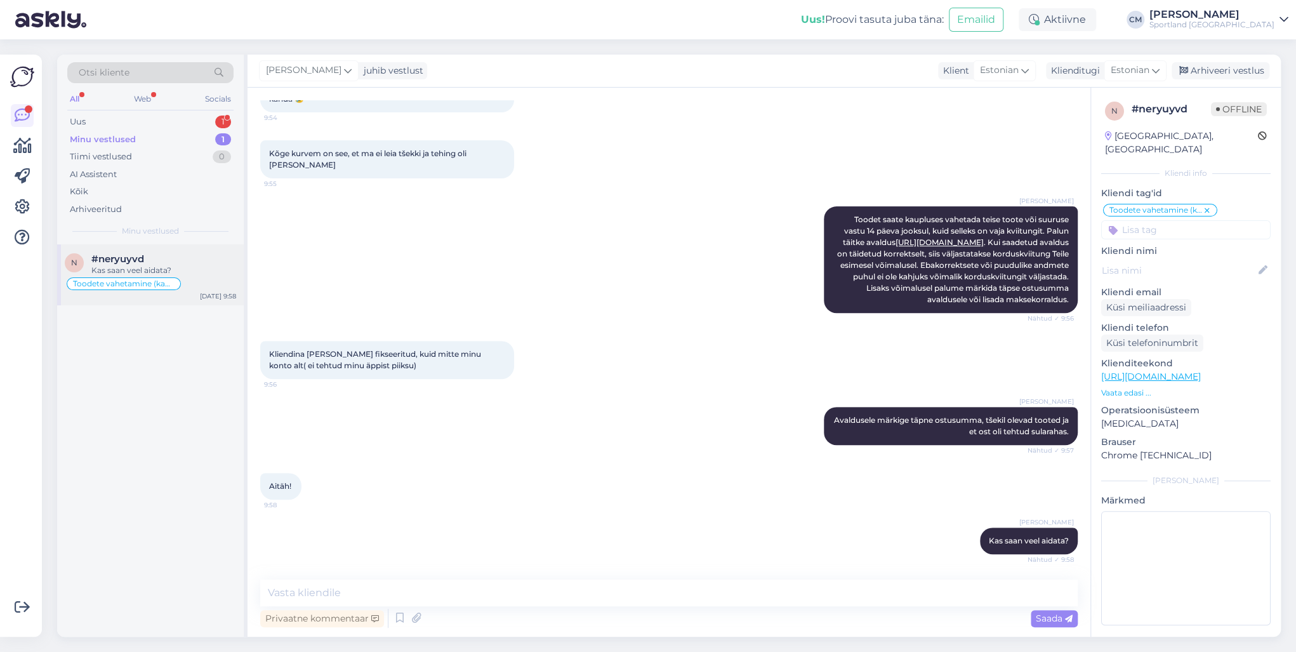
click at [178, 277] on div "Toodete vahetamine (kauplus)" at bounding box center [150, 283] width 171 height 15
click at [218, 124] on div "1" at bounding box center [223, 122] width 16 height 13
click at [168, 287] on div "Tere! Soovin tellida jalanõud (tootekood: HQ0506_004) suuruses 37,5, kuid ostuk…" at bounding box center [163, 276] width 145 height 23
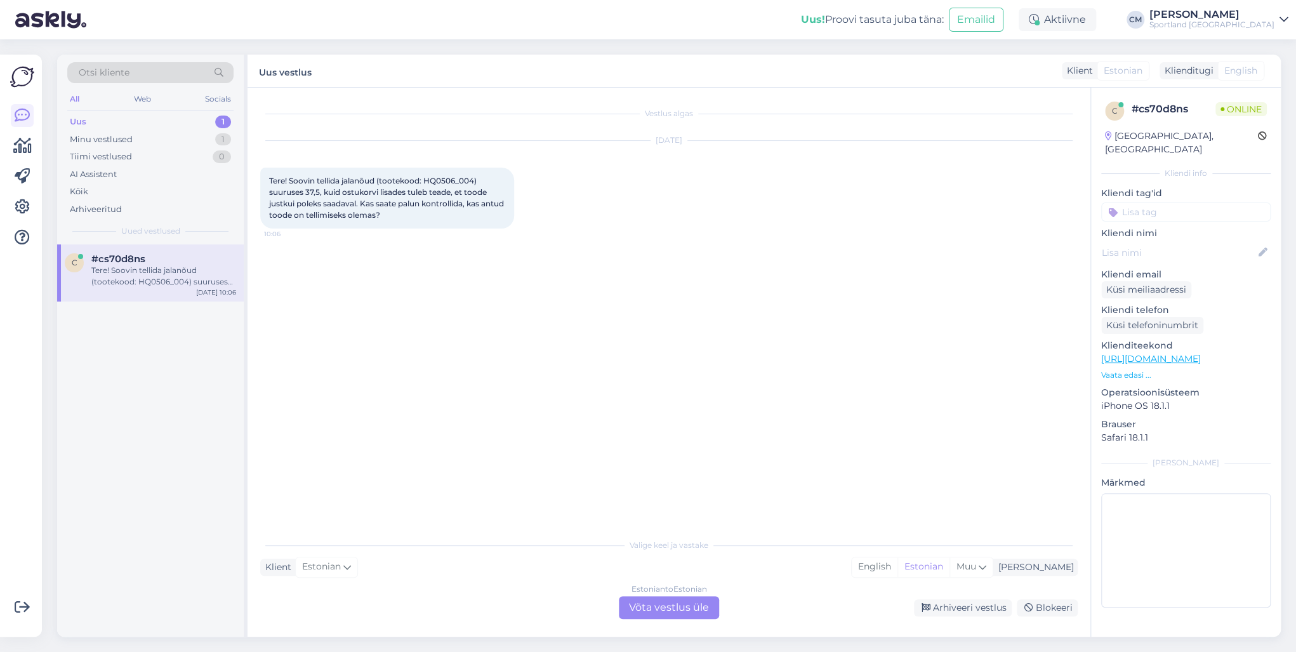
click at [701, 468] on div "Estonian to Estonian Võta vestlus üle" at bounding box center [669, 607] width 100 height 23
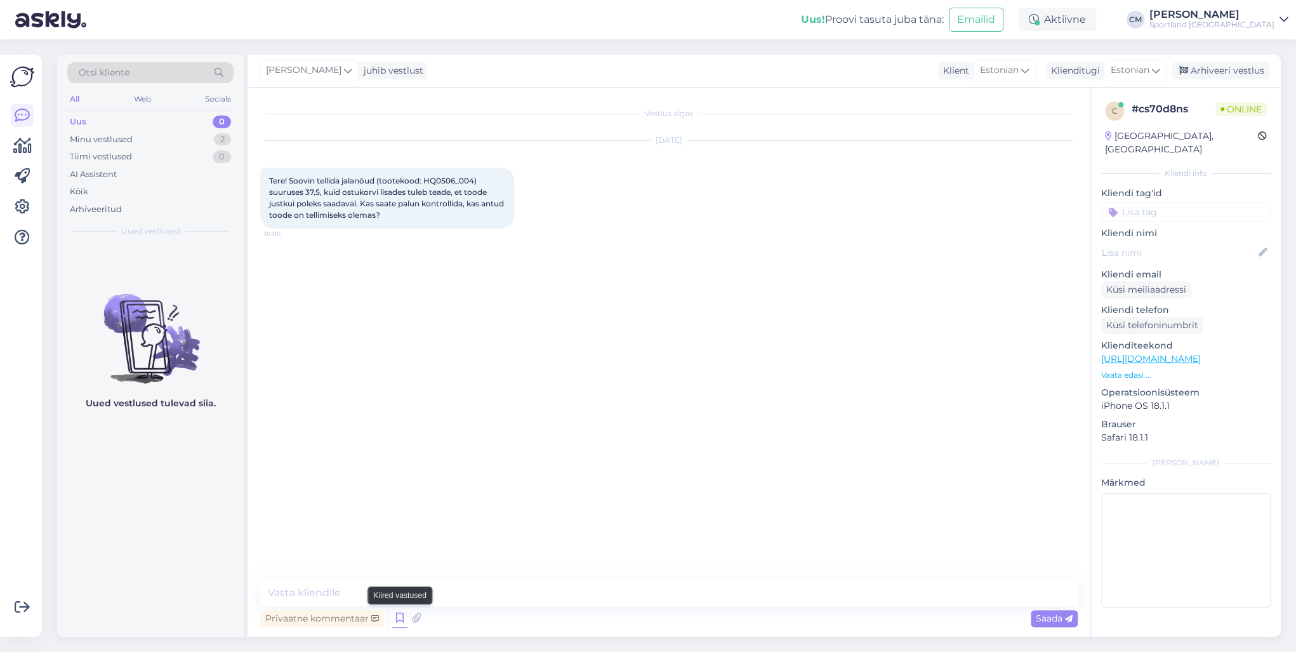
click at [399, 468] on icon at bounding box center [399, 618] width 15 height 19
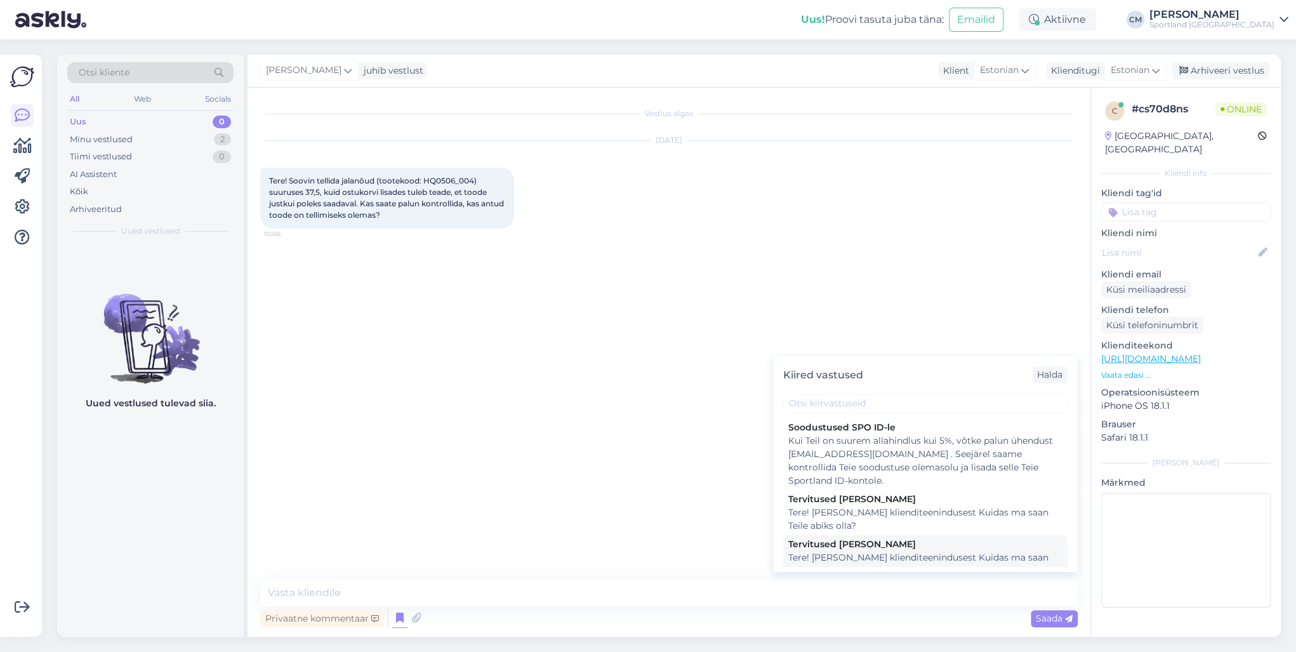
drag, startPoint x: 828, startPoint y: 562, endPoint x: 789, endPoint y: 559, distance: 38.9
click at [825, 468] on div "Tere! [PERSON_NAME] klienditeenindusest Kuidas ma saan Teile abiks olla?" at bounding box center [925, 564] width 274 height 27
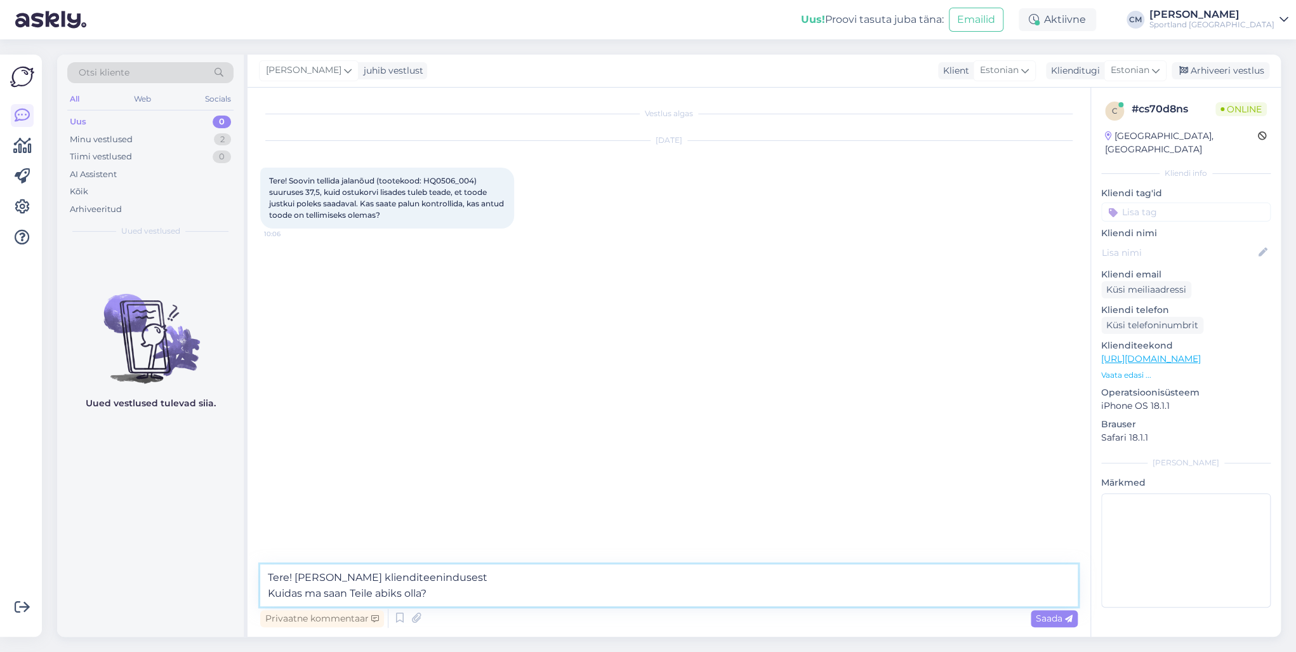
drag, startPoint x: 430, startPoint y: 595, endPoint x: 206, endPoint y: 604, distance: 223.7
click at [207, 468] on div "Otsi kliente All Web Socials Uus 0 Minu vestlused 2 Tiimi vestlused 0 AI Assist…" at bounding box center [669, 346] width 1224 height 582
type textarea "Tere! [PERSON_NAME] klienditeenindusest"
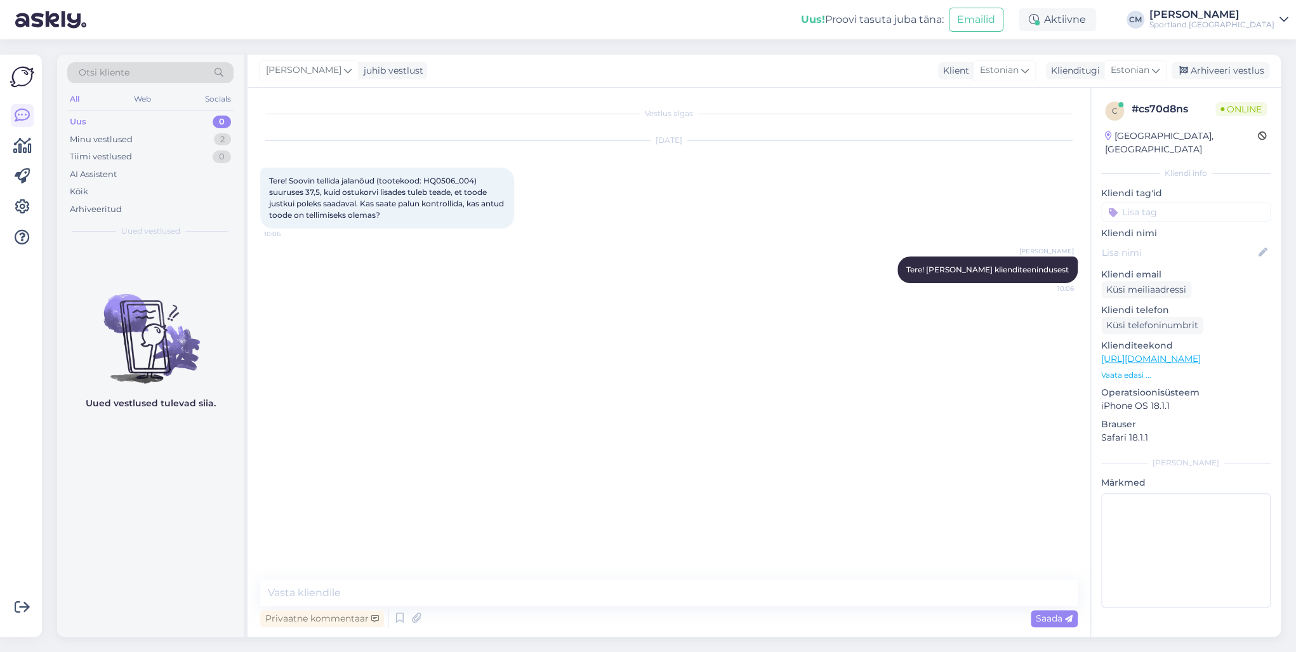
click at [446, 183] on span "Tere! Soovin tellida jalanõud (tootekood: HQ0506_004) suuruses 37,5, kuid ostuk…" at bounding box center [387, 198] width 237 height 44
copy span "HQ0506_004"
click at [484, 468] on textarea at bounding box center [669, 593] width 818 height 27
type textarea "Mis etapis Teil veateate kuvab? Kas ostukorvis tasudes?"
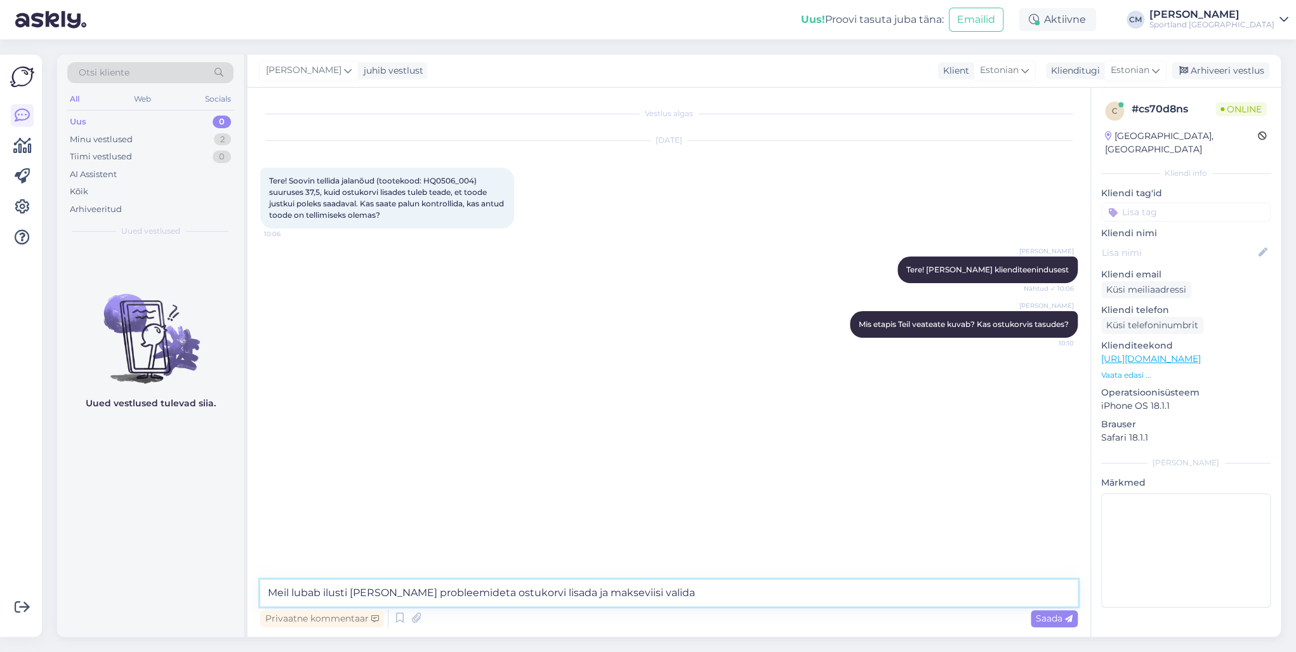
type textarea "Meil lubab ilusti [PERSON_NAME] probleemideta ostukorvi lisada ja makseviisi va…"
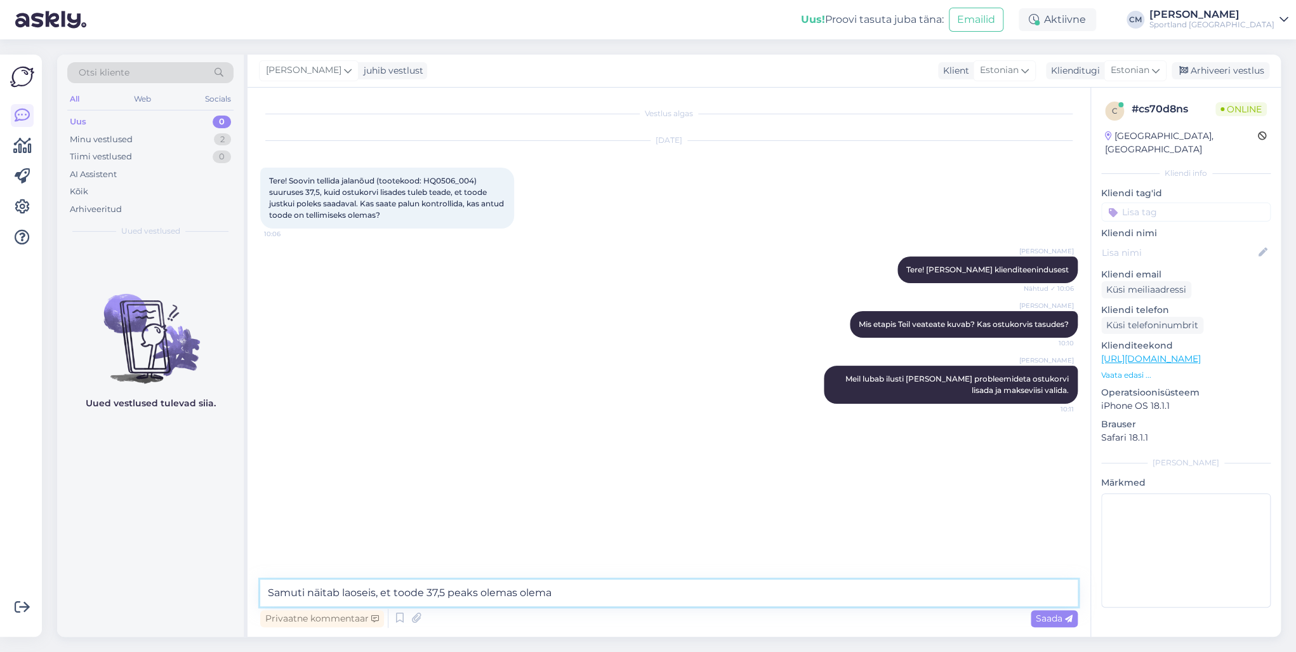
type textarea "Samuti näitab laoseis, et toode 37,5 peaks olemas olema."
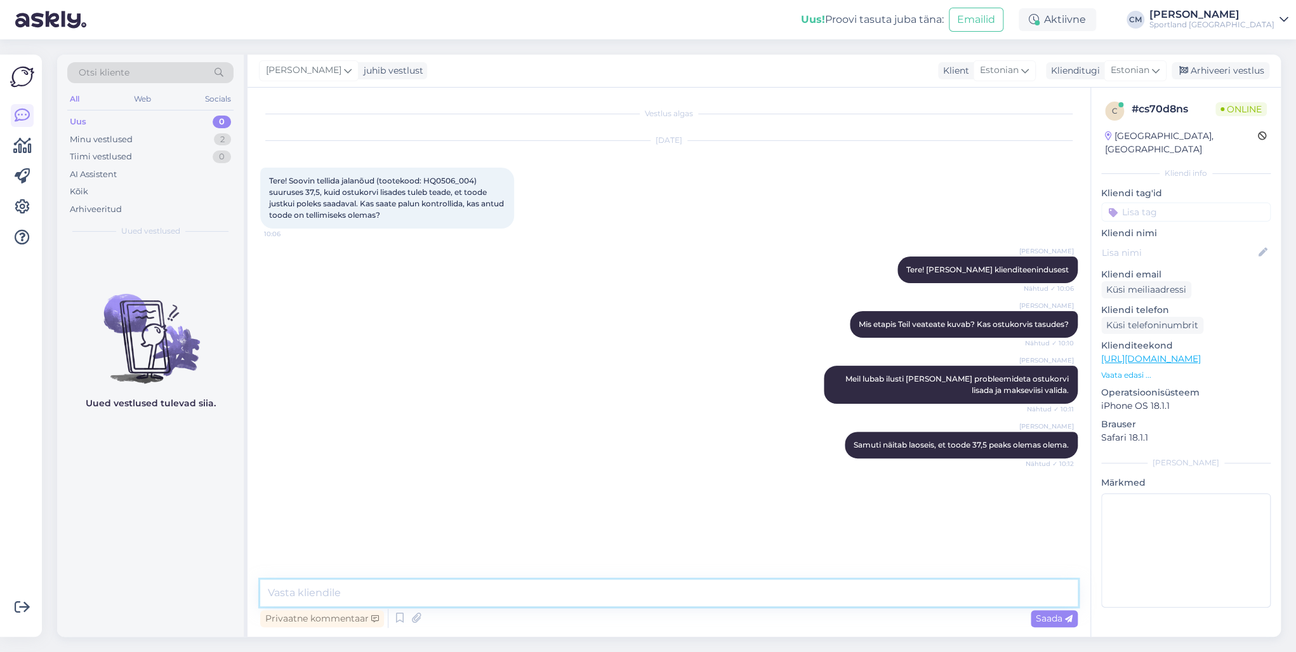
click at [505, 468] on textarea at bounding box center [669, 593] width 818 height 27
click at [971, 468] on img at bounding box center [1051, 512] width 51 height 51
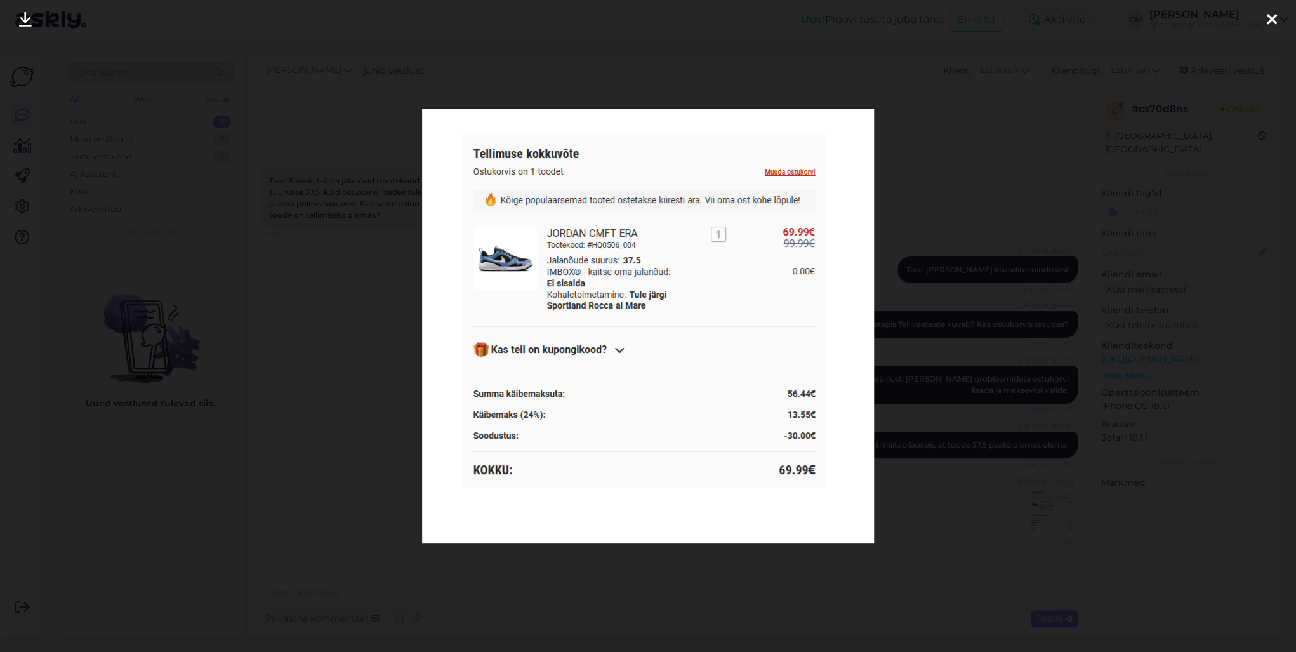
click at [378, 390] on div at bounding box center [648, 326] width 1296 height 652
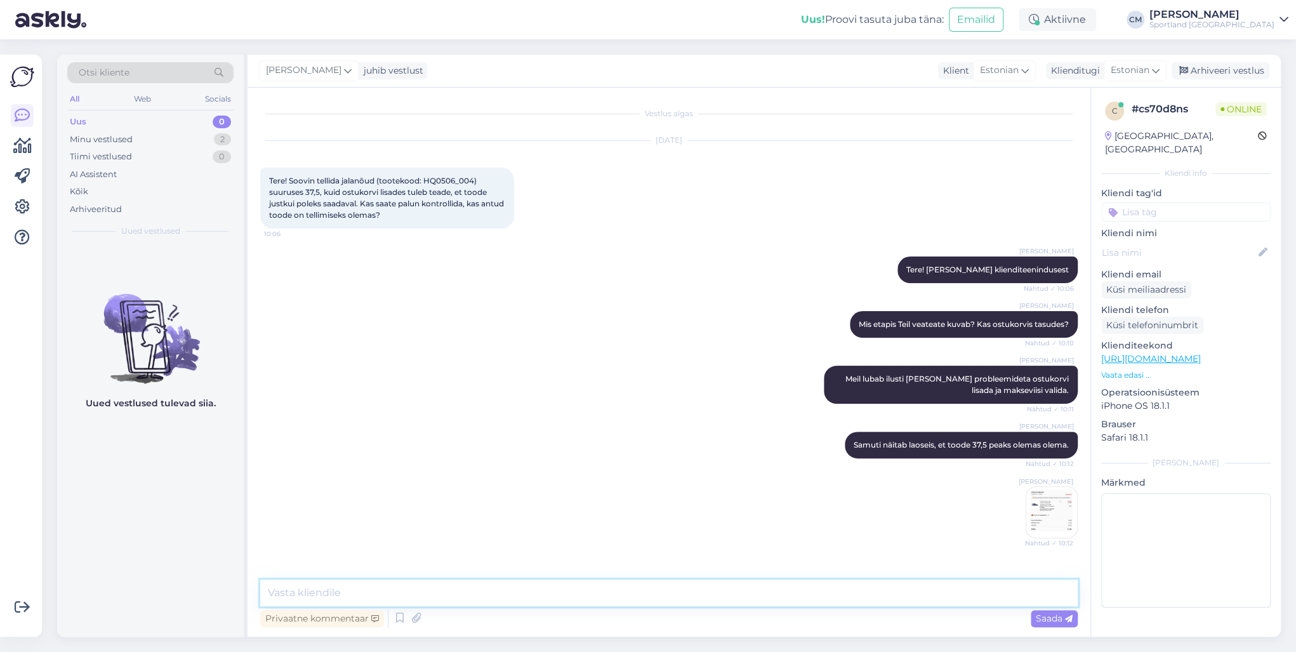
click at [718, 468] on textarea at bounding box center [669, 593] width 818 height 27
click at [446, 468] on textarea "Soovitame värskendada kodulehte või vormistada ost teisest seadmest." at bounding box center [669, 593] width 818 height 27
type textarea "Soovitame värskendada kodulehte/ kasutada teist veebibrauserit või vormistada o…"
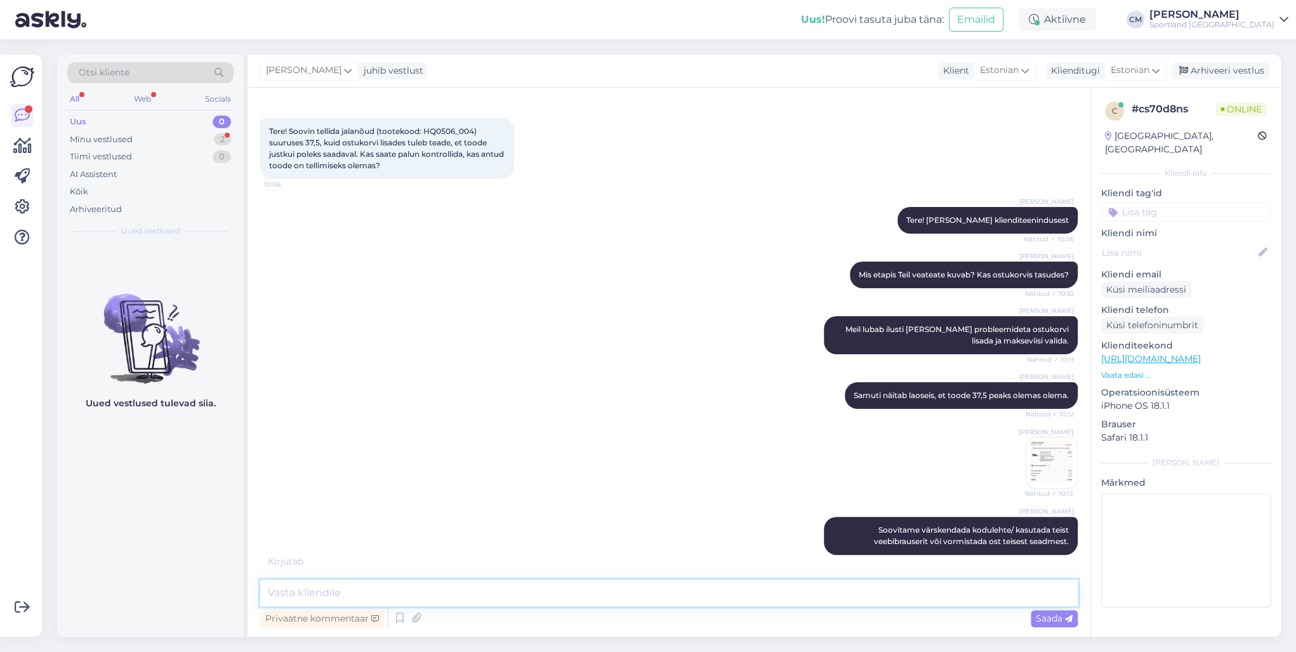
scroll to position [127, 0]
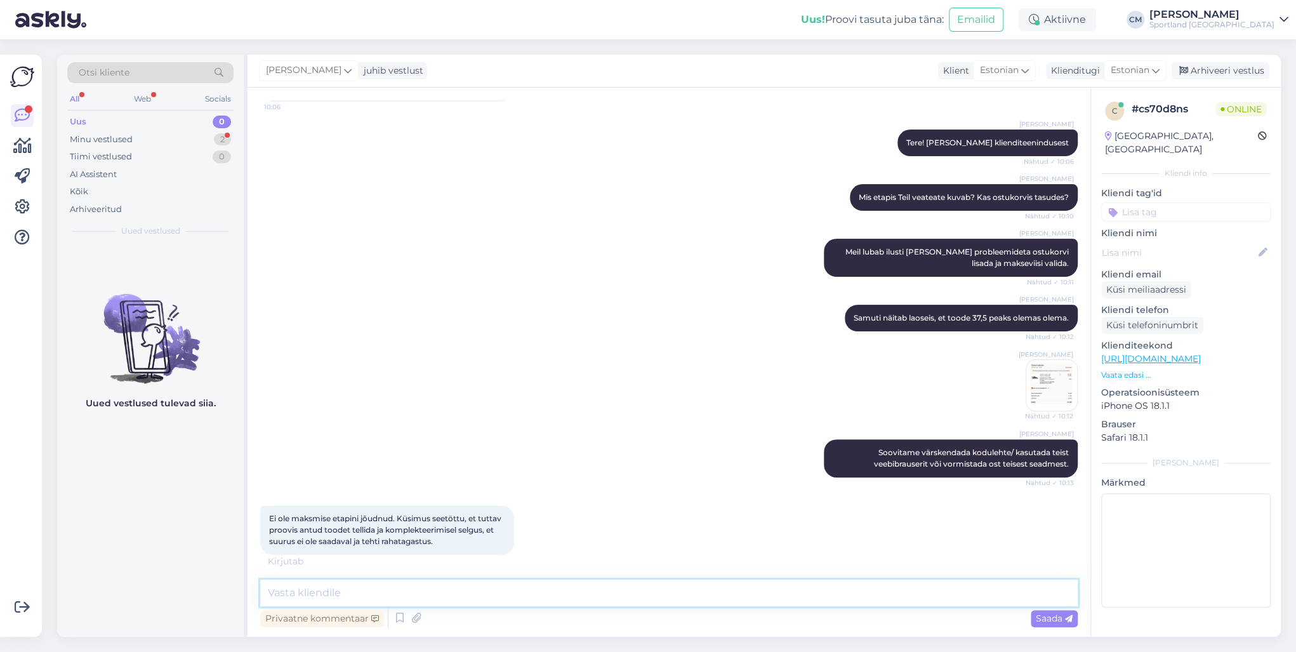
click at [439, 468] on textarea at bounding box center [669, 593] width 818 height 27
type textarea "S"
type textarea "K"
type textarea "C"
type textarea "S"
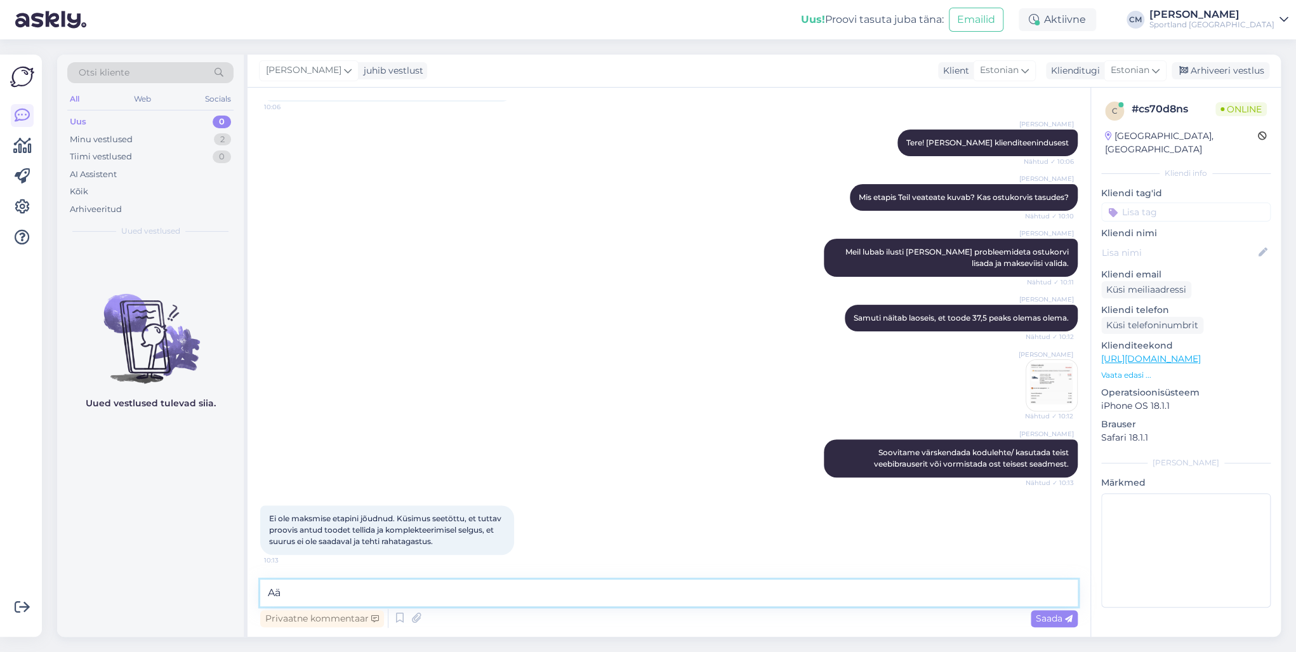
type textarea "A"
click at [463, 468] on textarea "Aitäh täpsustamast. Soovi korral saate saadavuse üle kontrollida helistades ots…" at bounding box center [669, 593] width 818 height 27
click at [534, 468] on textarea "Aitäh täpsustamast. Soovi korral saate ka saadavuse üle kontrollida helistades …" at bounding box center [669, 593] width 818 height 27
click at [816, 468] on textarea "Aitäh täpsustamast. Soovi korral saate ka saadavuse vajadusel üle kontrollida h…" at bounding box center [669, 593] width 818 height 27
paste textarea "[URL][DOMAIN_NAME]"
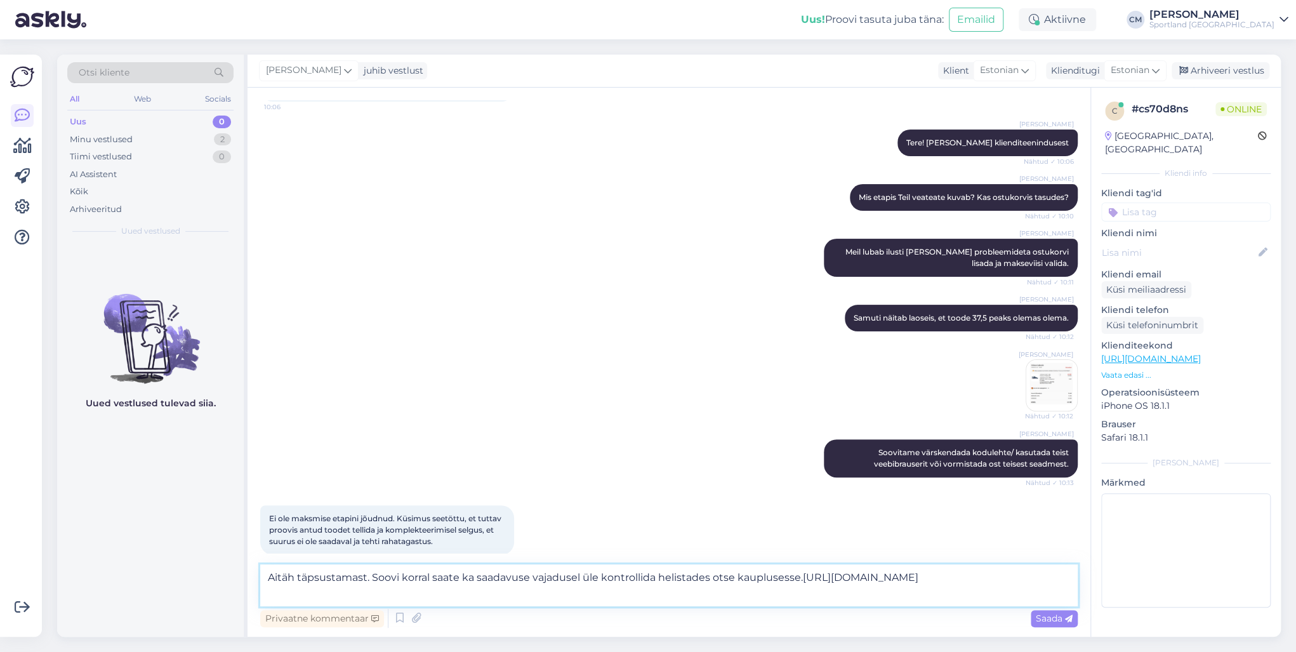
click at [802, 468] on textarea "Aitäh täpsustamast. Soovi korral saate ka saadavuse vajadusel üle kontrollida h…" at bounding box center [669, 585] width 818 height 42
type textarea "Aitäh täpsustamast. Soovi korral saate ka saadavuse vajadusel üle kontrollida h…"
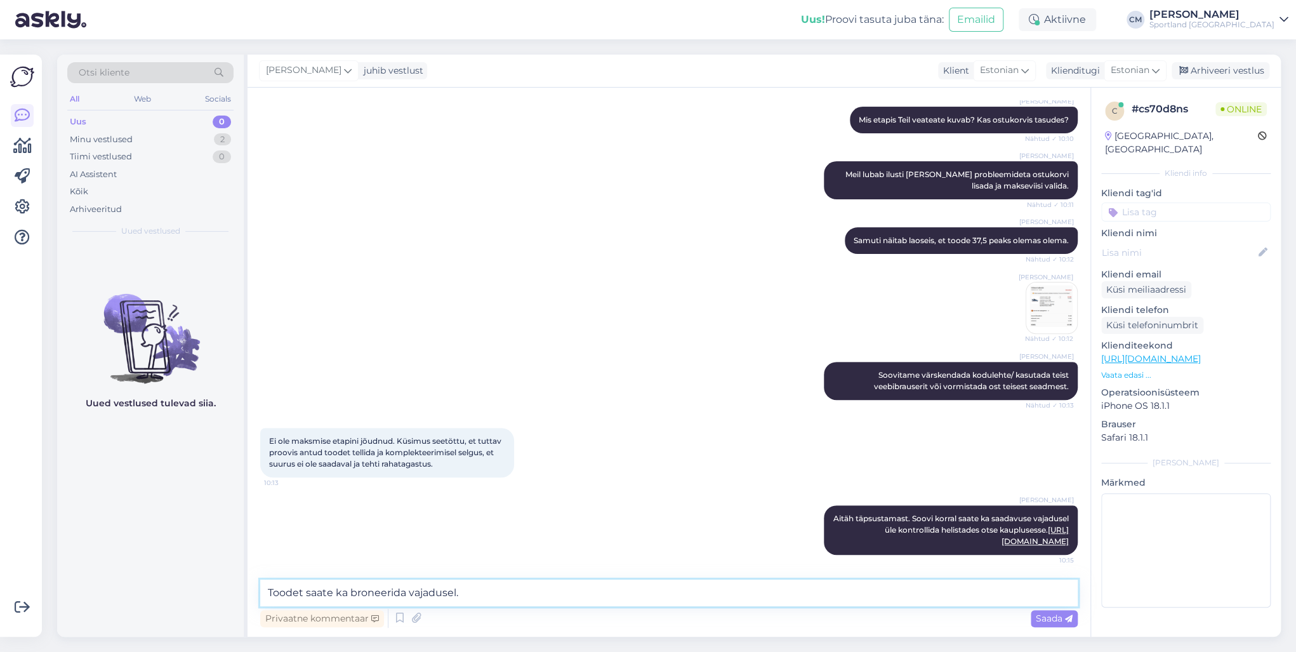
type textarea "Toodet saate ka broneerida vajadusel."
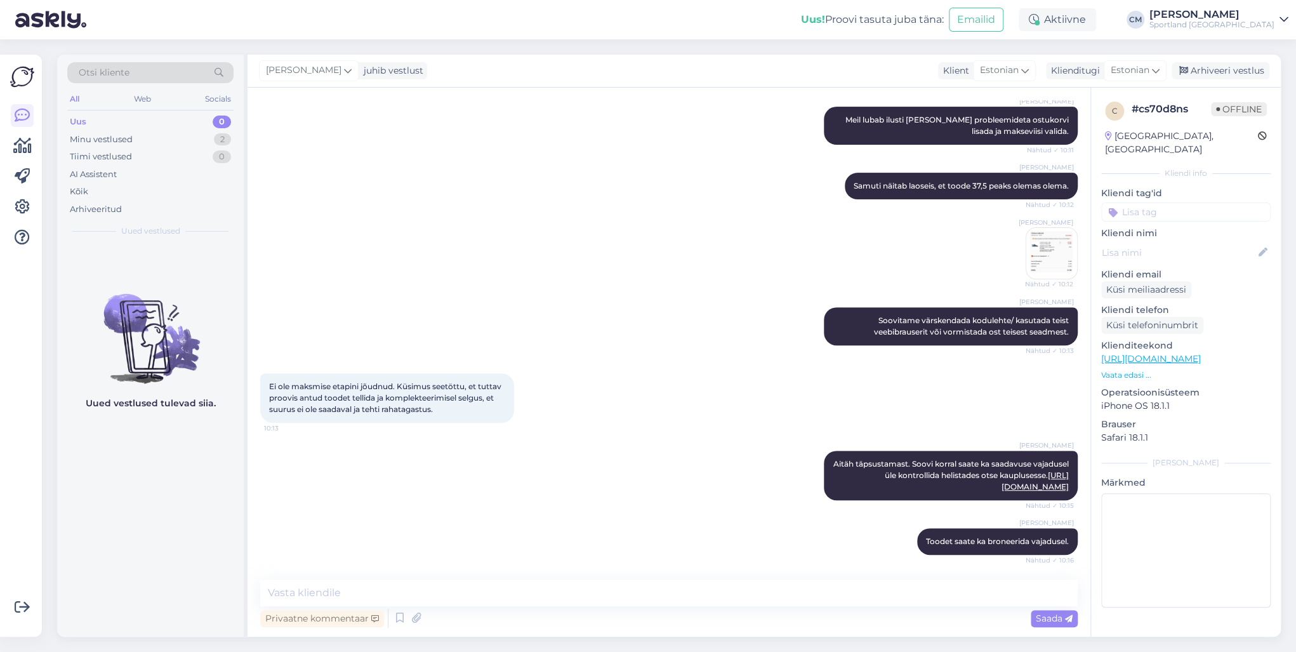
click at [971, 353] on link "[URL][DOMAIN_NAME]" at bounding box center [1151, 358] width 100 height 11
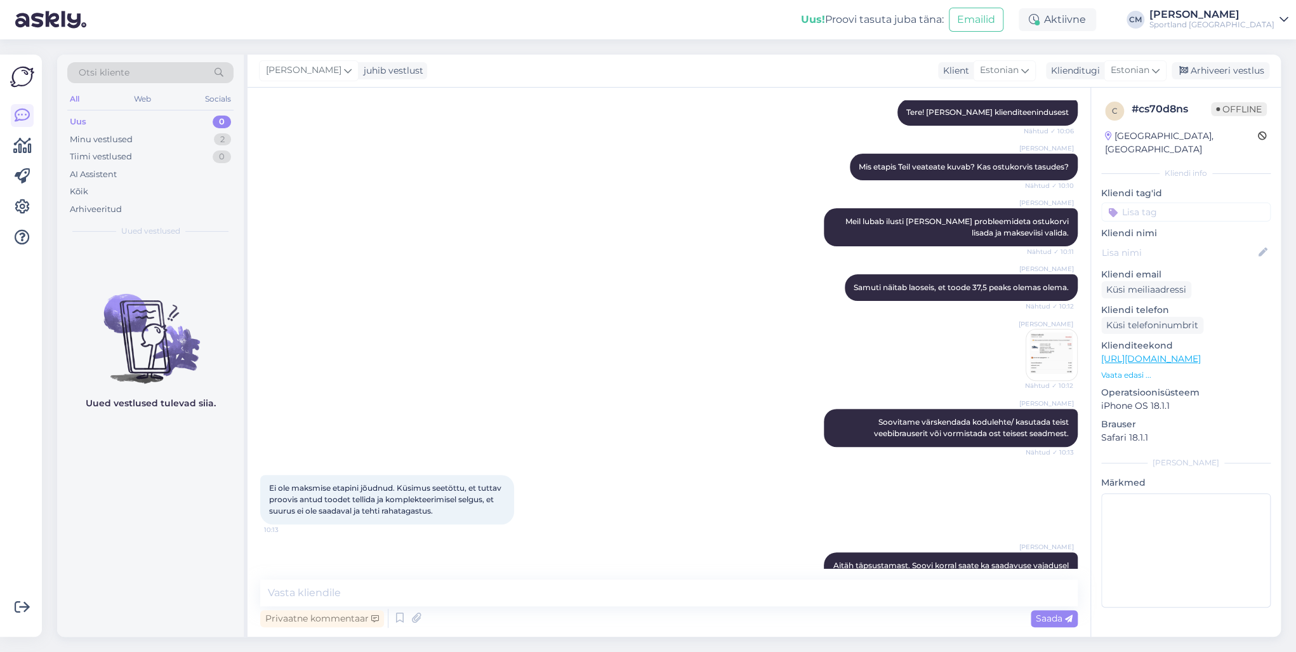
click at [971, 350] on img at bounding box center [1051, 354] width 51 height 51
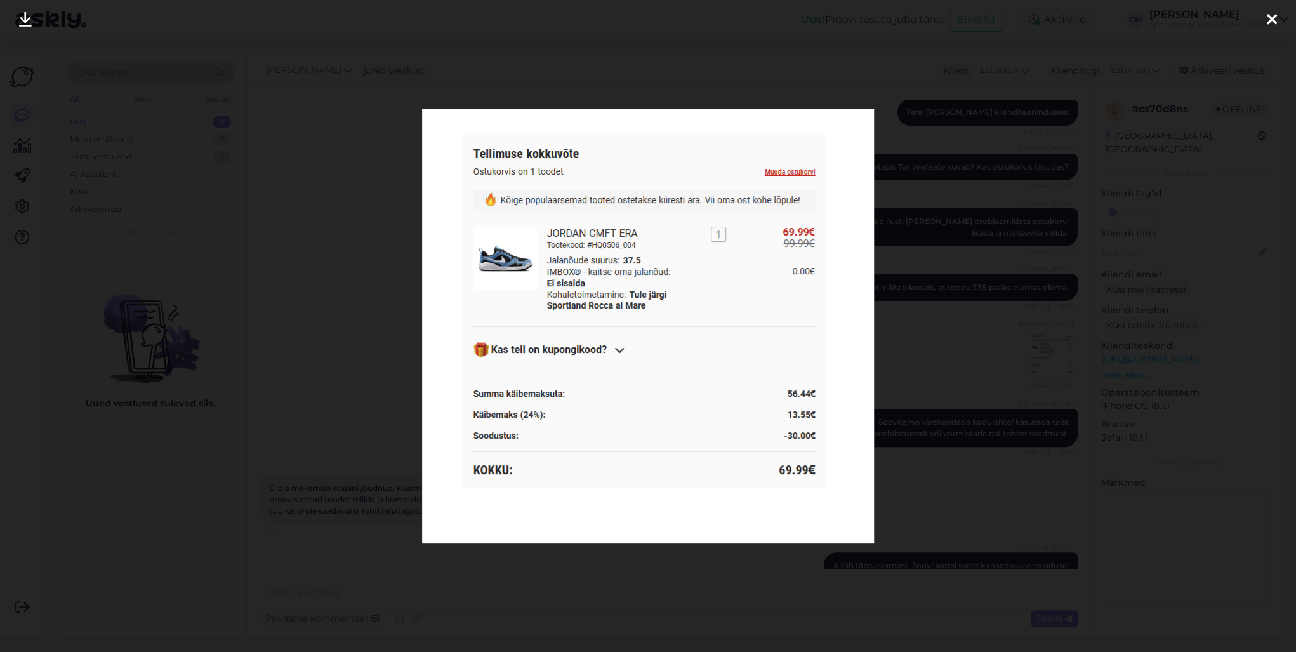
click at [961, 321] on div at bounding box center [648, 326] width 1296 height 652
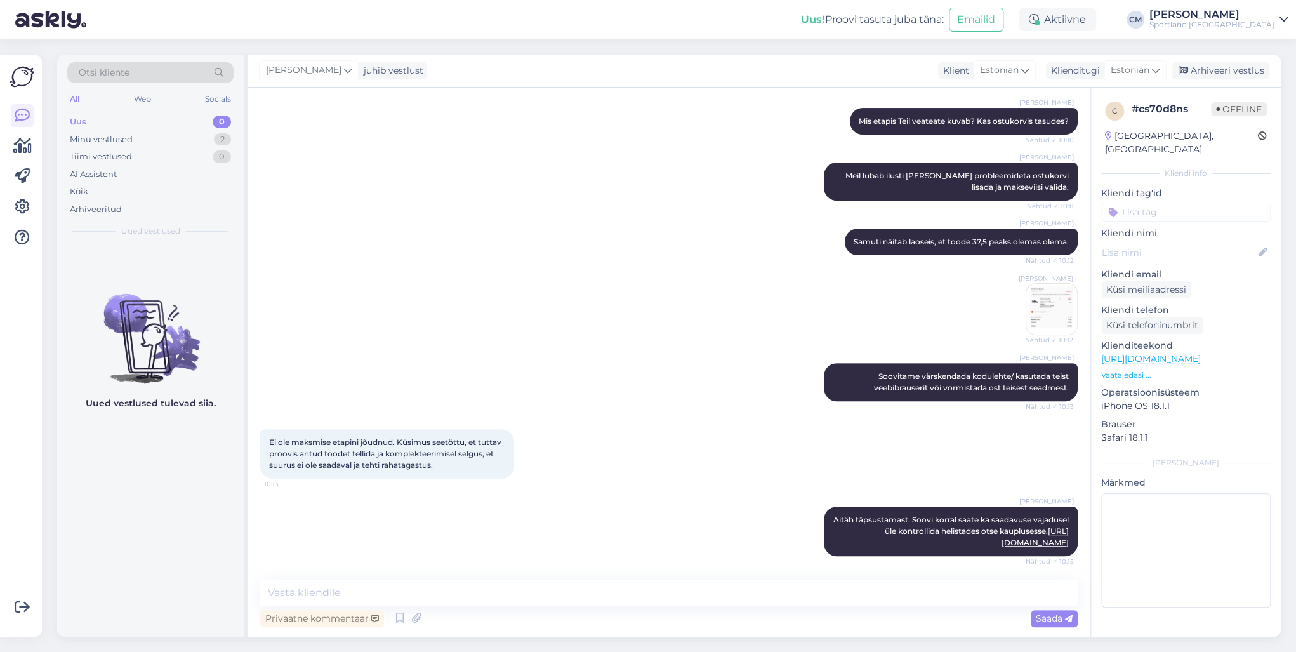
scroll to position [259, 0]
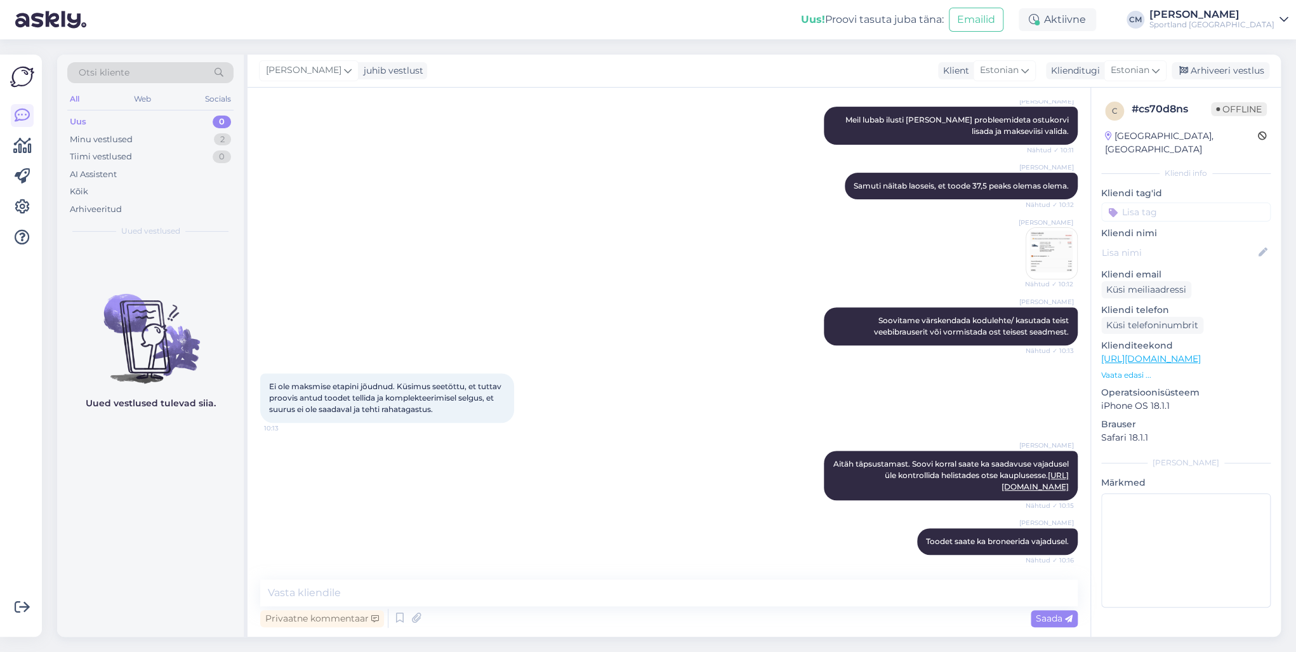
click at [196, 127] on div "Uus 0" at bounding box center [150, 122] width 166 height 18
click at [194, 138] on div "Minu vestlused 2" at bounding box center [150, 140] width 166 height 18
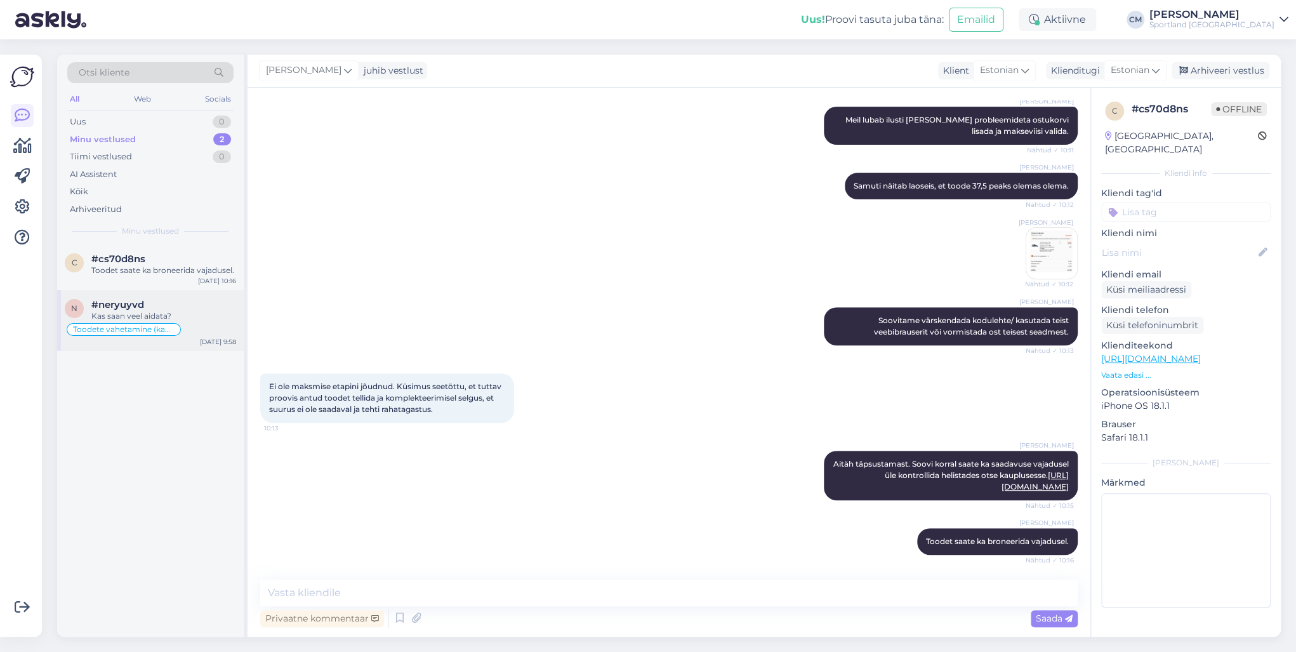
click at [183, 305] on div "#neryuyvd" at bounding box center [163, 304] width 145 height 11
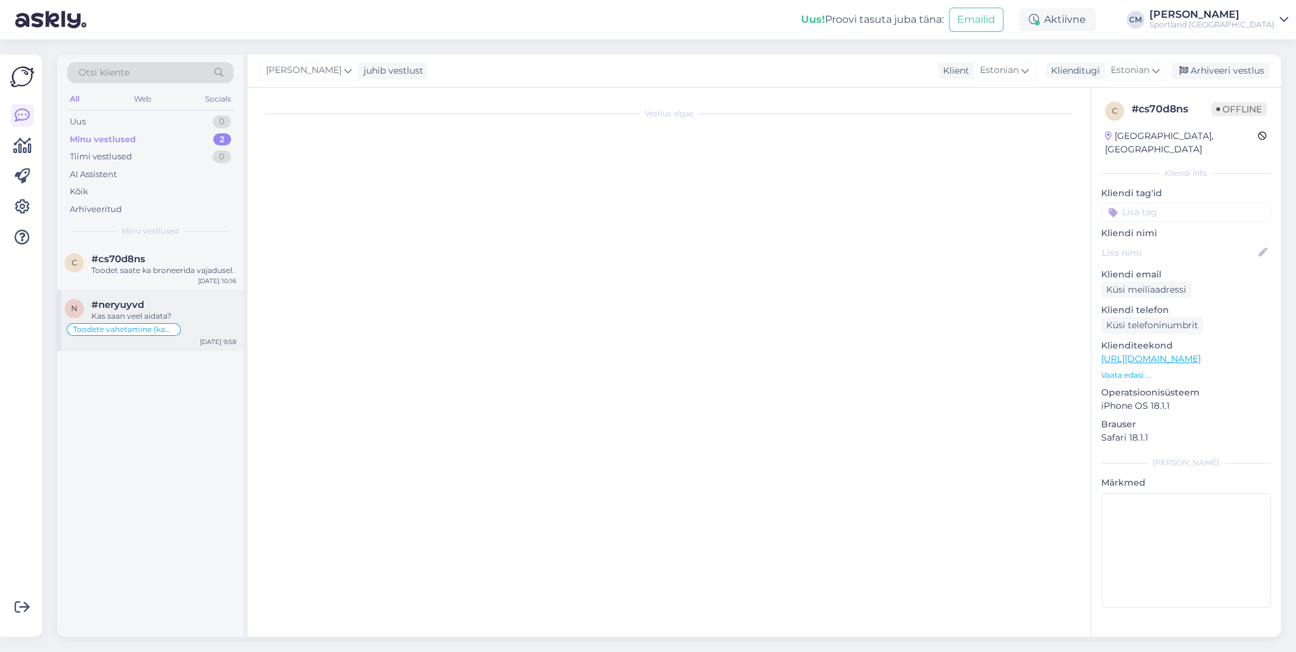
scroll to position [302, 0]
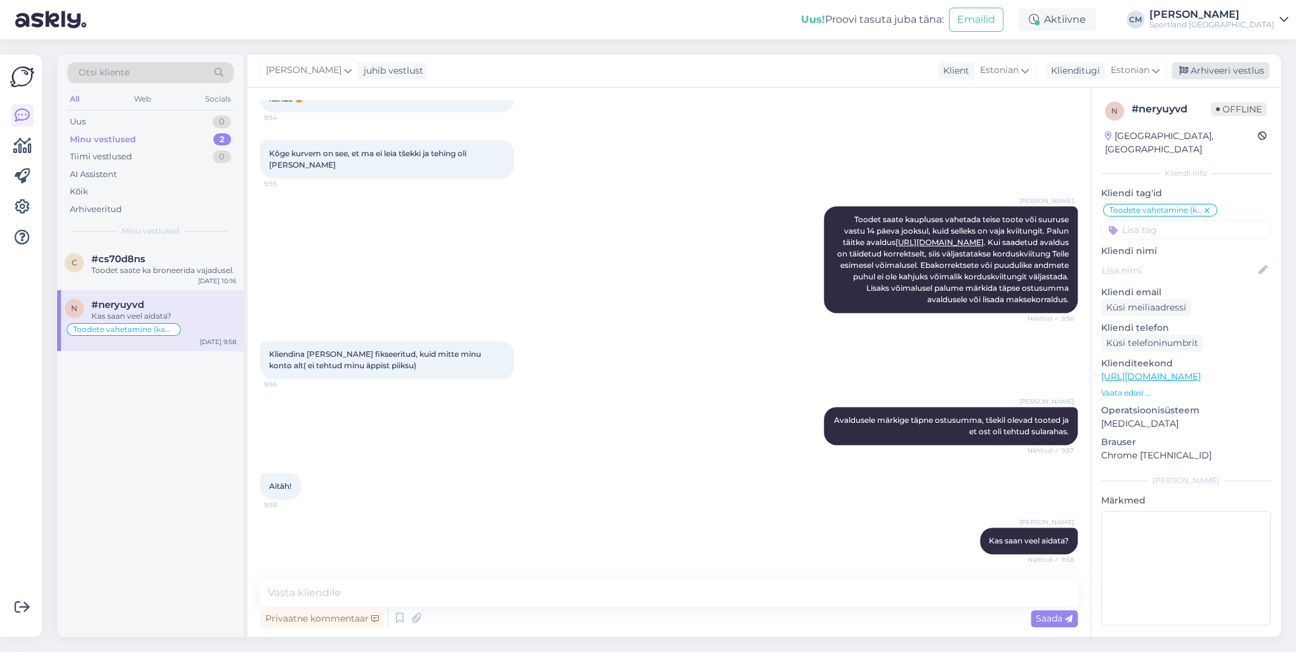
click at [971, 72] on div "Arhiveeri vestlus" at bounding box center [1221, 70] width 98 height 17
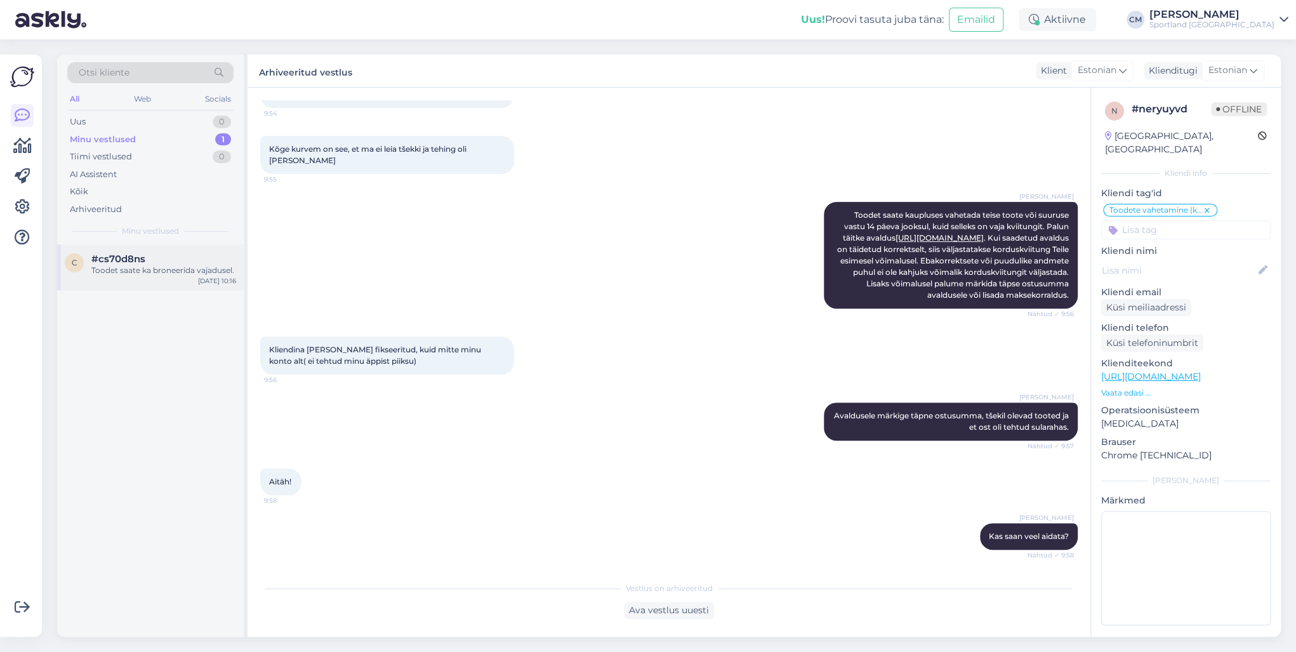
click at [197, 279] on div "c #cs70d8ns Toodet saate ka broneerida vajadusel. [DATE] 10:16" at bounding box center [150, 267] width 187 height 46
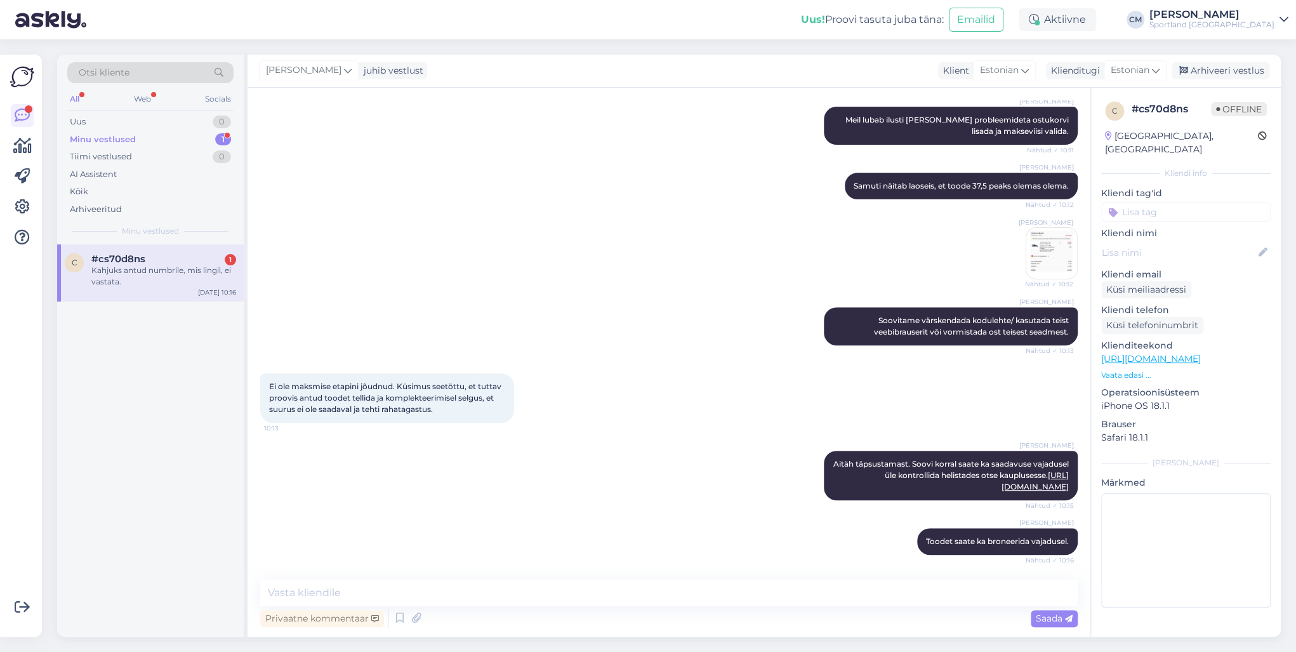
scroll to position [314, 0]
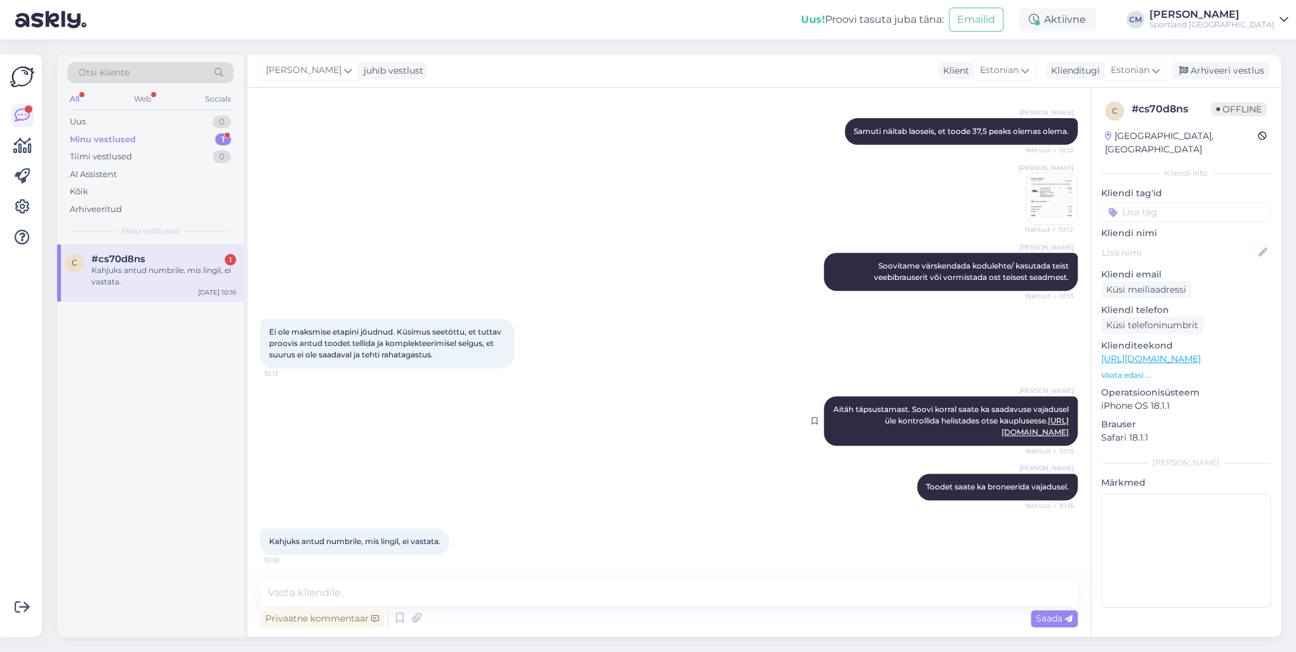
click at [971, 435] on link "[URL][DOMAIN_NAME]" at bounding box center [1035, 426] width 67 height 21
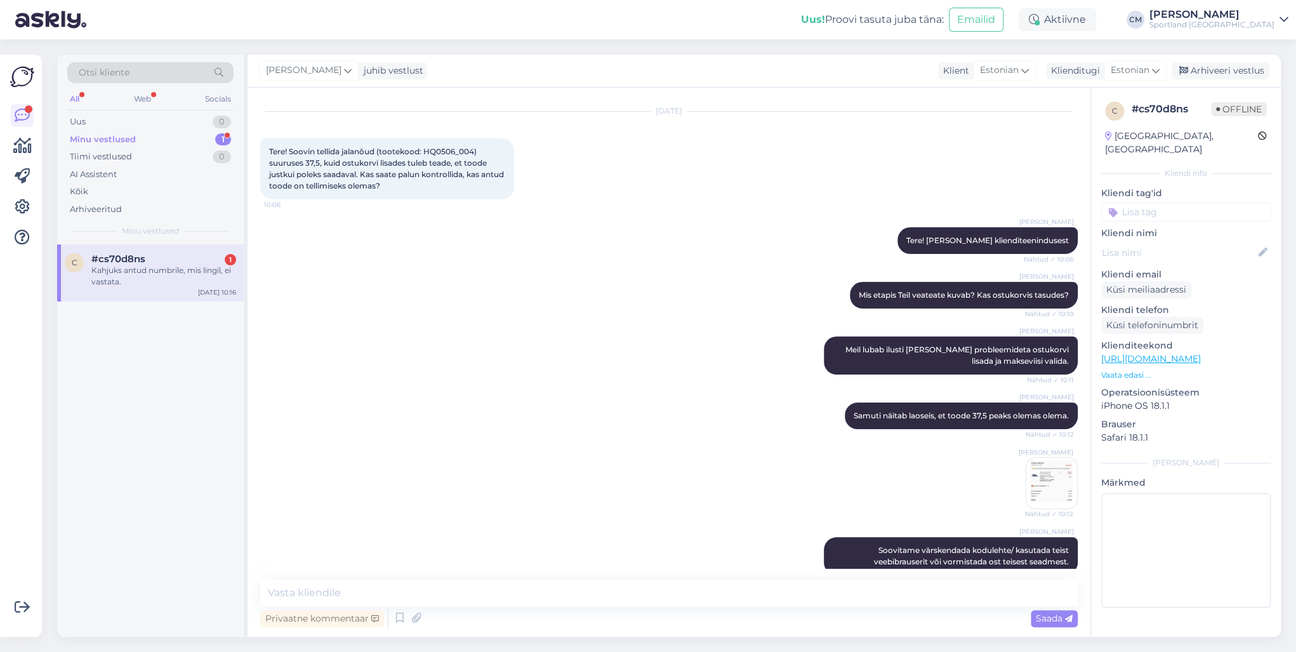
scroll to position [0, 0]
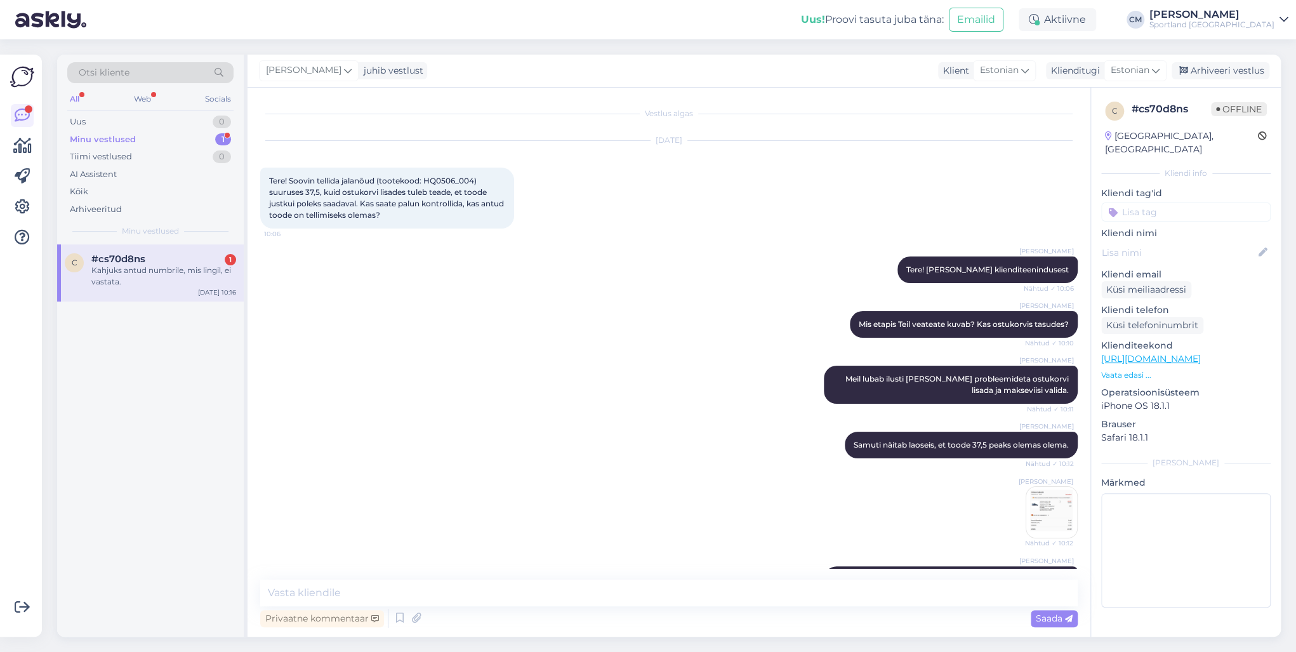
click at [439, 175] on div "Tere! Soovin tellida jalanõud (tootekood: HQ0506_004) suuruses 37,5, kuid ostuk…" at bounding box center [387, 198] width 254 height 61
copy span "HQ0506_004"
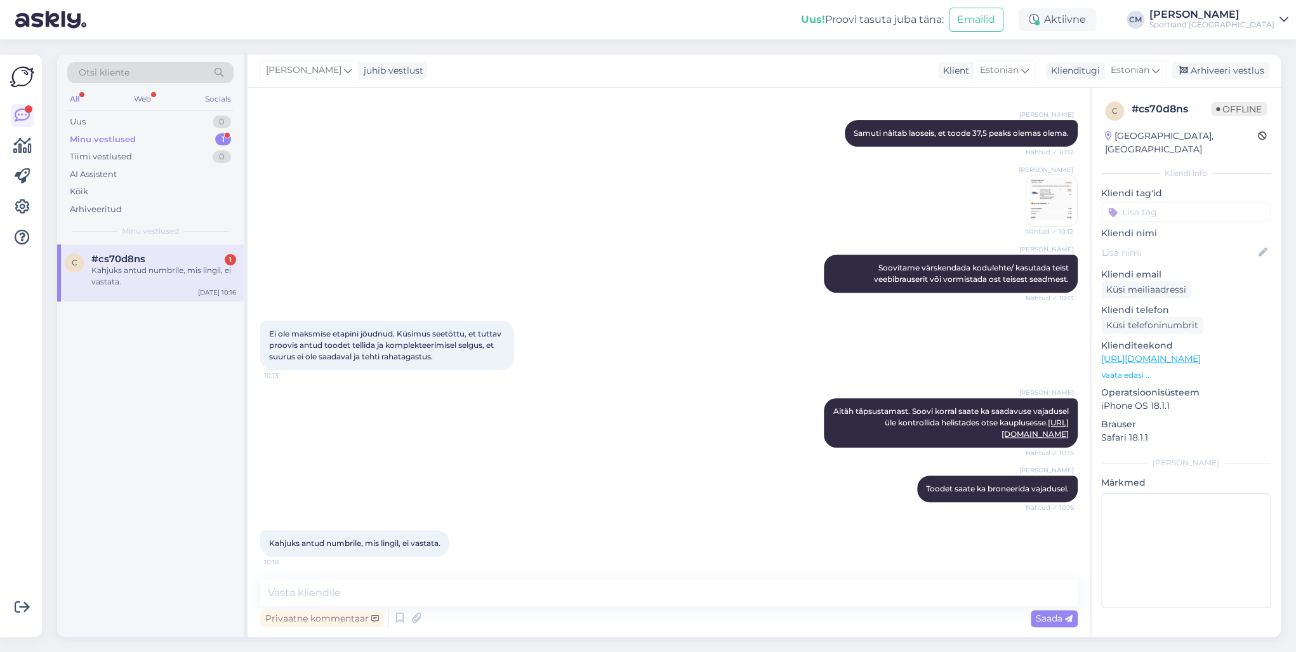
scroll to position [314, 0]
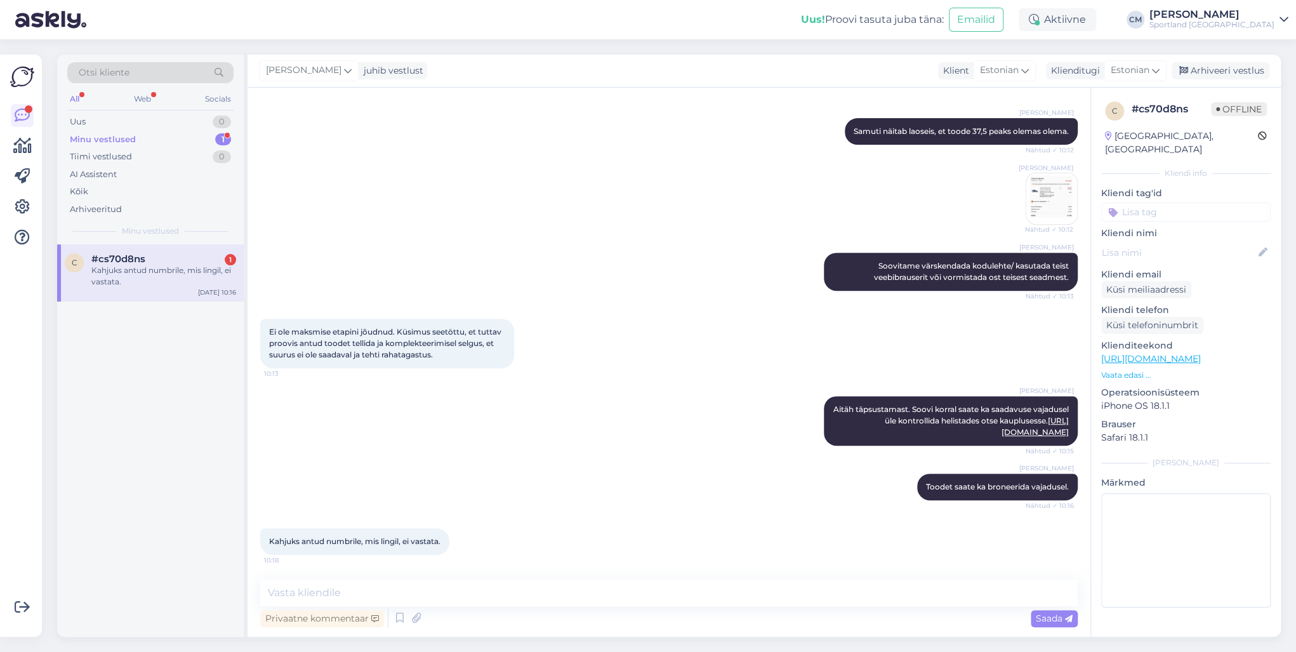
click at [419, 468] on div "Vestlus algas [DATE] Tere! Soovin tellida jalanõud (tootekood: HQ0506_004) suur…" at bounding box center [669, 362] width 843 height 549
click at [401, 468] on textarea at bounding box center [669, 593] width 818 height 27
click at [273, 468] on textarea "[PERSON_NAME] ei vastanud kauplus." at bounding box center [669, 593] width 818 height 27
click at [545, 468] on textarea "Proovoisime samuti ning hetkel ei vastanud kauplus." at bounding box center [669, 593] width 818 height 27
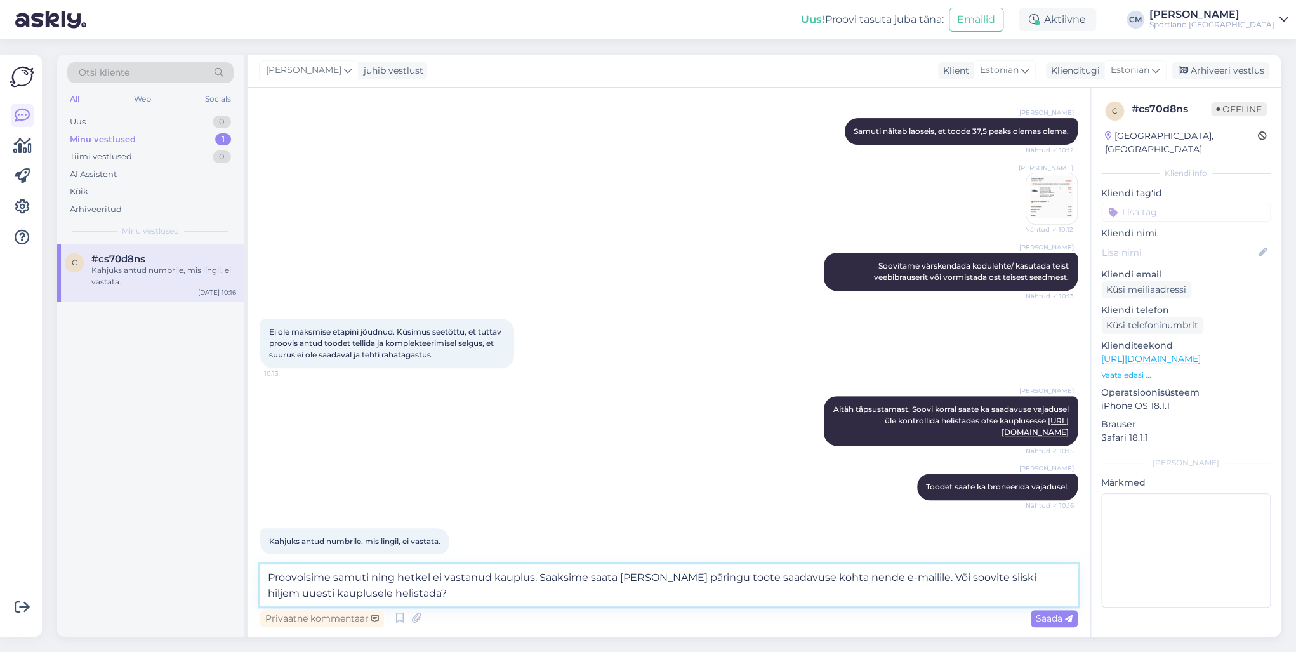
click at [633, 468] on textarea "Proovoisime samuti ning hetkel ei vastanud kauplus. Saaksime saata [PERSON_NAME…" at bounding box center [669, 585] width 818 height 42
click at [637, 468] on textarea "Proovoisime samuti ning hetkel ei vastanud kauplus. Saaksime saata [PERSON_NAME…" at bounding box center [669, 585] width 818 height 42
click at [884, 468] on textarea "Proovoisime samuti ning hetkel ei vastanud kauplus. Saaksime saata neile päring…" at bounding box center [669, 585] width 818 height 42
click at [825, 468] on textarea "Proovoisime samuti ning hetkel ei vastanud kauplus. Saaksime saata neile päring…" at bounding box center [669, 585] width 818 height 42
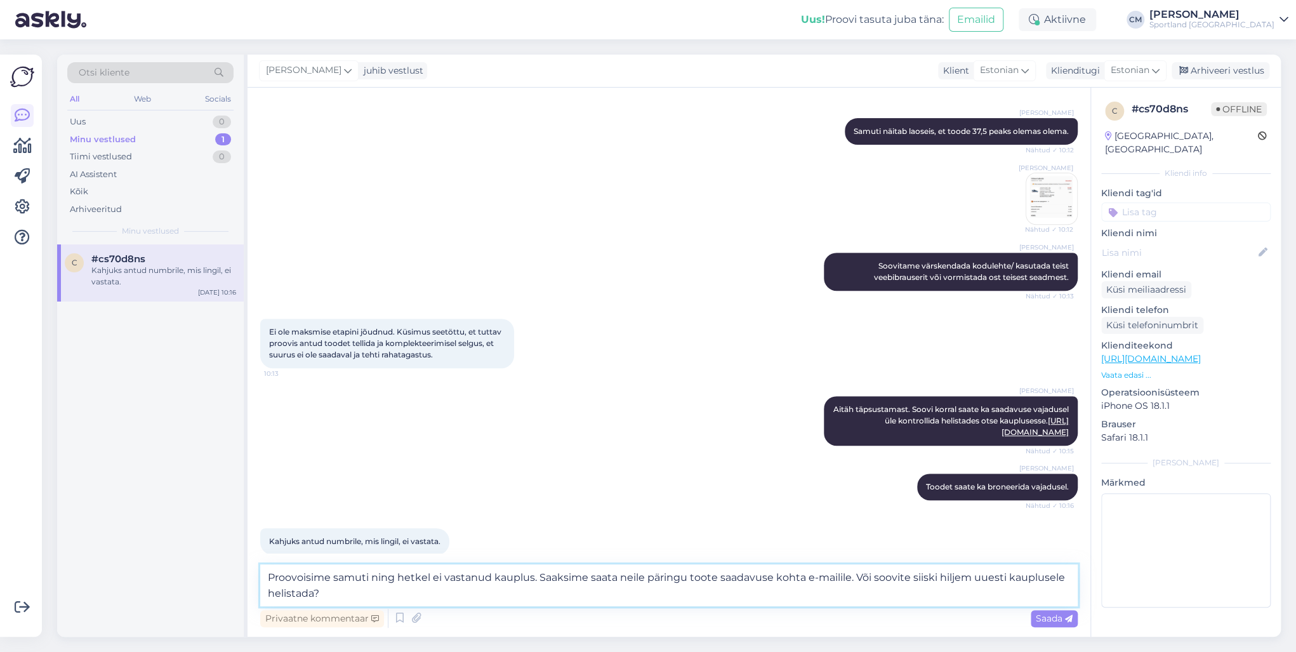
click at [355, 468] on textarea "Proovoisime samuti ning hetkel ei vastanud kauplus. Saaksime saata neile päring…" at bounding box center [669, 585] width 818 height 42
click at [300, 468] on textarea "Proovoisime samuti ning hetkel ei vastanud kauplus. Saaksime saata neile päring…" at bounding box center [669, 585] width 818 height 42
click at [333, 468] on textarea "Proovisime samuti ning hetkel ei vastanud kauplus. Saaksime saata neile päringu…" at bounding box center [669, 585] width 818 height 42
click at [367, 468] on textarea "Proovisime samuti ning hetkel ei vastanud kauplus. Saaksime saata neile päringu…" at bounding box center [669, 585] width 818 height 42
click at [472, 468] on textarea "Proovisime samuti ning hetkel ei vastanud kauplus. Saaksime saata neile päringu…" at bounding box center [669, 585] width 818 height 42
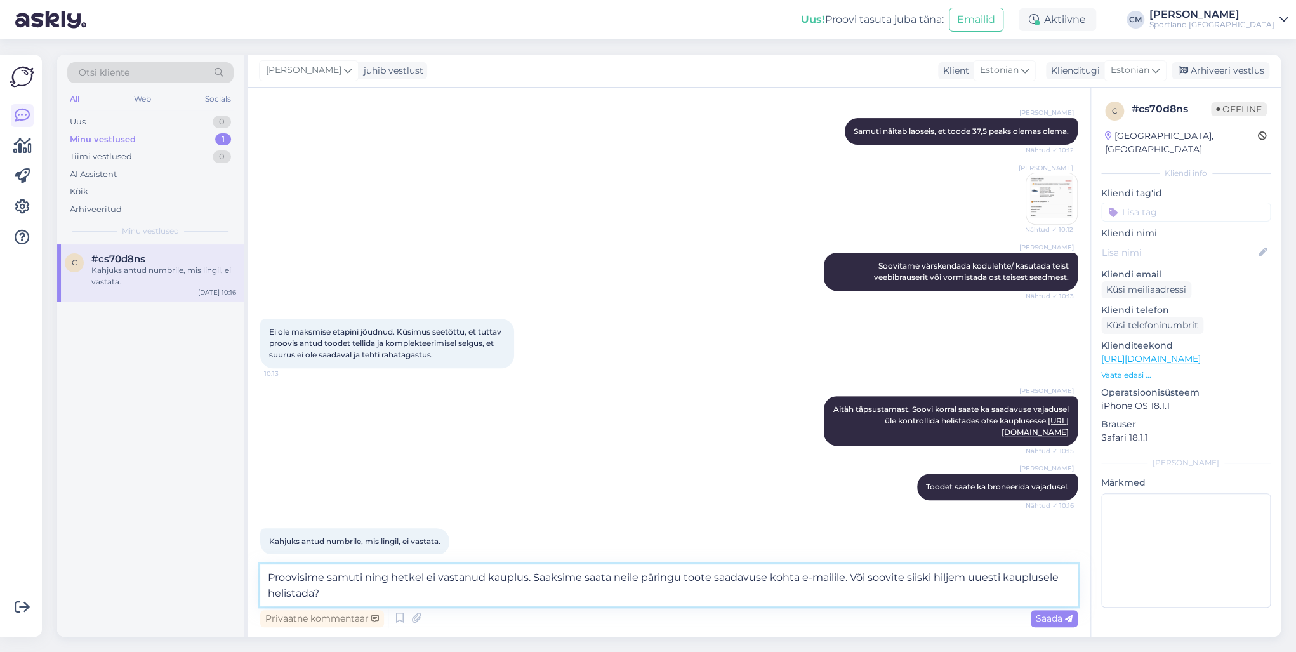
click at [528, 468] on textarea "Proovisime samuti ning hetkel ei vastanud kauplus. Saaksime saata neile päringu…" at bounding box center [669, 585] width 818 height 42
click at [488, 468] on textarea "Proovisime samuti ning hetkel ei vastanud kauplus. Saaksime saata neile päringu…" at bounding box center [669, 585] width 818 height 42
click at [581, 468] on textarea "Proovisime samuti ning hetkel ei vastanud kahjuks kauplus. Saaksime saata neile…" at bounding box center [669, 585] width 818 height 42
click at [662, 468] on textarea "Proovisime samuti ning hetkel ei vastanud kahjuks kauplus. Saaksime saata neile…" at bounding box center [669, 585] width 818 height 42
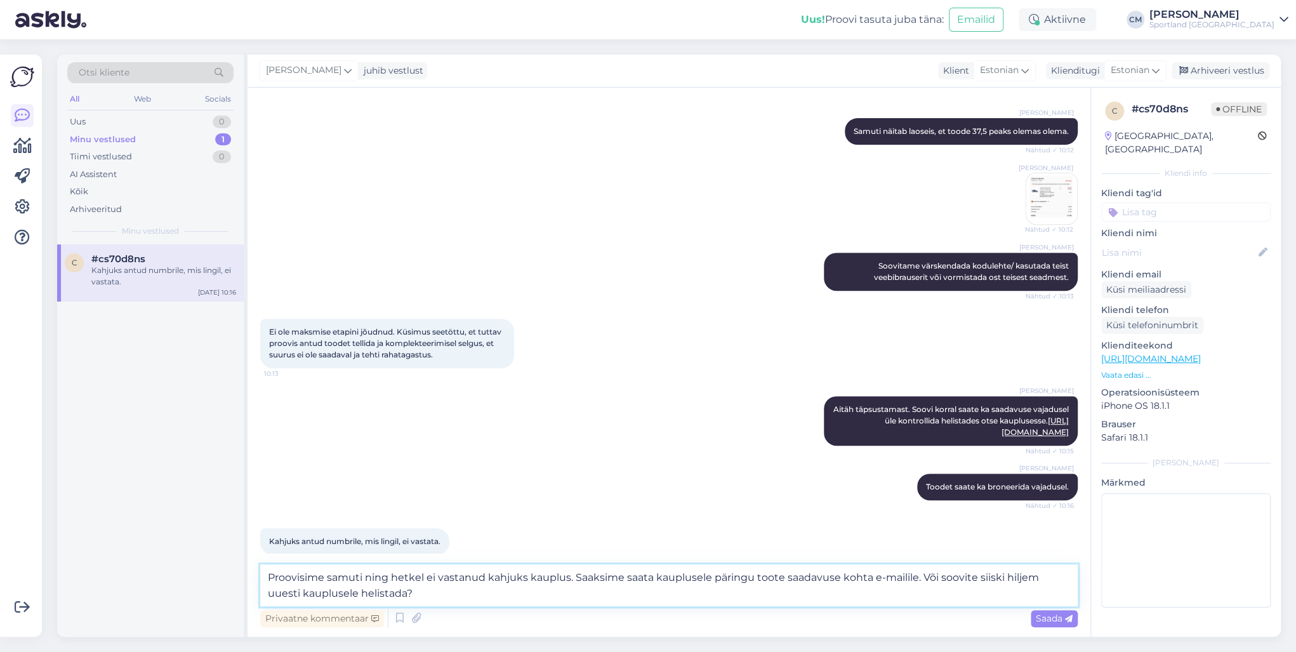
click at [910, 468] on textarea "Proovisime samuti ning hetkel ei vastanud kahjuks kauplus. Saaksime saata kaupl…" at bounding box center [669, 585] width 818 height 42
click at [913, 468] on textarea "Proovisime samuti ning hetkel ei vastanud kahjuks kauplus. Saaksime saata kaupl…" at bounding box center [669, 585] width 818 height 42
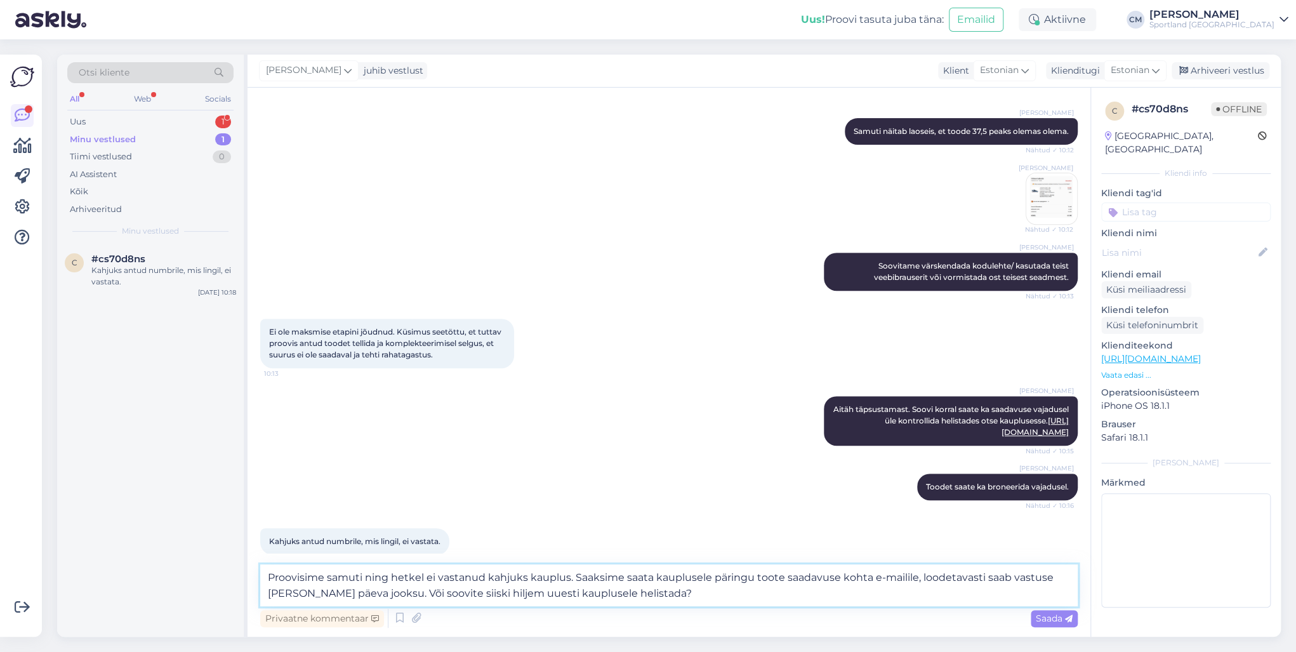
type textarea "Proovisime samuti ning hetkel ei vastanud kahjuks kauplus. Saaksime saata kaupl…"
click at [691, 468] on textarea "Proovisime samuti ning hetkel ei vastanud kahjuks kauplus. Saaksime saata kaupl…" at bounding box center [669, 585] width 818 height 42
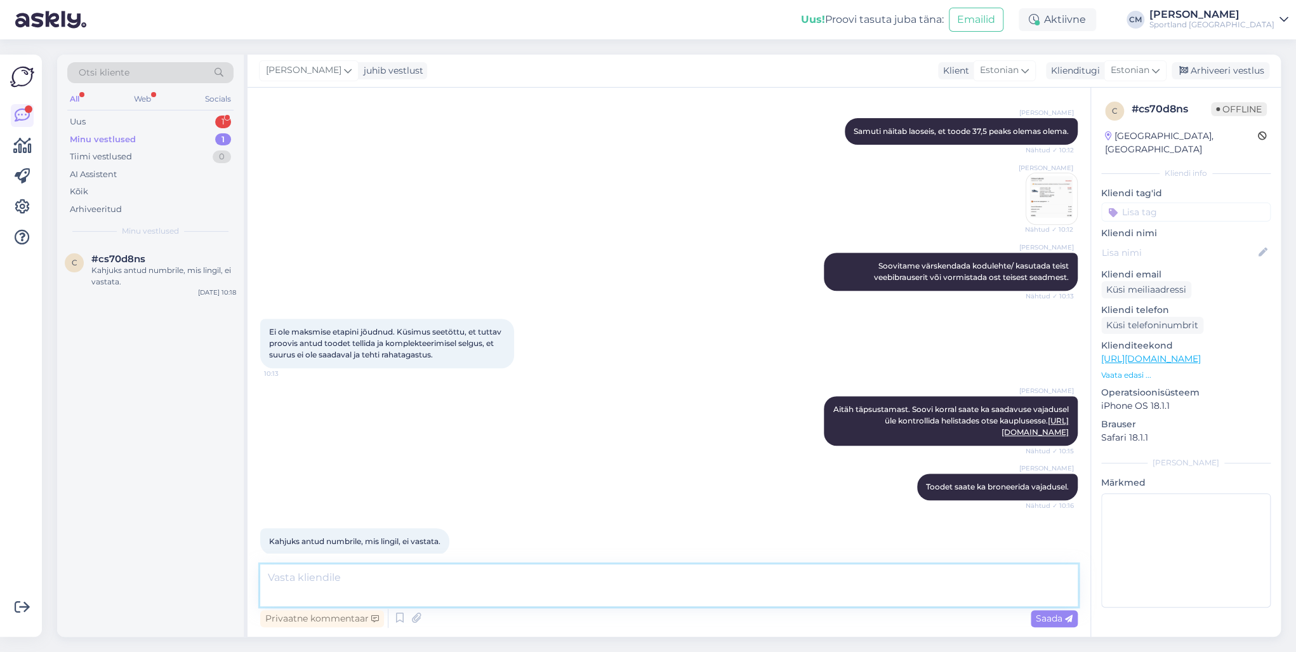
scroll to position [402, 0]
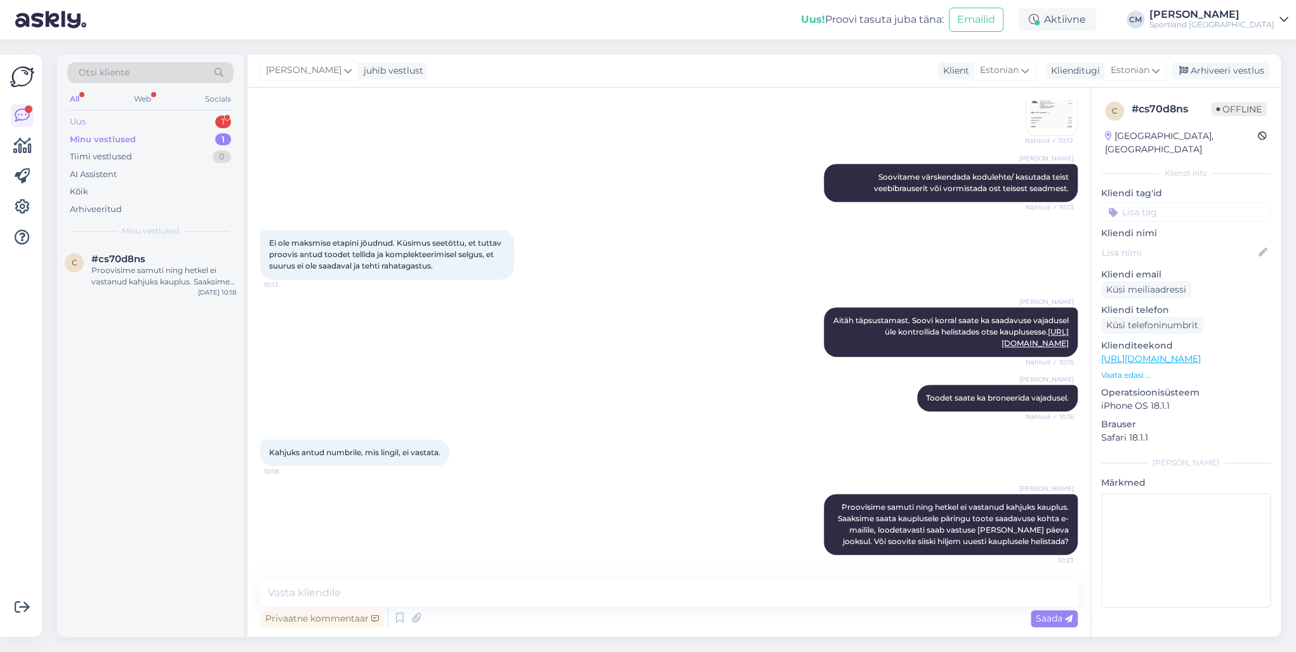
click at [178, 119] on div "Uus 1" at bounding box center [150, 122] width 166 height 18
click at [184, 272] on div "Mm no see leht saadab. ee domeenile" at bounding box center [163, 270] width 145 height 11
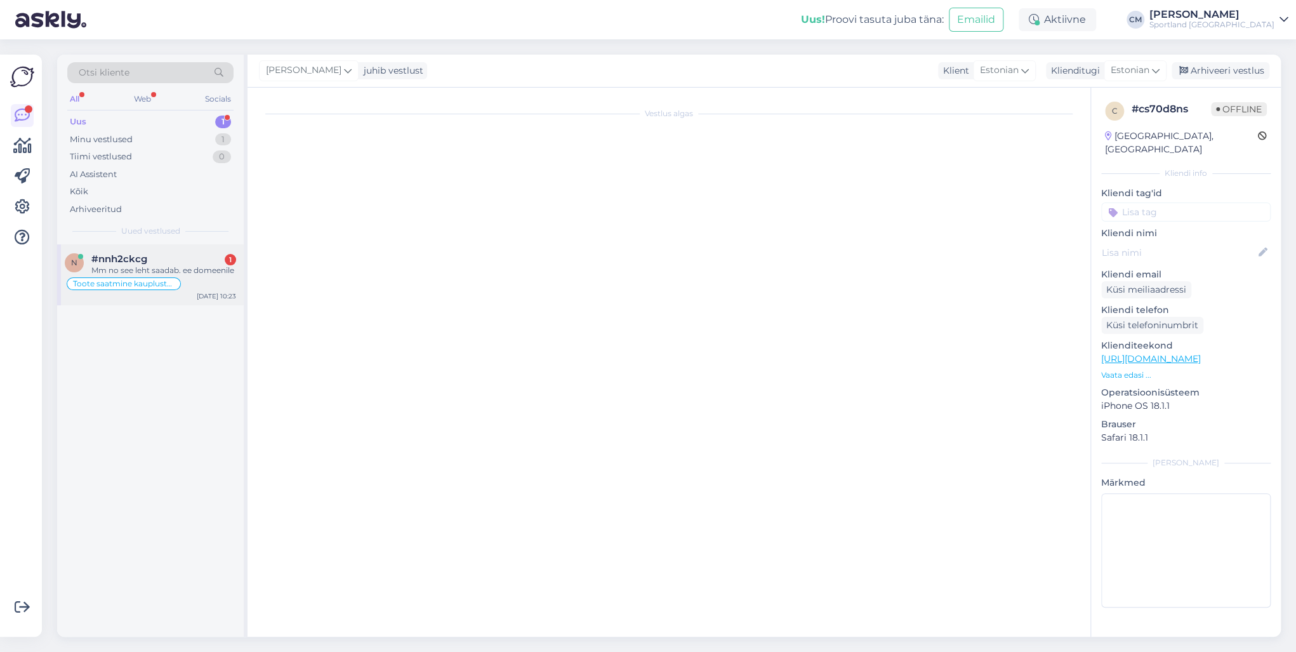
scroll to position [0, 0]
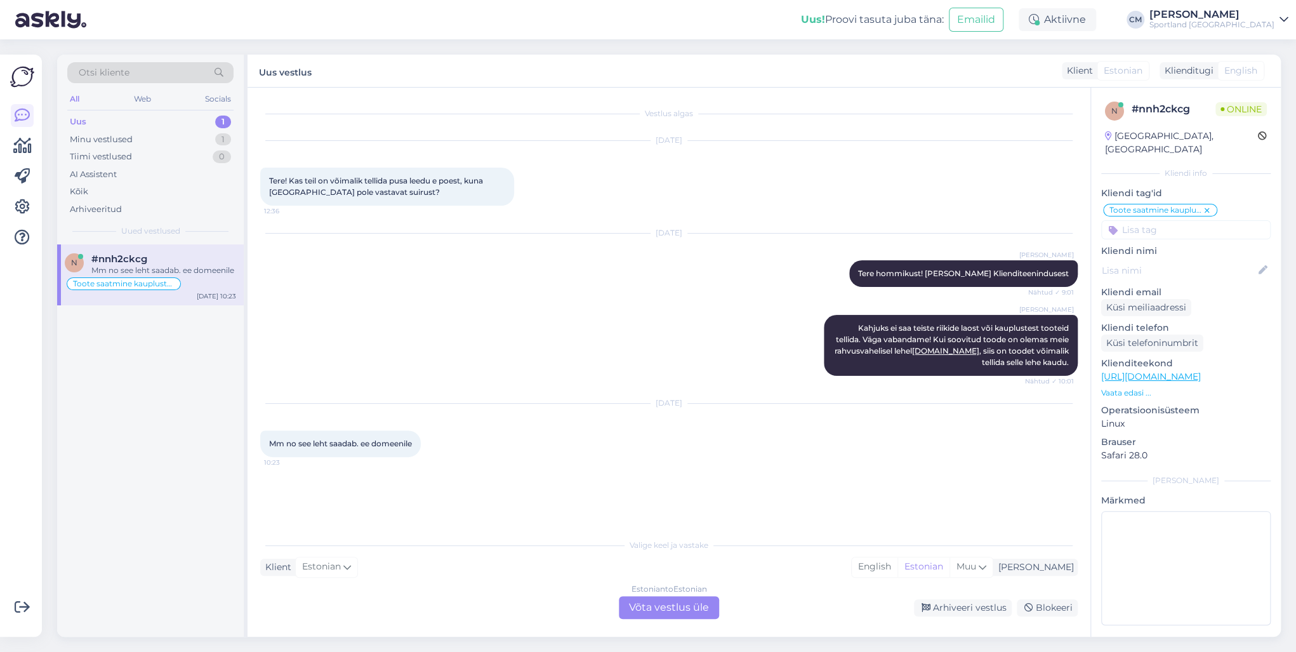
click at [644, 468] on div "Estonian to Estonian" at bounding box center [670, 588] width 76 height 11
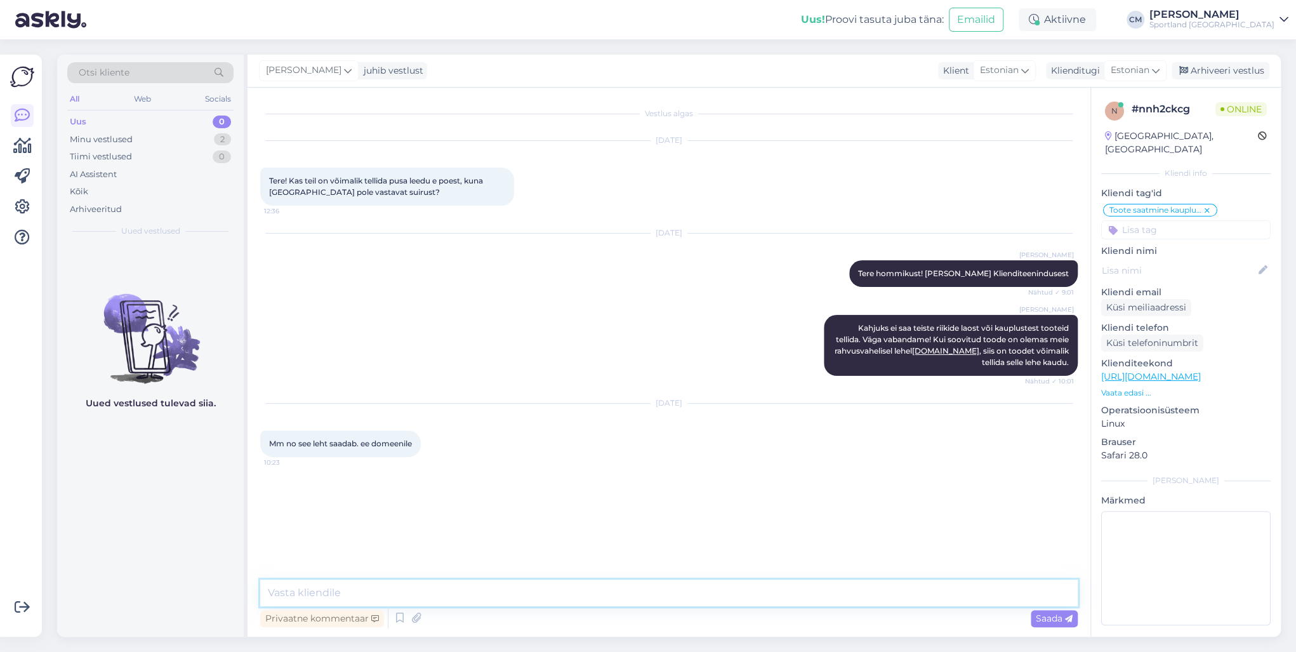
click at [562, 468] on textarea at bounding box center [669, 593] width 818 height 27
click at [401, 468] on icon at bounding box center [399, 618] width 15 height 19
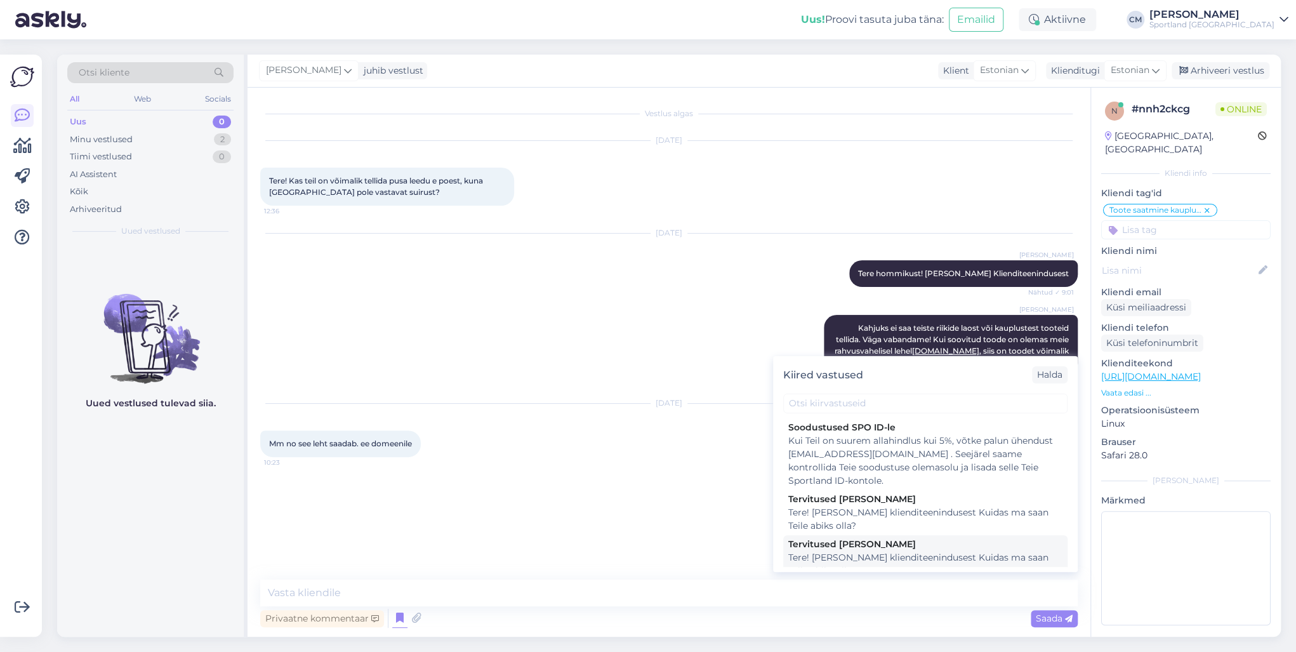
click at [846, 468] on div "Tere! [PERSON_NAME] klienditeenindusest Kuidas ma saan Teile abiks olla?" at bounding box center [925, 564] width 274 height 27
type textarea "Tere! [PERSON_NAME] klienditeenindusest Kuidas ma saan Teile abiks olla?"
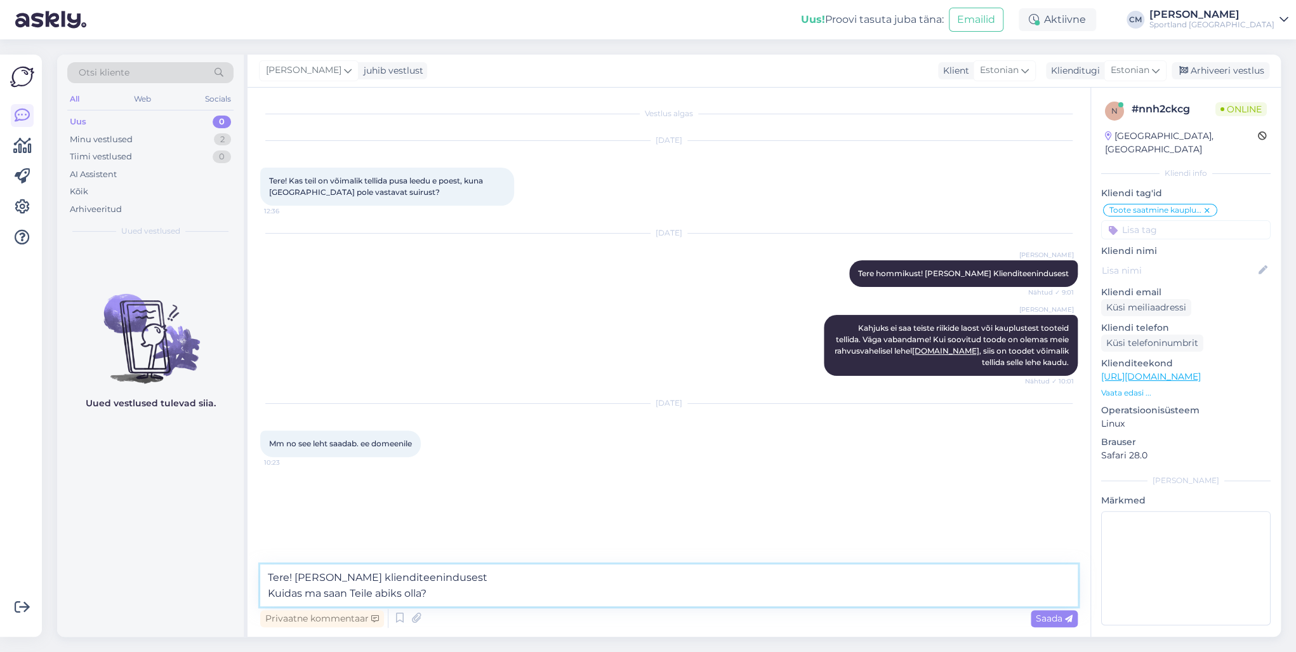
click at [623, 468] on textarea "Tere! [PERSON_NAME] klienditeenindusest Kuidas ma saan Teile abiks olla?" at bounding box center [669, 585] width 818 height 42
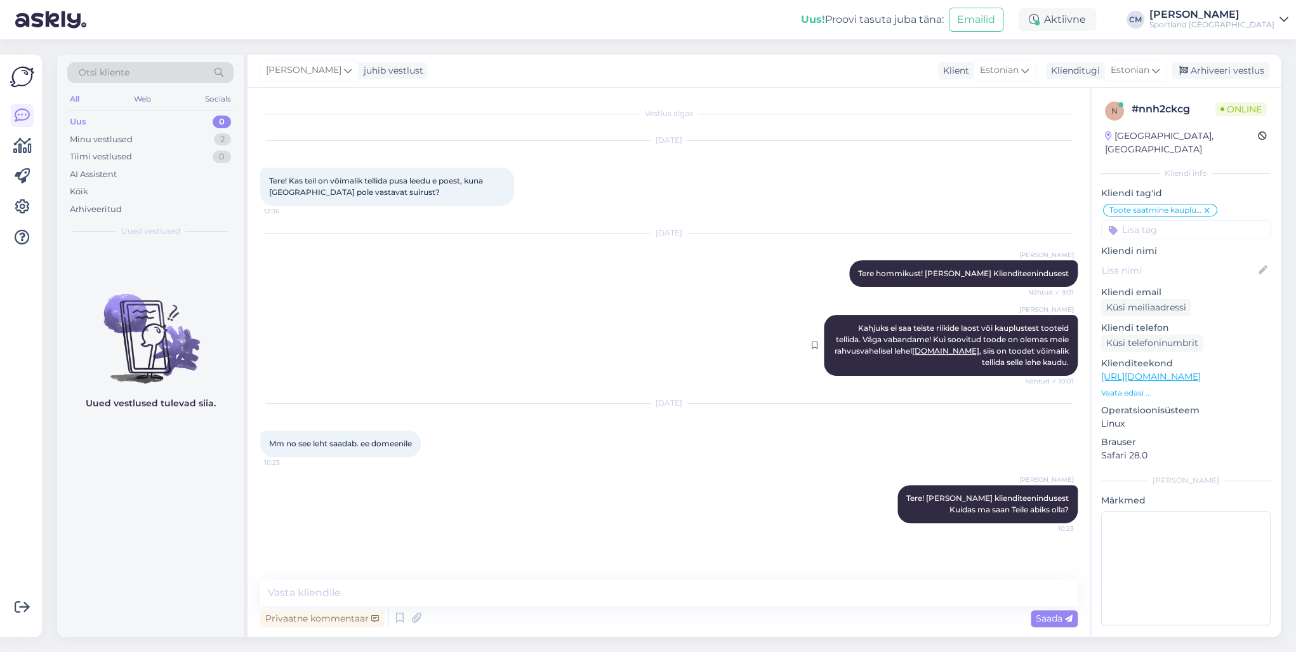
click at [953, 353] on link "[DOMAIN_NAME]" at bounding box center [945, 351] width 67 height 10
click at [221, 141] on div "2" at bounding box center [222, 139] width 17 height 13
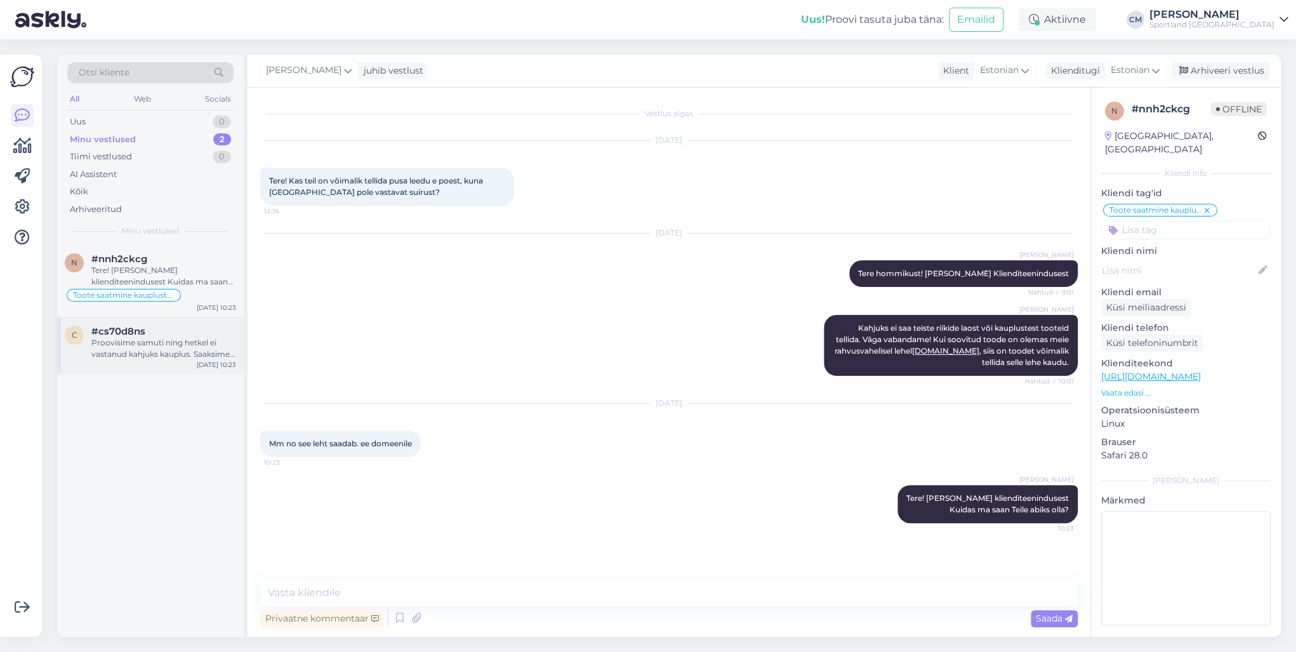
click at [119, 352] on div "Proovisime samuti ning hetkel ei vastanud kahjuks kauplus. Saaksime saata kaupl…" at bounding box center [163, 348] width 145 height 23
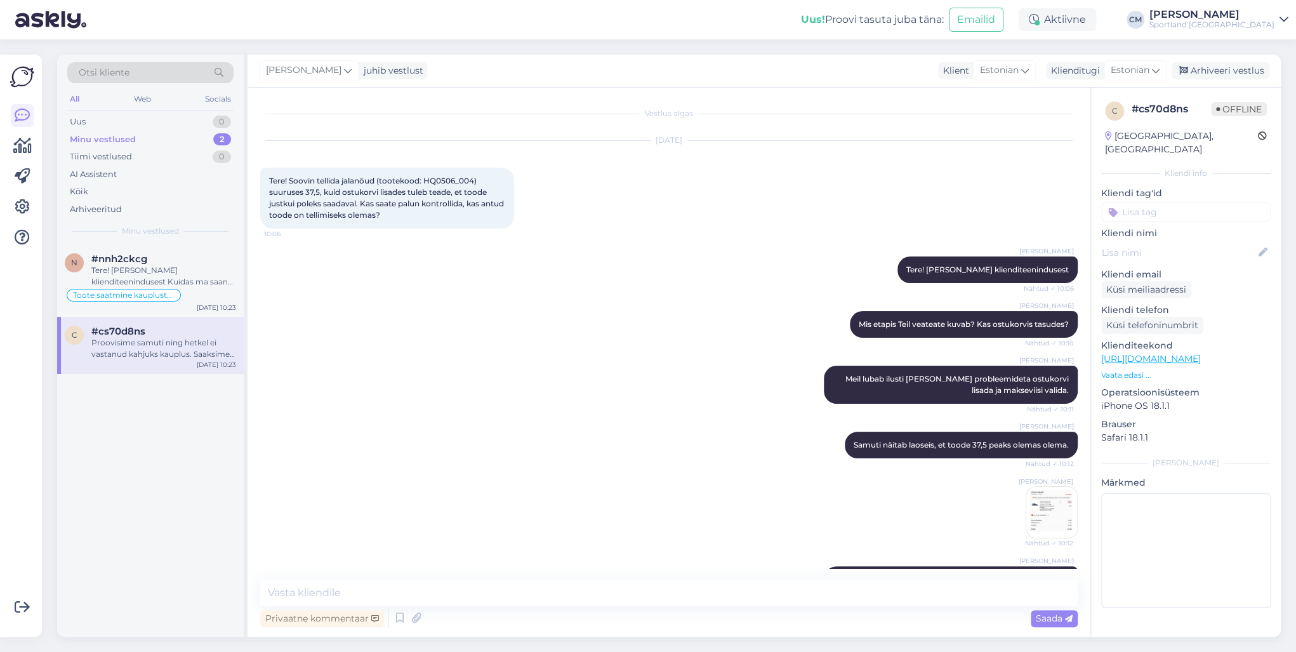
scroll to position [402, 0]
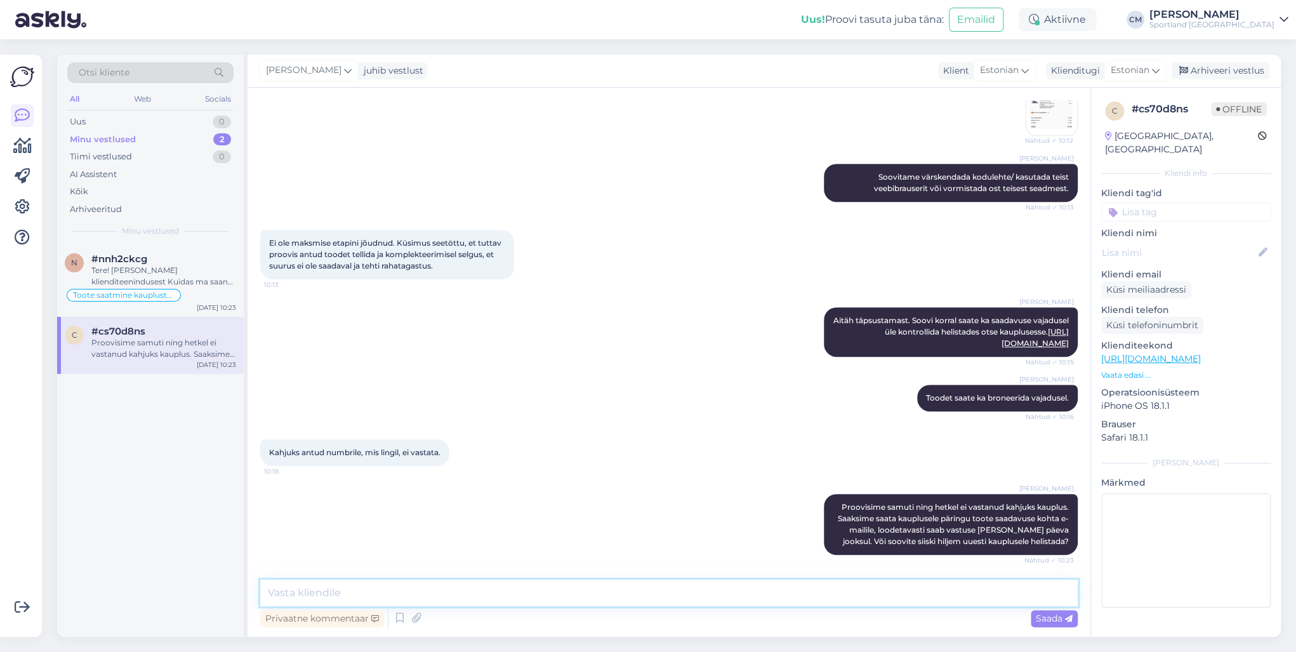
click at [427, 468] on textarea at bounding box center [669, 593] width 818 height 27
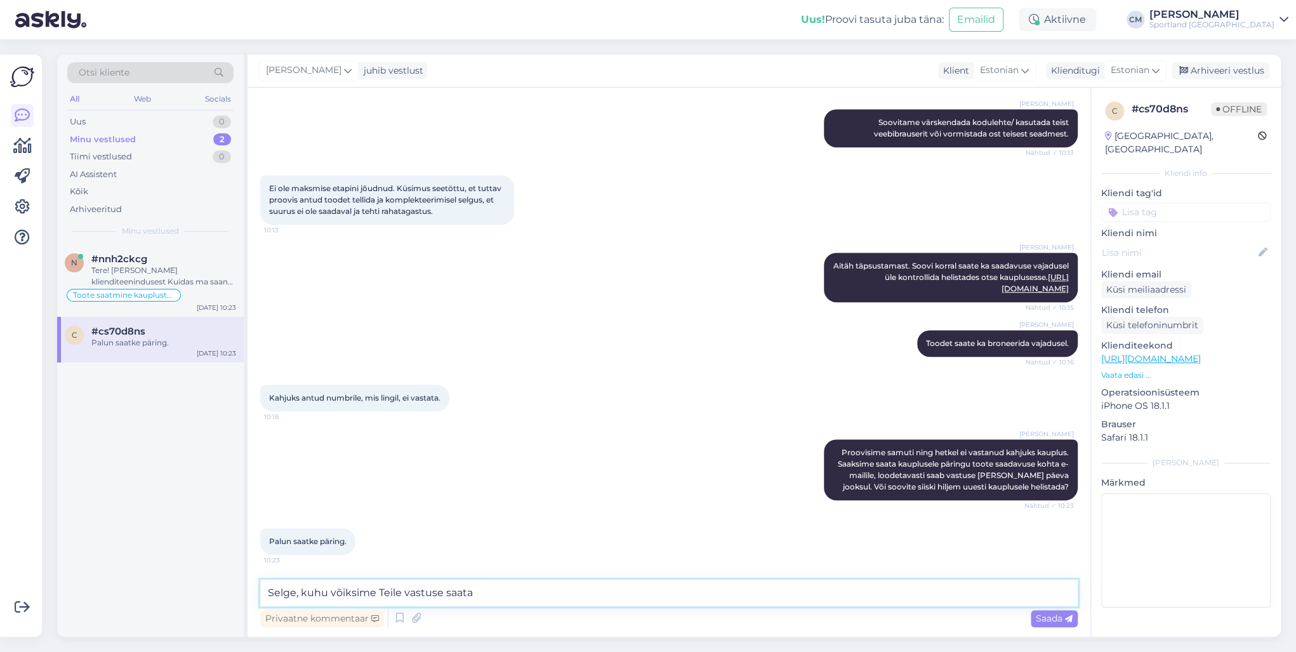
type textarea "Selge, kuhu võiksime Teile vastuse saata?"
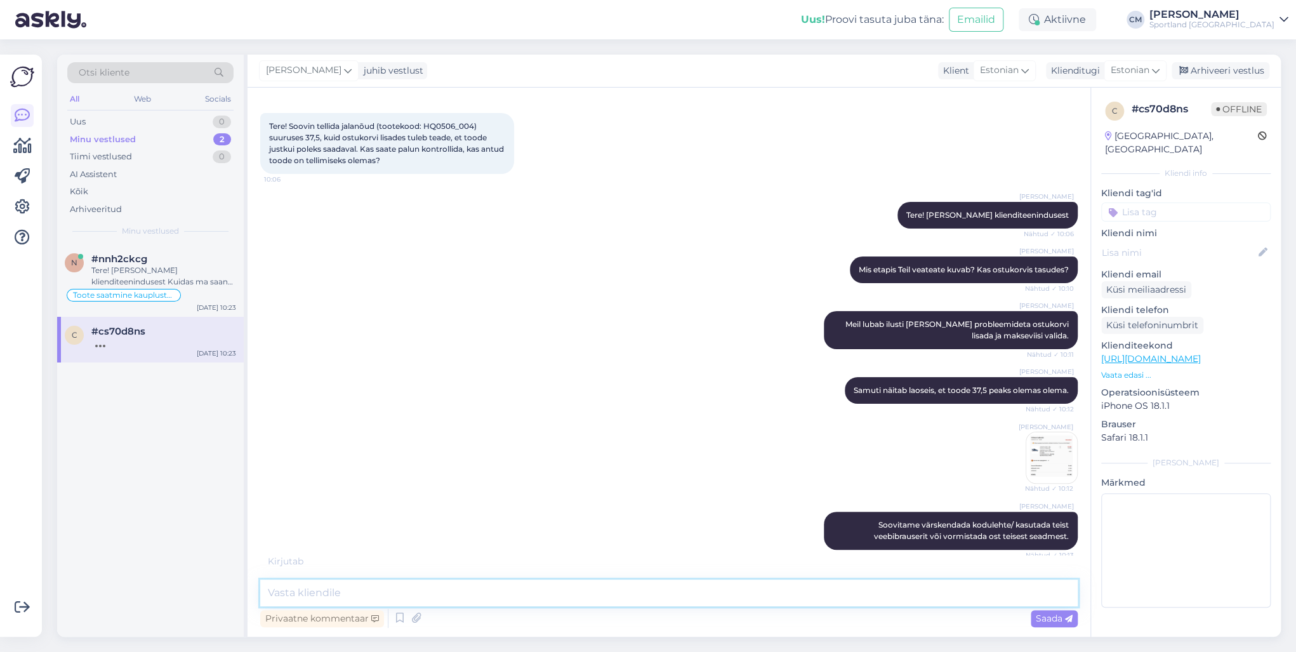
scroll to position [0, 0]
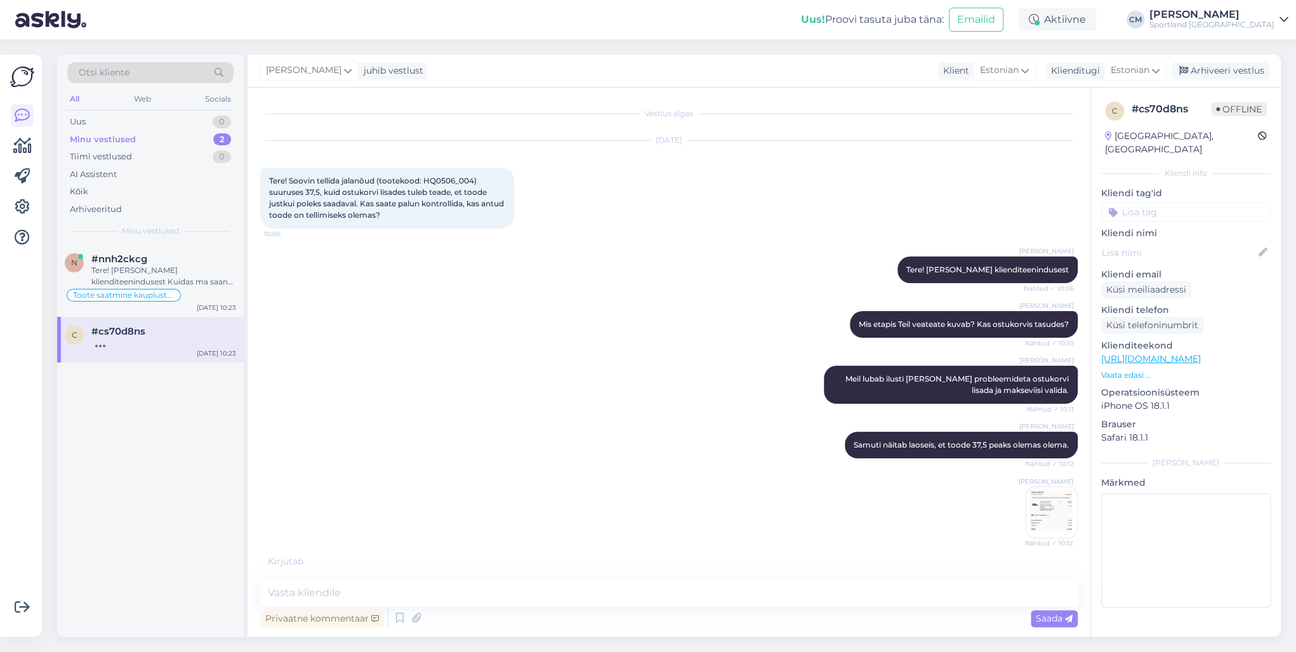
click at [293, 177] on span "Tere! Soovin tellida jalanõud (tootekood: HQ0506_004) suuruses 37,5, kuid ostuk…" at bounding box center [387, 198] width 237 height 44
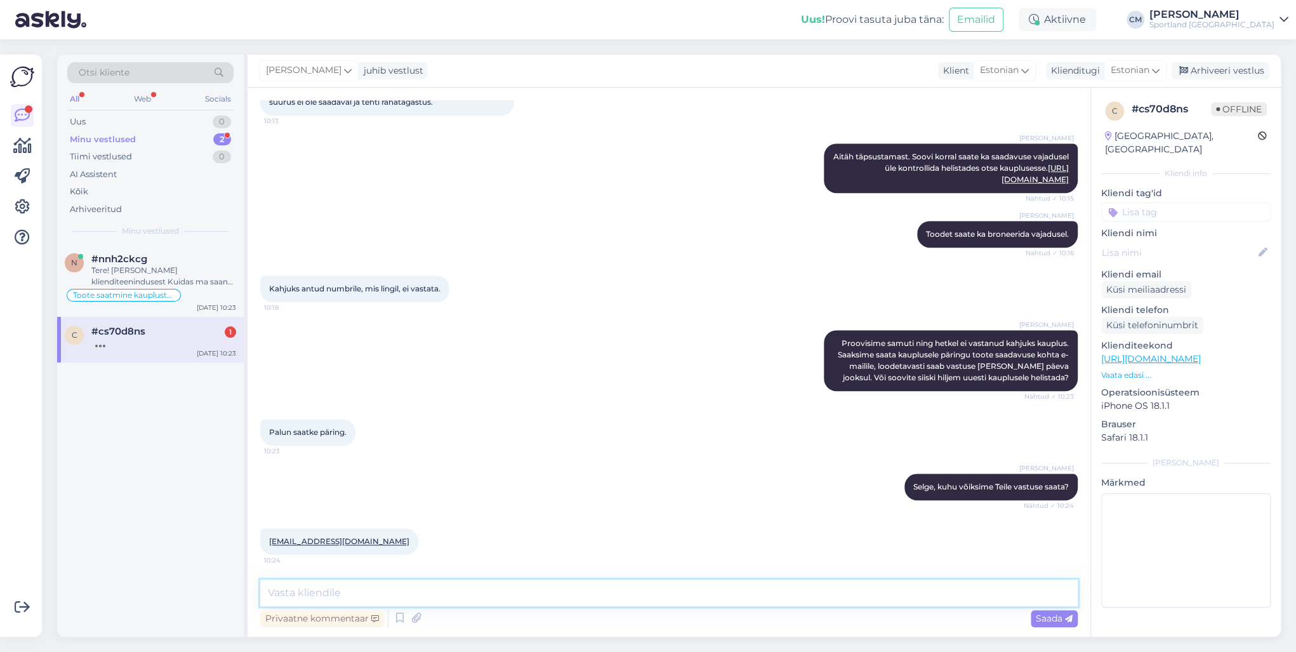
click at [386, 468] on textarea at bounding box center [669, 593] width 818 height 27
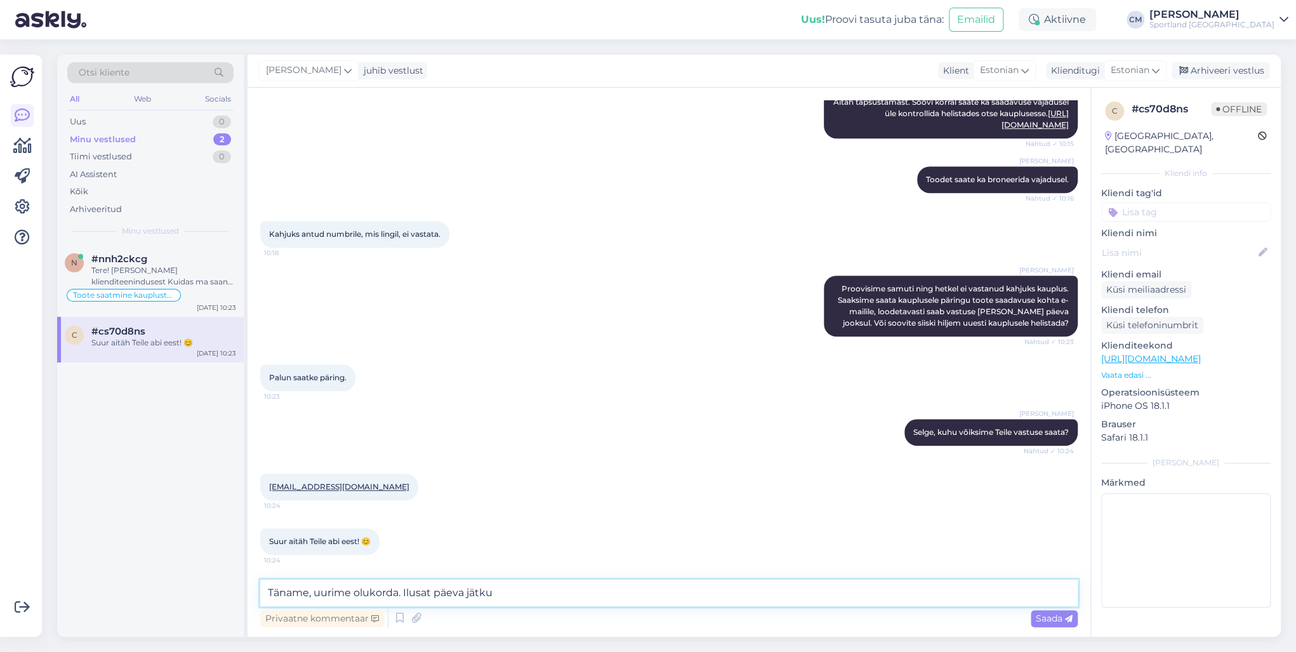
type textarea "Täname, uurime olukorda. Ilusat päeva jätku!"
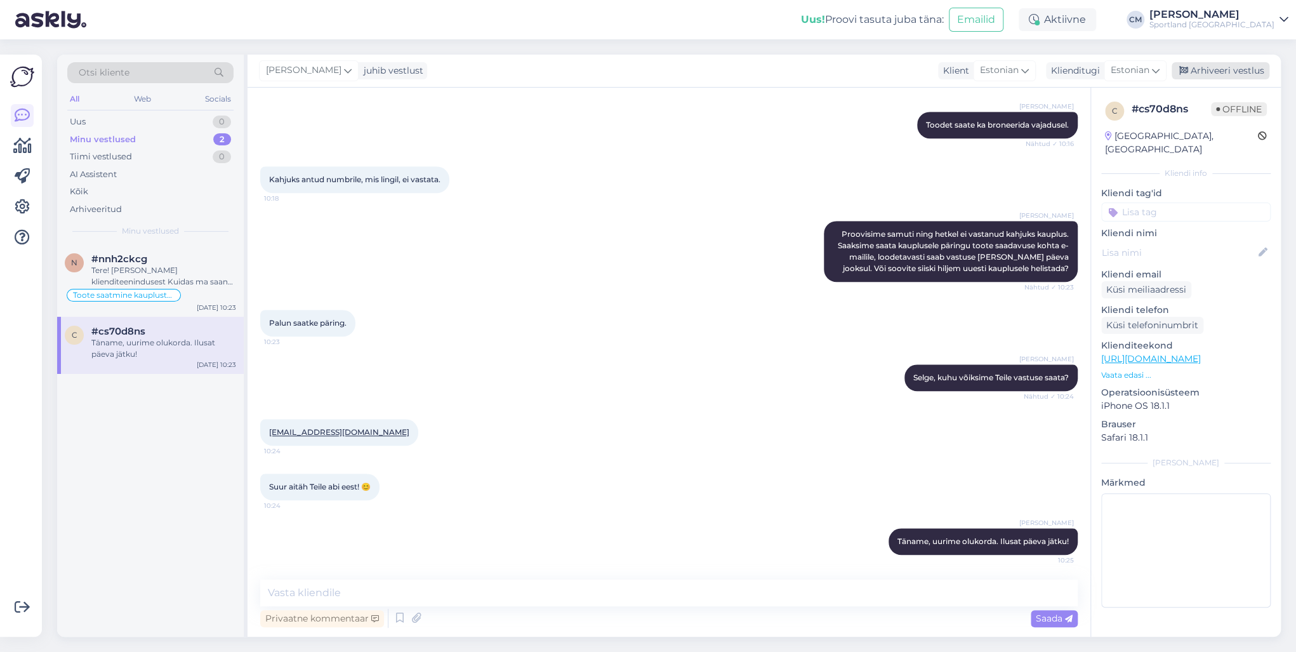
click at [971, 63] on div "Arhiveeri vestlus" at bounding box center [1221, 70] width 98 height 17
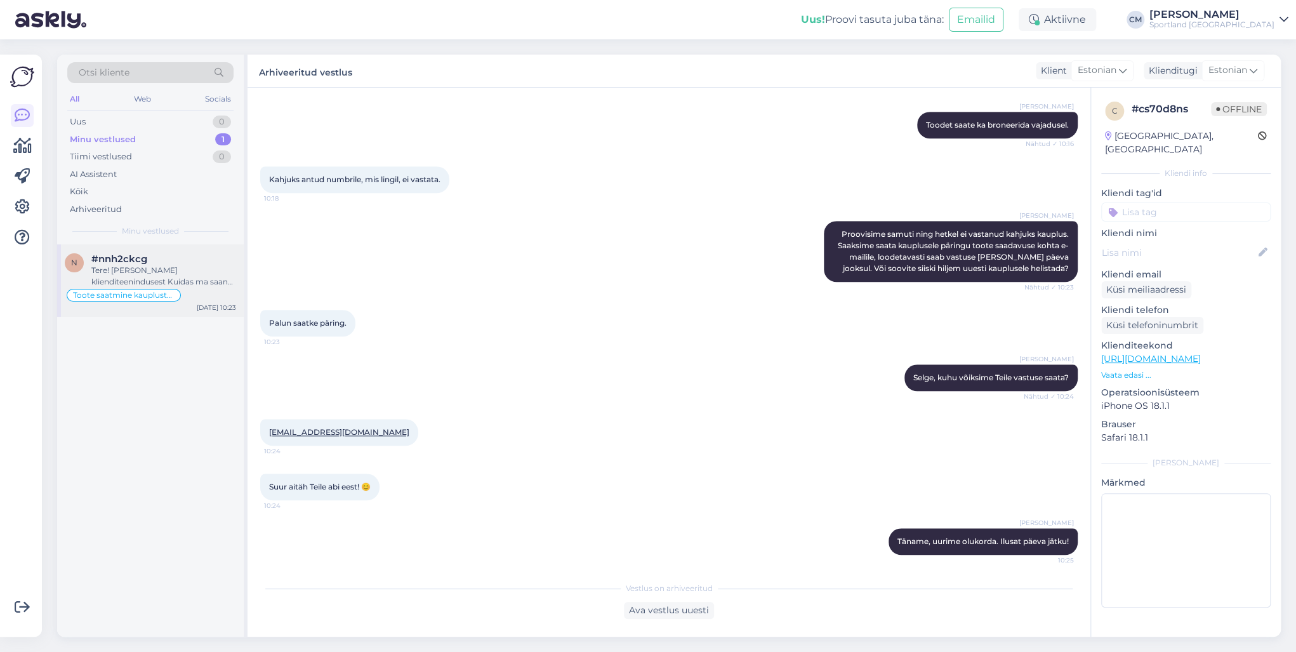
click at [181, 258] on div "#nnh2ckcg" at bounding box center [163, 258] width 145 height 11
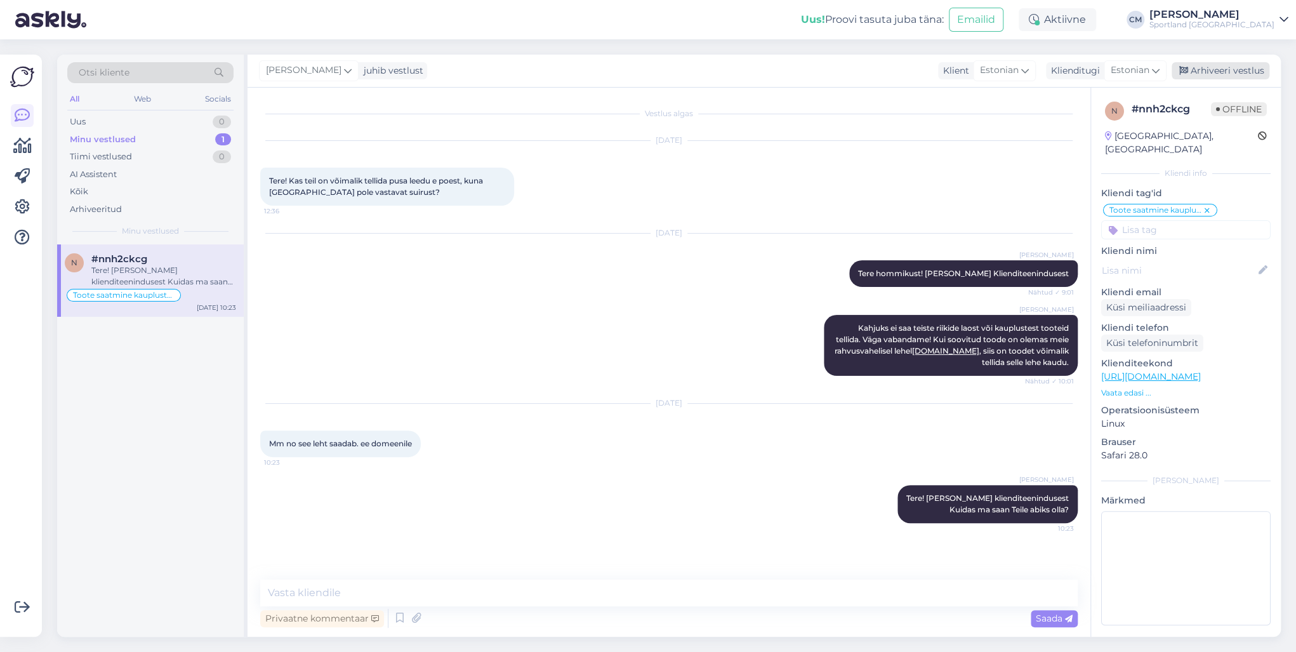
click at [971, 67] on div "Arhiveeri vestlus" at bounding box center [1221, 70] width 98 height 17
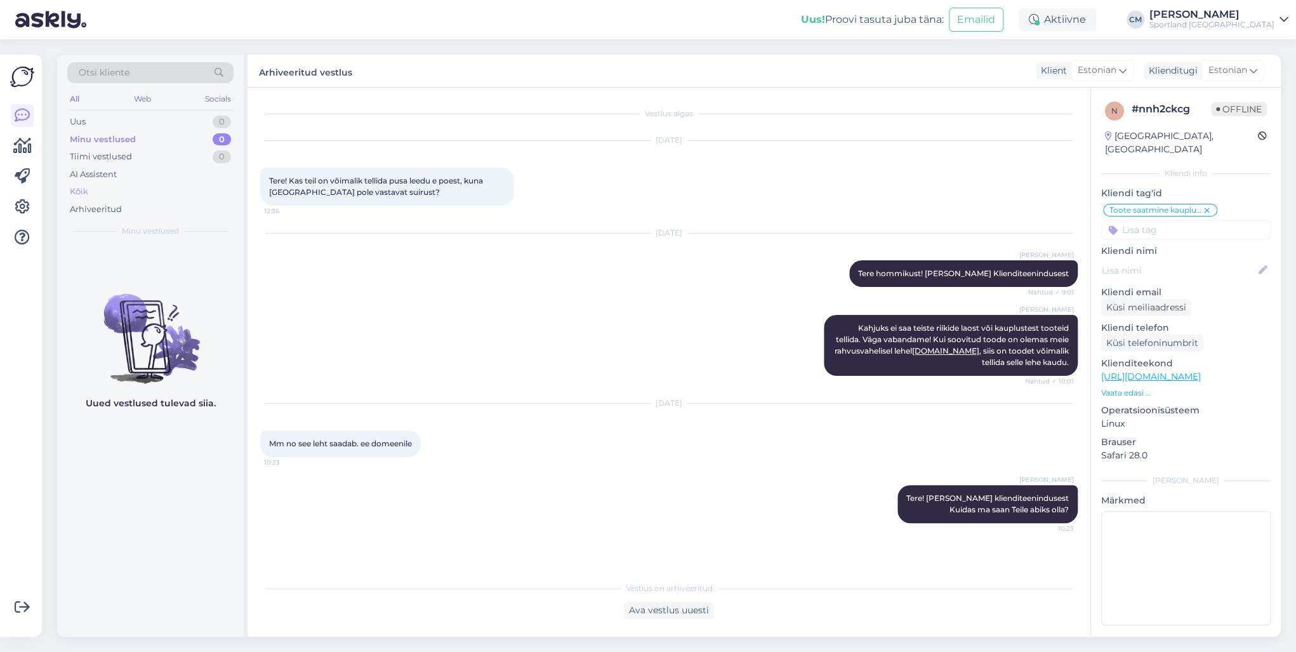
click at [106, 183] on div "Kõik" at bounding box center [150, 192] width 166 height 18
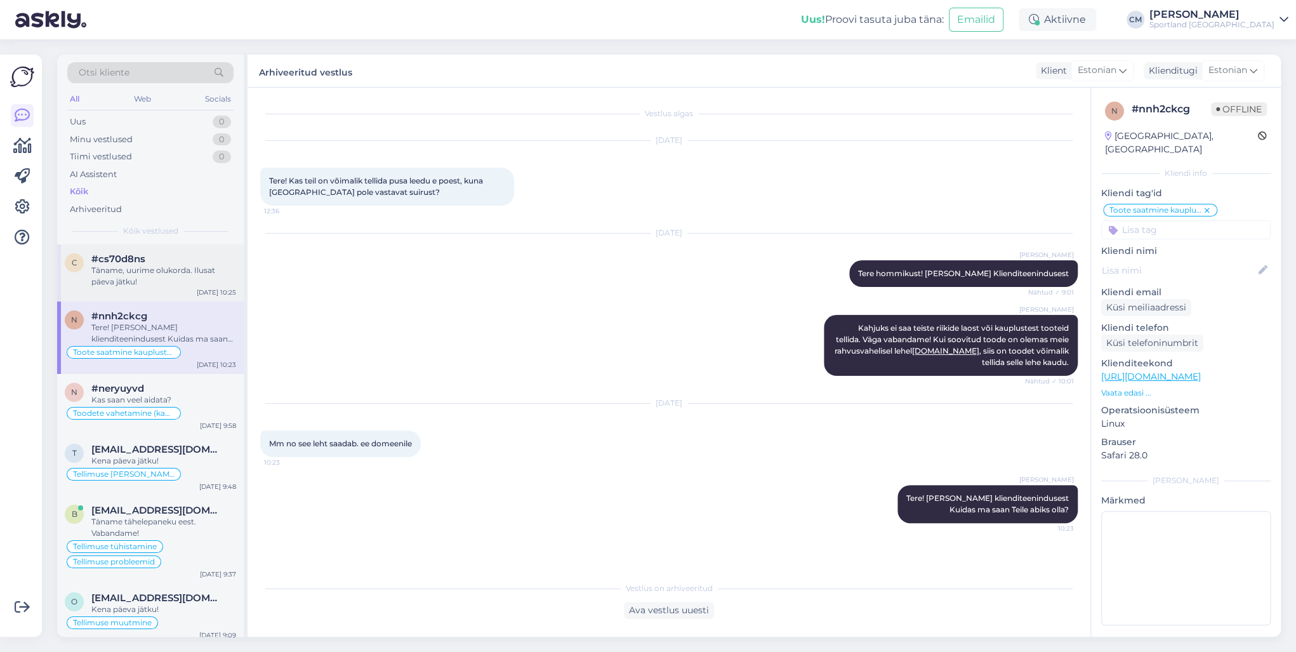
click at [170, 279] on div "Täname, uurime olukorda. Ilusat päeva jätku!" at bounding box center [163, 276] width 145 height 23
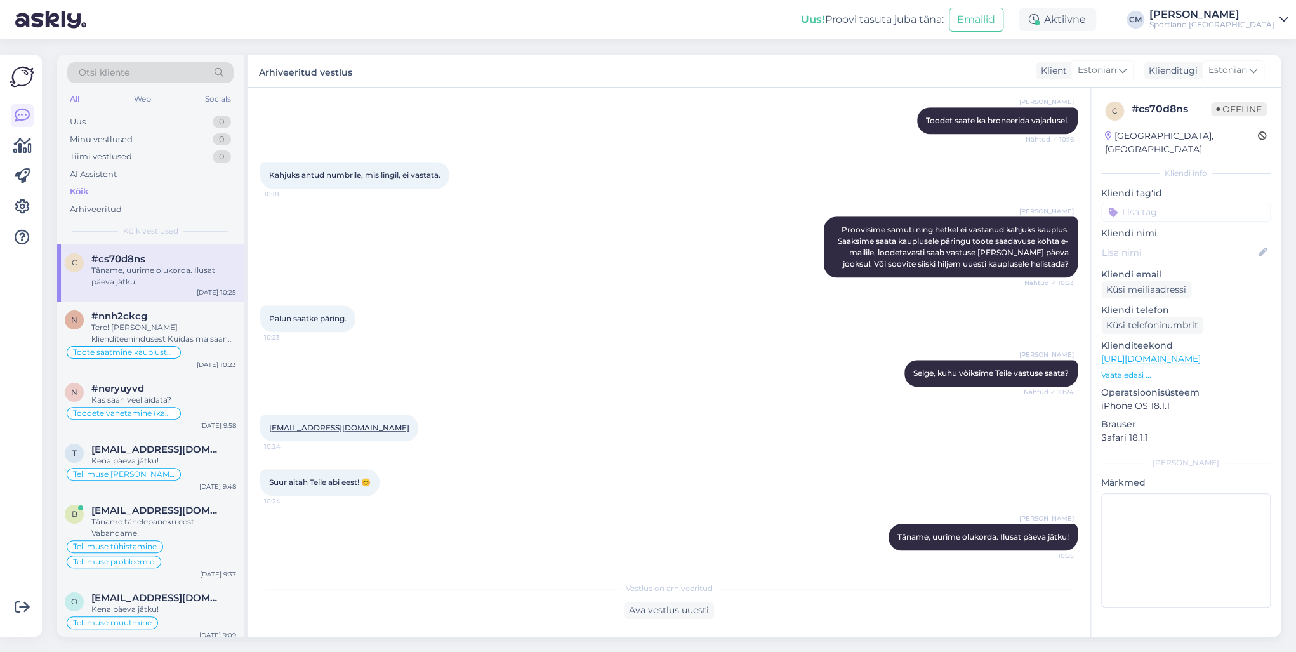
click at [971, 203] on input at bounding box center [1185, 212] width 169 height 19
type input "saa"
click at [971, 257] on span "Toote saadavus" at bounding box center [1186, 261] width 59 height 8
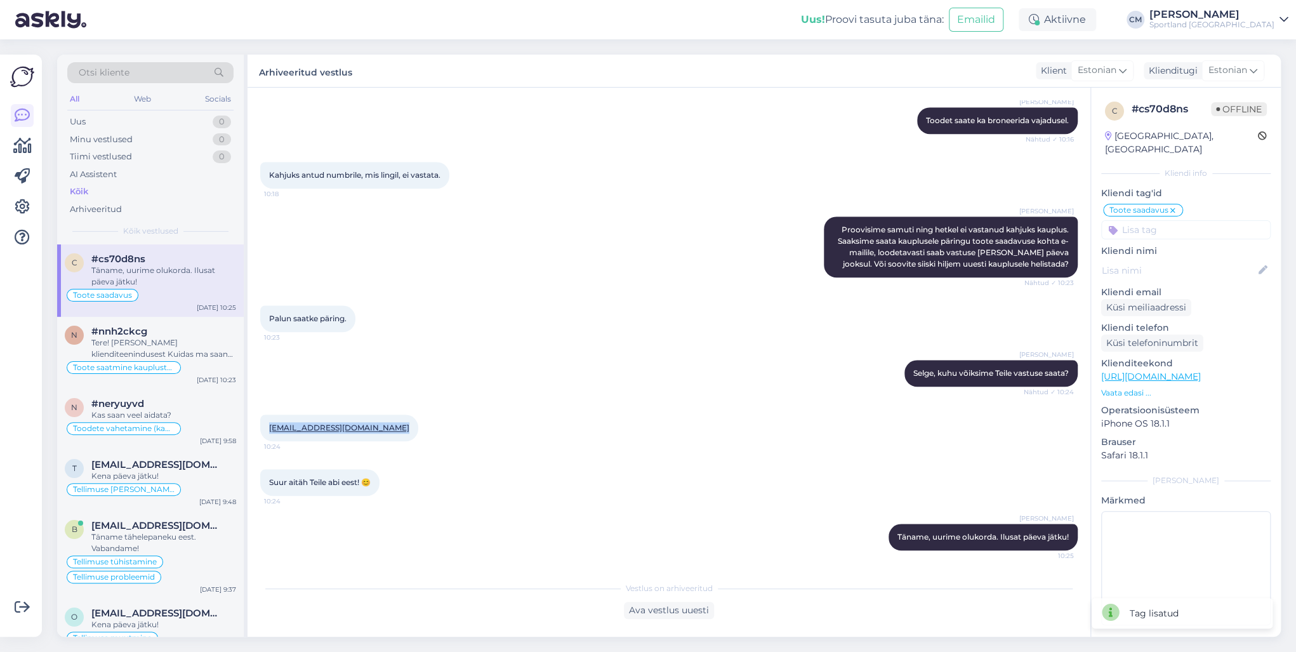
drag, startPoint x: 394, startPoint y: 428, endPoint x: 267, endPoint y: 429, distance: 126.3
click at [267, 430] on div "[EMAIL_ADDRESS][DOMAIN_NAME] 10:24" at bounding box center [339, 428] width 158 height 27
copy link "[EMAIL_ADDRESS][DOMAIN_NAME]"
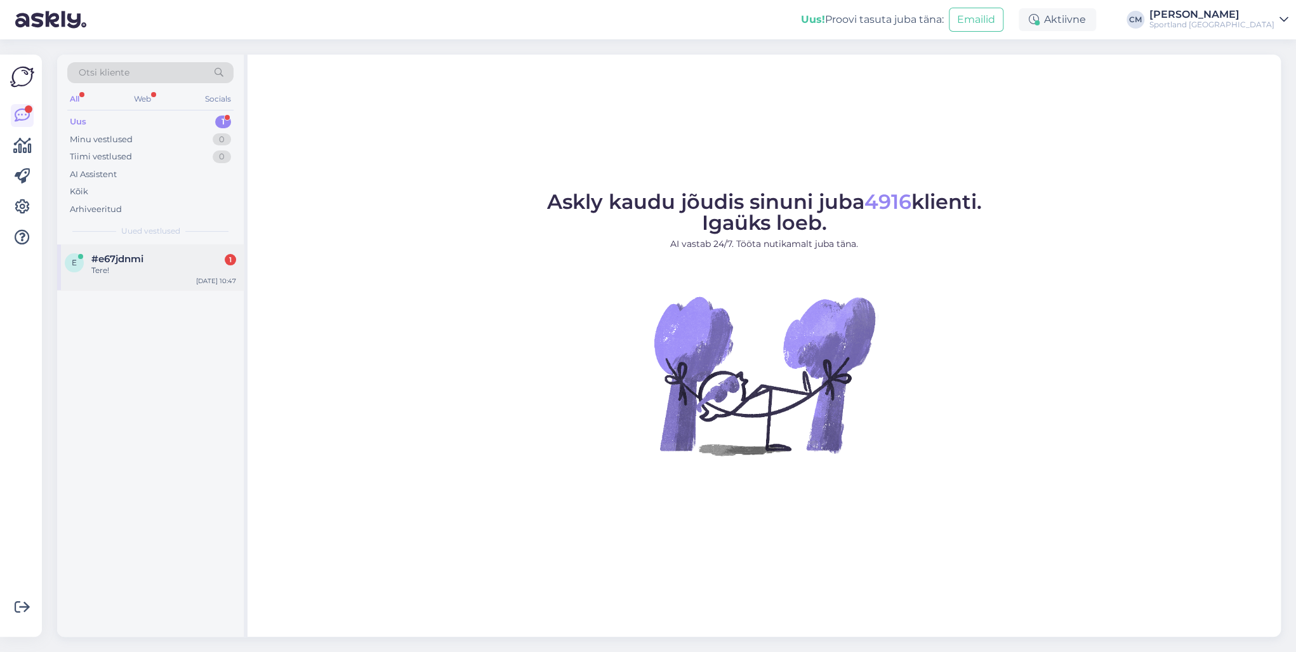
click at [202, 271] on div "Tere!" at bounding box center [163, 270] width 145 height 11
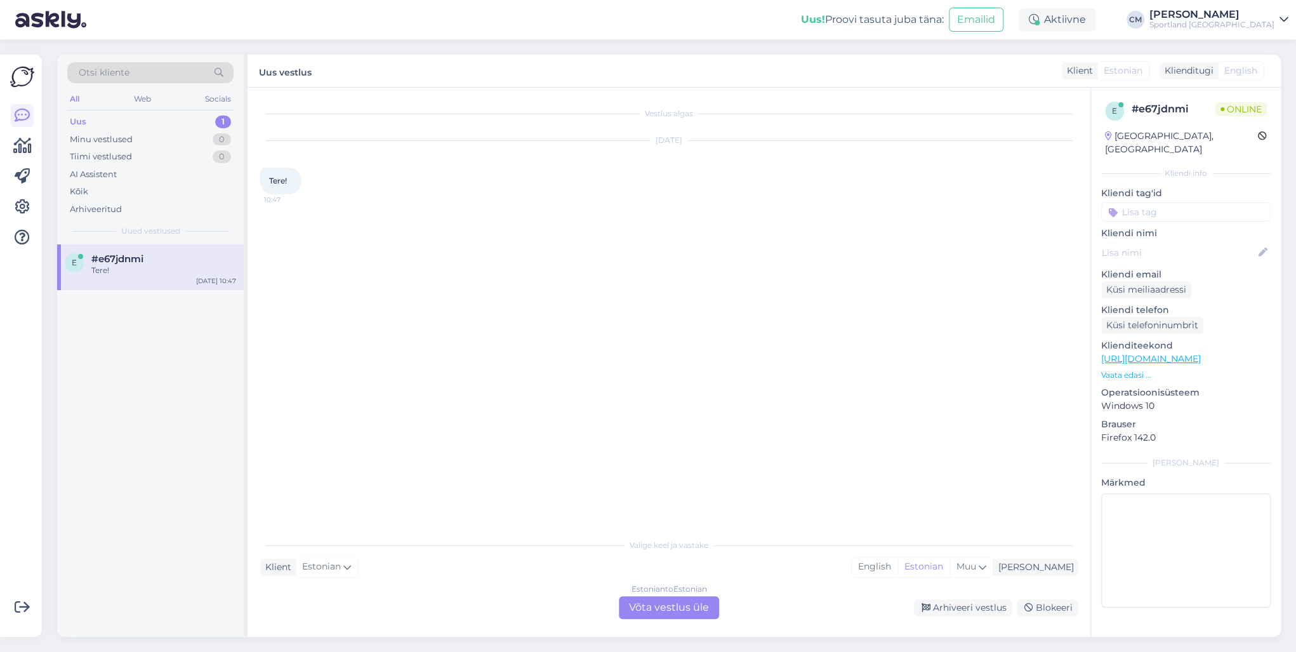
click at [648, 609] on div "Estonian to Estonian Võta vestlus üle" at bounding box center [669, 607] width 100 height 23
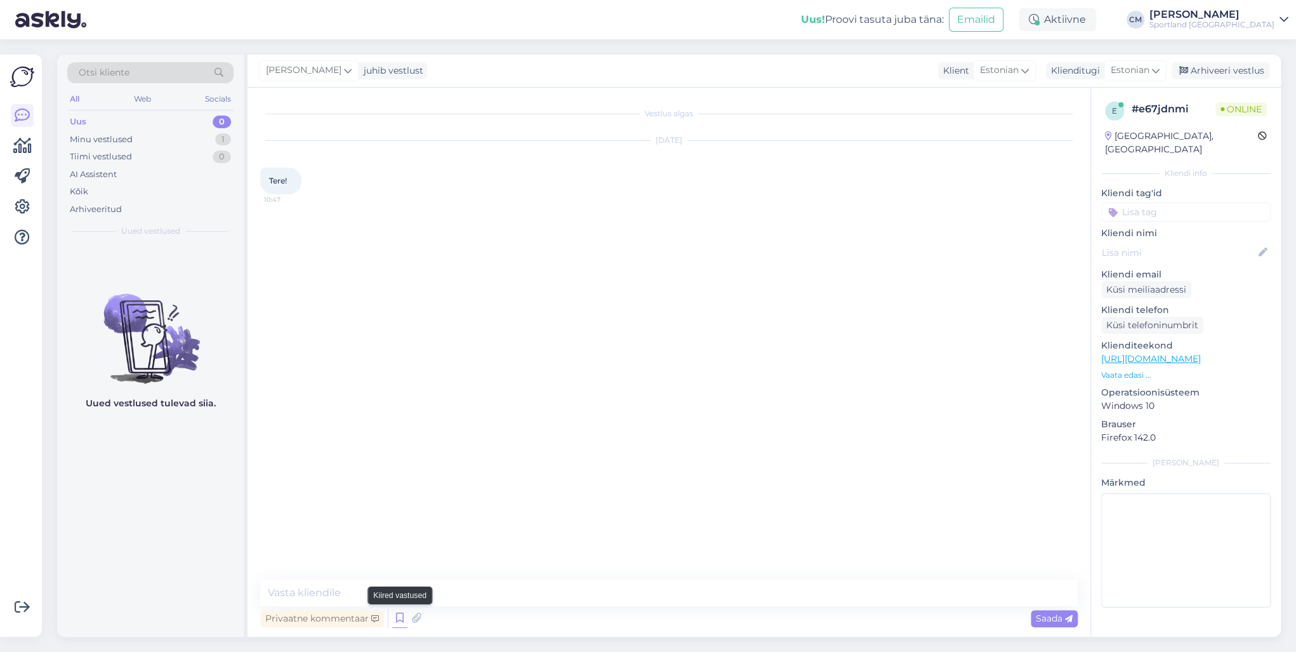
click at [396, 613] on icon at bounding box center [399, 618] width 15 height 19
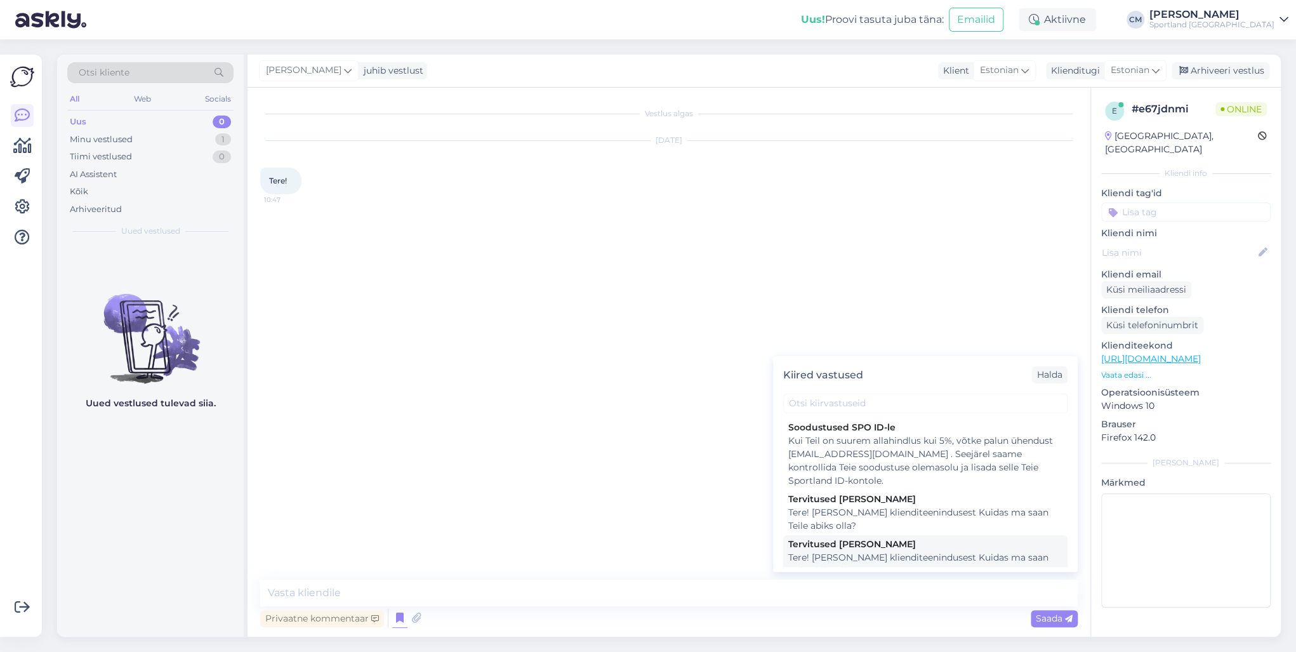
click at [851, 553] on div "Tere! [PERSON_NAME] klienditeenindusest Kuidas ma saan Teile abiks olla?" at bounding box center [925, 564] width 274 height 27
type textarea "Tere! [PERSON_NAME] klienditeenindusest Kuidas ma saan Teile abiks olla?"
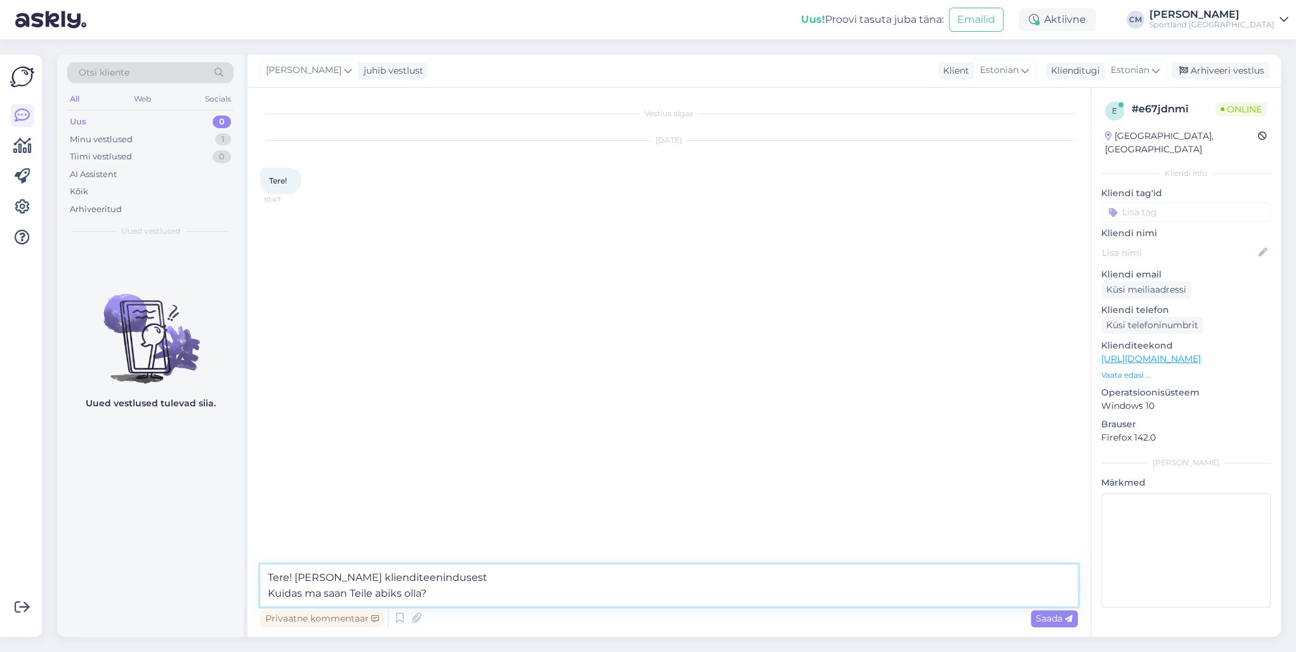
click at [753, 576] on textarea "Tere! [PERSON_NAME] klienditeenindusest Kuidas ma saan Teile abiks olla?" at bounding box center [669, 585] width 818 height 42
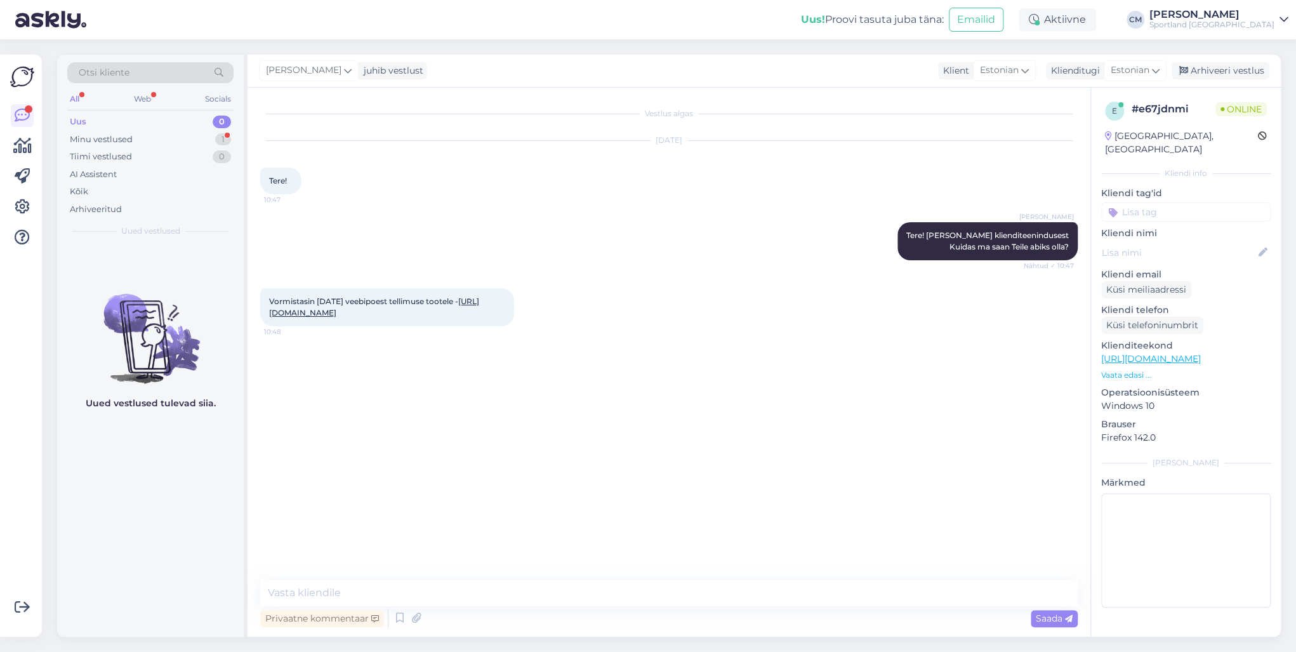
click at [383, 314] on link "https://sportland.ee/product/new_balance_essentials_wp43242_bk" at bounding box center [374, 306] width 210 height 21
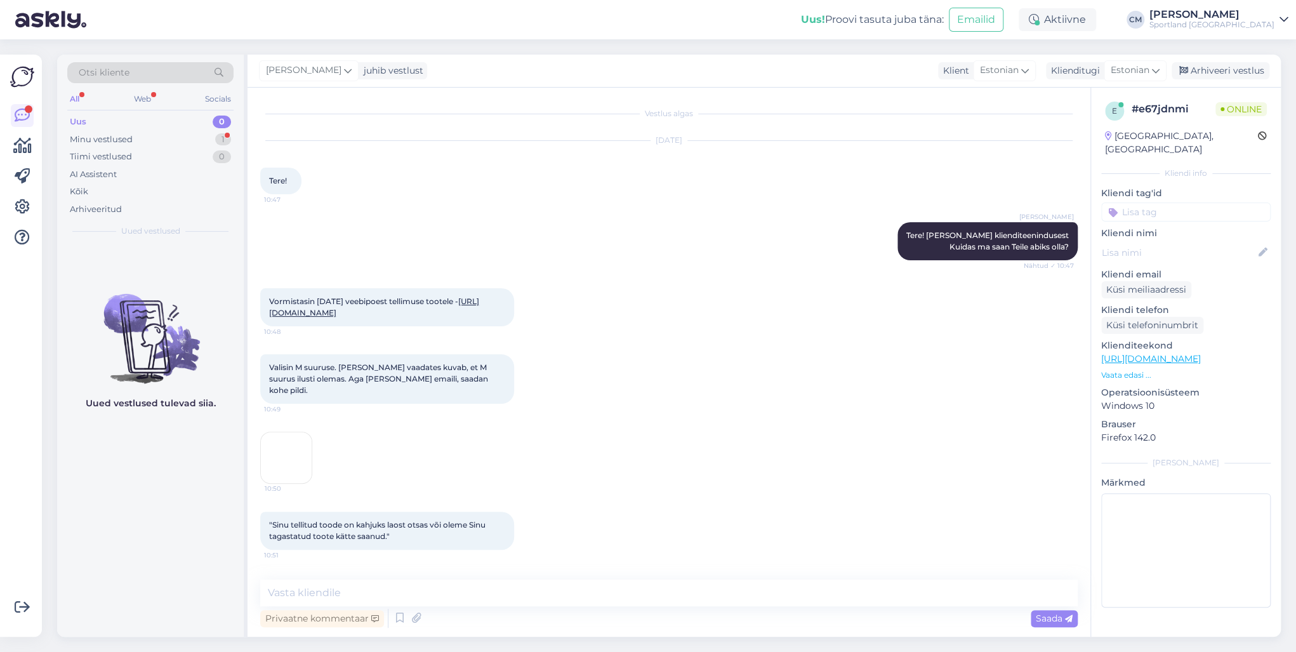
click at [300, 452] on img at bounding box center [286, 457] width 51 height 51
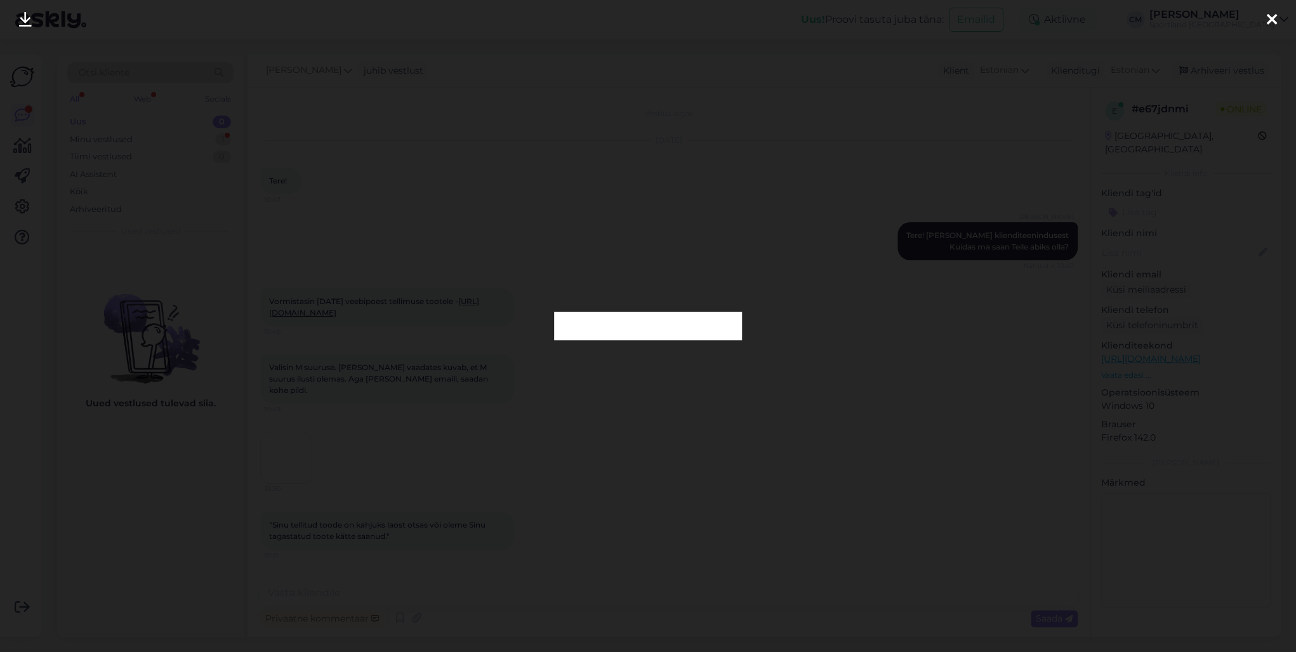
click at [442, 311] on div at bounding box center [648, 326] width 1296 height 652
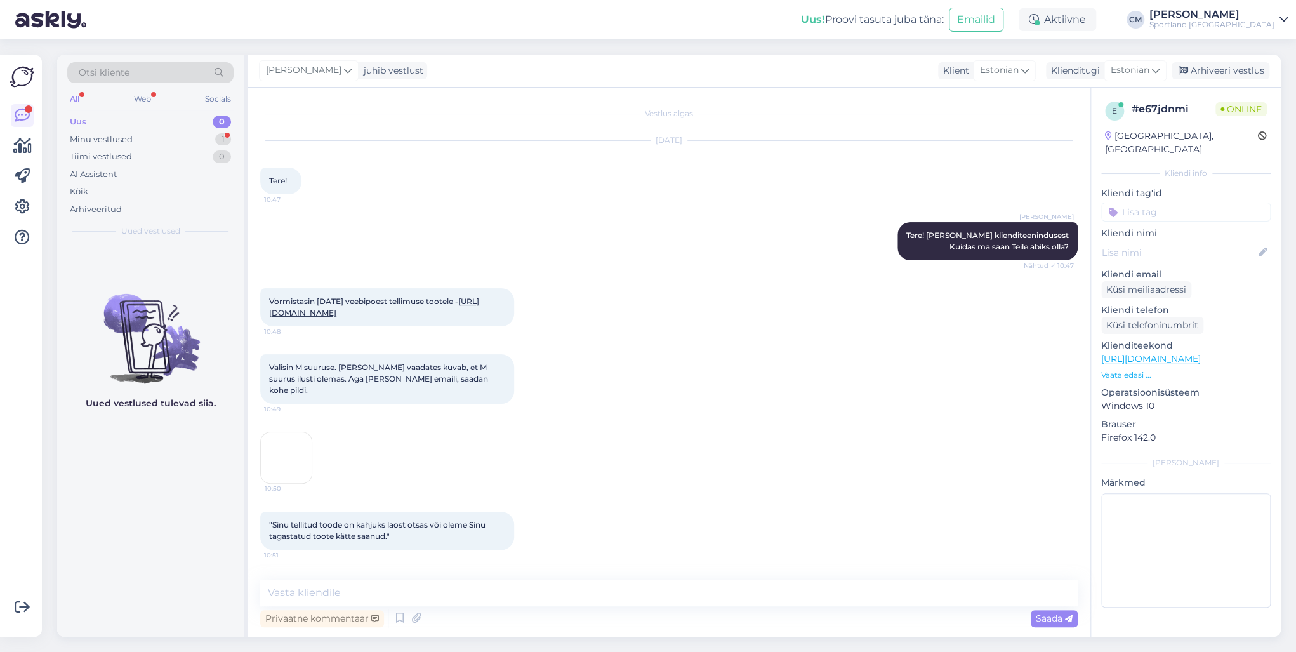
click at [302, 449] on img at bounding box center [286, 457] width 51 height 51
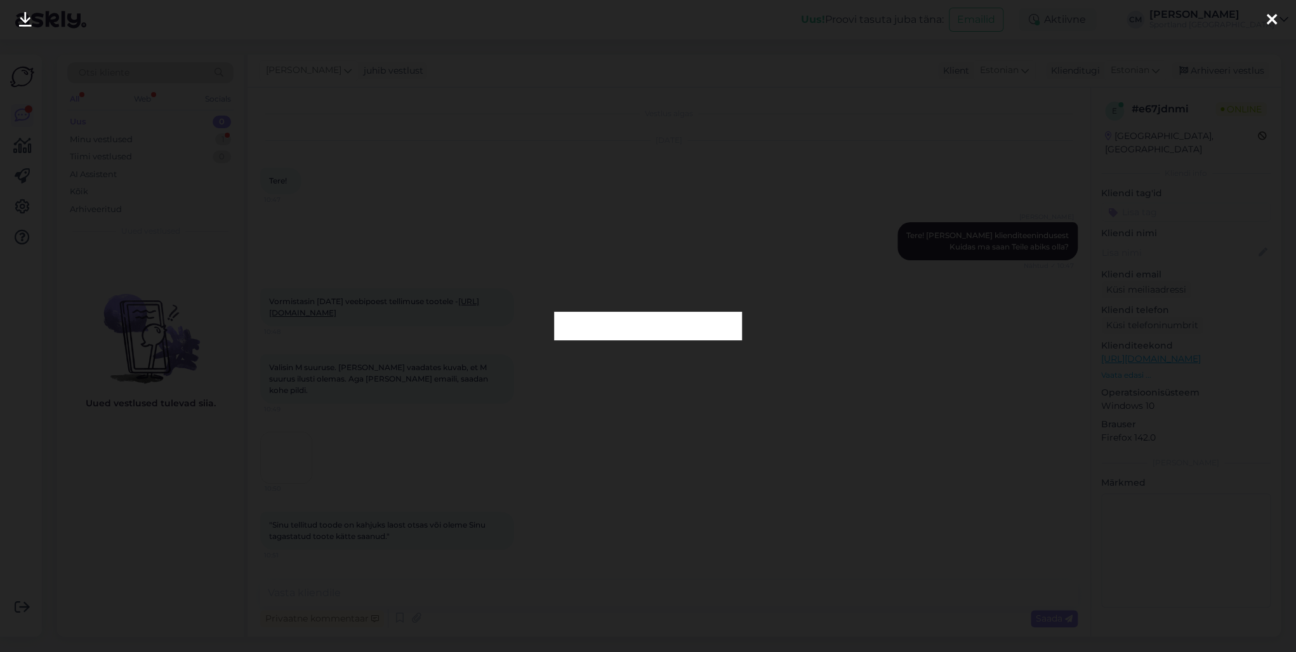
click at [449, 401] on div at bounding box center [648, 326] width 1296 height 652
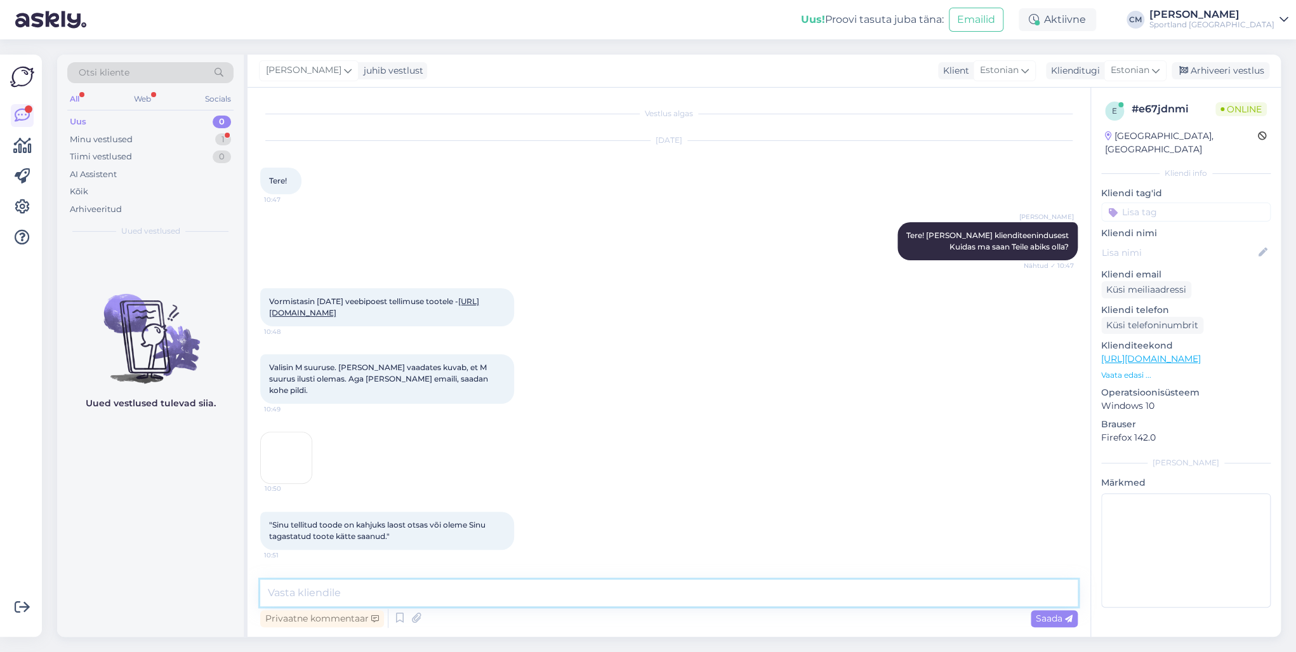
drag, startPoint x: 422, startPoint y: 592, endPoint x: 429, endPoint y: 597, distance: 9.2
click at [427, 596] on textarea at bounding box center [669, 593] width 818 height 27
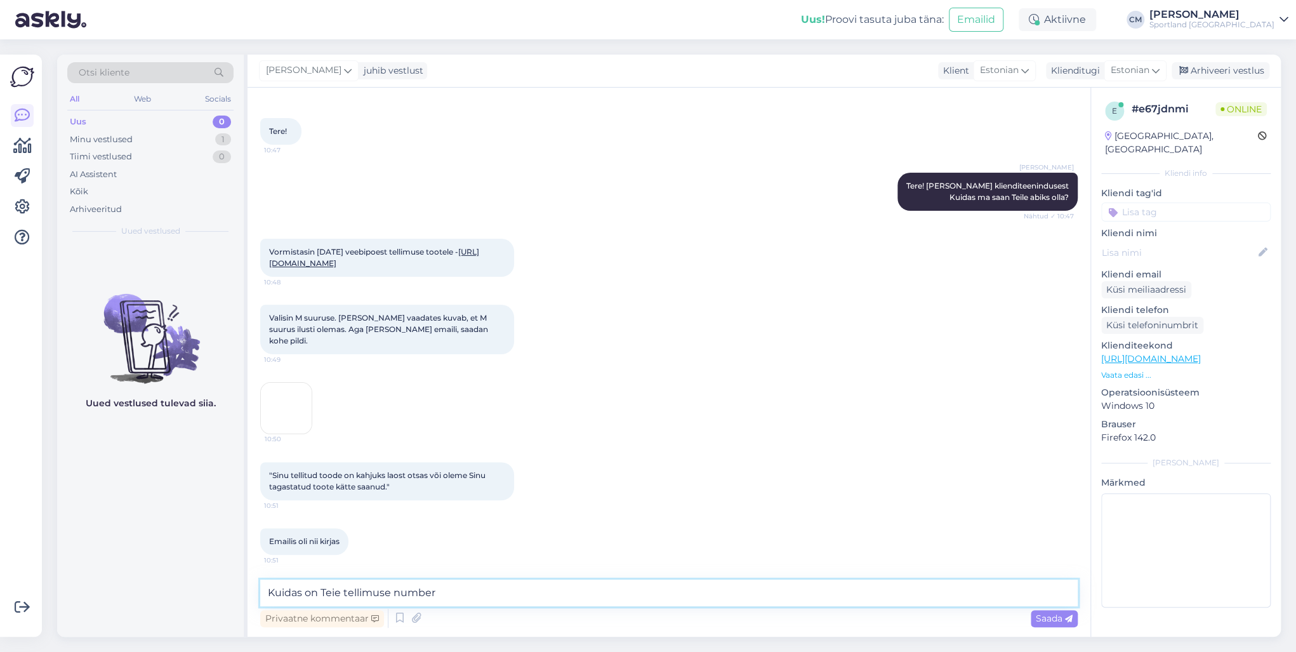
type textarea "Kuidas on Teie tellimuse number?"
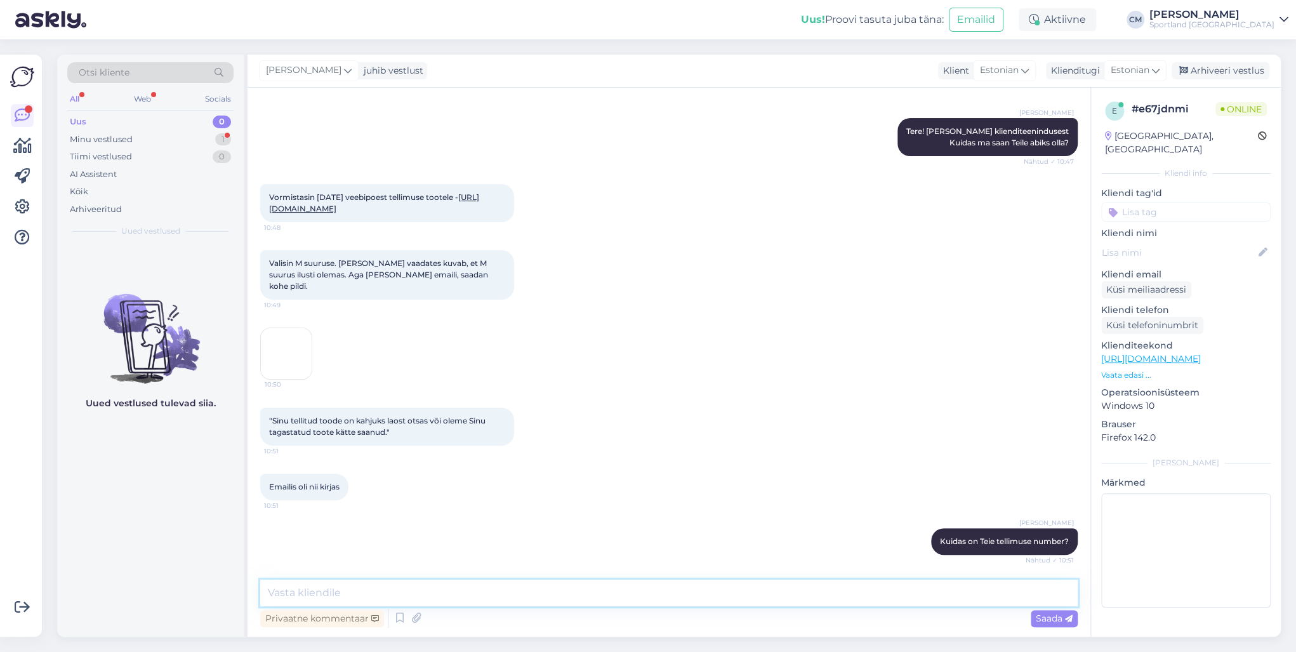
scroll to position [159, 0]
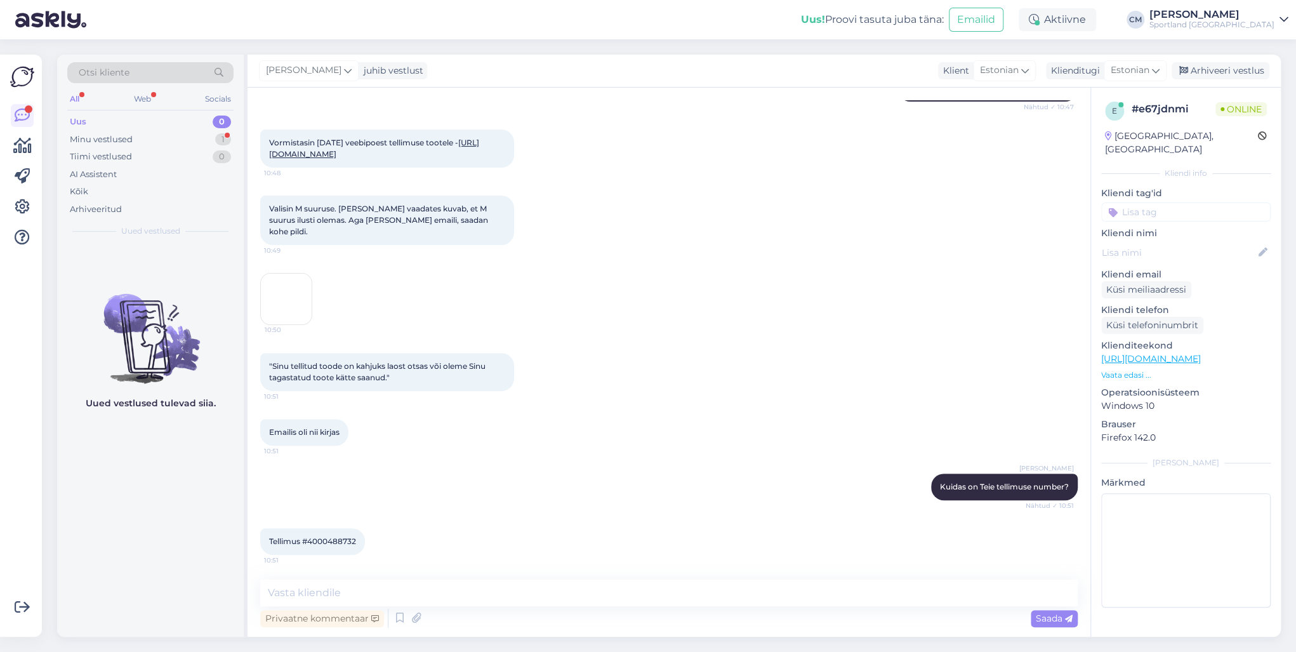
click at [336, 540] on span "Tellimus #4000488732" at bounding box center [312, 541] width 87 height 10
copy div "4000488732 10:51"
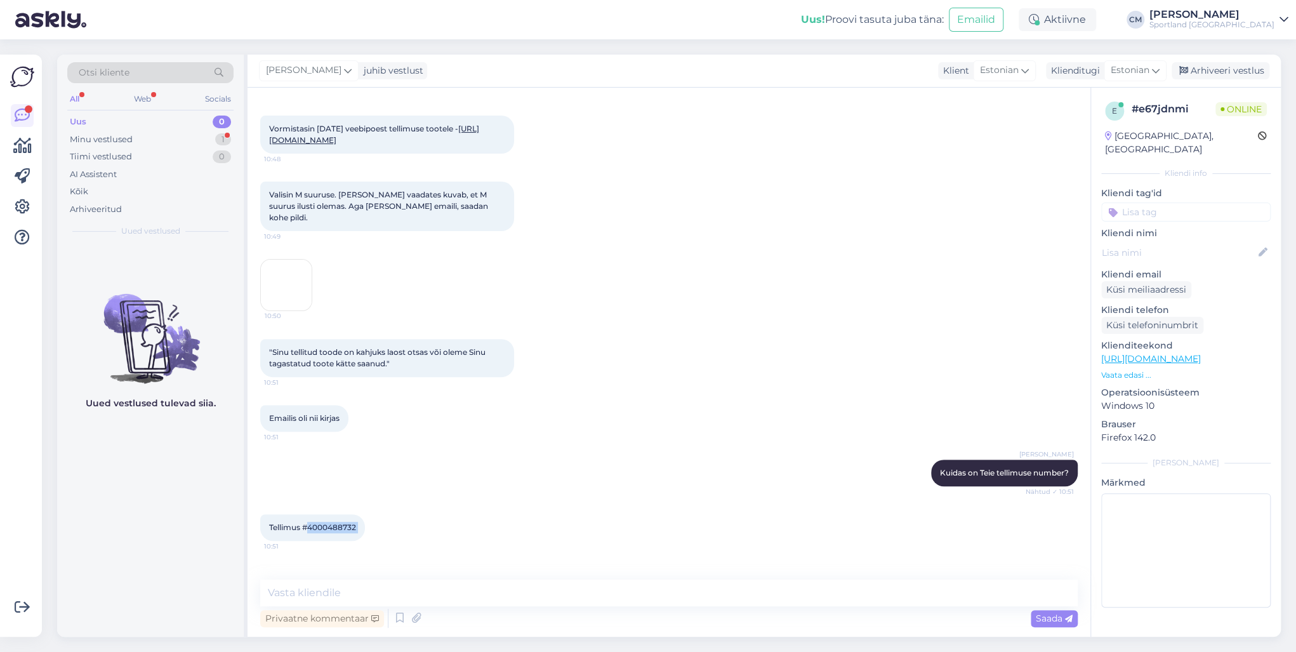
scroll to position [225, 0]
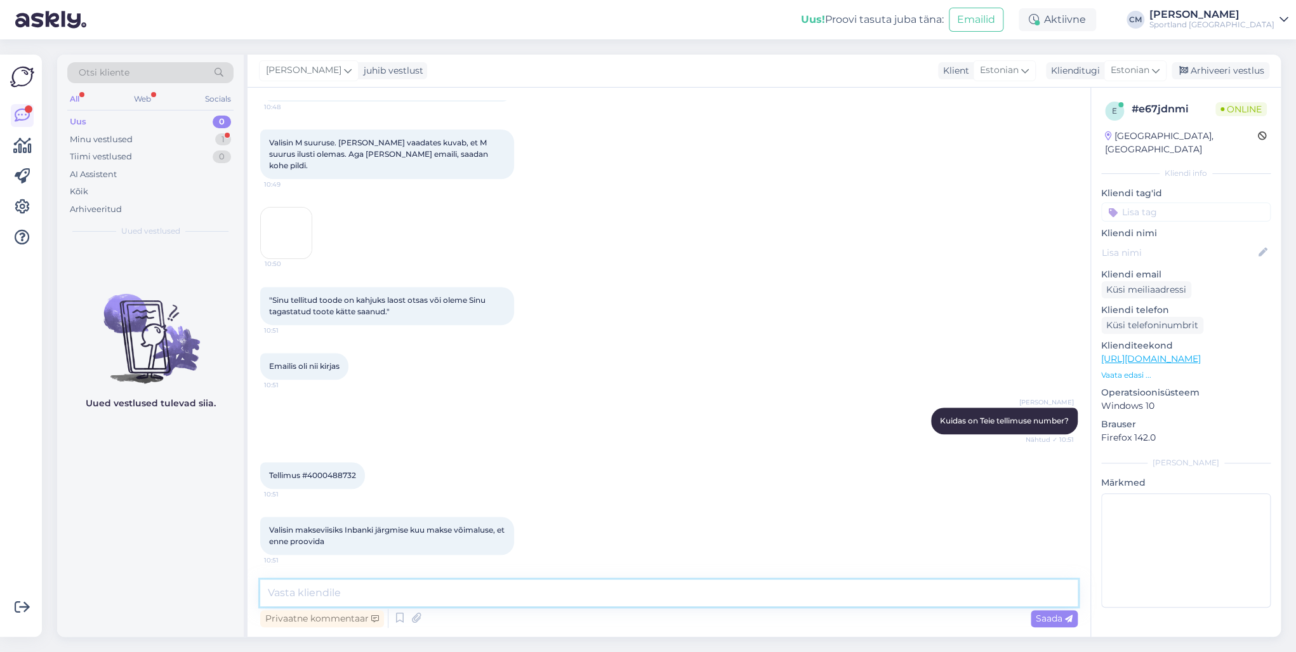
click at [424, 594] on textarea at bounding box center [669, 593] width 818 height 27
click at [457, 585] on textarea at bounding box center [669, 593] width 818 height 27
click at [658, 592] on textarea "Uurime kaupluselt toote saadavuse kohta. Kohe kui oleme saanud vastuse sis anna…" at bounding box center [669, 593] width 818 height 27
paste textarea "liisalottaj@gmail.com"
click at [362, 593] on textarea "Uurime kaupluselt toote saadavuse kohta. Kohe kui oleme saanud vastuse siisliis…" at bounding box center [669, 593] width 818 height 27
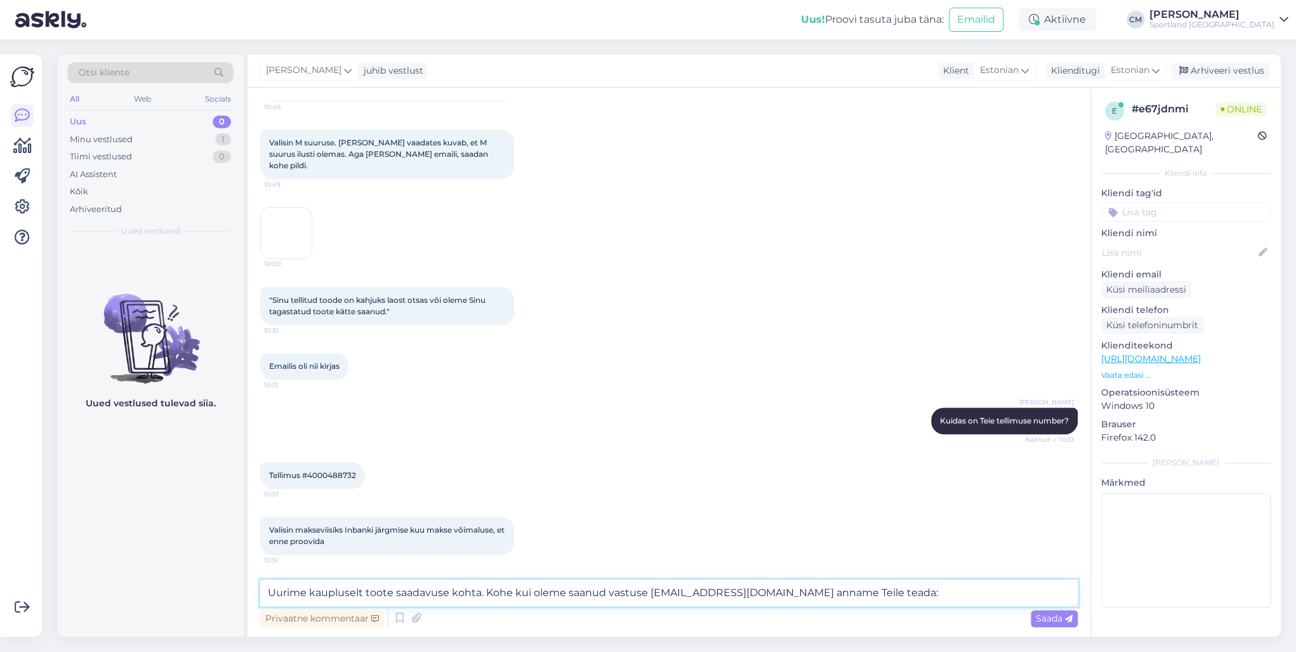
click at [279, 590] on textarea "Uurime kaupluselt toote saadavuse kohta. Kohe kui oleme saanud vastuse siisliis…" at bounding box center [669, 593] width 818 height 27
click at [401, 594] on textarea "Teeme päringu kaupluselt toote saadavuse kohta. Kohe kui oleme saanud vastuse s…" at bounding box center [669, 593] width 818 height 27
click at [752, 594] on textarea "Teeme päringu kauplusele ja uurime toote saadavuse kohta. Kohe kui oleme saanud…" at bounding box center [669, 593] width 818 height 27
drag, startPoint x: 759, startPoint y: 592, endPoint x: 863, endPoint y: 588, distance: 103.5
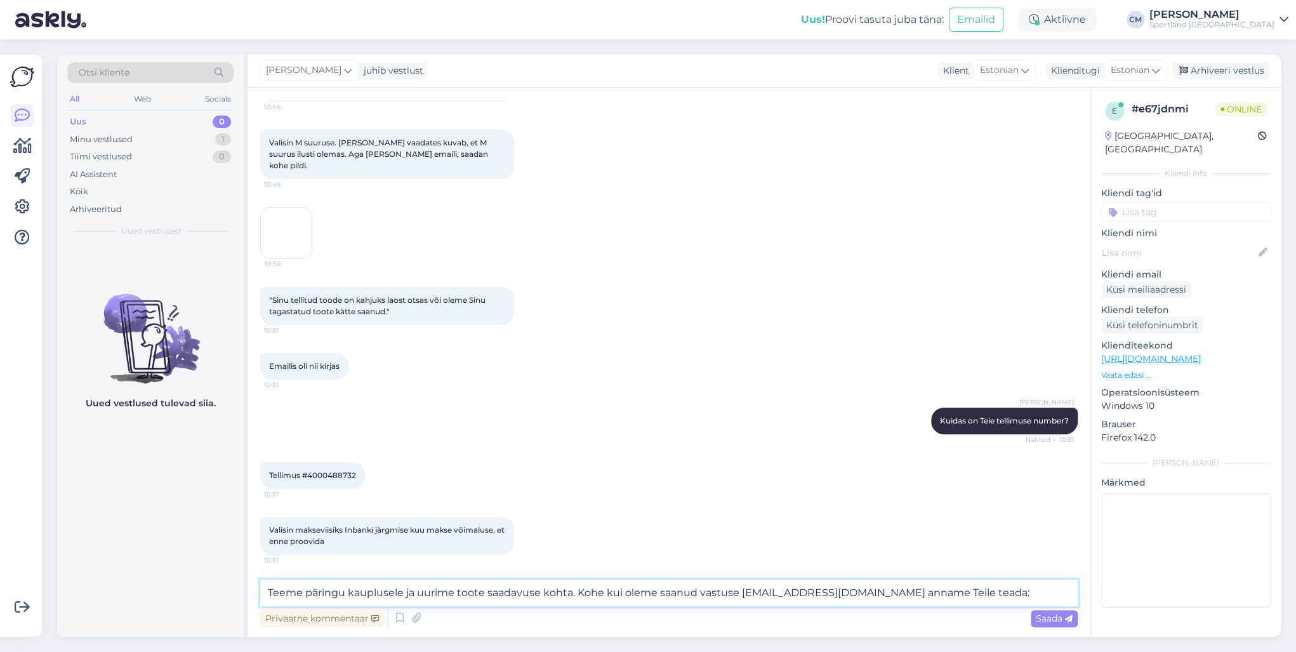
click at [863, 588] on textarea "Teeme päringu kauplusele ja uurime toote saadavuse kohta. Kohe kui oleme saanud…" at bounding box center [669, 593] width 818 height 27
drag, startPoint x: 880, startPoint y: 574, endPoint x: 879, endPoint y: 585, distance: 10.8
click at [880, 578] on div "Vestlus algas Sep 2 2025 Tere! 10:47 Carmen Männigo Tere! Olen Carmen kliendite…" at bounding box center [669, 362] width 843 height 549
click at [879, 585] on textarea "Teeme päringu kauplusele ja uurime toote saadavuse kohta. Kohe kui oleme saanud…" at bounding box center [669, 593] width 818 height 27
paste textarea "liisalottaj@gmail.com"
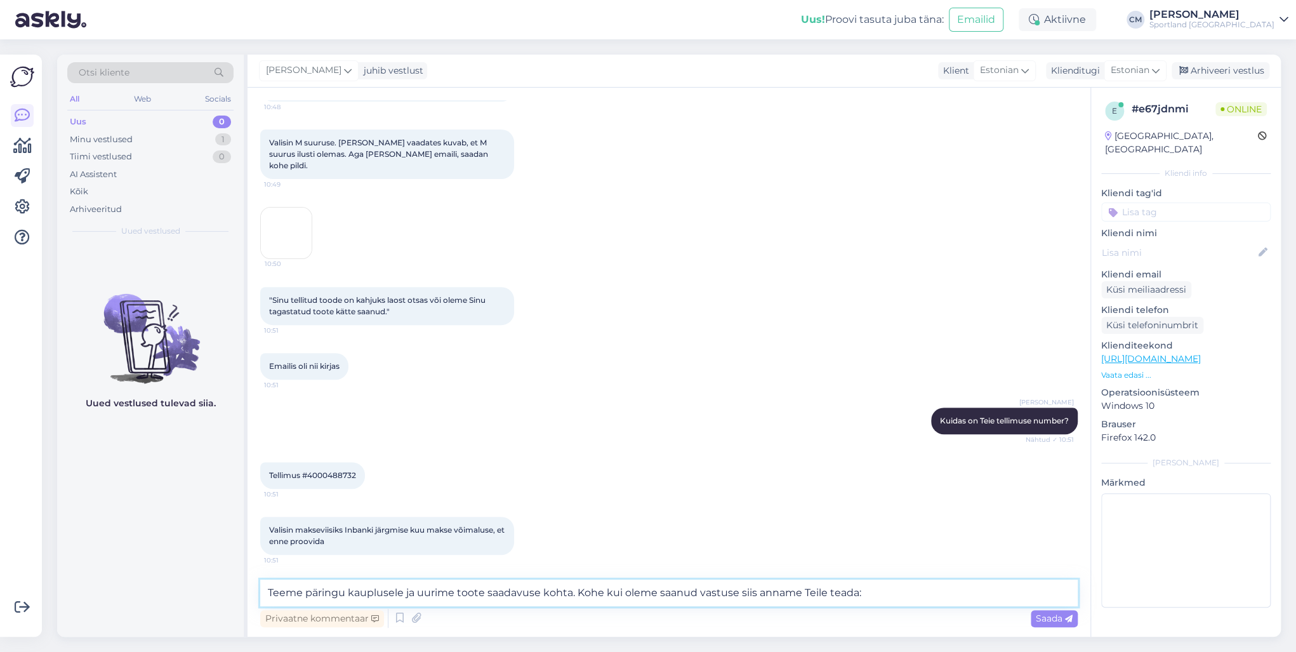
type textarea "Teeme päringu kauplusele ja uurime toote saadavuse kohta. Kohe kui oleme saanud…"
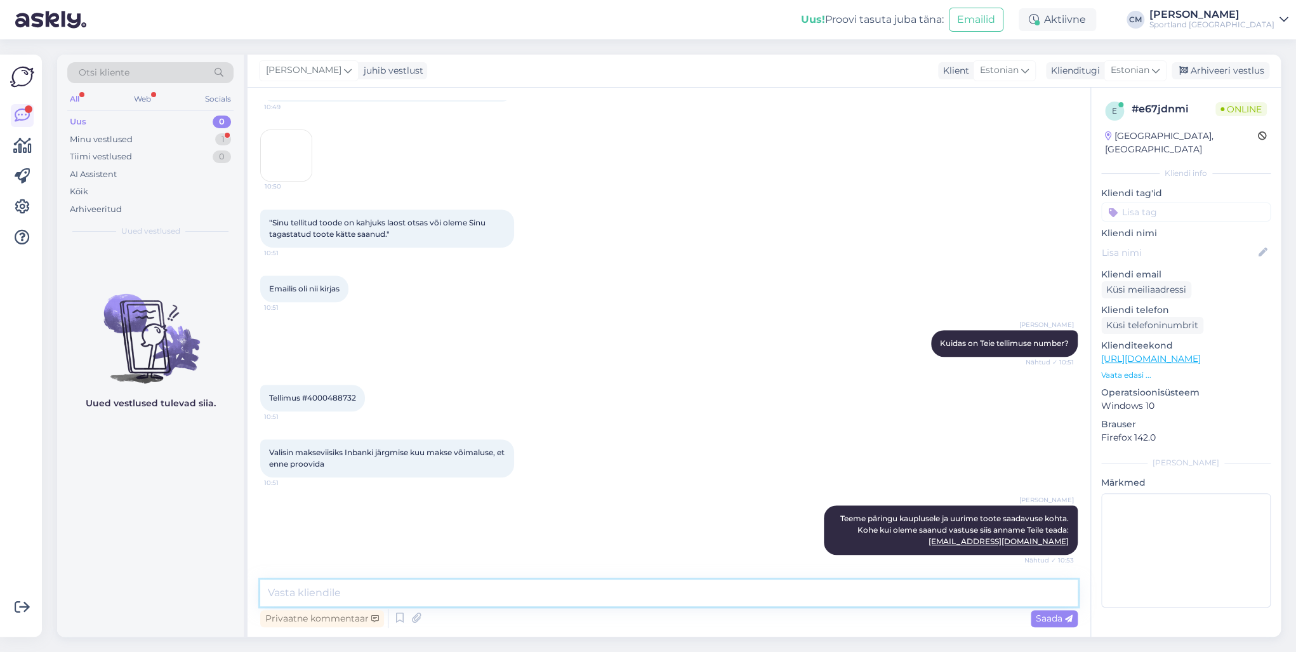
scroll to position [411, 0]
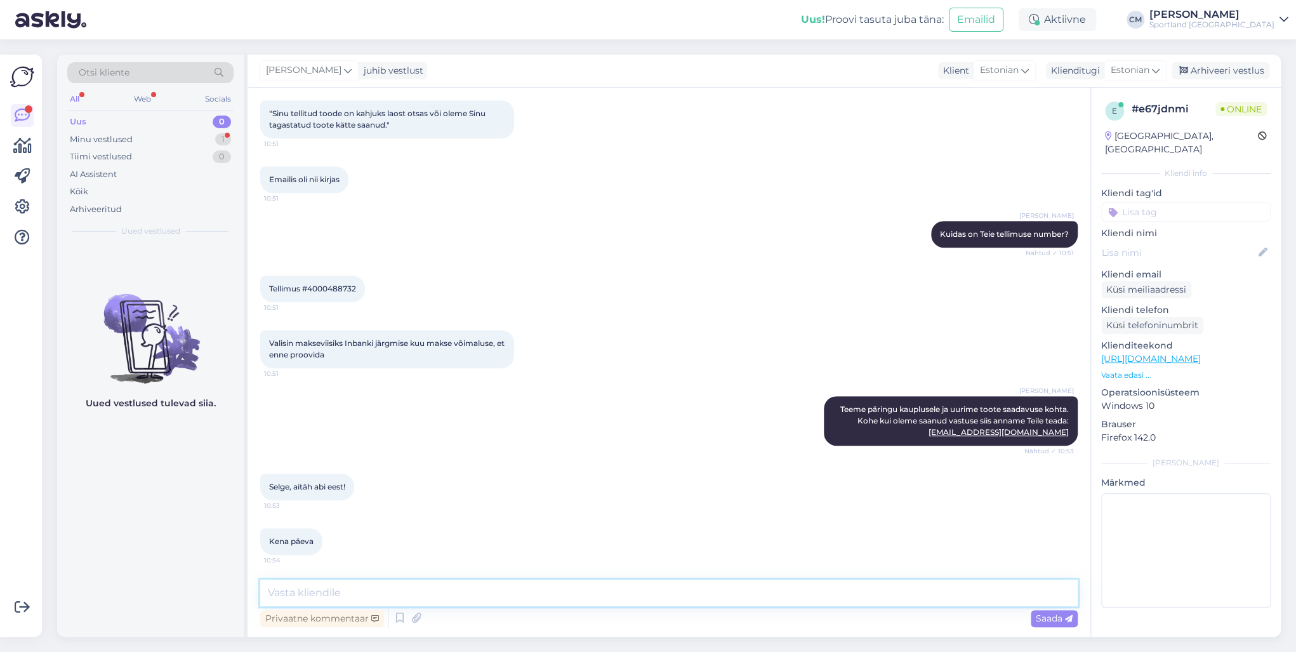
click at [328, 592] on textarea at bounding box center [669, 593] width 818 height 27
type textarea "Ilusat päeva!"
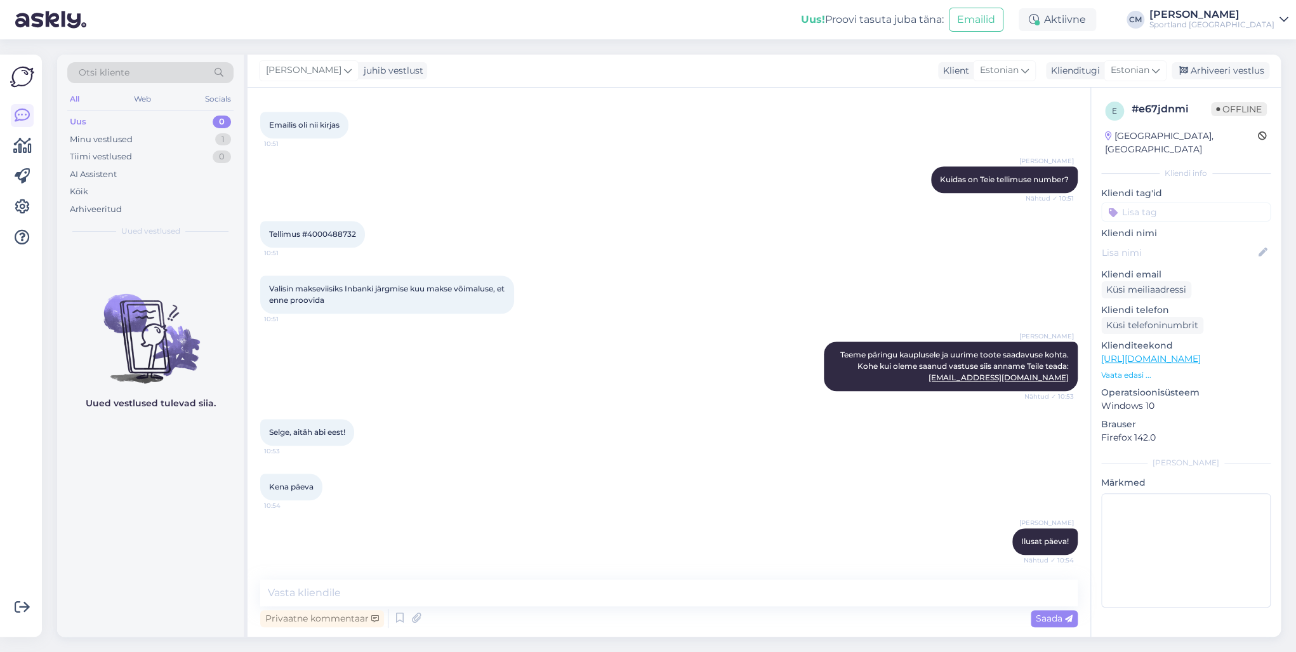
click at [1183, 203] on input at bounding box center [1185, 212] width 169 height 19
type input "telli"
click at [1200, 272] on span "Tellimuse probleemid" at bounding box center [1186, 276] width 82 height 8
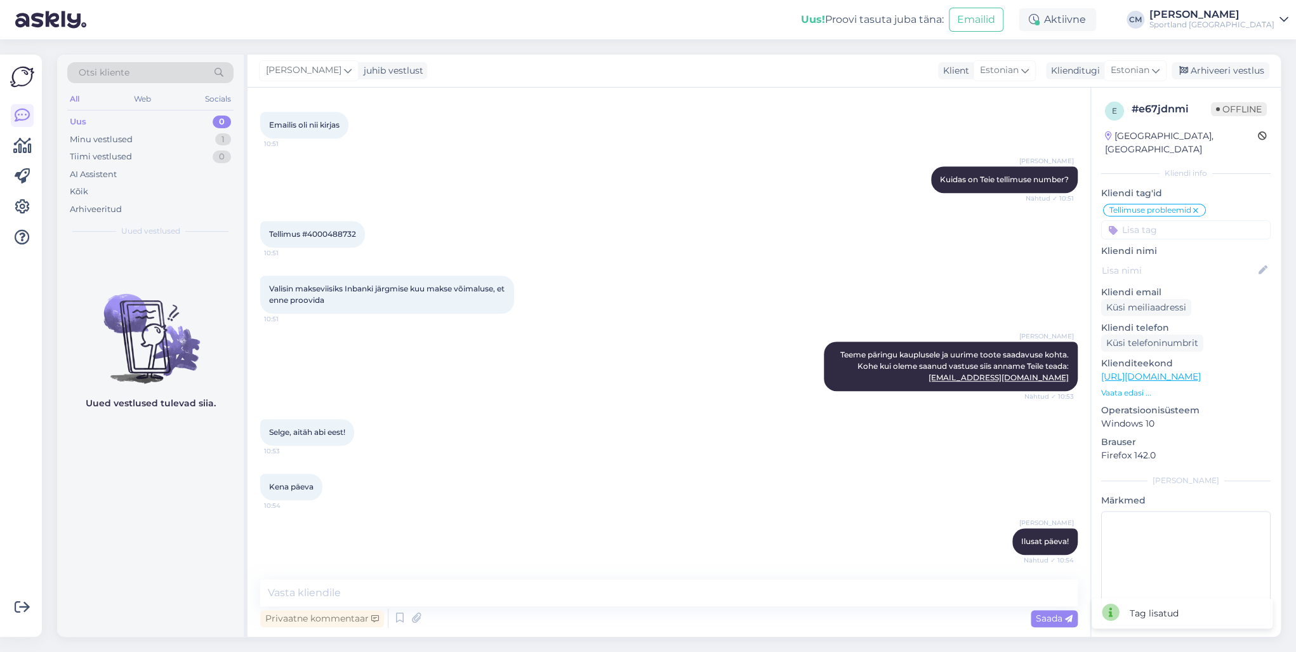
click at [316, 232] on span "Tellimus #4000488732" at bounding box center [312, 234] width 87 height 10
click at [1232, 75] on div "Arhiveeri vestlus" at bounding box center [1221, 70] width 98 height 17
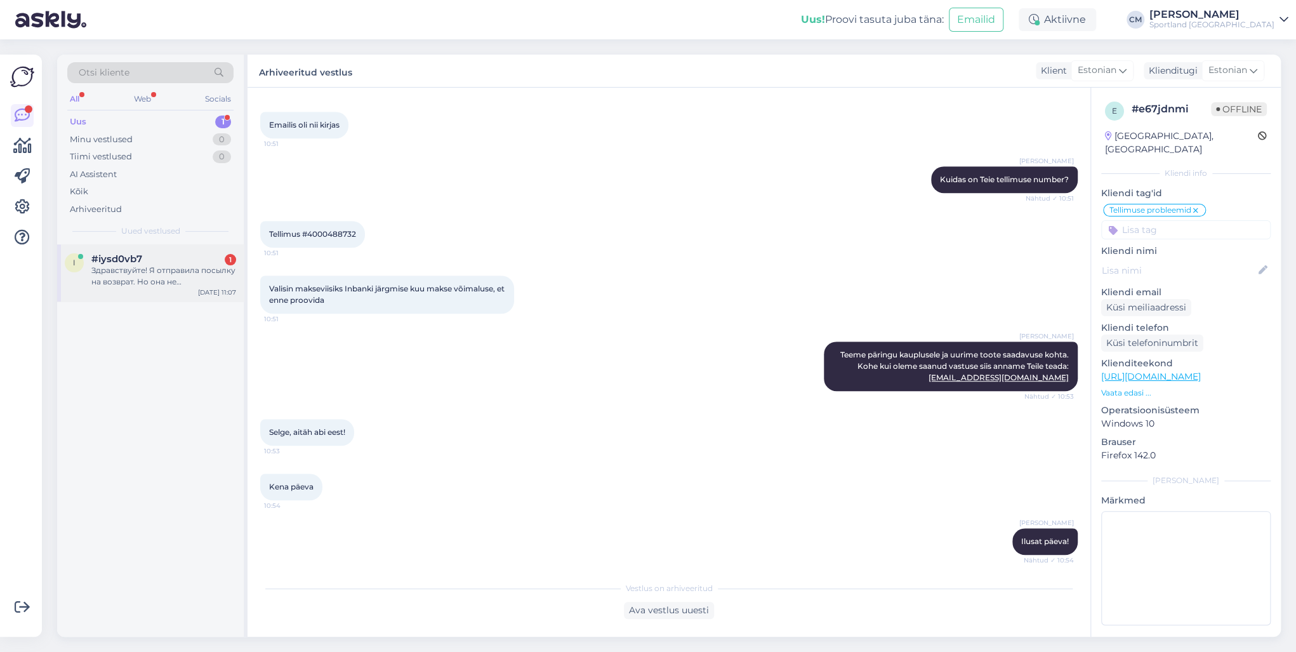
drag, startPoint x: 125, startPoint y: 268, endPoint x: 132, endPoint y: 270, distance: 7.4
click at [125, 268] on div "Здравствуйте! Я отправила посылку на возврат. Но она не отслеживается пришла на…" at bounding box center [163, 276] width 145 height 23
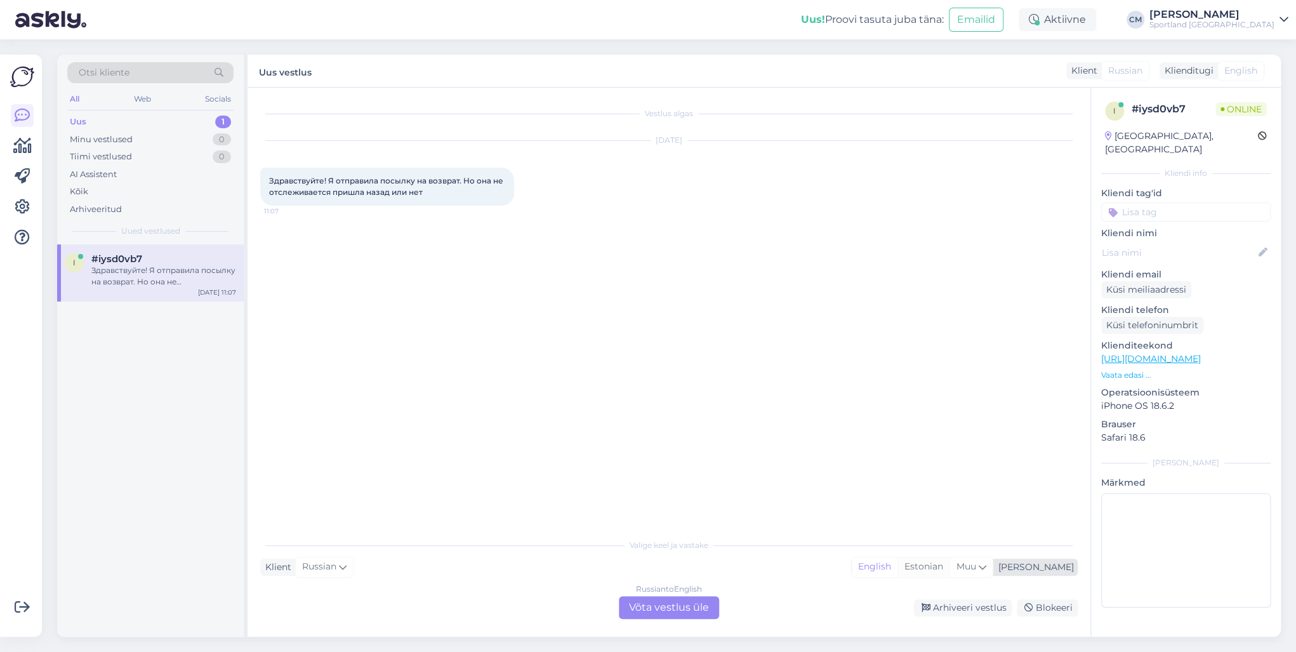
click at [950, 571] on div "Estonian" at bounding box center [924, 566] width 52 height 19
click at [703, 609] on div "Russian to Estonian Võta vestlus üle" at bounding box center [669, 607] width 100 height 23
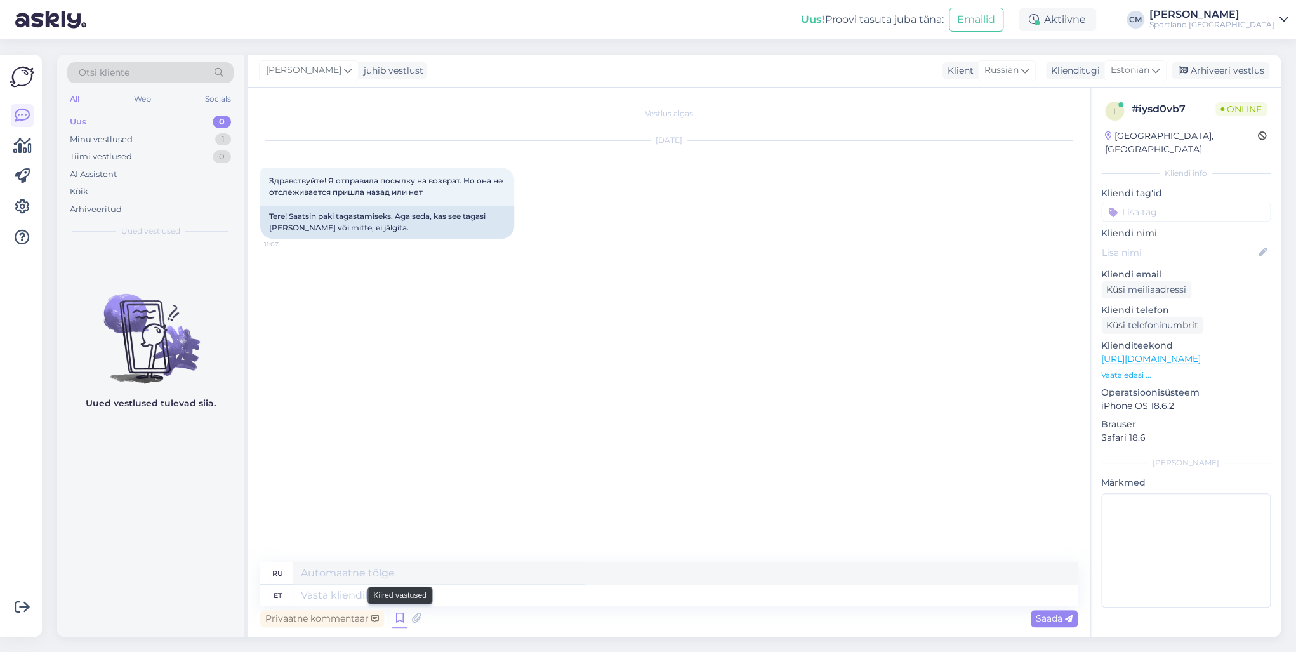
click at [404, 623] on icon at bounding box center [399, 618] width 15 height 19
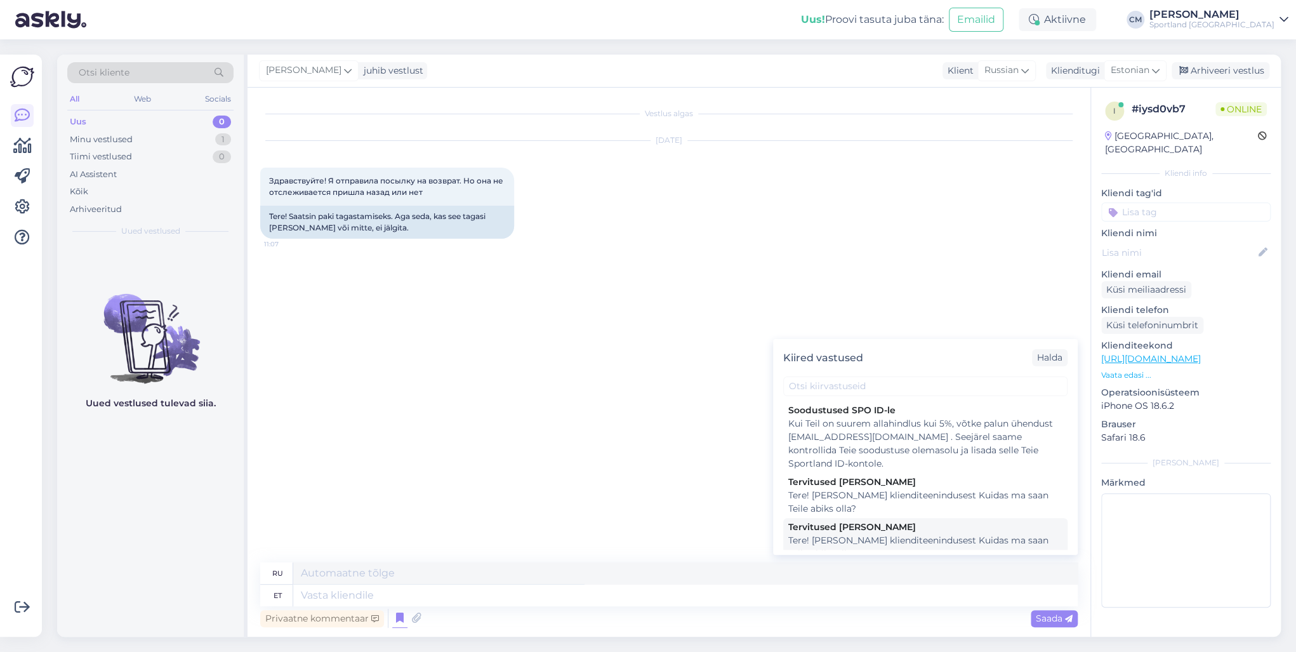
click at [846, 542] on div "Tere! [PERSON_NAME] klienditeenindusest Kuidas ma saan Teile abiks olla?" at bounding box center [925, 547] width 274 height 27
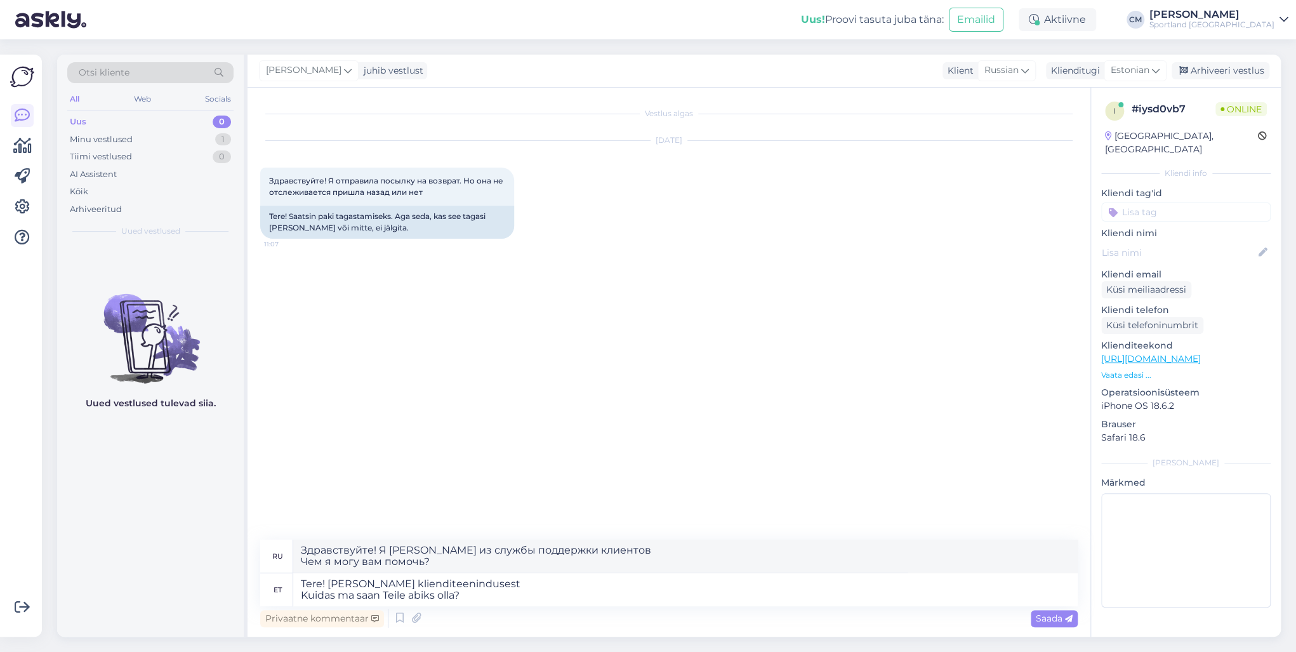
type textarea "Здравствуйте! Я Кармен из службы поддержки клиентов Чем я могу вам помочь?"
drag, startPoint x: 468, startPoint y: 597, endPoint x: 303, endPoint y: 595, distance: 165.7
click at [303, 595] on textarea "Tere! [PERSON_NAME] klienditeenindusest Kuidas ma saan Teile abiks olla?" at bounding box center [685, 589] width 785 height 33
type textarea "Tere! [PERSON_NAME] klienditeenindusest"
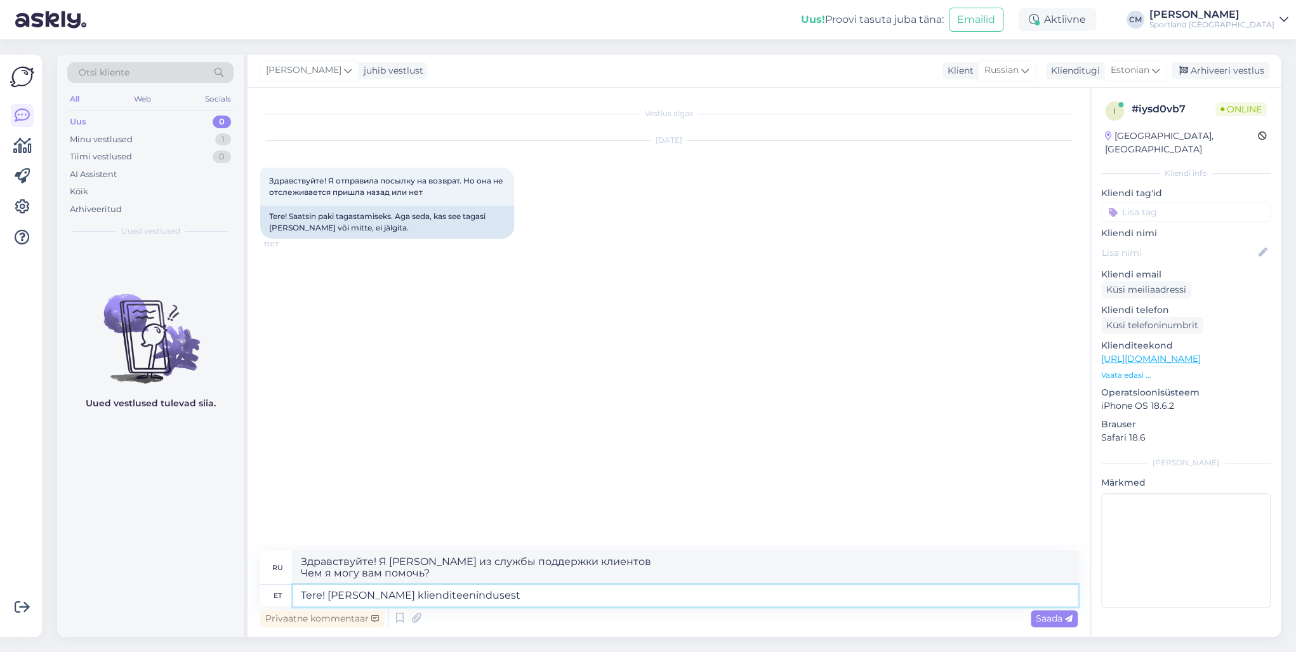
type textarea "Здравствуйте! Меня зовут [PERSON_NAME], я из службы поддержки клиентов."
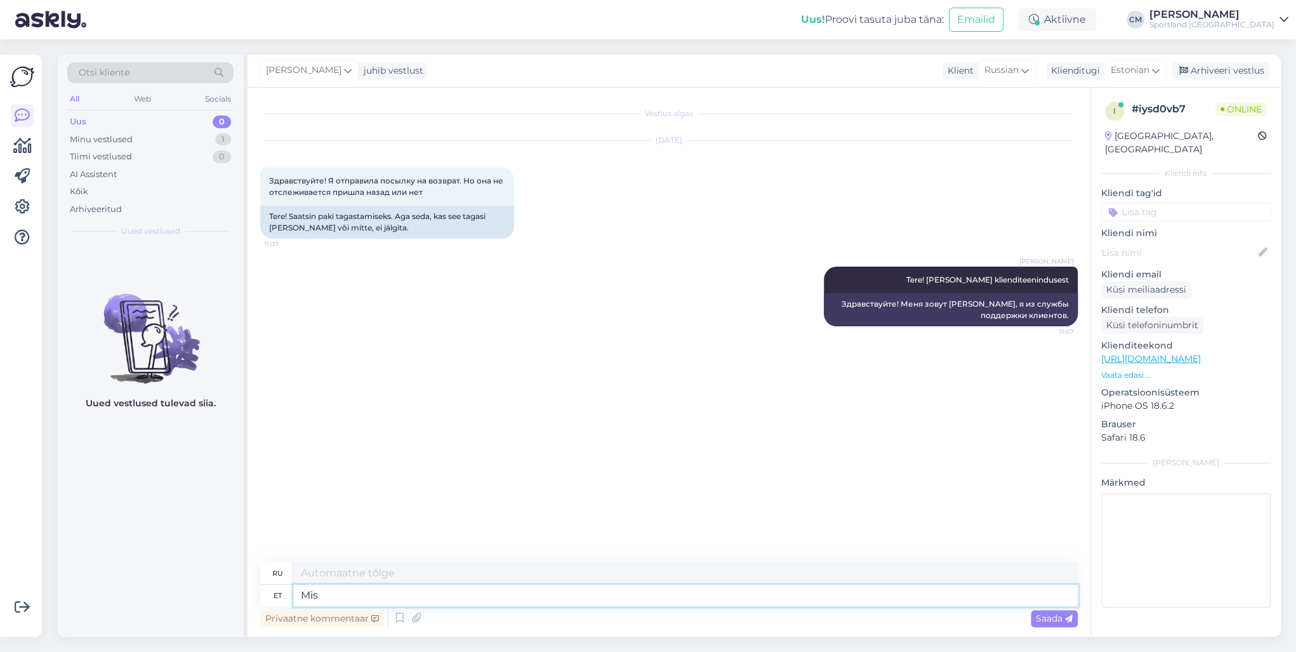
type textarea "Mis"
type textarea "Что"
type textarea "Mis on t"
type textarea "Что такое"
type textarea "Mis on teie te"
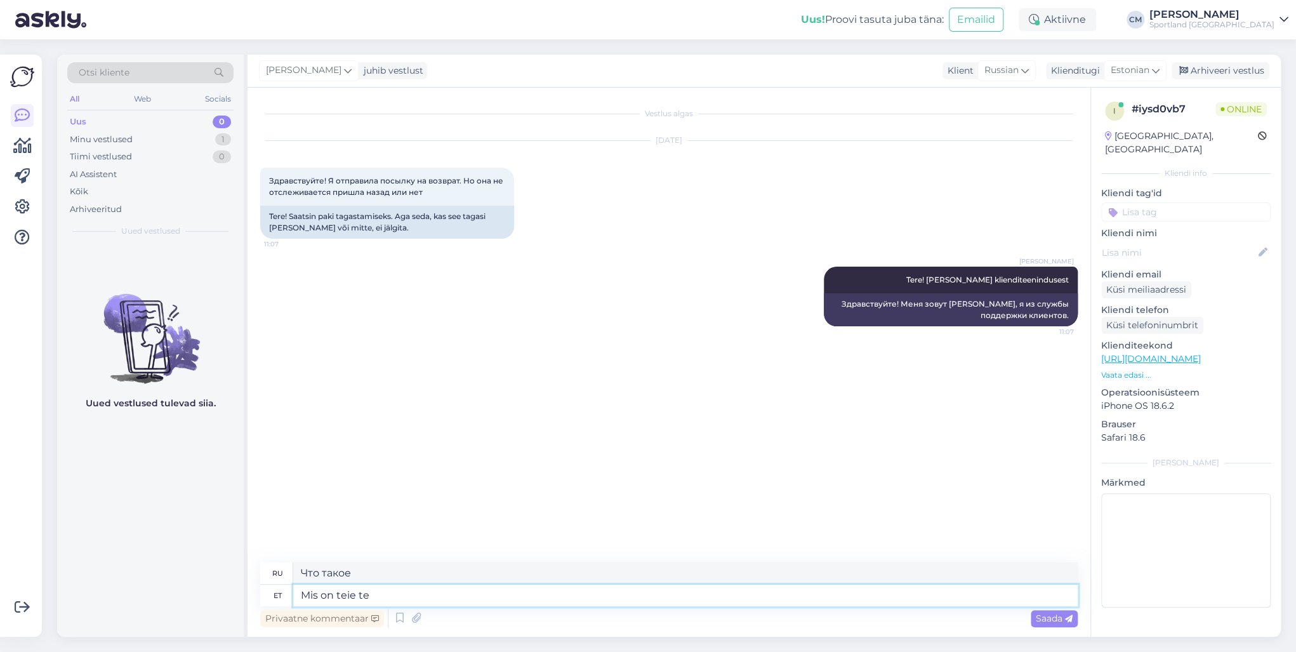
type textarea "А какой у тебя?"
type textarea "Mis on teie tellimuse n"
type textarea "Какой ваш заказ?"
type textarea "Mis on teie tellimuse number?"
type textarea "Какой номер вашего заказа?"
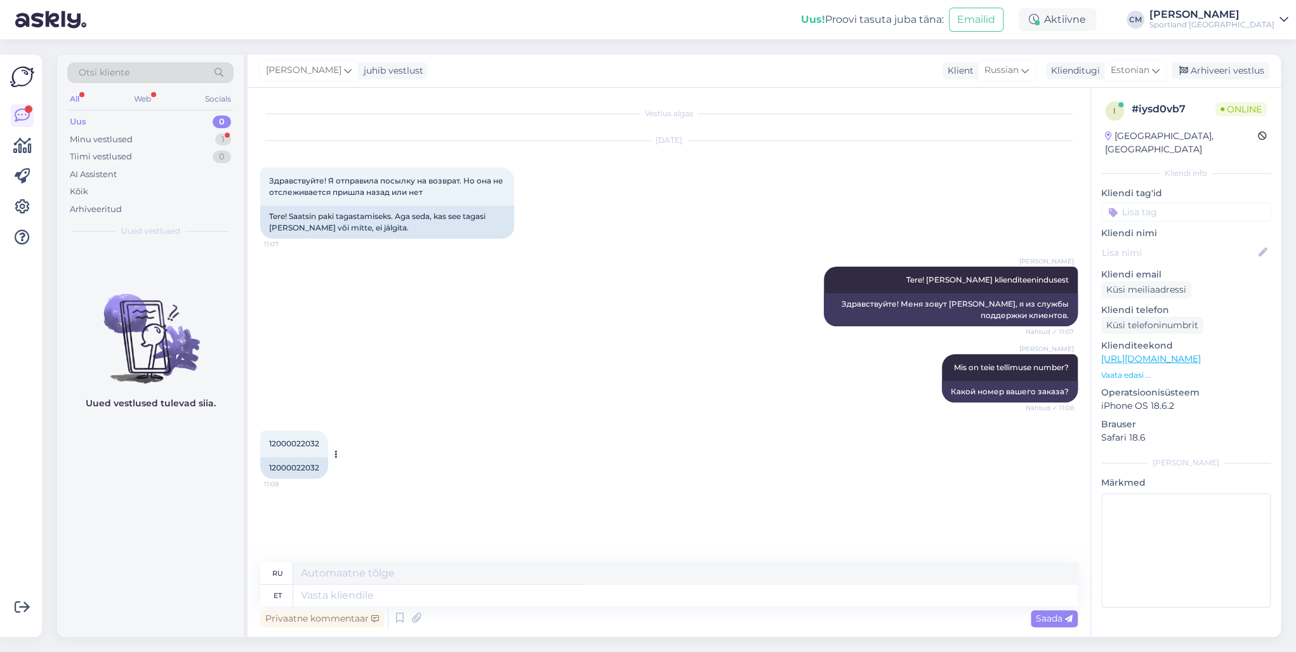
click at [300, 468] on div "12000022032" at bounding box center [294, 468] width 68 height 22
copy div "12000022032"
click at [363, 587] on textarea at bounding box center [685, 596] width 785 height 22
type textarea "Kas"
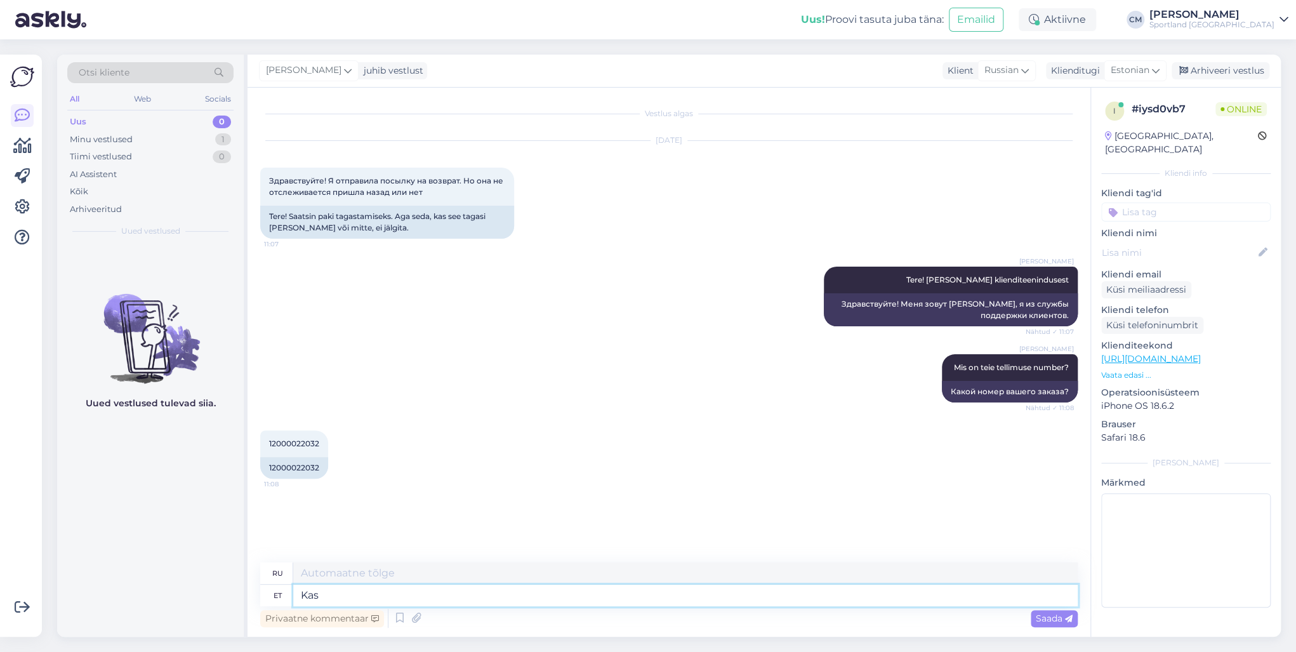
type textarea "Является"
type textarea "Kas tagasiasite ü"
type textarea "Вы вернули его?"
type textarea "Kas tagasiasite ühe pak"
type textarea "Вы вернули?"
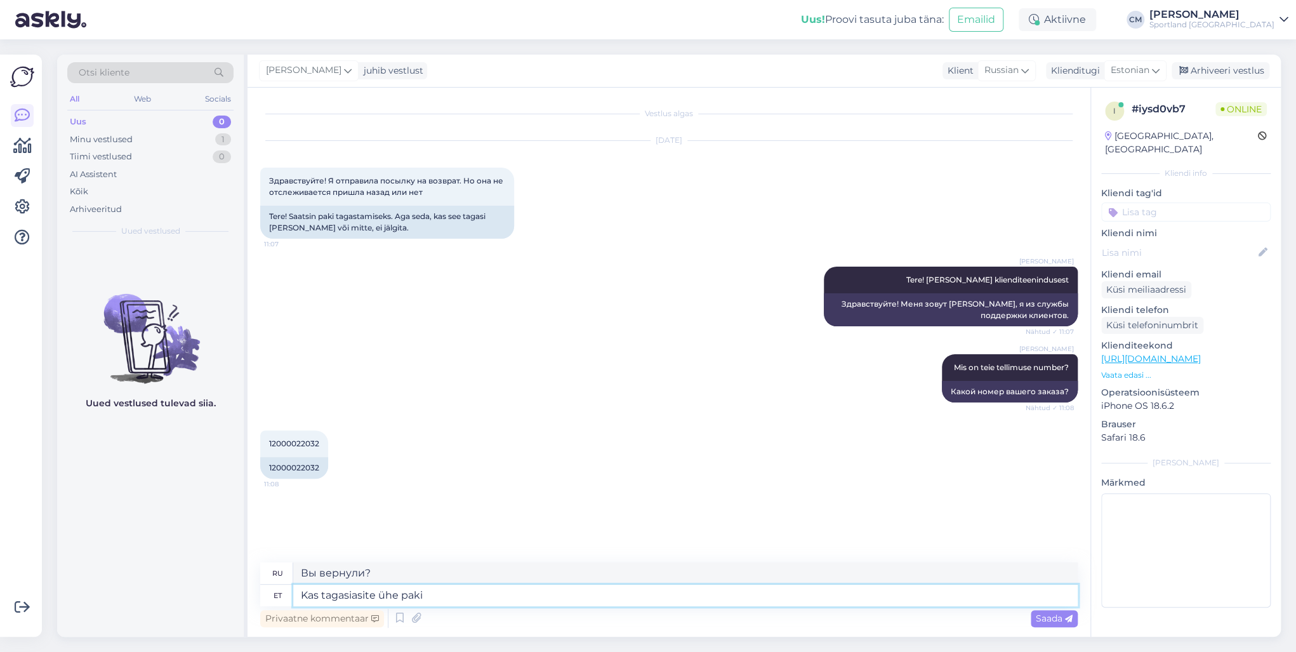
type textarea "Kas tagasiasite ühe paki?"
type textarea "Вы вернули посылку?"
click at [353, 592] on textarea "Kas tagasiasite ühe paki?" at bounding box center [685, 596] width 785 height 22
type textarea "Kas tagastasite ühe paki?"
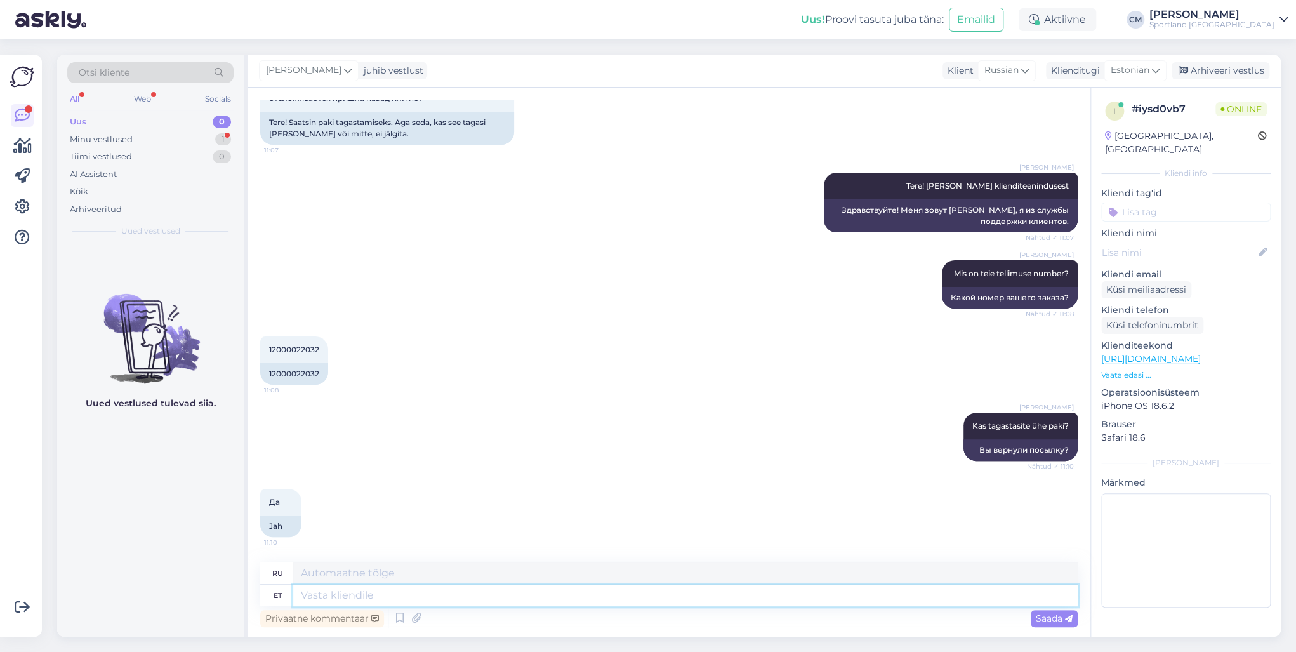
scroll to position [107, 0]
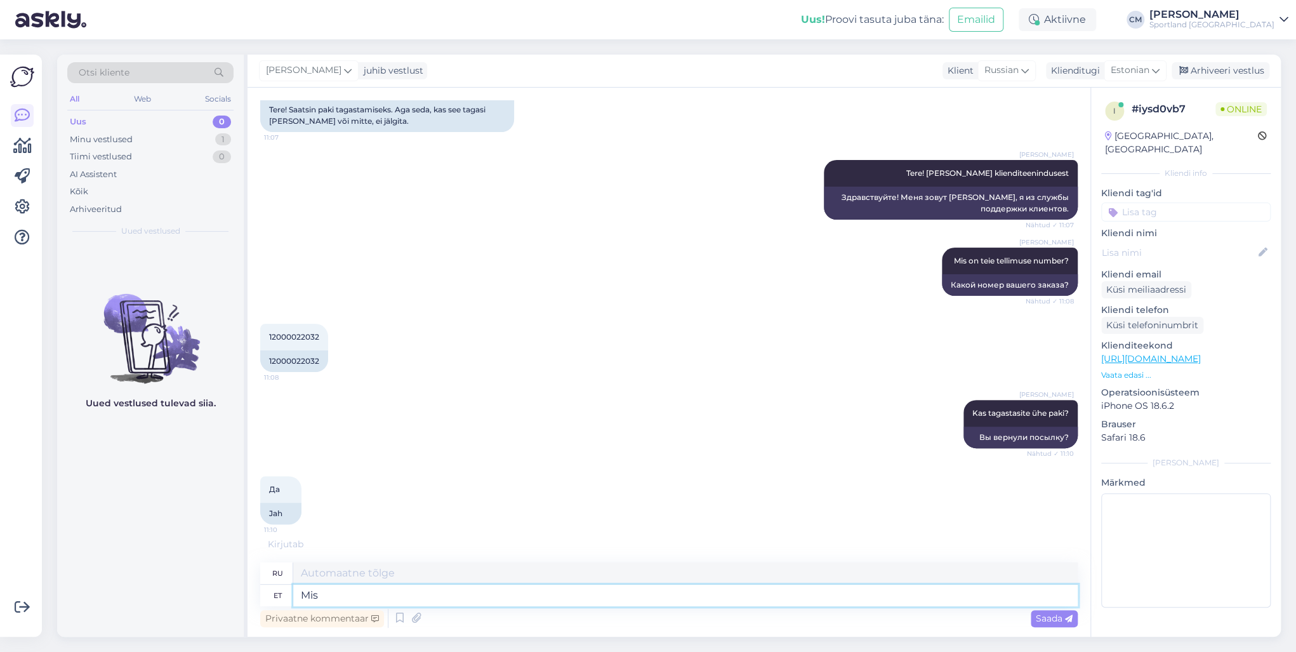
type textarea "Mis k"
type textarea "Что"
type textarea "Mis kuupäeval?"
type textarea "Какого числа?"
type textarea "M"
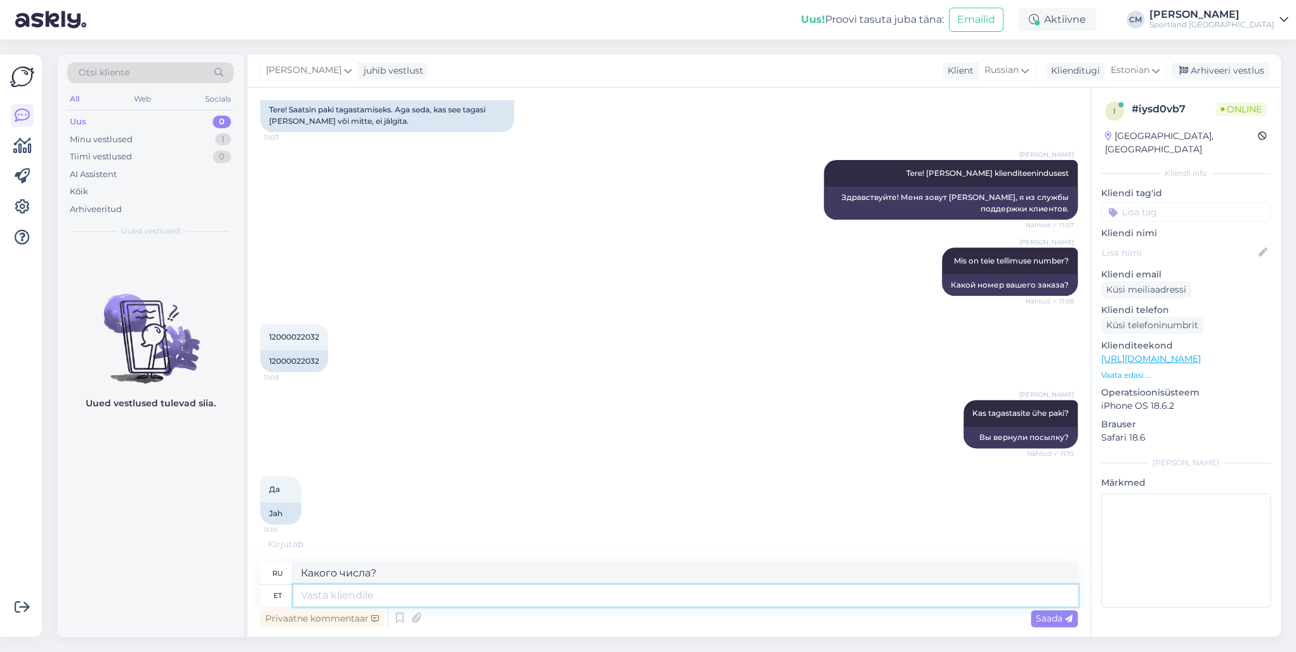
type textarea "Что"
type textarea "Pakiautomaadi t"
type textarea "Посылочный автомат"
type textarea "Pakiautomaadi teel j"
type textarea "Через пакомат"
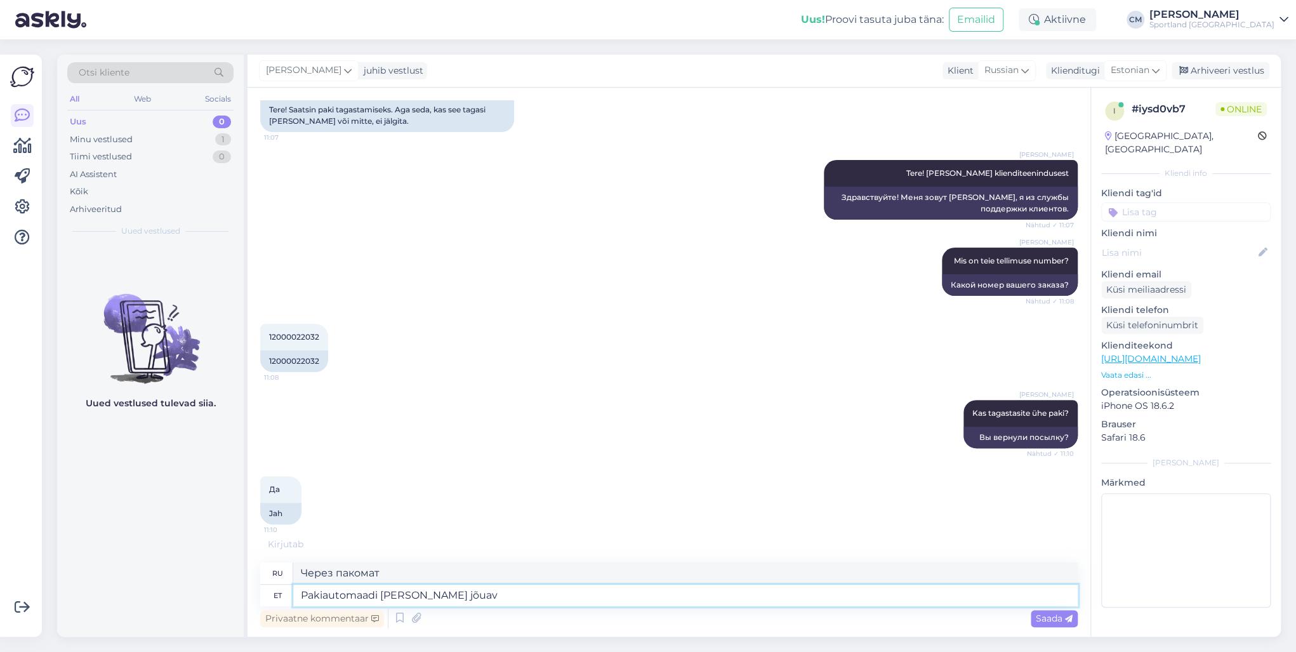
scroll to position [94, 0]
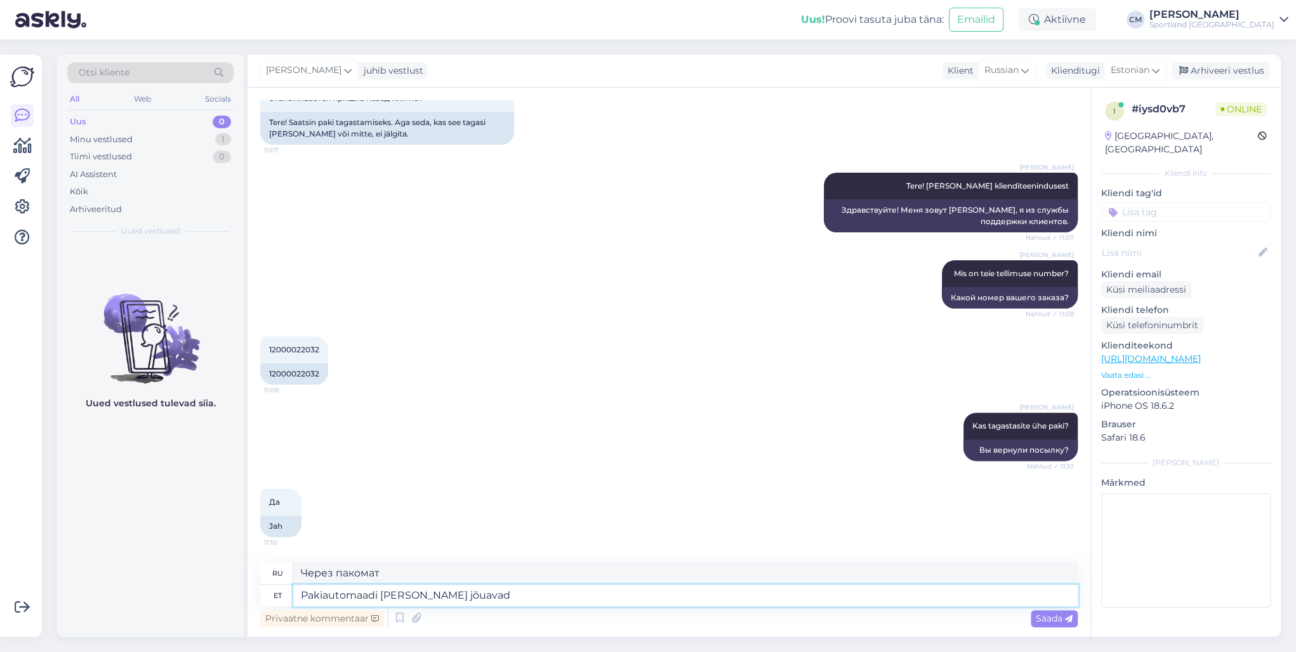
type textarea "Pakiautomaadi teel jõuavad"
type textarea "Они приходят через пакомат."
type textarea "Pakiautomaadi teel jõuavad tagastused m"
type textarea "Возврат товара, поступающего через пакомат"
type textarea "Pakiautomaadi teel jõuavad tagastused meieni 2"
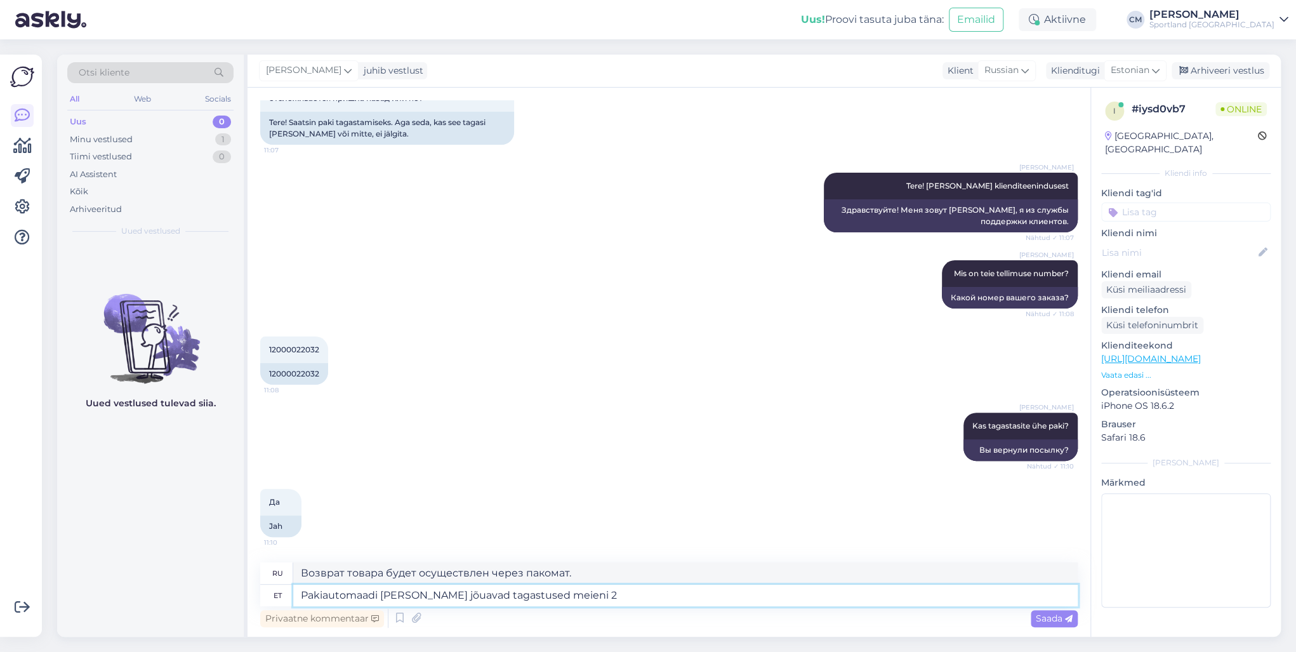
type textarea "Возврат будет осуществлен через пакомат 2."
type textarea "Pakiautomaadi teel jõuavad tagastused meieni 2 päevaga."
type textarea "Возврат товара через пакомат поступит к нам в течение 2 дней."
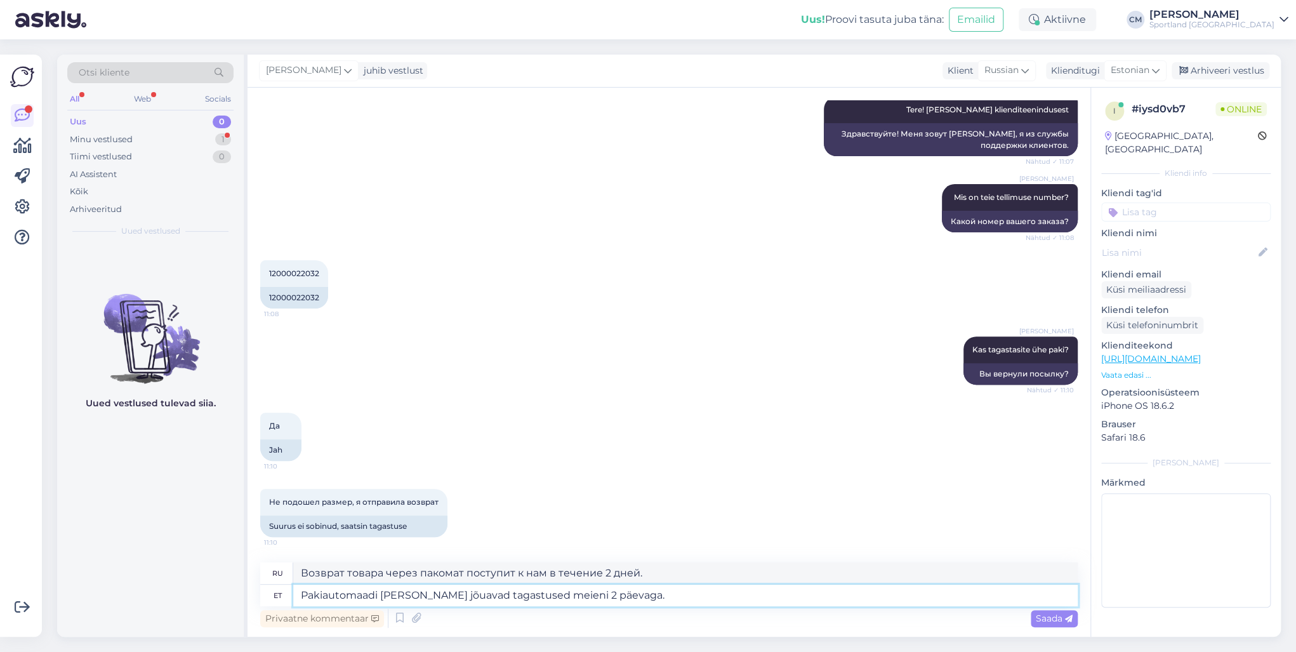
click at [553, 598] on textarea "Pakiautomaadi teel jõuavad tagastused meieni 2 päevaga." at bounding box center [685, 596] width 785 height 22
type textarea "Pakiautomaadi teel jõuavad tagastused meieni 2 tööpäevaga."
type textarea "Возврат товара через пакомат поступит к нам в течение 2 рабочих дней."
click at [643, 597] on textarea "Pakiautomaadi teel jõuavad tagastused meieni 2 tööpäevaga." at bounding box center [685, 596] width 785 height 22
type textarea "Pakiautomaadi teel jõuavad tagastused meieni 2 tööpäevaga. Kui t"
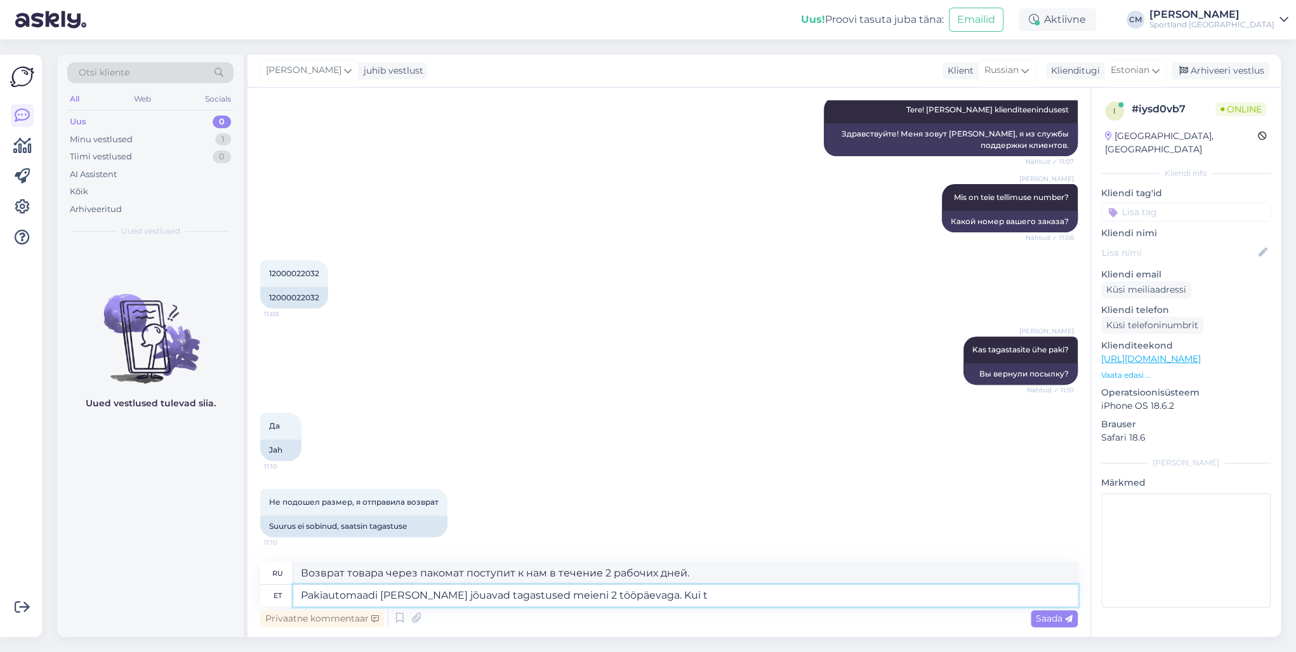
type textarea "Возвраты, отправленные через пакомат, поступят к нам в течение 2 рабочих дней. …"
type textarea "Pakiautomaadi teel jõuavad tagastused meieni 2 tööpäevaga. Kui tagastasite t"
type textarea "Возврат товара через пакомат будет осуществлен в течение 2 рабочих дней. Если в…"
type textarea "Pakiautomaadi teel jõuavad tagastused meieni 2 tööpäevaga. Kui tagastasite toot…"
type textarea "Возврат товара через пакомат будет осуществлен в течение 2 рабочих дней. Если в…"
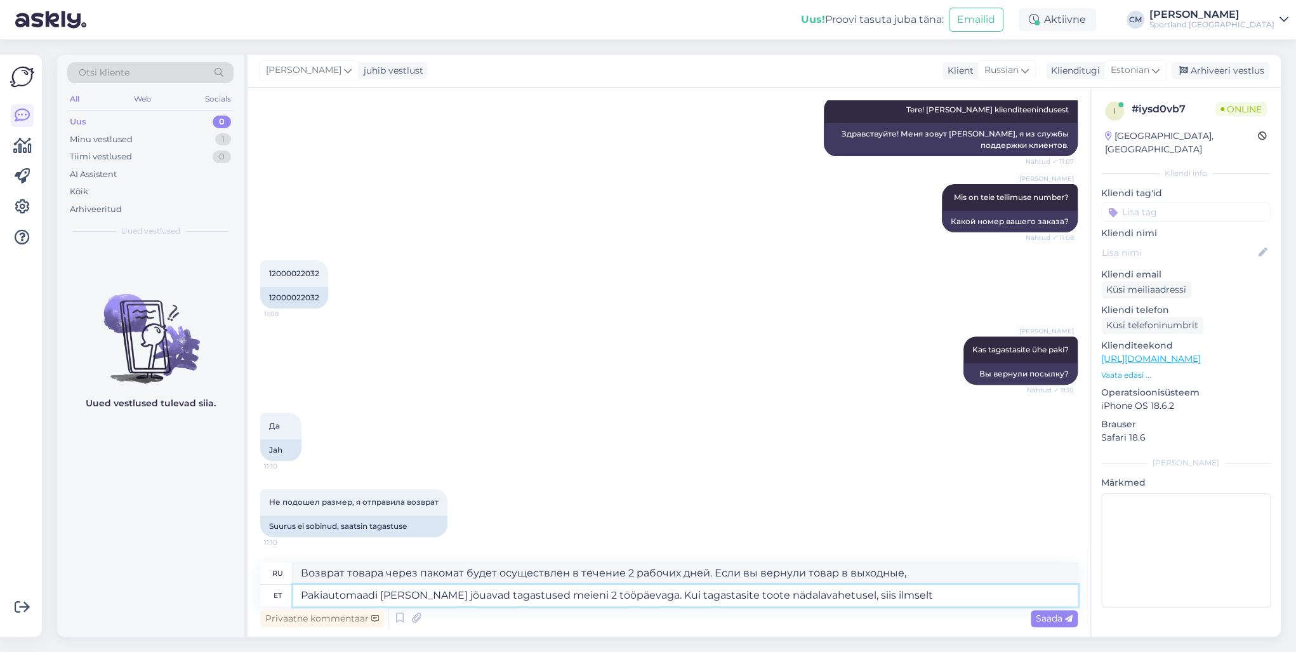
type textarea "Pakiautomaadi teel jõuavad tagastused meieni 2 tööpäevaga. Kui tagastasite toot…"
type textarea "Возврат через пакомат поступит к нам в течение 2 рабочих дней. Если вы вернули …"
type textarea "Pakiautomaadi teel jõuavad tagastused meieni 2 tööpäevaga. Kui tagastasite toot…"
type textarea "Возврат через пакомат будет осуществлен в течение 2 рабочих дней. Если вы верну…"
type textarea "Pakiautomaadi teel jõuavad tagastused meieni 2 tööpäevaga. Kui tagastasite toot…"
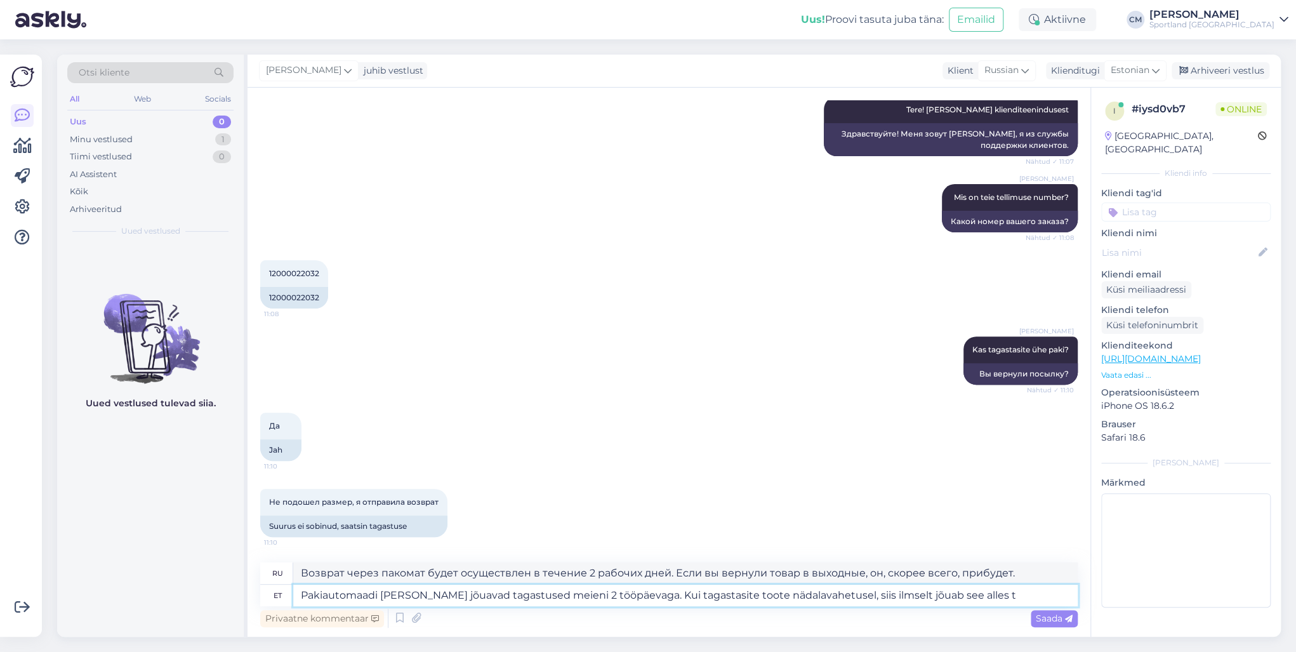
type textarea "Возврат через пакомат будет осуществлен в течение 2 рабочих дней. Если вы верну…"
type textarea "Pakiautomaadi teel jõuavad tagastused meieni 2 tööpäevaga. Kui tagastasite toot…"
type textarea "Возврат товара через пакомат будет осуществлен в течение 2 рабочих дней. Если в…"
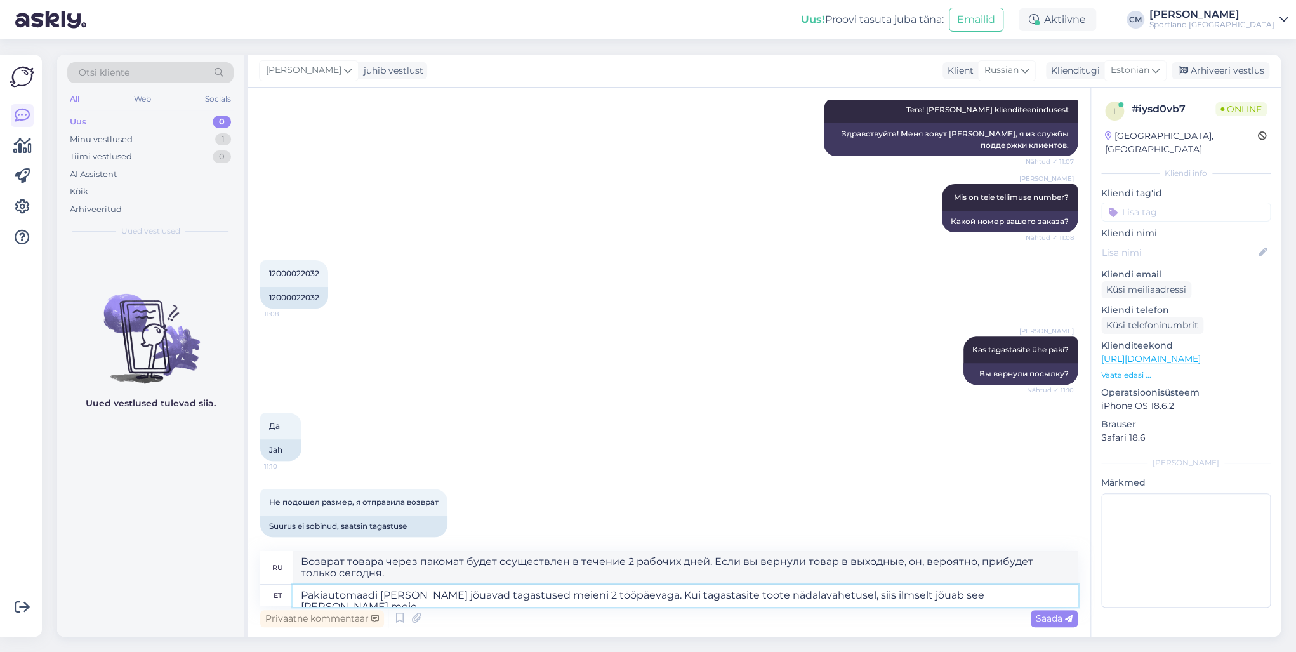
scroll to position [181, 0]
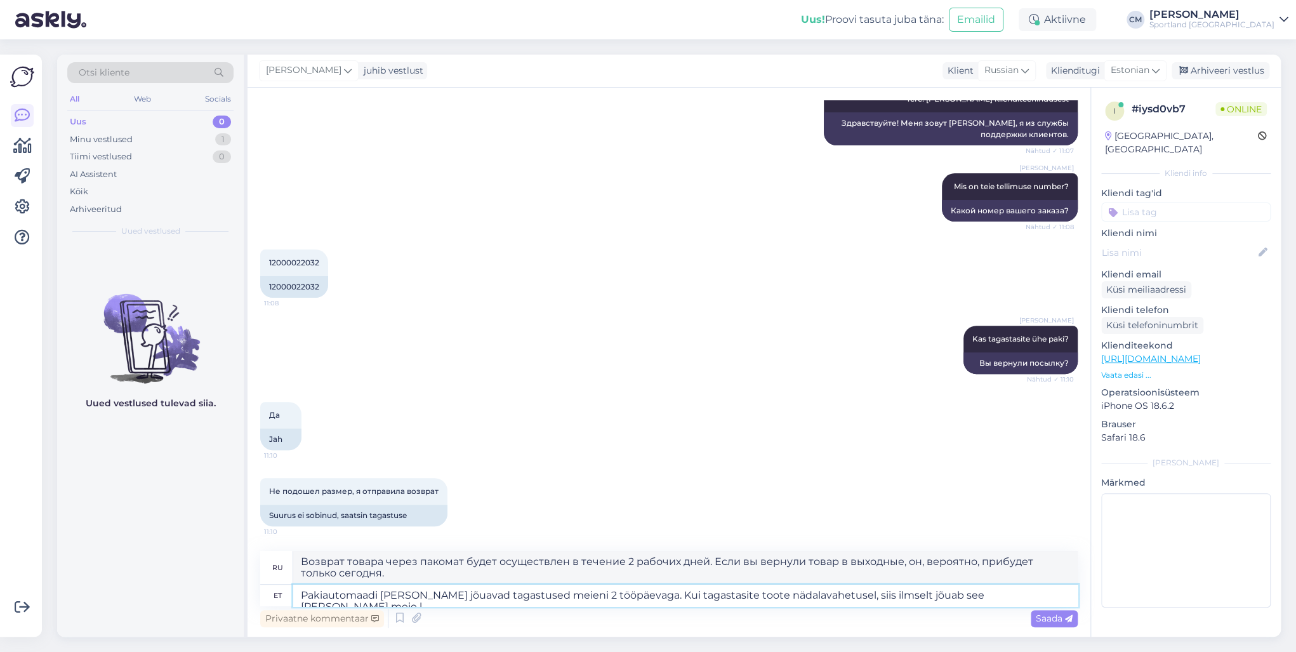
type textarea "Pakiautomaadi teel jõuavad tagastused meieni 2 tööpäevaga. Kui tagastasite toot…"
type textarea "Возврат товара через пакомат будет осуществлен в течение 2 рабочих дней. Если в…"
type textarea "Pakiautomaadi teel jõuavad tagastused meieni 2 tööpäevaga. Kui tagastasite toot…"
type textarea "Возврат товара через пакомат будет осуществлен в течение 2 рабочих дней. Если в…"
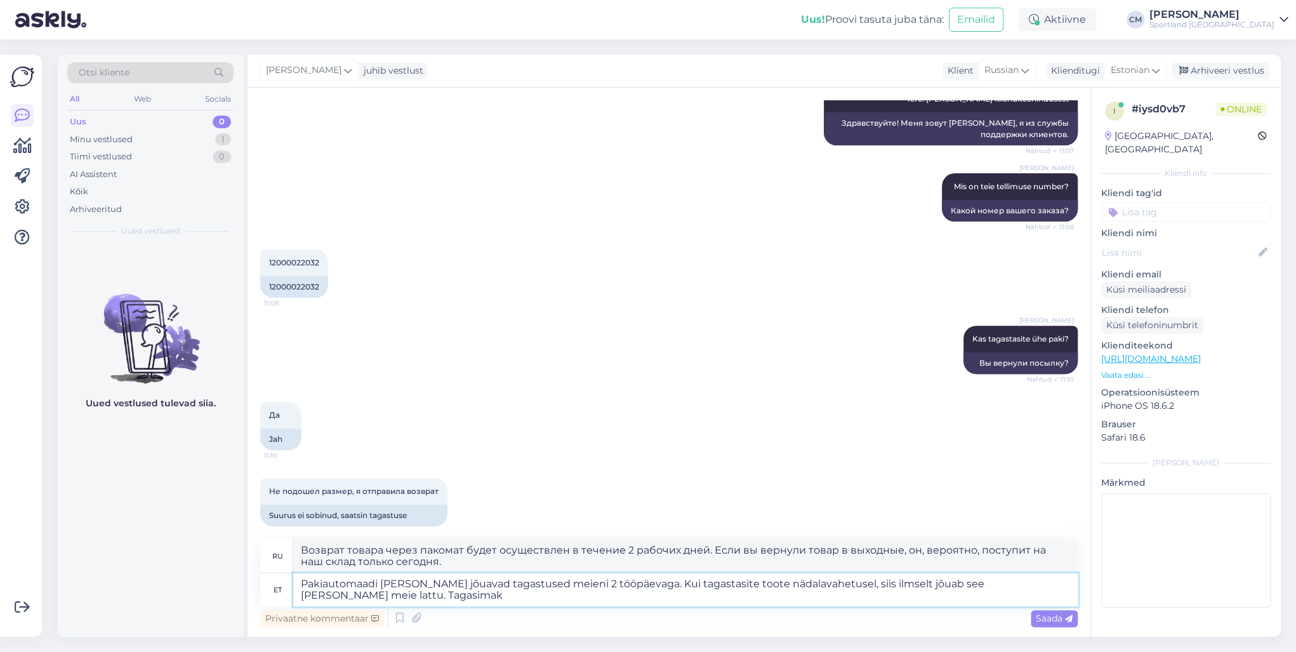
scroll to position [183, 0]
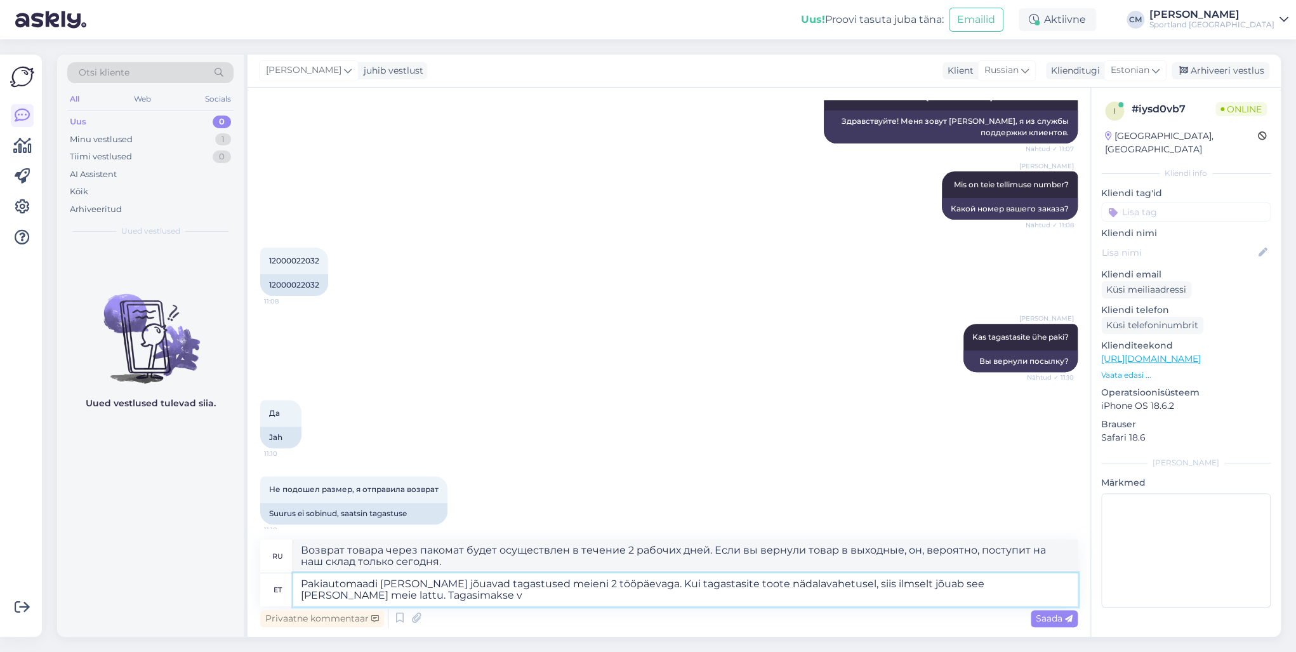
type textarea "Pakiautomaadi teel jõuavad tagastused meieni 2 tööpäevaga. Kui tagastasite toot…"
type textarea "Возврат через пакомат будет осуществлен в течение 2 рабочих дней. Если вы верну…"
type textarea "Pakiautomaadi teel jõuavad tagastused meieni 2 tööpäevaga. Kui tagastasite toot…"
type textarea "Возврат через пакомат будет осуществлен в течение 2 рабочих дней. Если вы верну…"
type textarea "Pakiautomaadi teel jõuavad tagastused meieni 2 tööpäevaga. Kui tagastasite toot…"
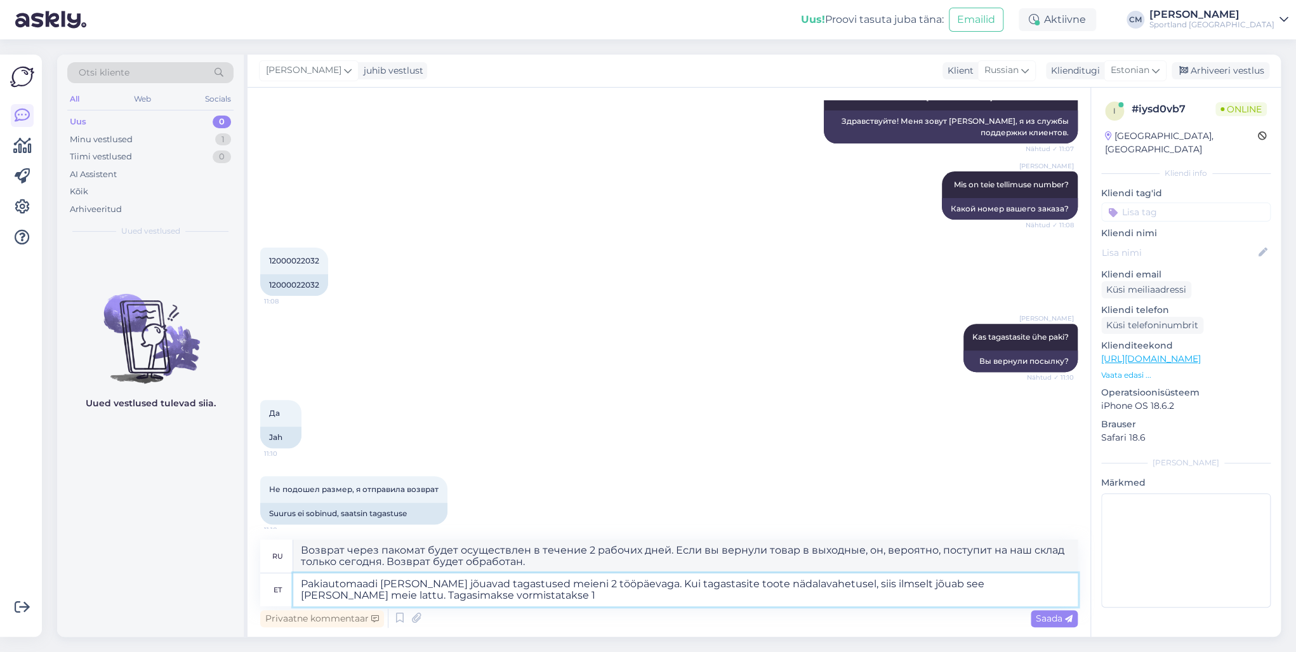
type textarea "Возврат через пакомат будет осуществлен в течение 2 рабочих дней. Если вы верну…"
type textarea "Pakiautomaadi teel jõuavad tagastused meieni 2 tööpäevaga. Kui tagastasite toot…"
type textarea "Возврат через пакомат будет осуществлен в течение 2 рабочих дней. Если вы верну…"
type textarea "Pakiautomaadi teel jõuavad tagastused meieni 2 tööpäevaga. Kui tagastasite toot…"
type textarea "Возврат через пакомат будет осуществлен в течение 2 рабочих дней. Если вы верну…"
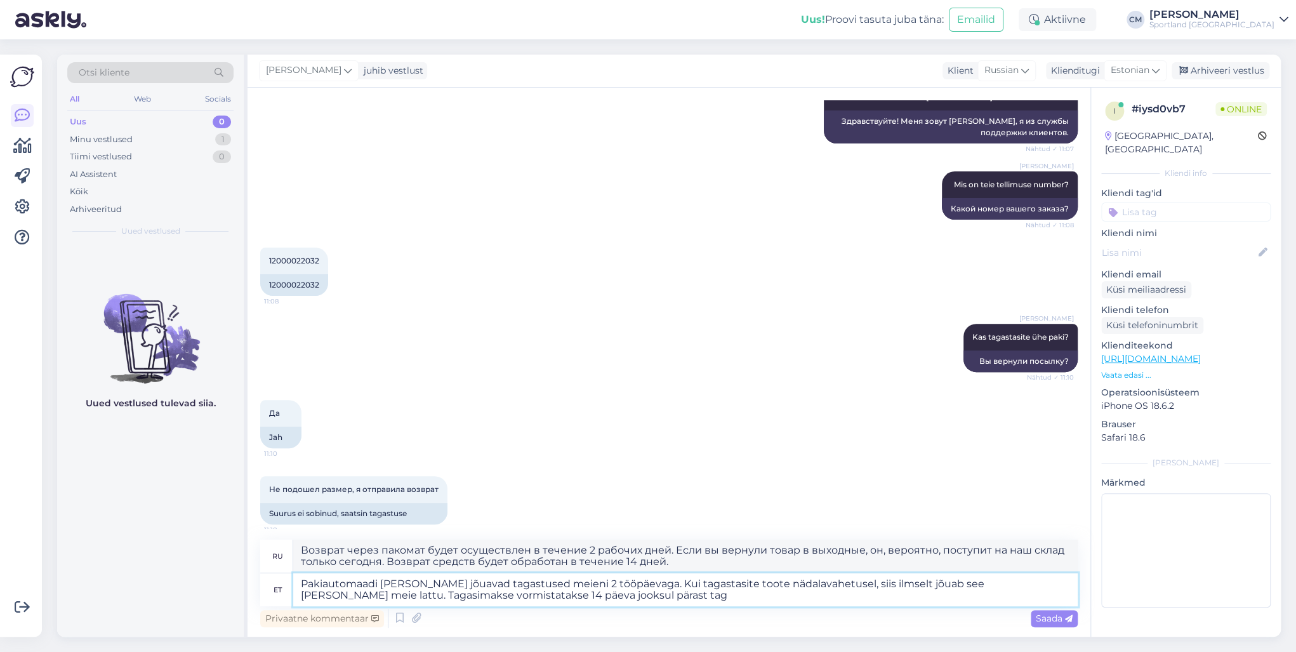
type textarea "Pakiautomaadi teel jõuavad tagastused meieni 2 tööpäevaga. Kui tagastasite toot…"
type textarea "Возврат через пакомат поступит к нам в течение 2 рабочих дней. Если вы вернули …"
type textarea "Pakiautomaadi teel jõuavad tagastused meieni 2 tööpäevaga. Kui tagastasite toot…"
type textarea "Возврат через пакомат будет осуществлен в течение 2 рабочих дней. Если вы верну…"
type textarea "Pakiautomaadi teel jõuavad tagastused meieni 2 tööpäevaga. Kui tagastasite toot…"
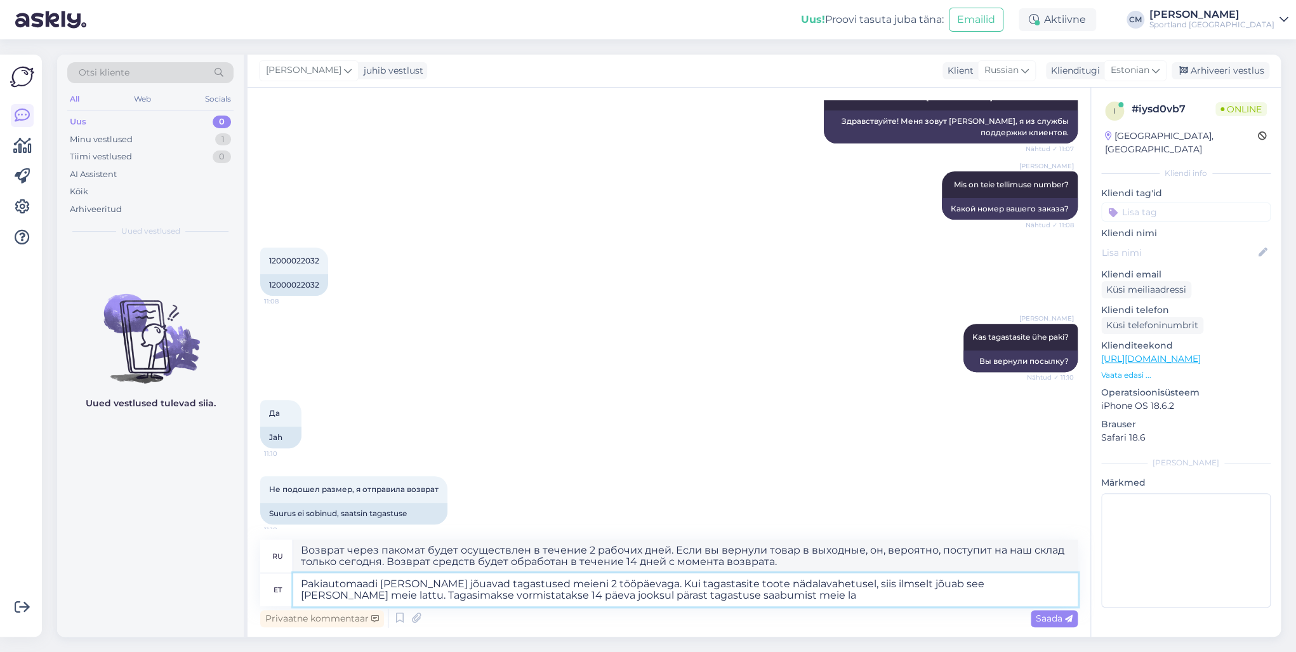
type textarea "Возврат через пакомат поступит к нам в течение 2 рабочих дней. Если вы вернули …"
type textarea "Pakiautomaadi teel jõuavad tagastused meieni 2 tööpäevaga. Kui tagastasite toot…"
type textarea "Возврат товара через пакомат поступит к нам в течение 2 рабочих дней. Если вы в…"
type textarea "Pakiautomaadi teel jõuavad tagastused meieni 2 tööpäevaga. Kui tagastasite toot…"
type textarea "Возврат товара через пакомат будет осуществлен в течение 2 рабочих дней. Если в…"
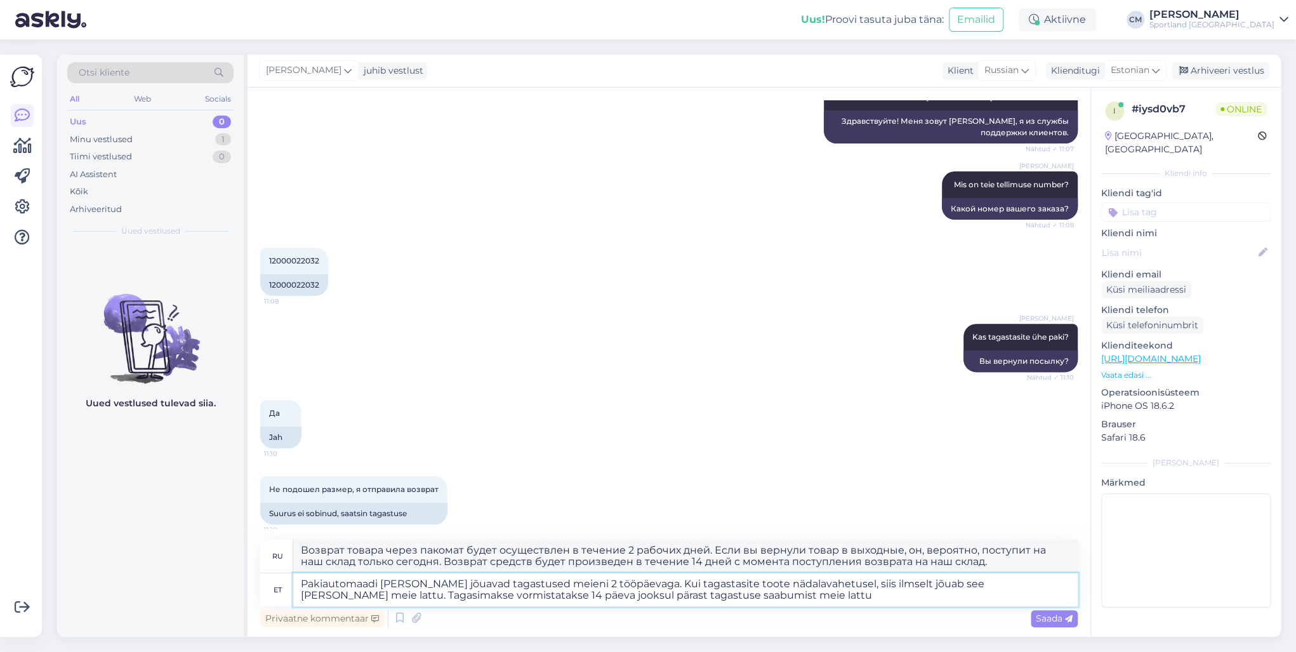
type textarea "Pakiautomaadi teel jõuavad tagastused meieni 2 tööpäevaga. Kui tagastasite toot…"
click at [571, 584] on textarea "Pakiautomaadi teel jõuavad tagastused meieni 2 tööpäevaga. Kui tagastasite toot…" at bounding box center [685, 589] width 785 height 33
click at [752, 602] on textarea "Pakiautomaadi teel jõuavad tagastused meieni 2 tööpäevaga. Kui tagastasite toot…" at bounding box center [685, 589] width 785 height 33
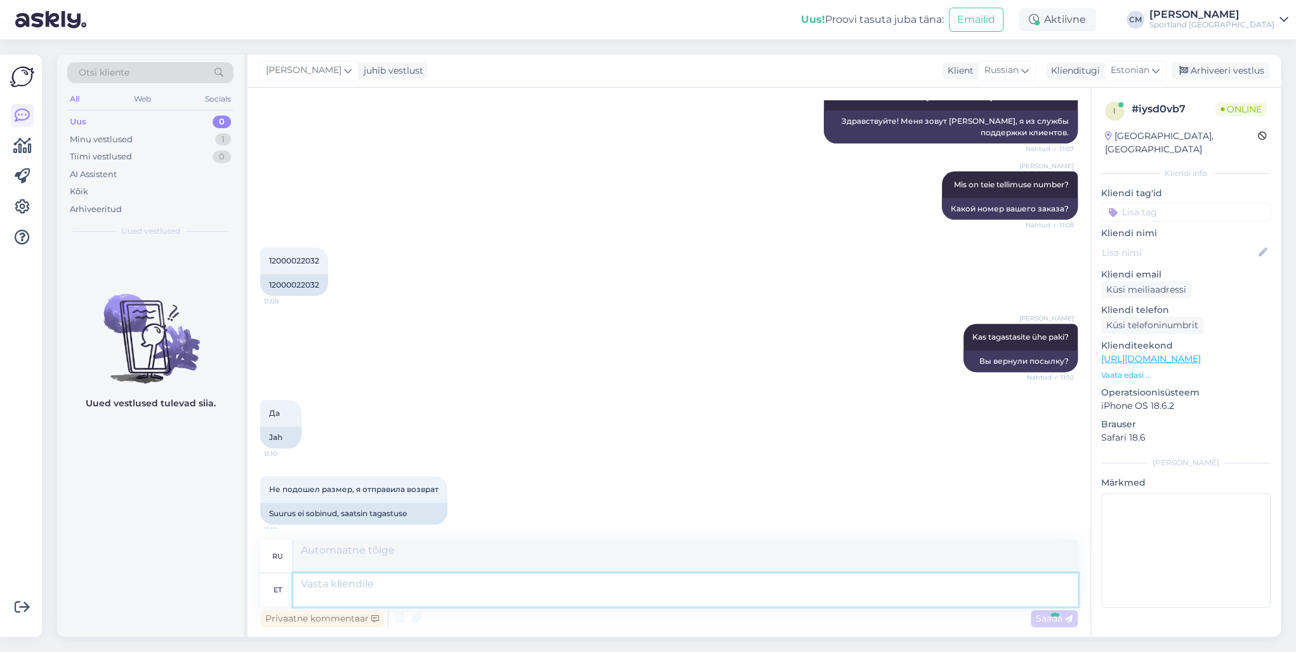
scroll to position [338, 0]
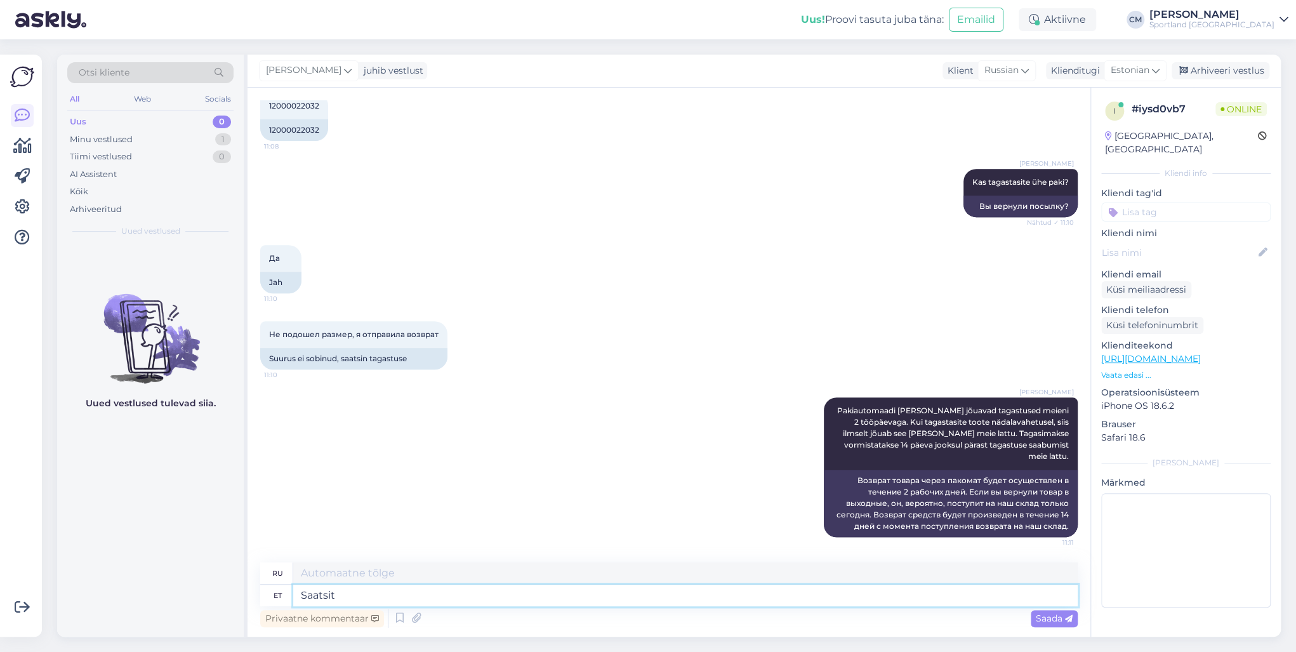
type textarea "Saatsite"
type textarea "Вы отправили"
type textarea "Saatsite toote"
type textarea "Вы отправили товар"
type textarea "Saatsite toote 29."
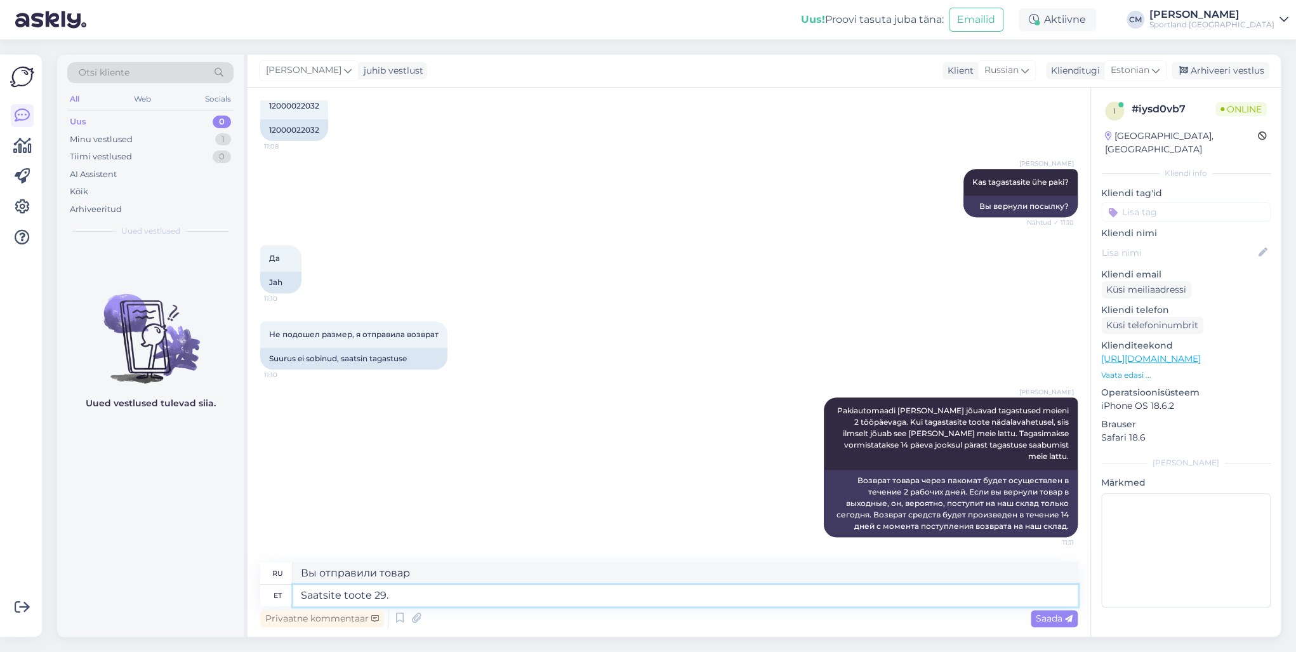
type textarea "Вы отправили товар 2"
type textarea "Saatsite toote 29.08"
type textarea "Вы отправили товар 29.08"
type textarea "Saatsite toote 29.08."
type textarea "Вы отправили товар 29.08."
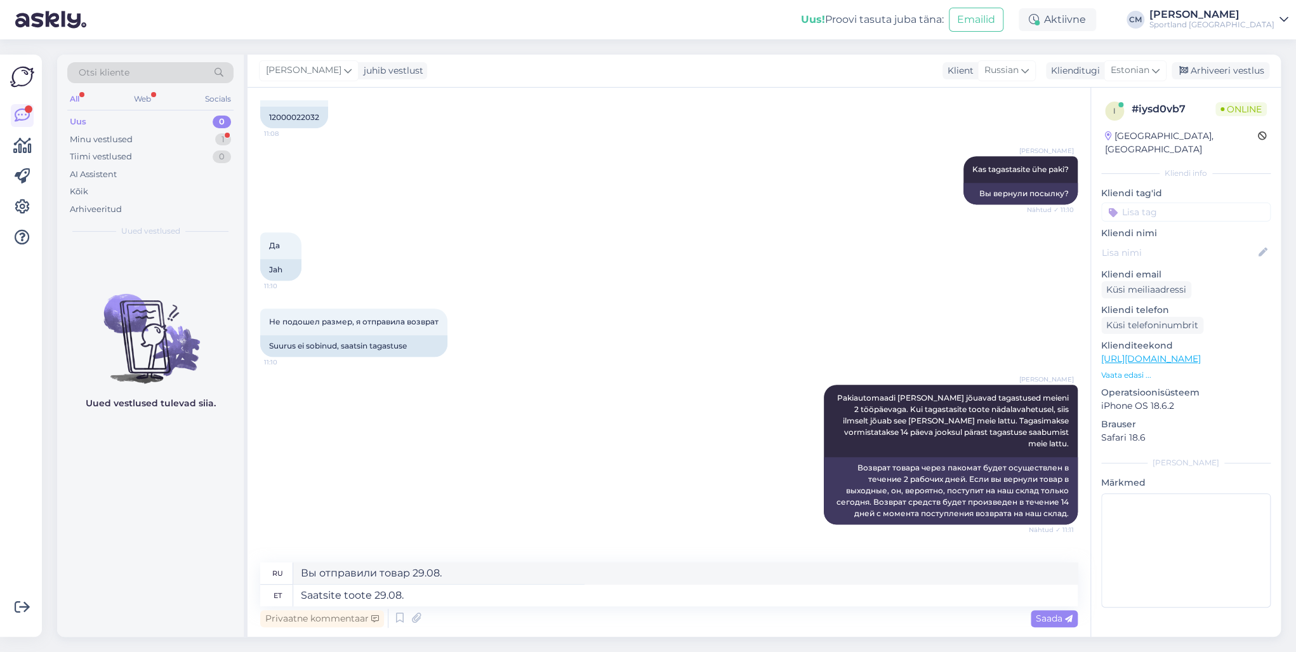
scroll to position [414, 0]
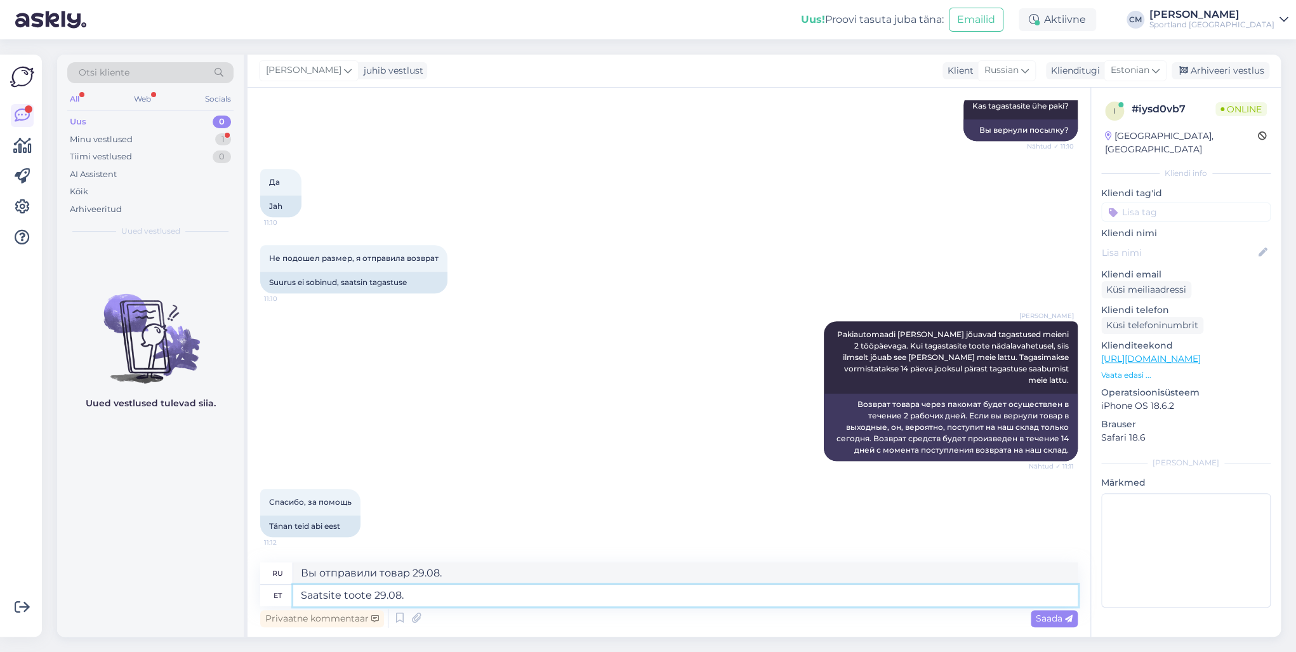
drag, startPoint x: 442, startPoint y: 597, endPoint x: 285, endPoint y: 596, distance: 157.4
click at [285, 596] on div "et Saatsite toote 29.08." at bounding box center [669, 596] width 818 height 22
type textarea "Kas"
type textarea "Является"
type textarea "Kas saan ce"
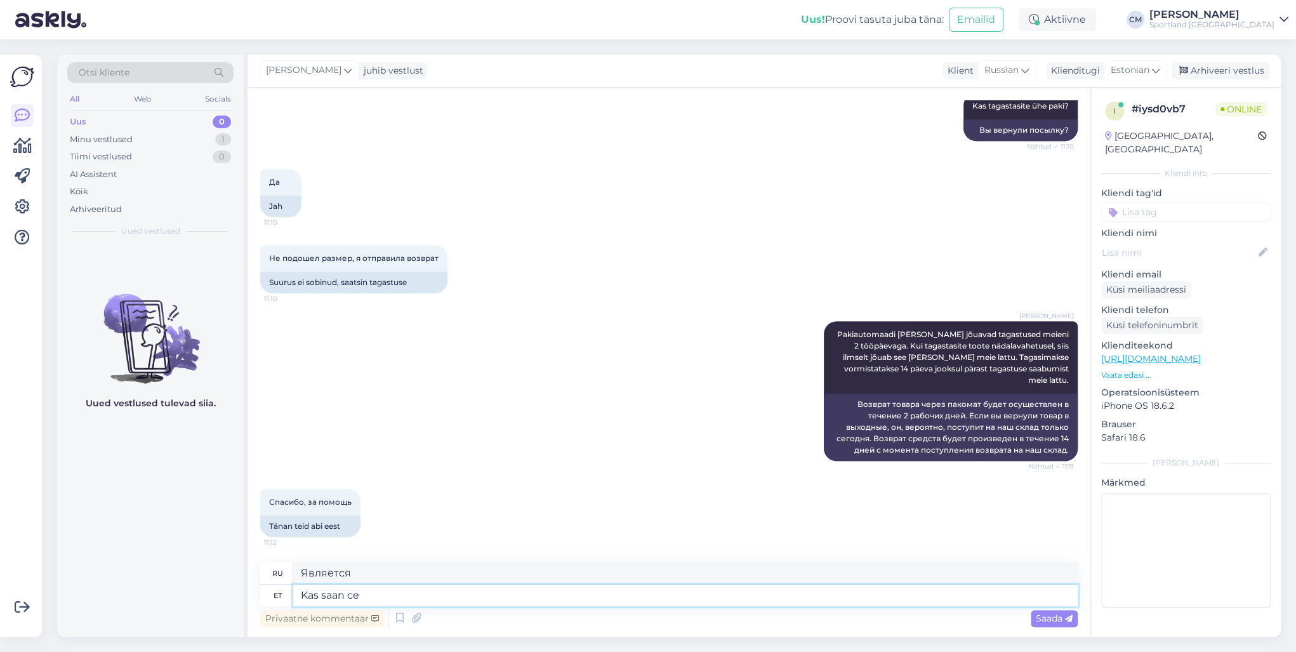
type textarea "Могу ли я"
type textarea "Kas saan"
type textarea "Могу ли я"
type textarea "Kas saan veel a"
type textarea "Можно мне еще?"
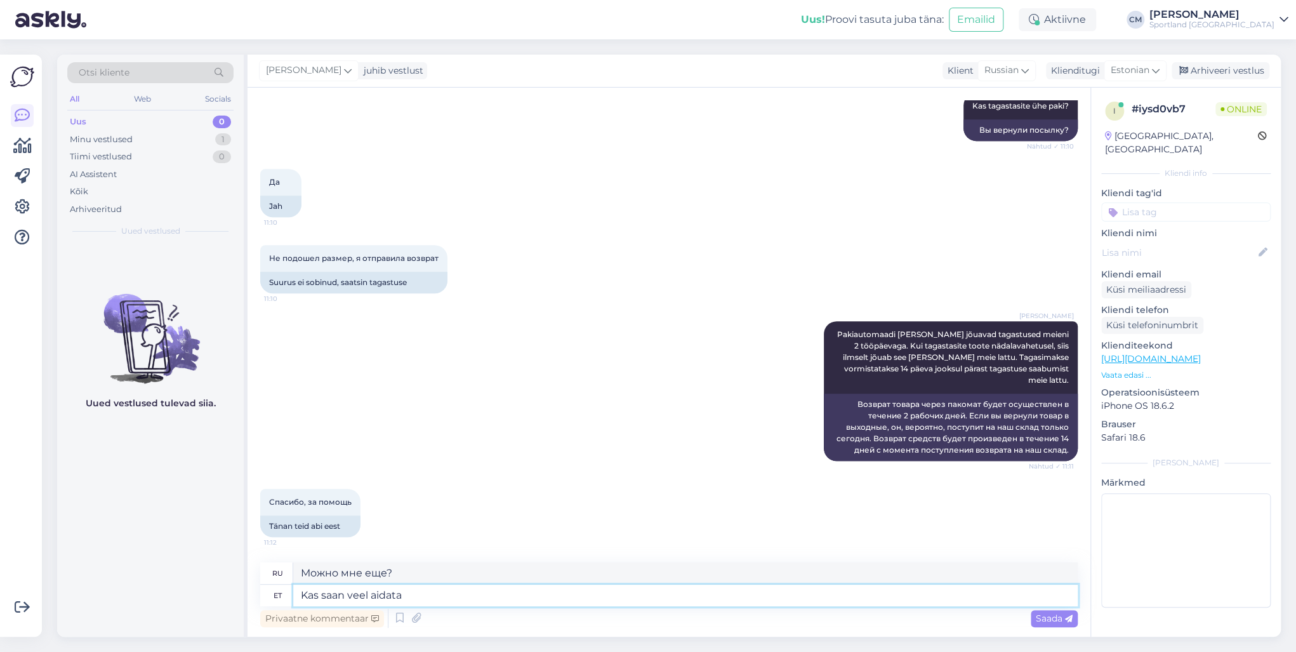
type textarea "Kas saan veel aidata?"
type textarea "Могу ли я еще помочь?"
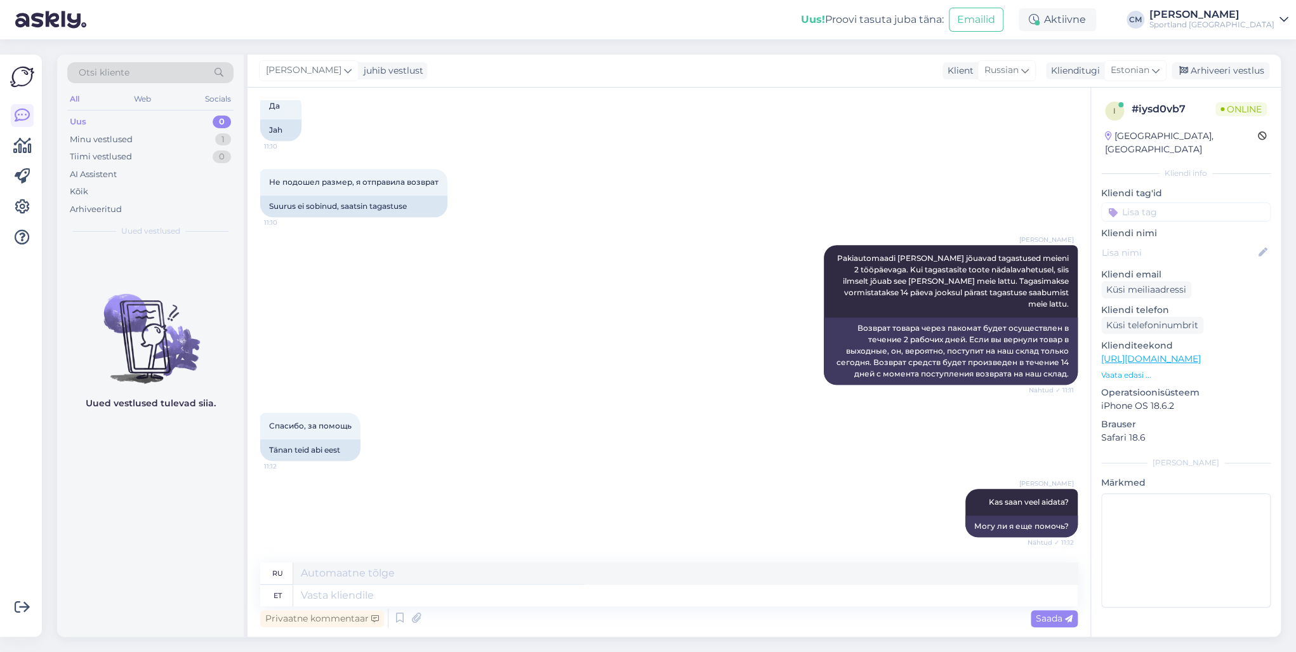
scroll to position [566, 0]
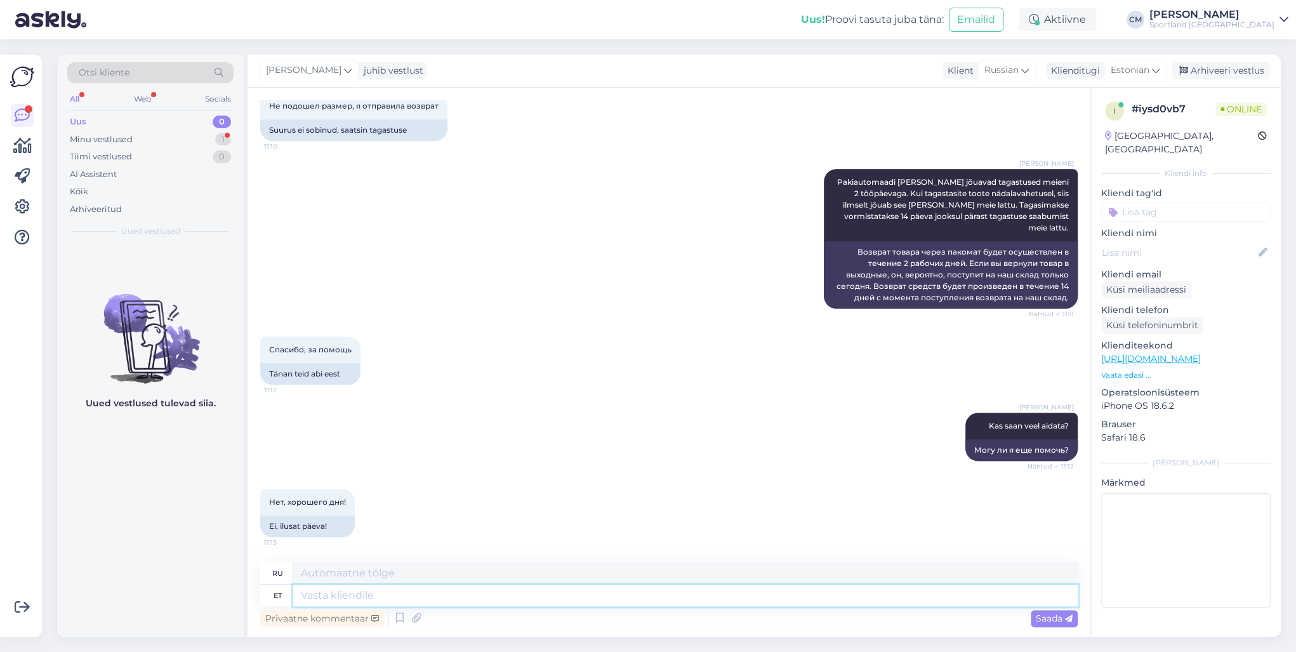
click at [378, 594] on textarea at bounding box center [685, 596] width 785 height 22
type textarea "Kena"
type textarea "Хороший"
type textarea "[PERSON_NAME]"
type textarea "Хорошего дня."
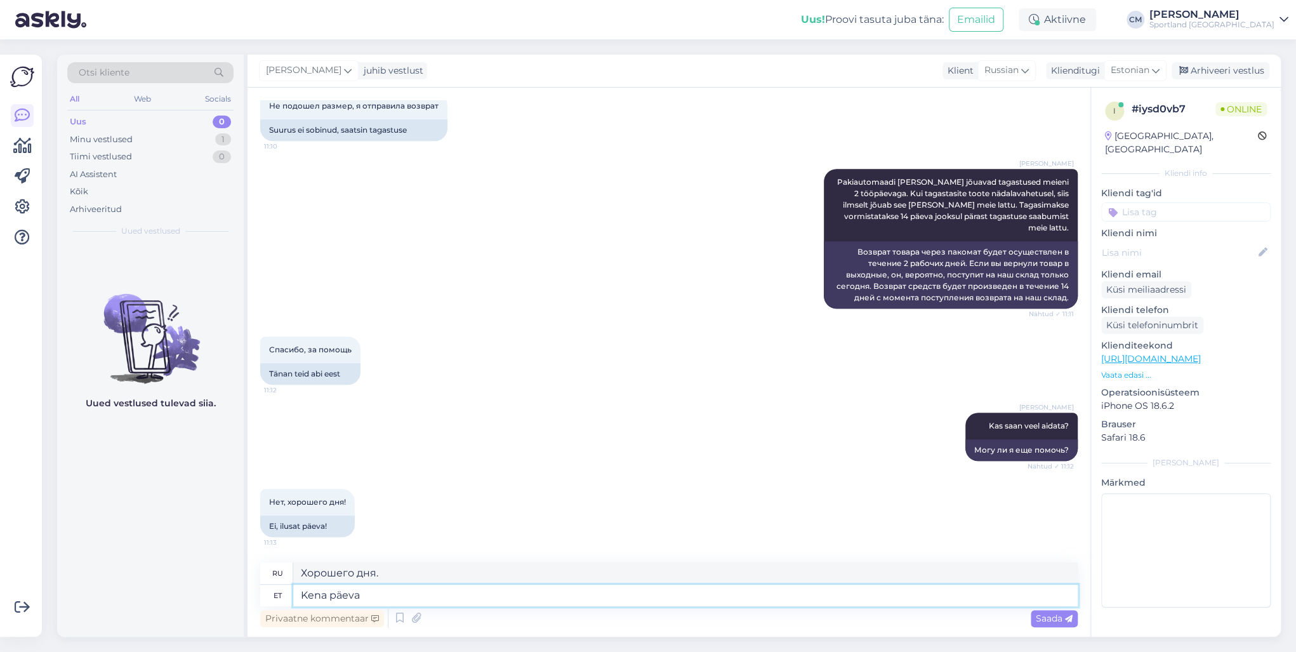
type textarea "Kena päeva!"
type textarea "Хорошего дня!"
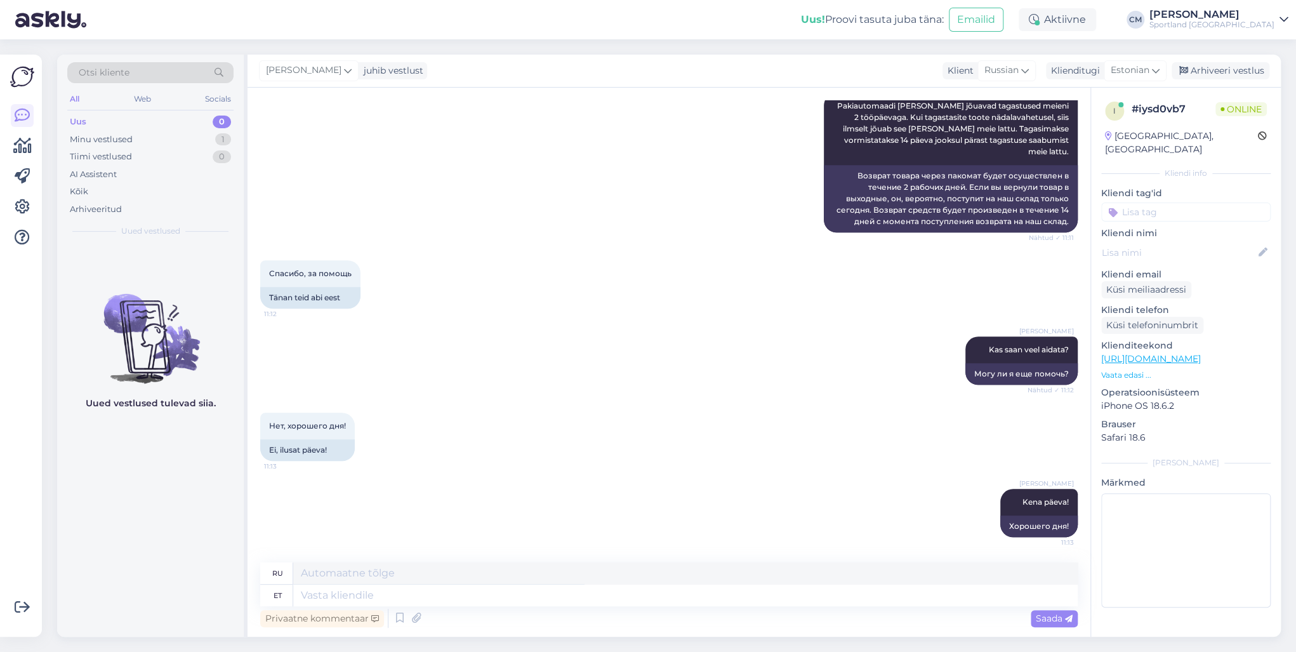
click at [1183, 203] on input at bounding box center [1185, 212] width 169 height 19
type input "tagasta"
click at [1180, 255] on div "Tagastamine (e-pood)" at bounding box center [1186, 261] width 97 height 13
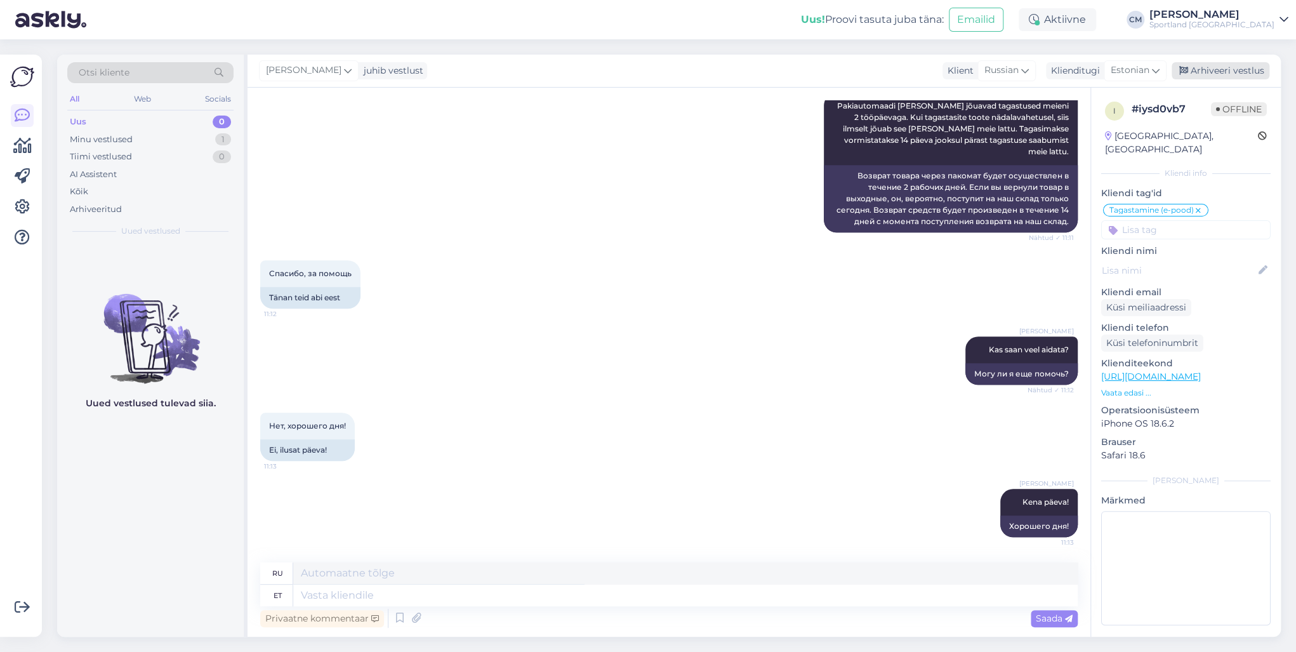
click at [1240, 76] on div "Arhiveeri vestlus" at bounding box center [1221, 70] width 98 height 17
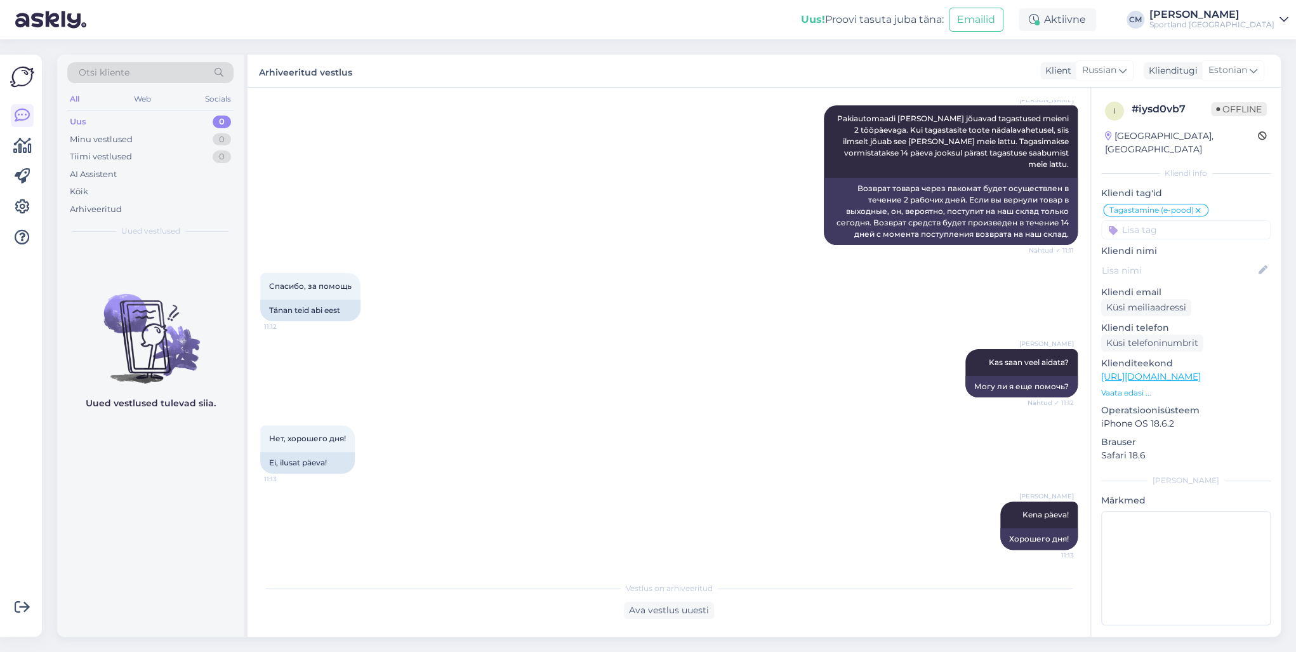
click at [1212, 220] on input at bounding box center [1185, 229] width 169 height 19
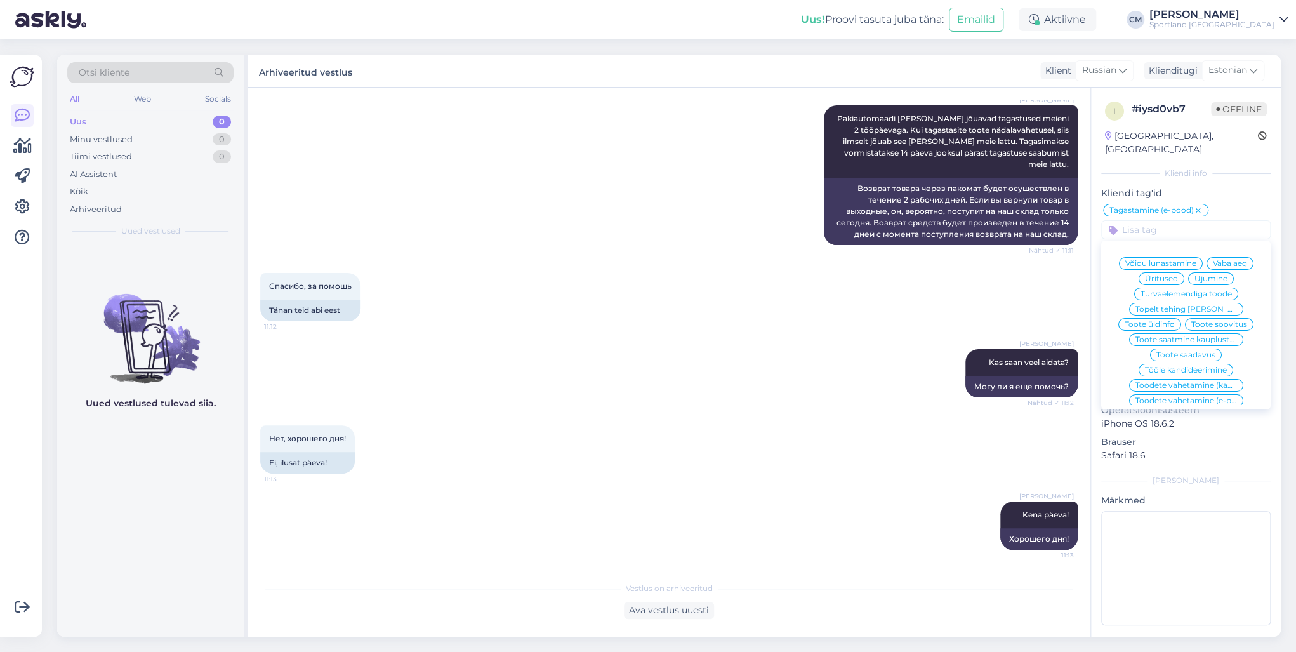
click at [1168, 220] on input at bounding box center [1185, 229] width 169 height 19
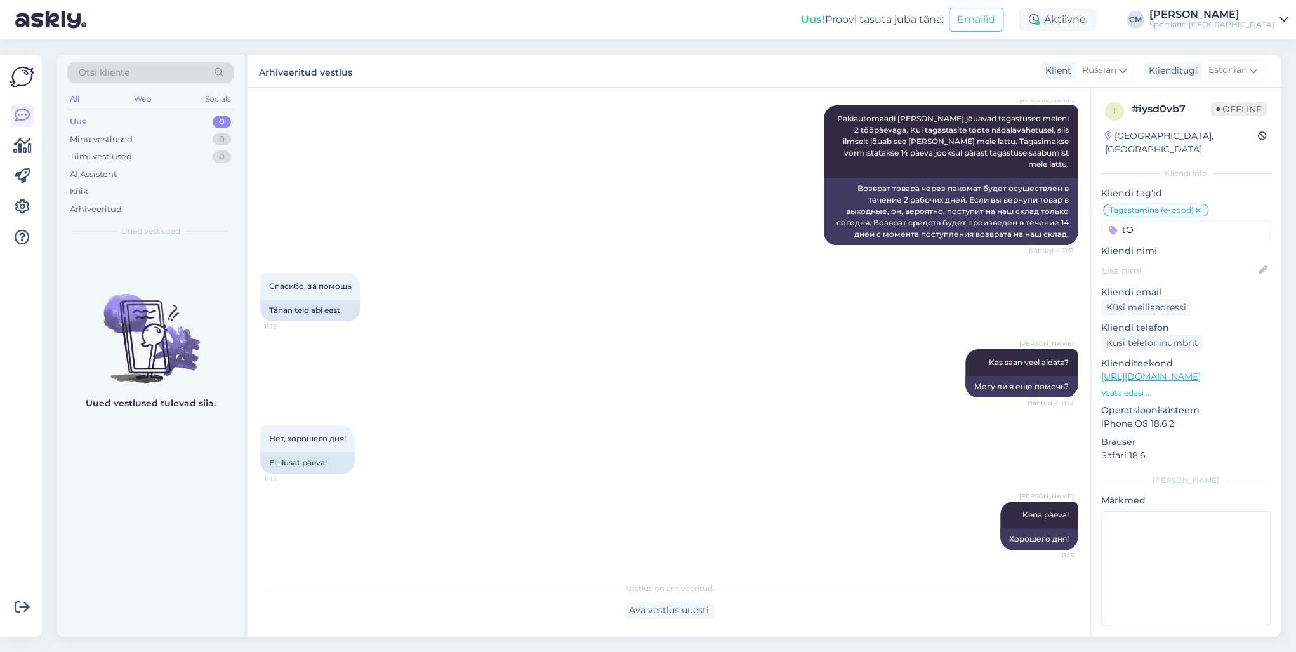
type input "t"
click at [1174, 220] on input "Tootekoodi leitavus" at bounding box center [1185, 229] width 169 height 19
type input "Tootekood - leitavus"
click at [1235, 225] on div "i # iysd0vb7 Offline Estonia, Tallinn Kliendi info Kliendi tag'id Tagastamine (…" at bounding box center [1186, 366] width 190 height 557
click at [1227, 220] on input "Tootekood - leitavus" at bounding box center [1185, 229] width 169 height 19
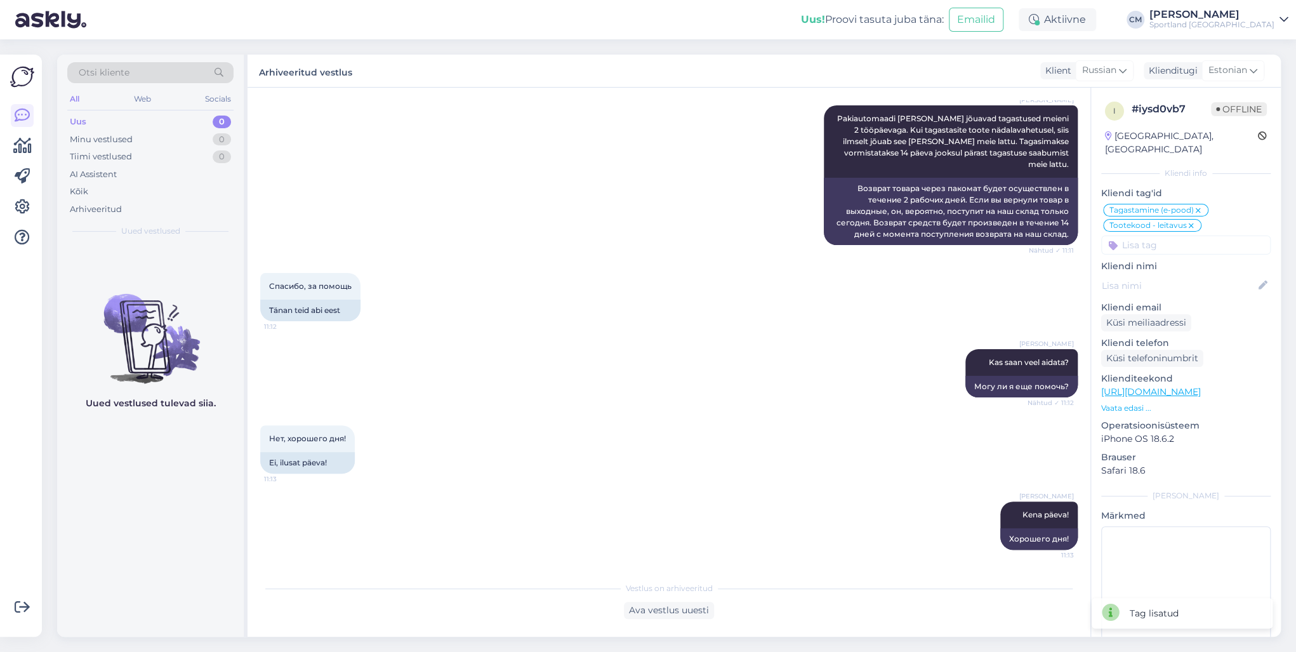
click at [1188, 221] on icon at bounding box center [1192, 226] width 8 height 10
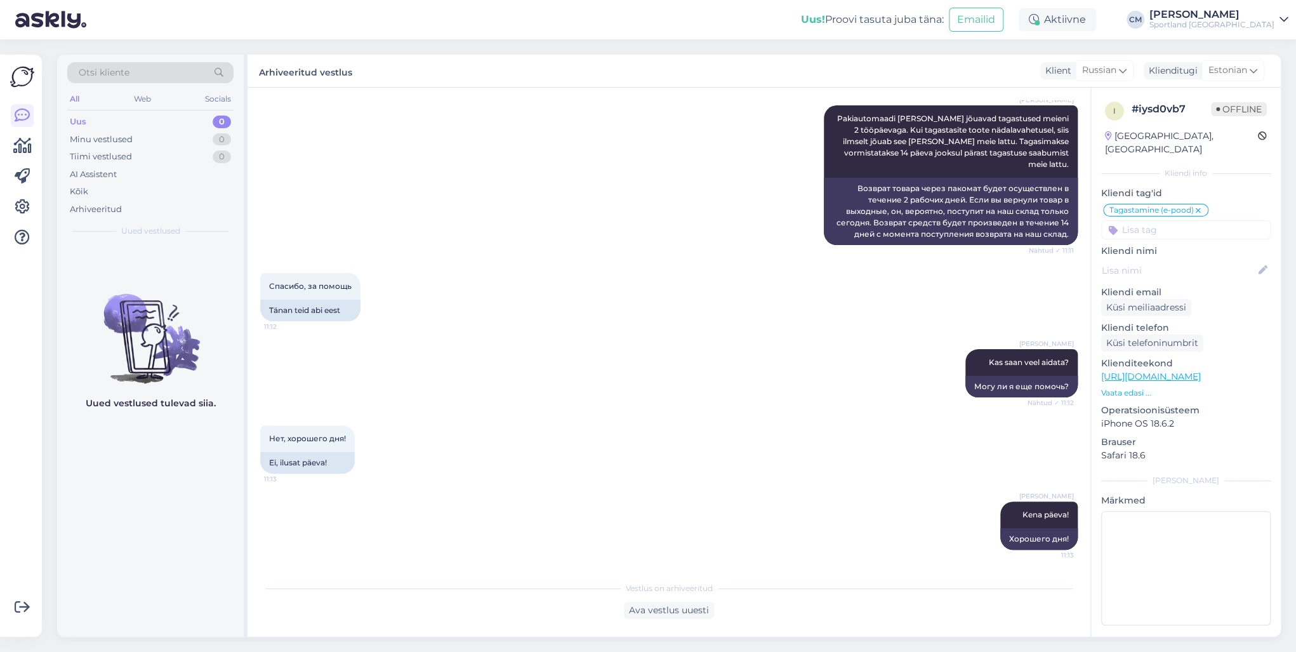
click at [1172, 220] on input at bounding box center [1185, 229] width 169 height 19
type input "Vaata saadavust - leitavus"
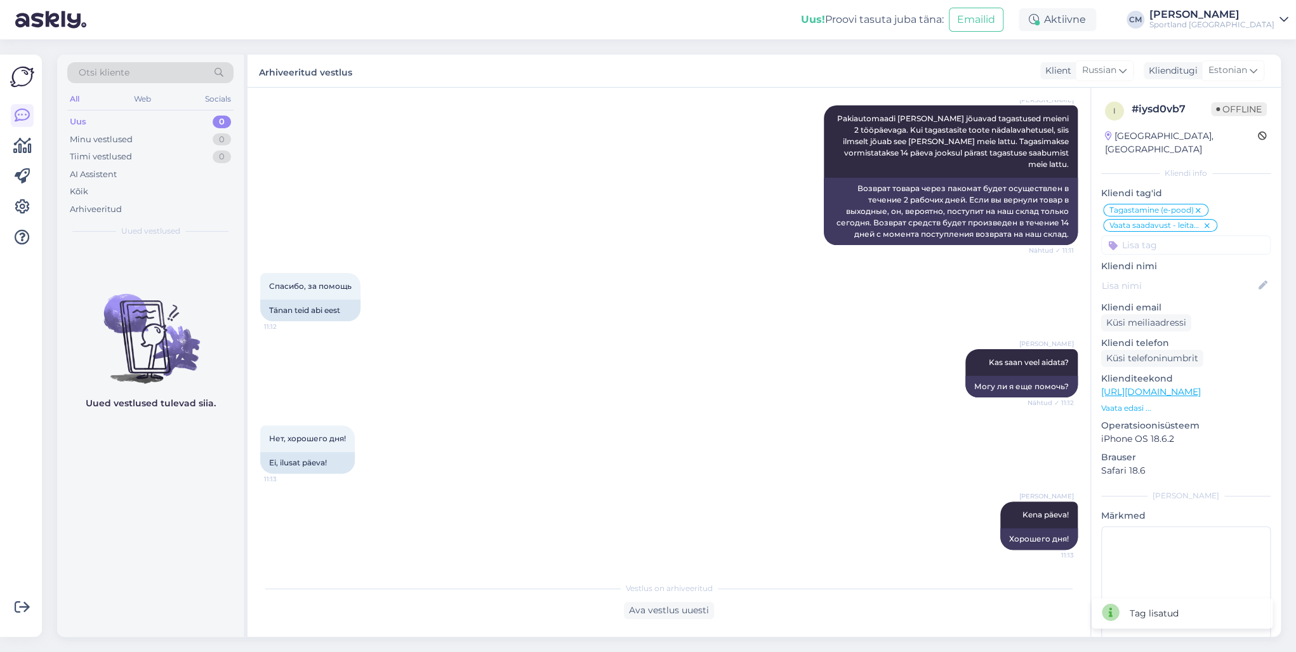
click at [1207, 221] on icon at bounding box center [1208, 226] width 8 height 10
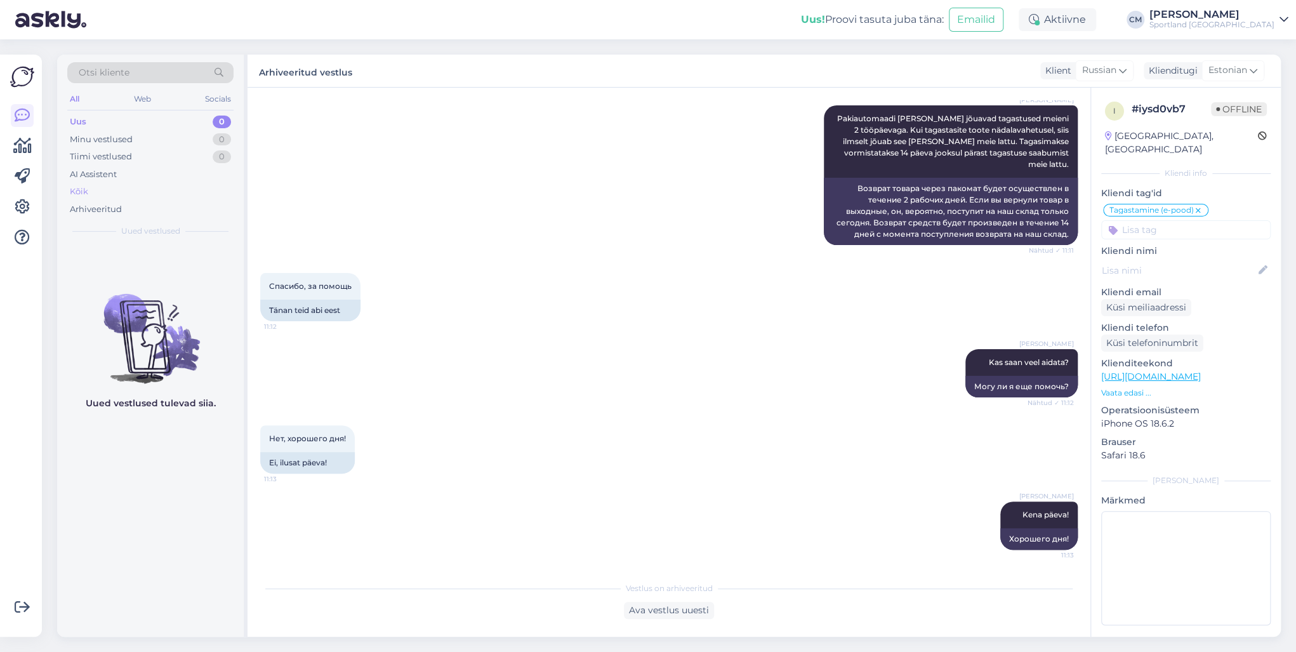
click at [131, 183] on div "Kõik" at bounding box center [150, 192] width 166 height 18
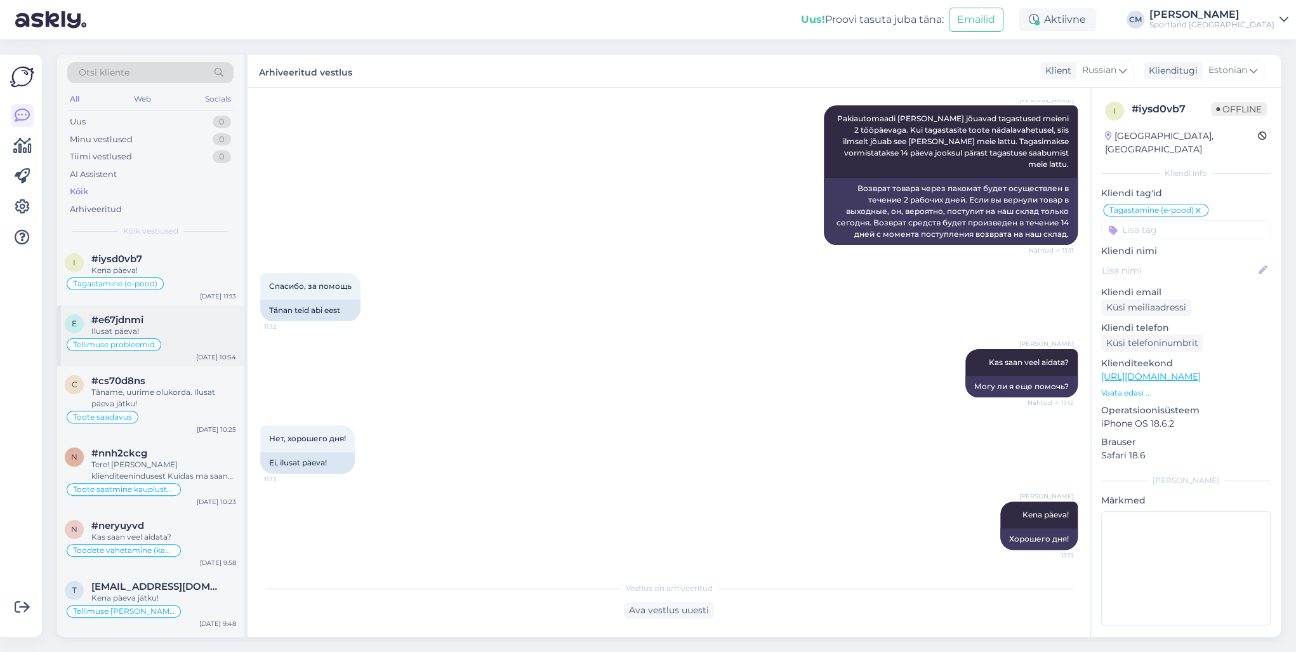
click at [163, 317] on div "#e67jdnmi" at bounding box center [163, 319] width 145 height 11
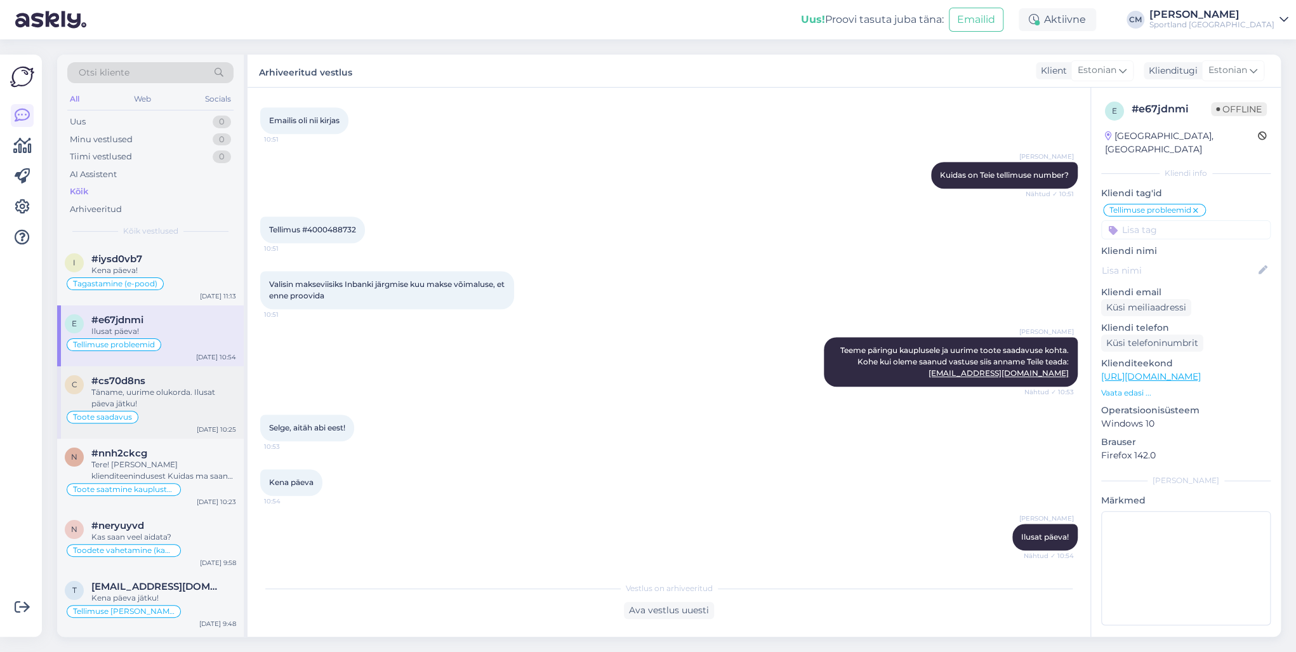
click at [171, 394] on div "Täname, uurime olukorda. Ilusat päeva jätku!" at bounding box center [163, 398] width 145 height 23
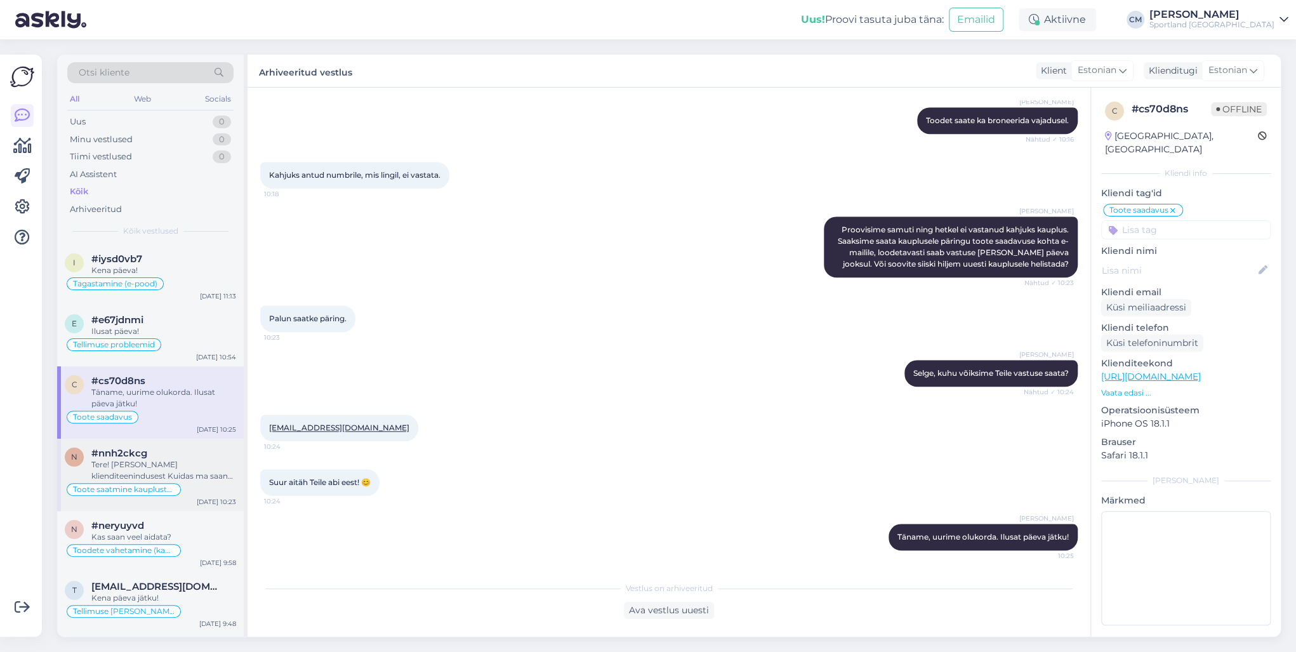
click at [163, 479] on div "Tere! [PERSON_NAME] klienditeenindusest Kuidas ma saan Teile abiks olla?" at bounding box center [163, 470] width 145 height 23
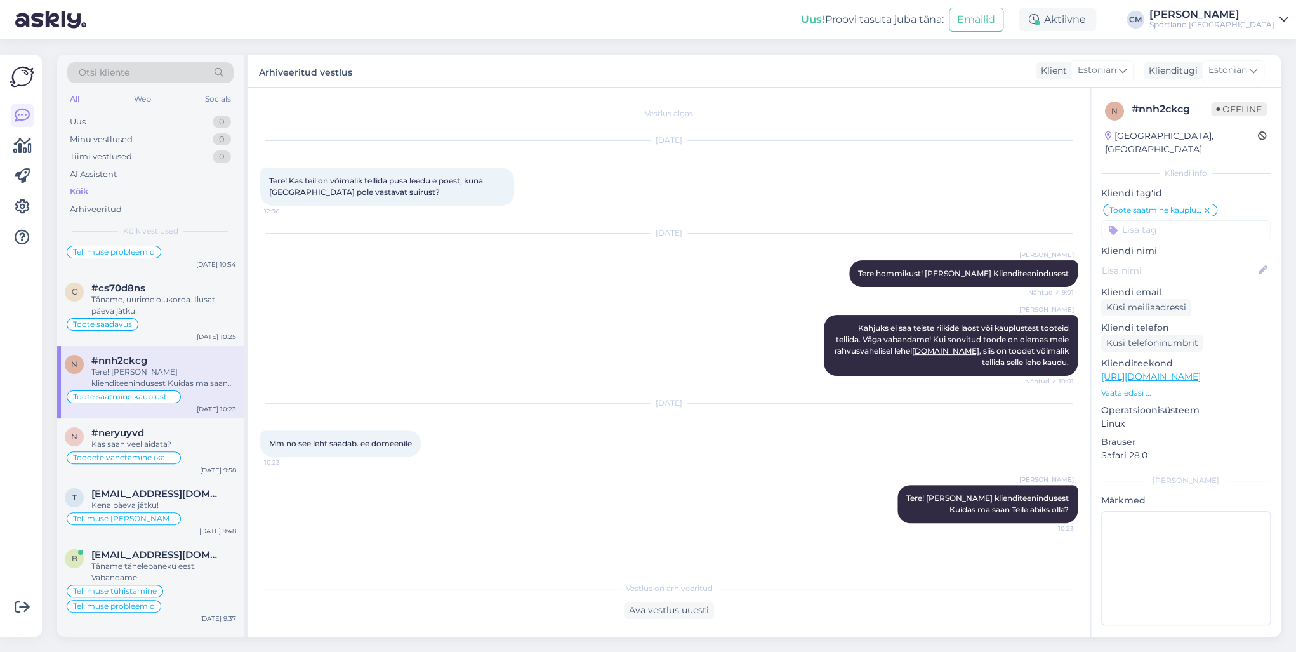
scroll to position [102, 0]
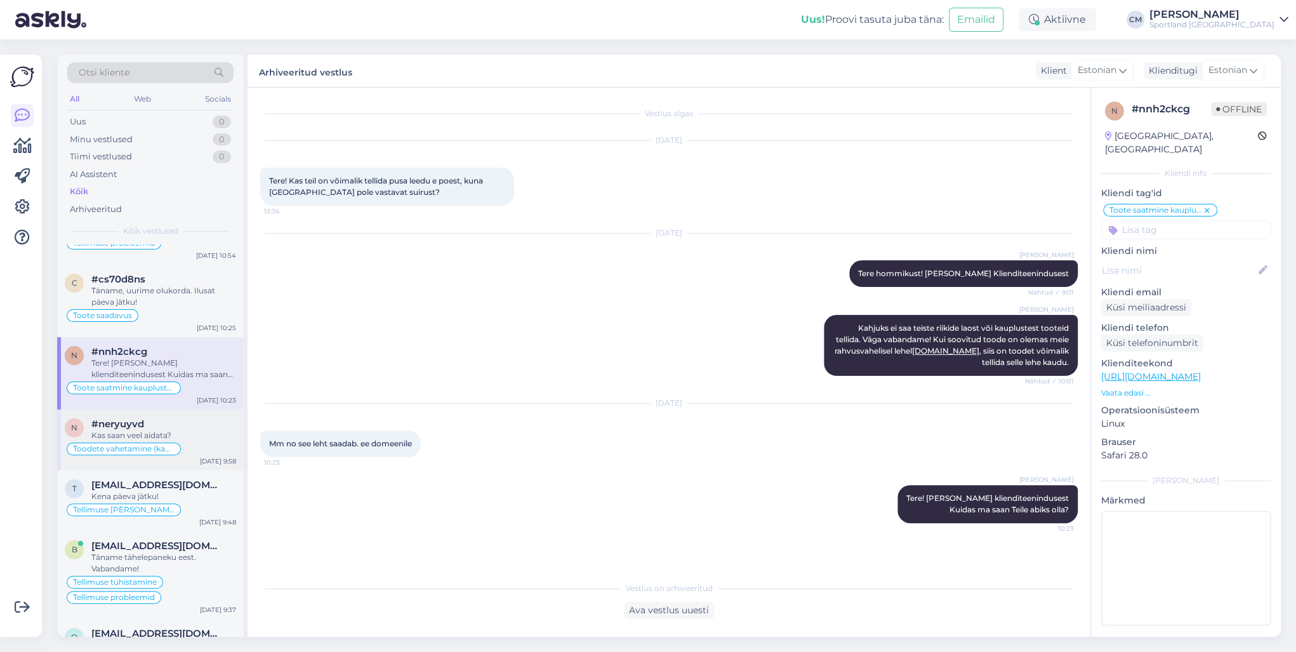
click at [163, 459] on div "n #neryuyvd Kas saan veel aidata? Toodete vahetamine (kauplus) Sep 2 9:58" at bounding box center [150, 439] width 187 height 61
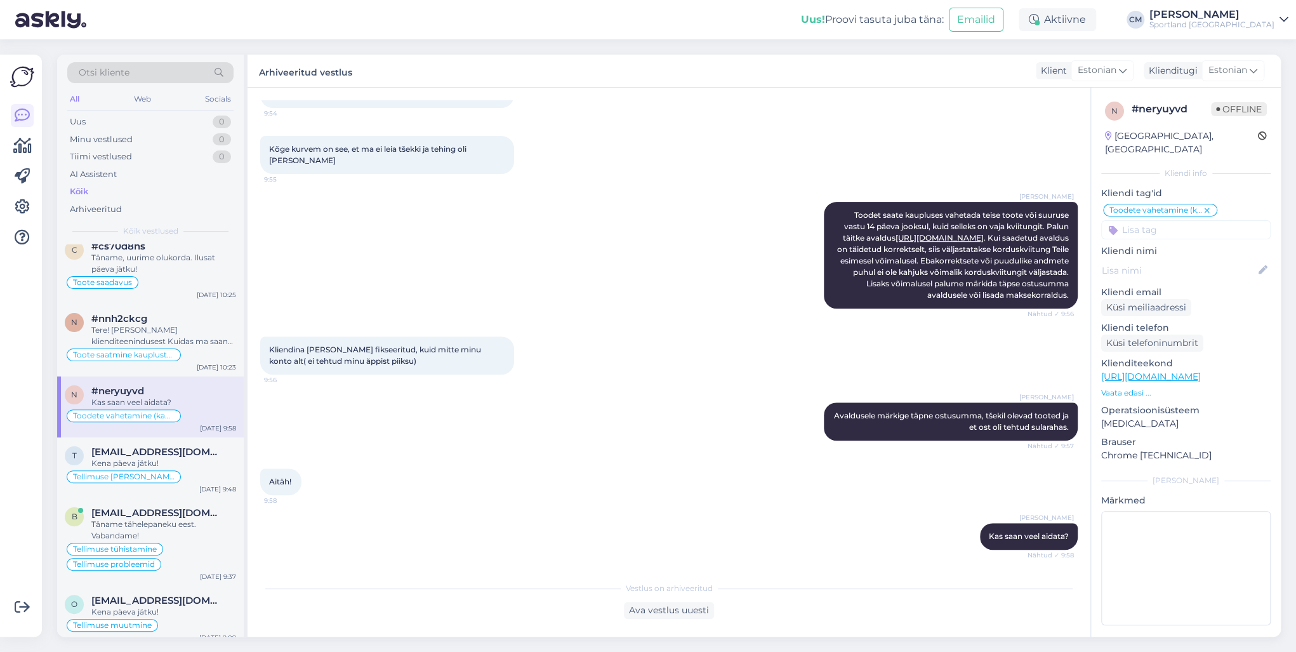
scroll to position [152, 0]
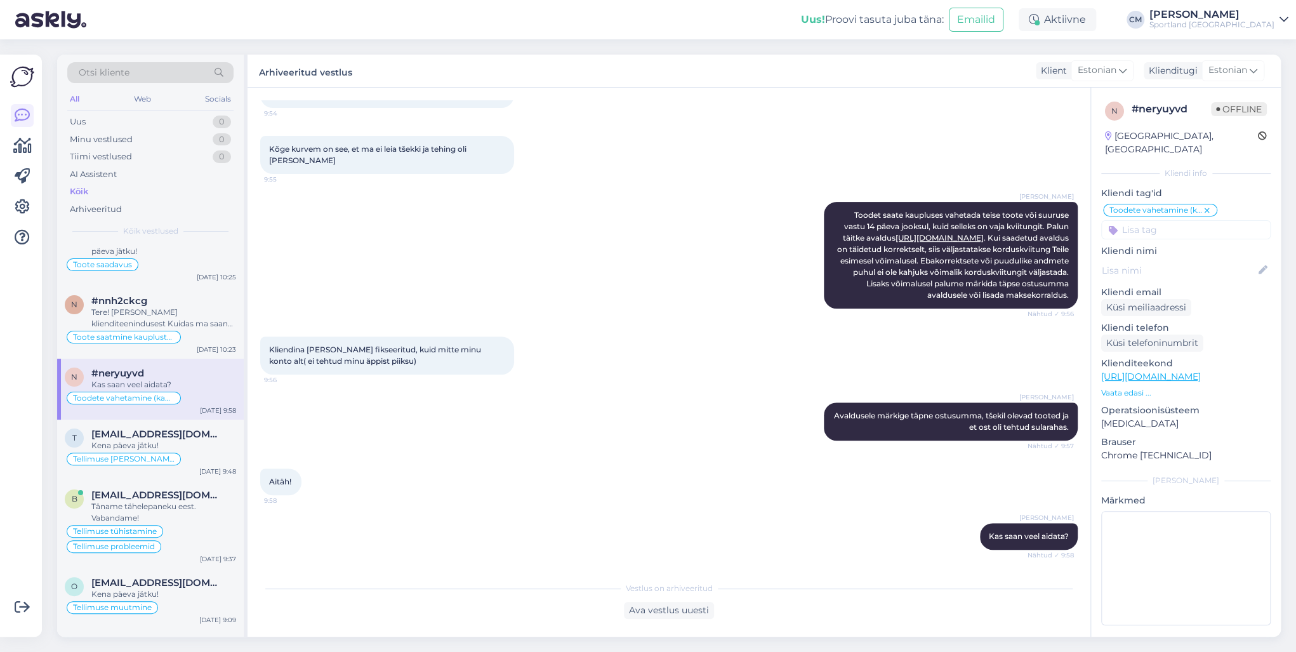
click at [163, 459] on div "Tellimuse [PERSON_NAME] info" at bounding box center [150, 458] width 171 height 15
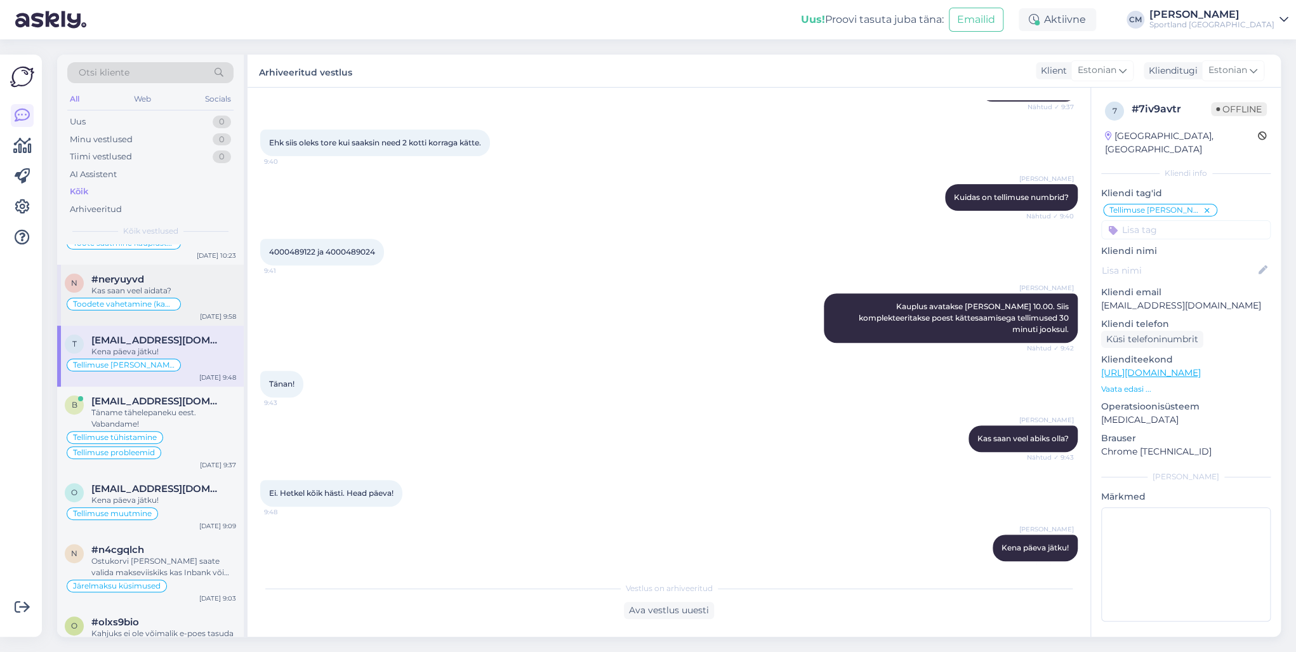
scroll to position [254, 0]
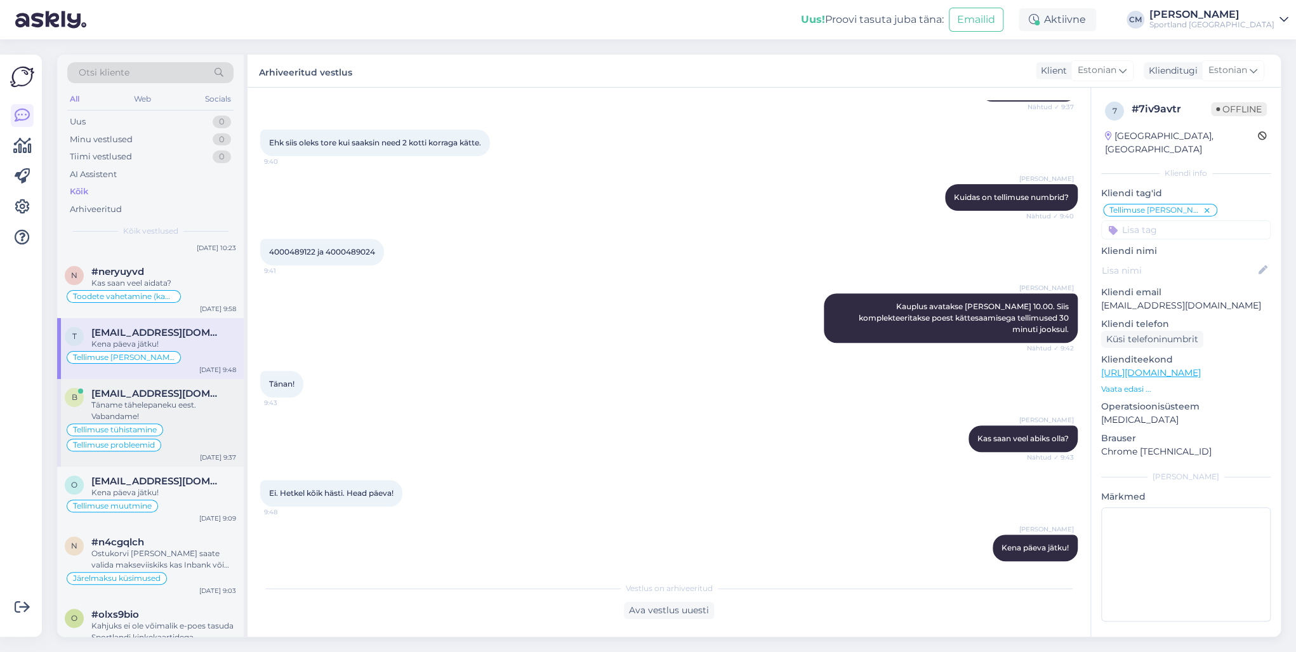
click at [175, 430] on div "Tellimuse tühistamine Tellimuse probleemid" at bounding box center [150, 437] width 171 height 30
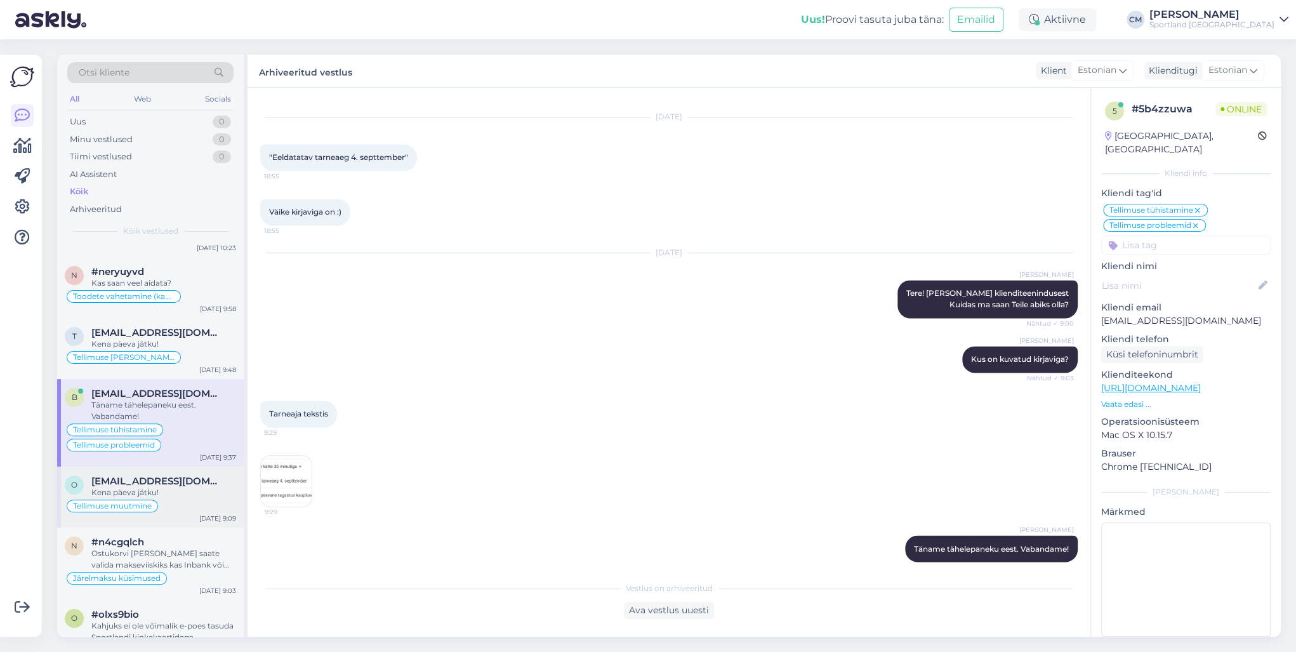
click at [168, 490] on div "Kena päeva jätku!" at bounding box center [163, 492] width 145 height 11
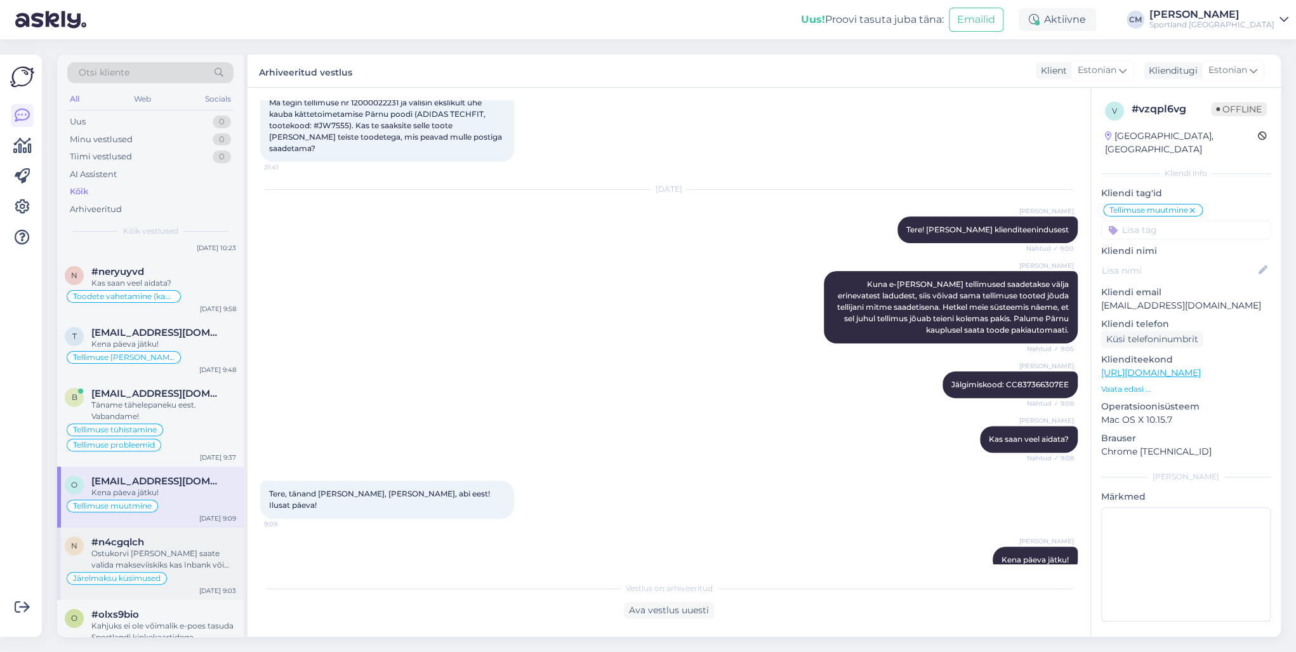
click at [145, 548] on div "Ostukorvi [PERSON_NAME] saate valida makseviiskiks kas Inbank või ESTO." at bounding box center [163, 559] width 145 height 23
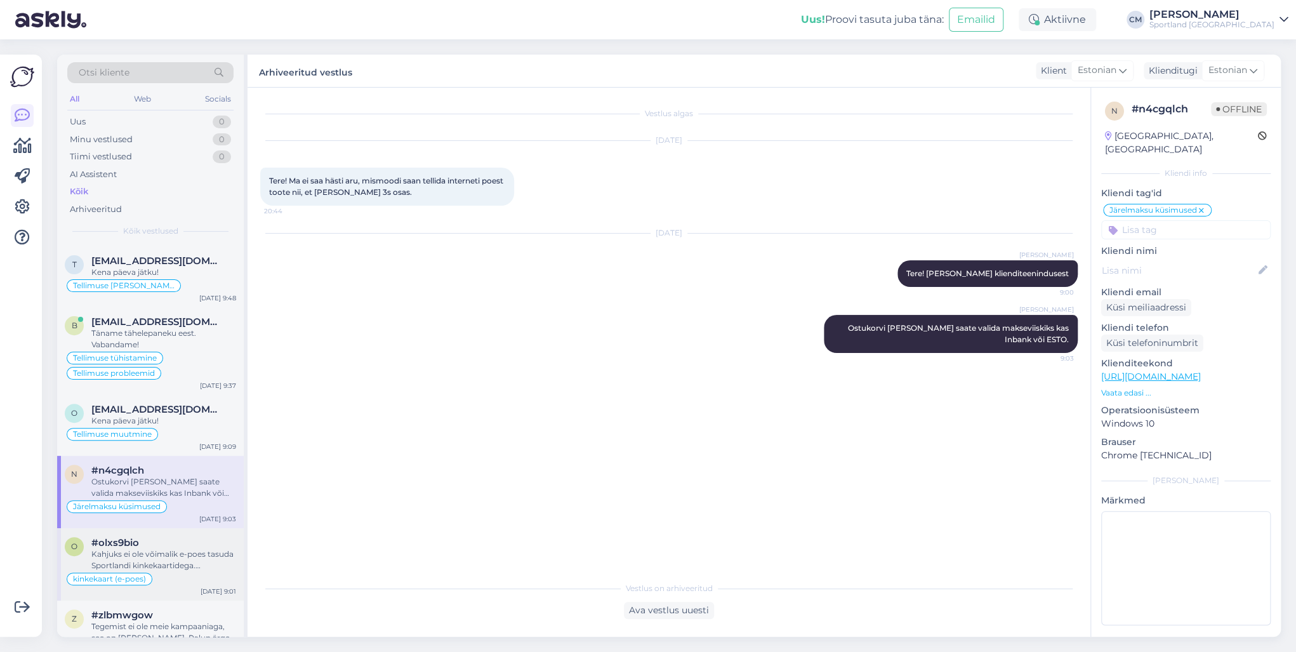
scroll to position [355, 0]
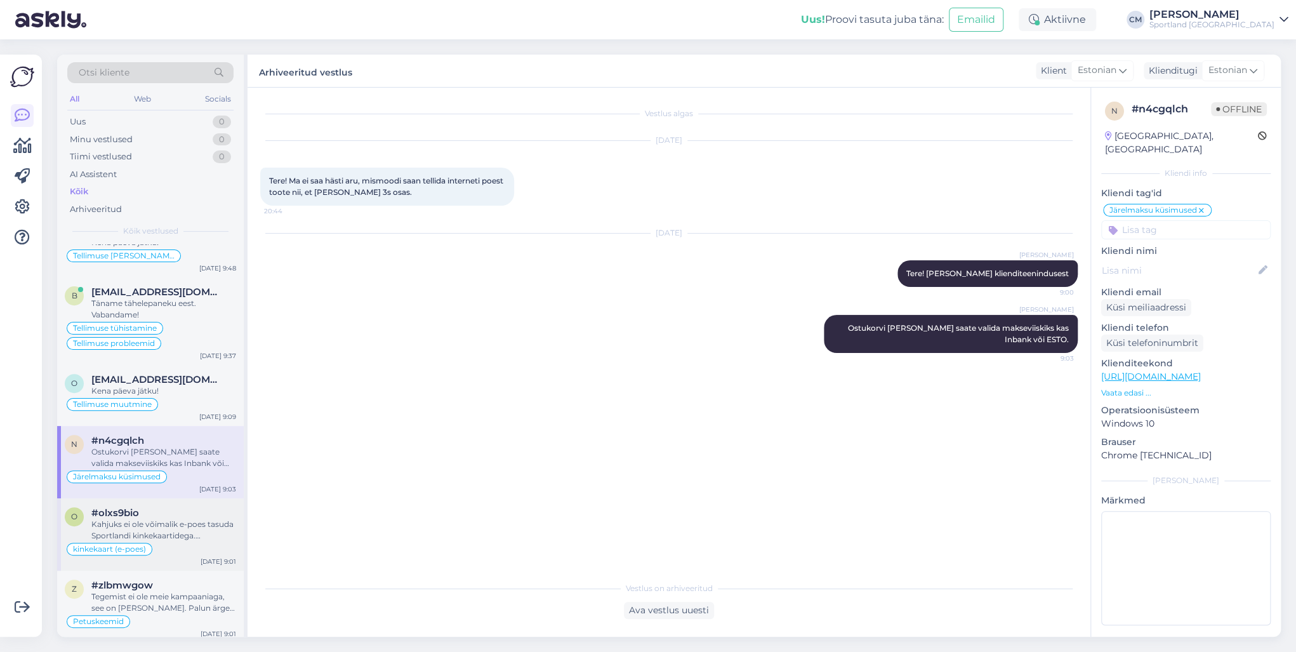
click at [145, 543] on div "kinkekaart (e-poes)" at bounding box center [110, 549] width 86 height 13
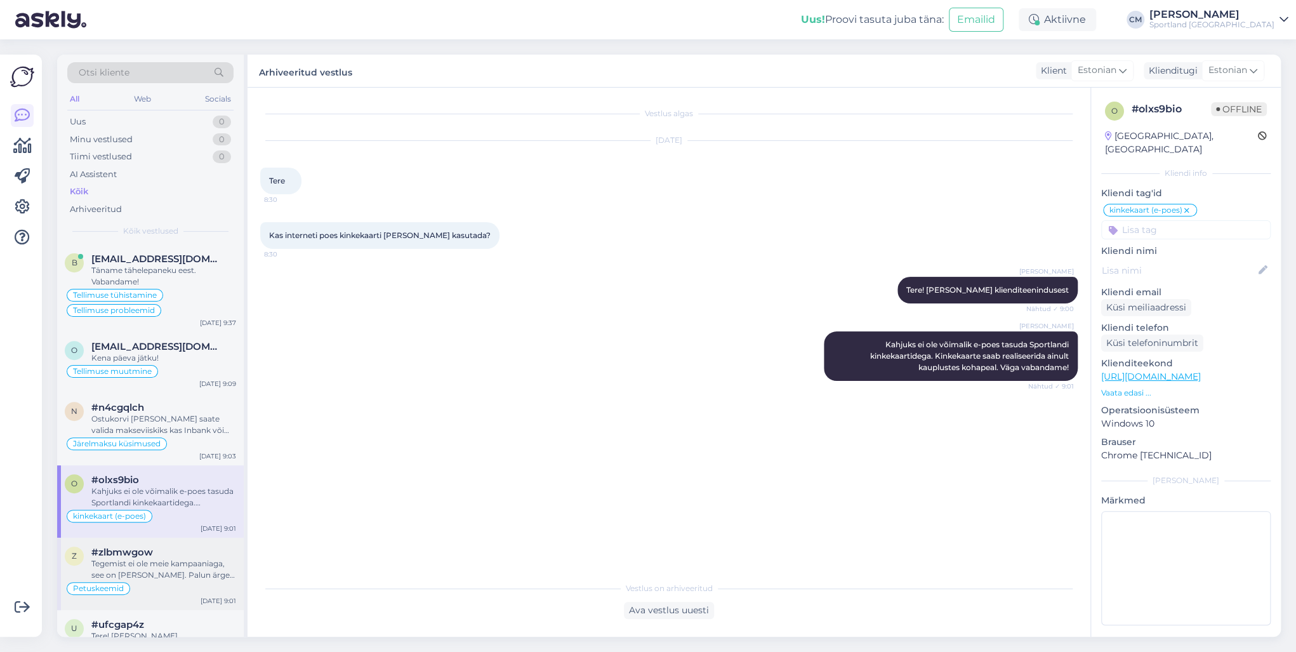
scroll to position [406, 0]
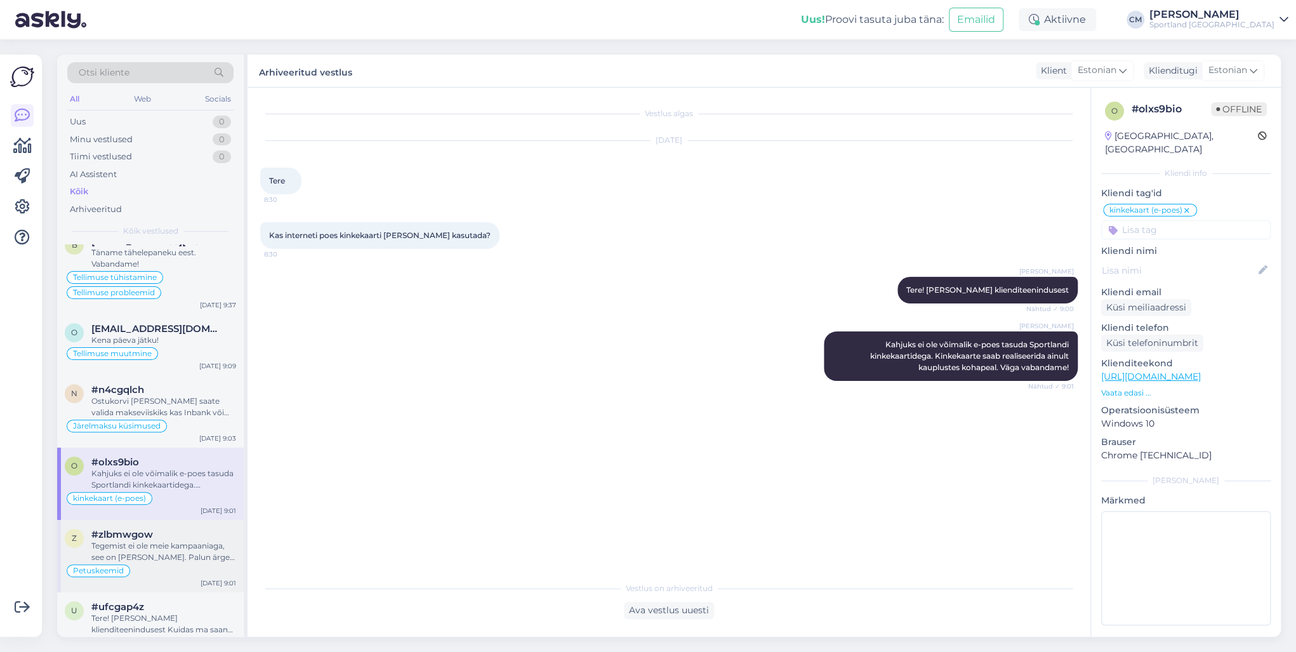
click at [163, 521] on div "z #zlbmwgow Tegemist ei ole meie kampaaniaga, see on pettus. Palun ärge avage r…" at bounding box center [150, 556] width 187 height 72
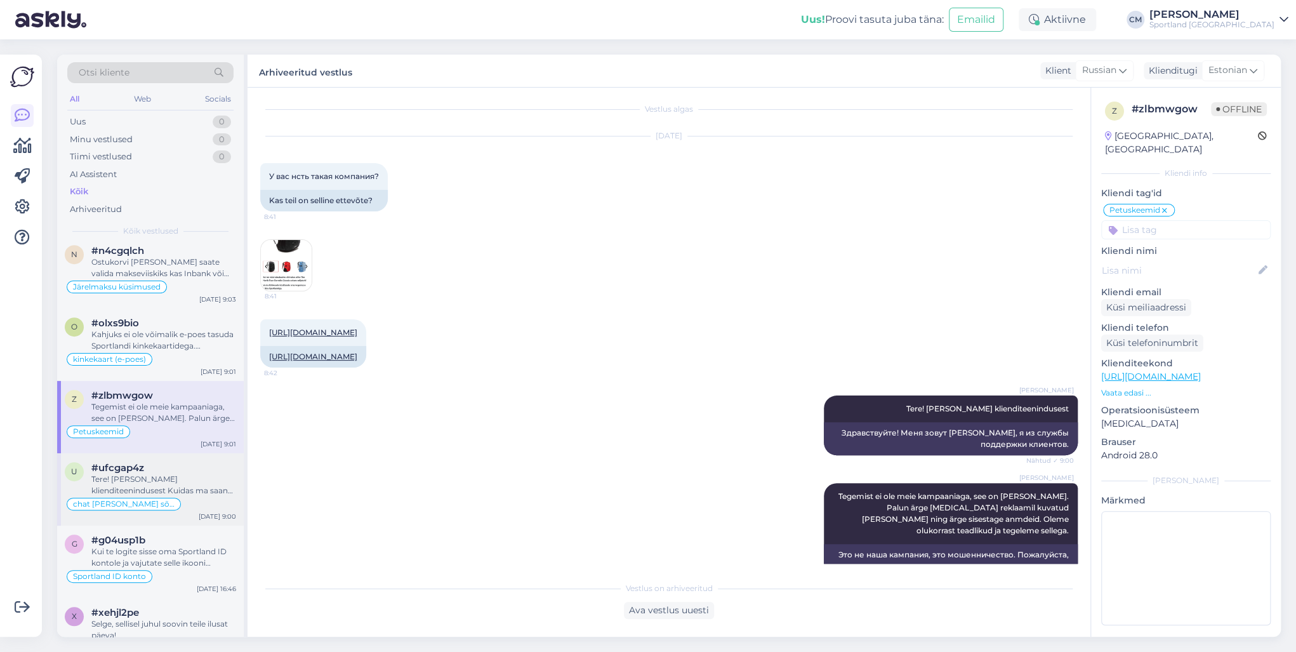
scroll to position [559, 0]
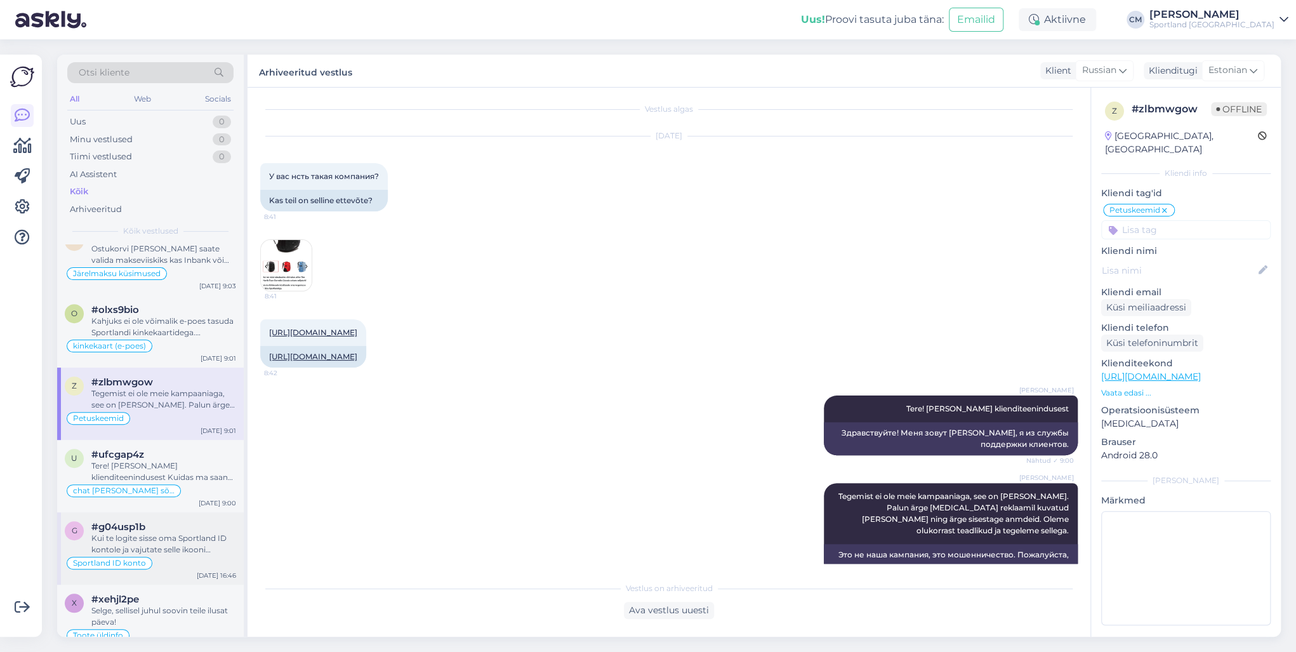
click at [131, 550] on div "Kui te logite sisse oma Sportland ID kontole ja vajutate selle ikooni [PERSON_N…" at bounding box center [163, 544] width 145 height 23
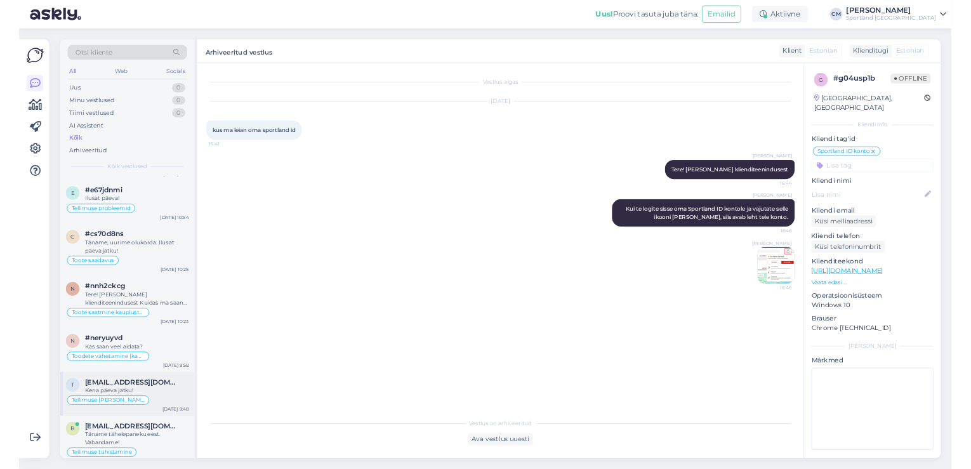
scroll to position [0, 0]
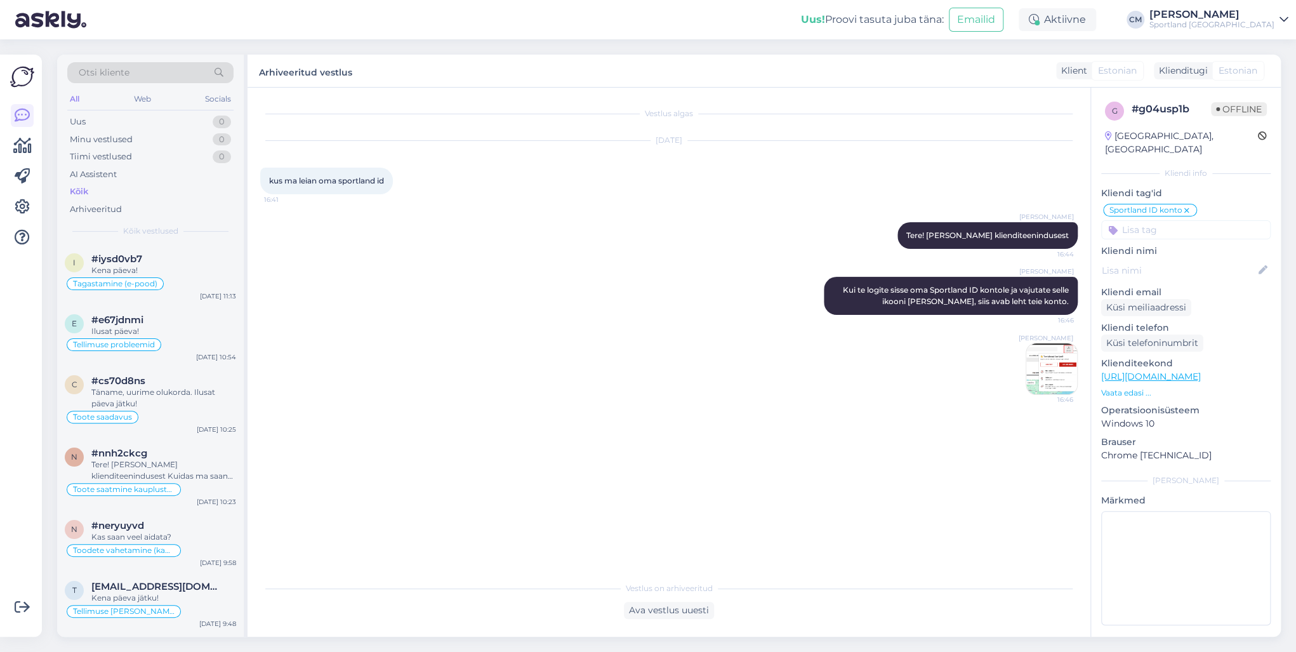
click at [1028, 373] on img at bounding box center [1051, 368] width 51 height 51
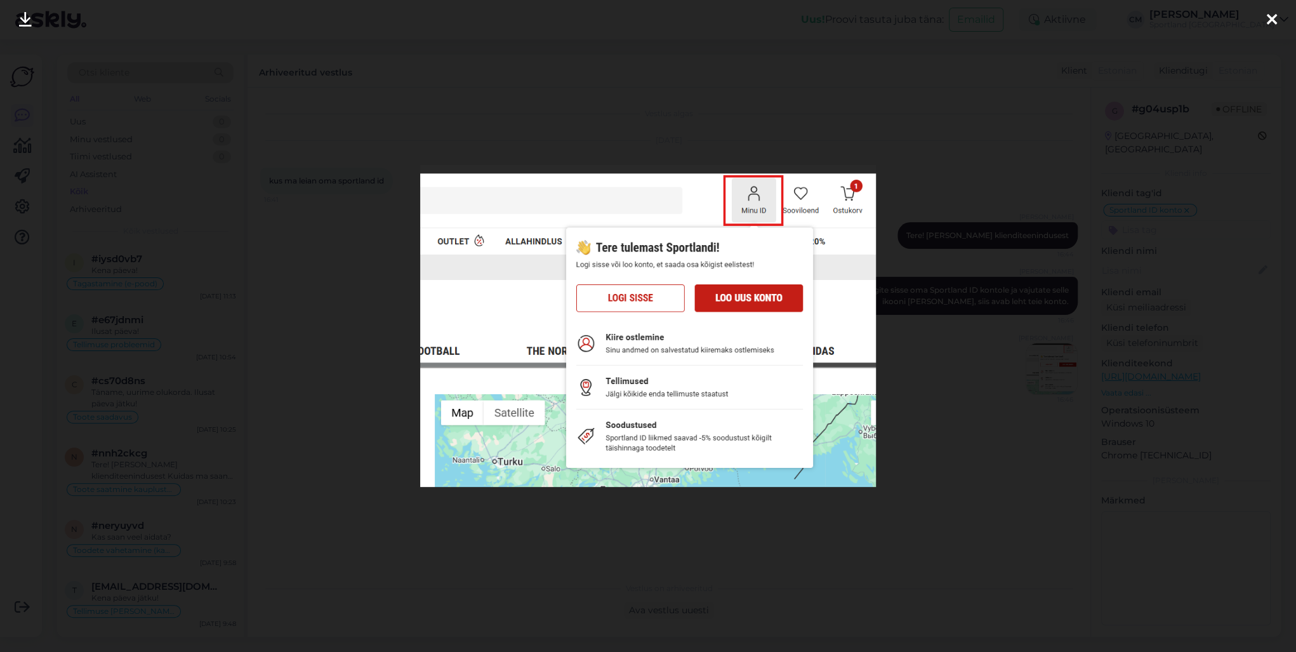
click at [983, 373] on div at bounding box center [648, 326] width 1296 height 652
